Goal: Transaction & Acquisition: Purchase product/service

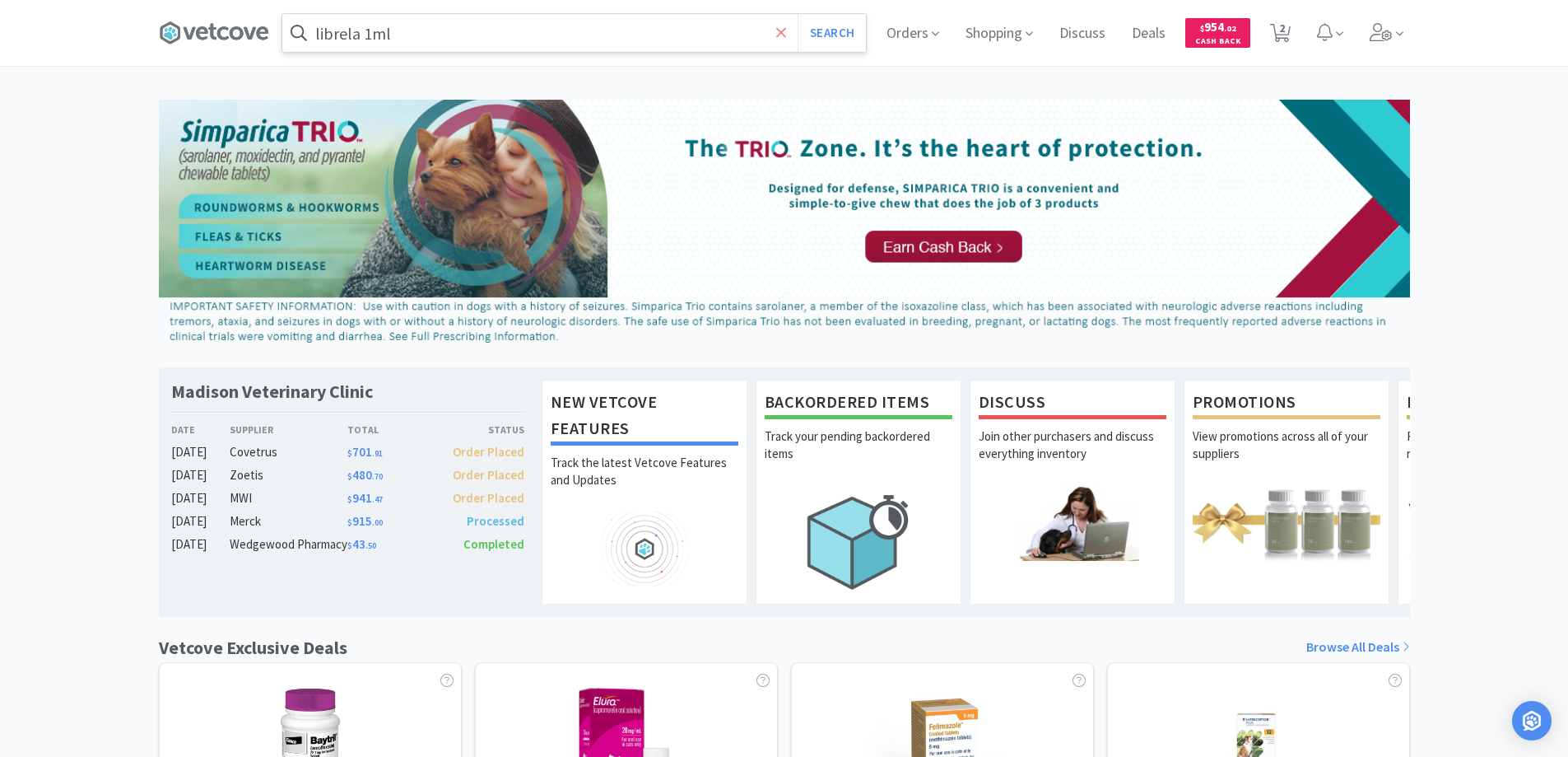
click at [779, 33] on icon at bounding box center [782, 33] width 11 height 16
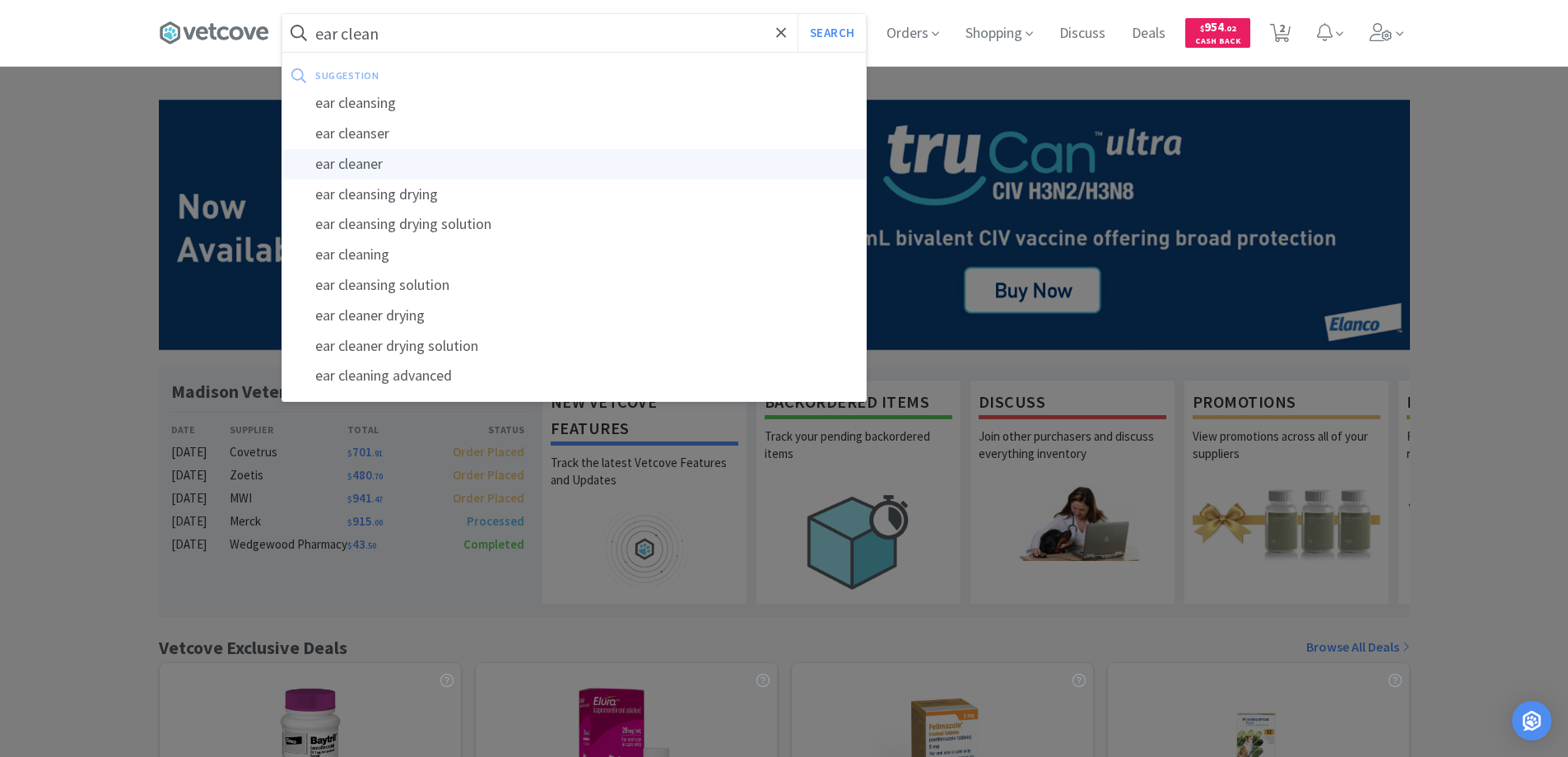
click at [369, 161] on div "ear cleaner" at bounding box center [574, 164] width 584 height 30
type input "ear cleaner"
select select "1"
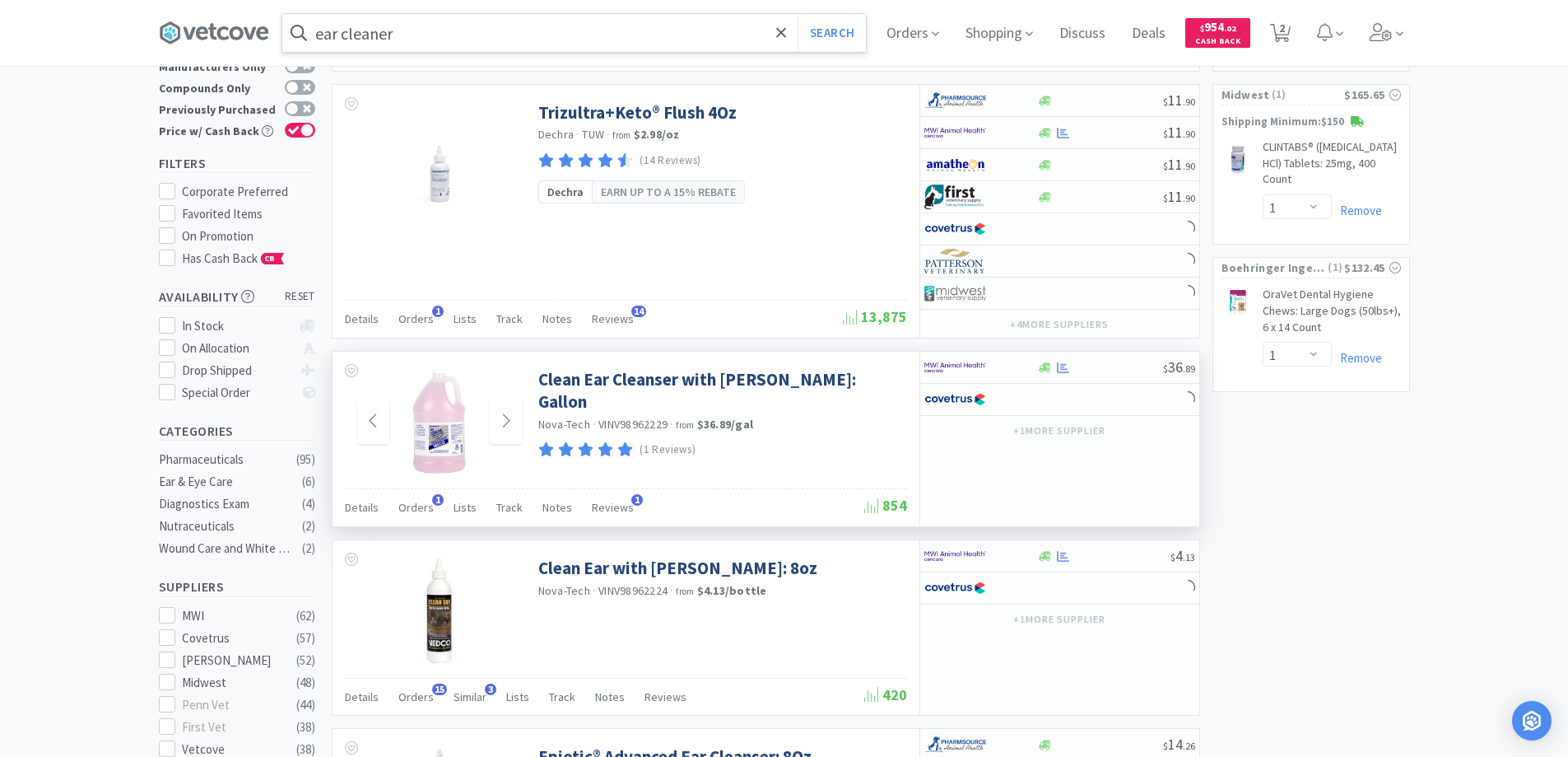
scroll to position [165, 0]
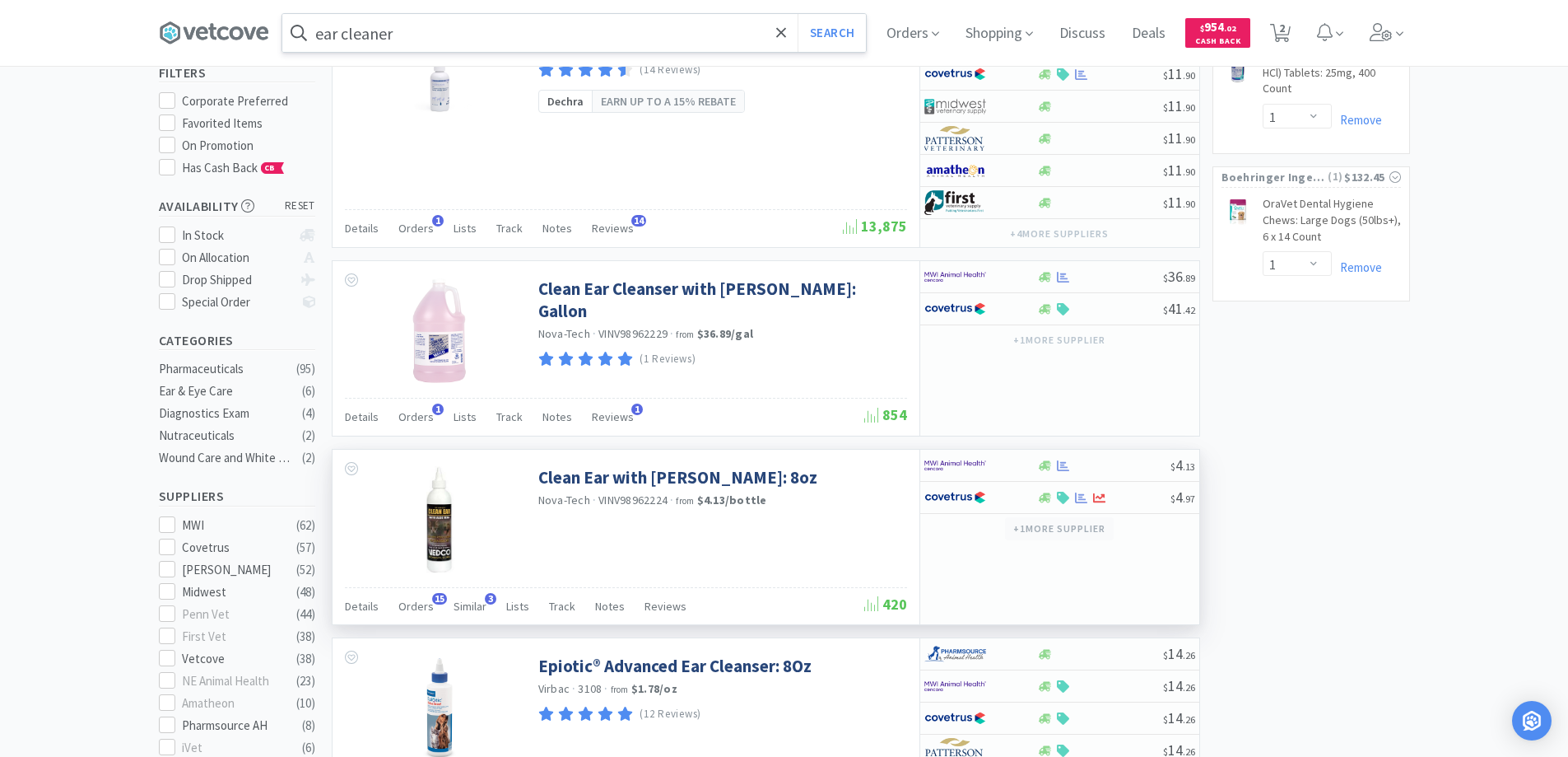
click at [1044, 526] on button "+ 1 more supplier" at bounding box center [1059, 528] width 108 height 23
click at [872, 535] on div "Clean Ear with [PERSON_NAME]: 8oz Nova-Tech · VINV98962224 · from $4.13 / bottle" at bounding box center [626, 518] width 587 height 137
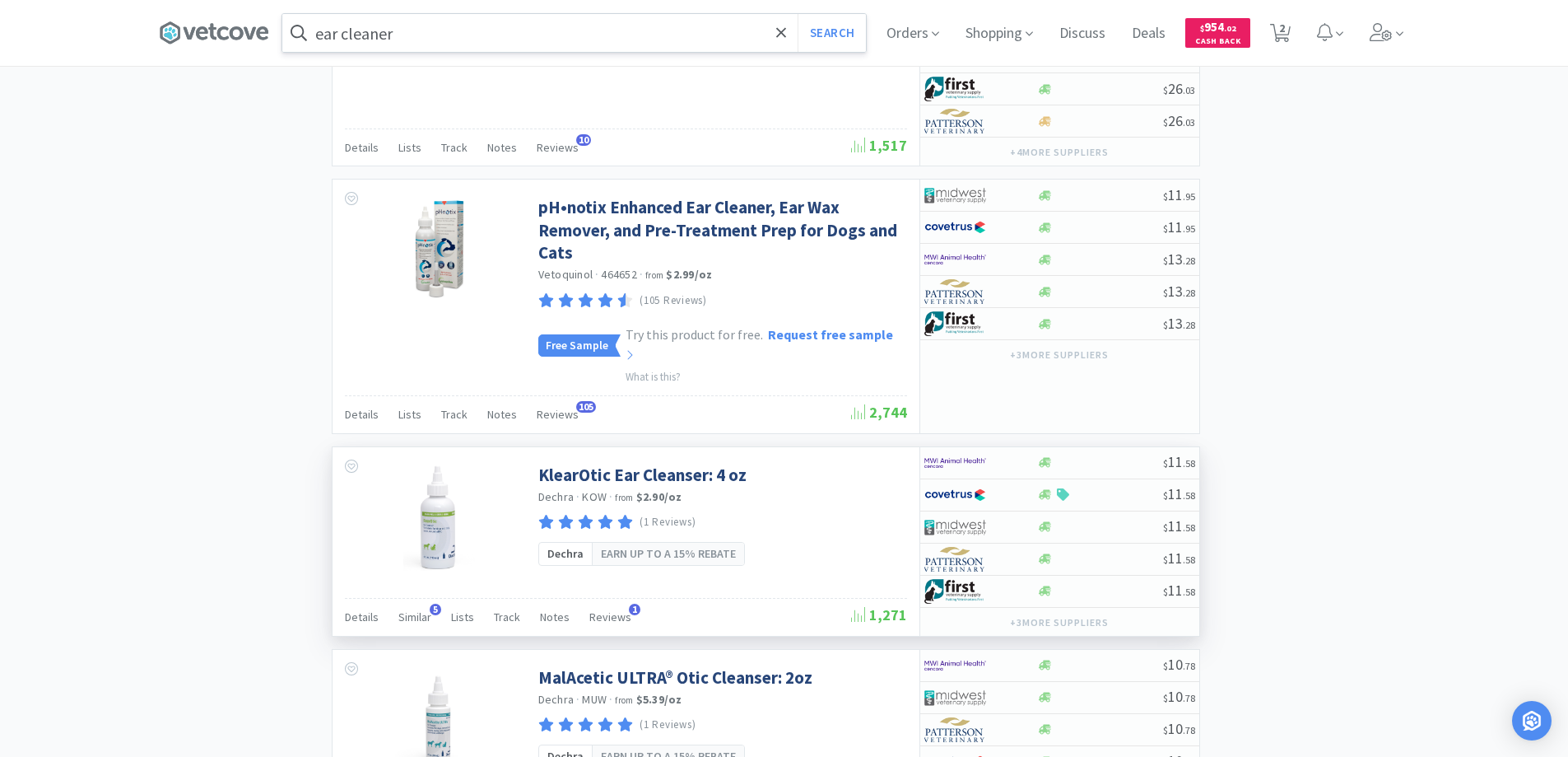
scroll to position [3017, 0]
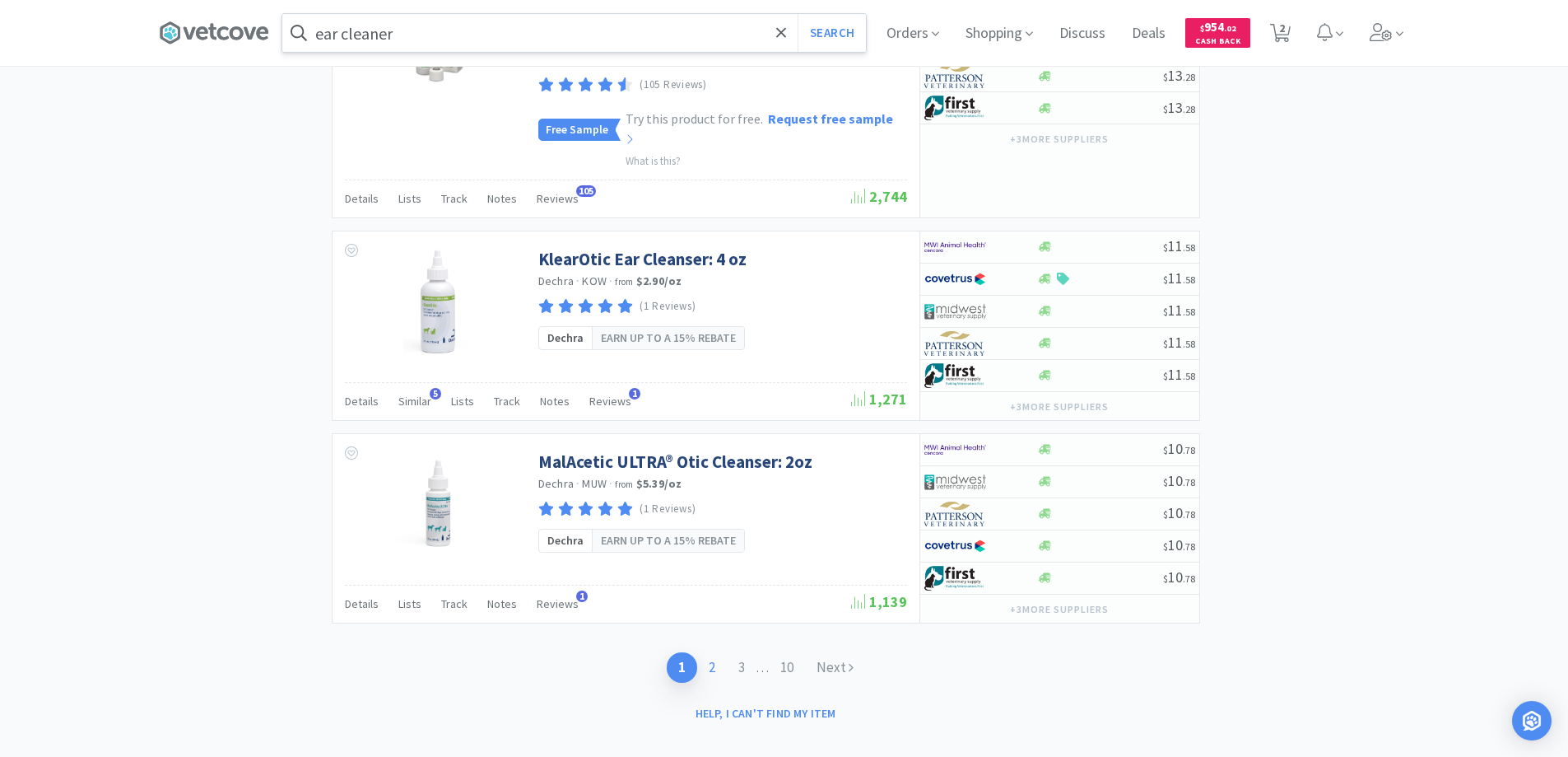
click at [710, 653] on link "2" at bounding box center [712, 667] width 29 height 30
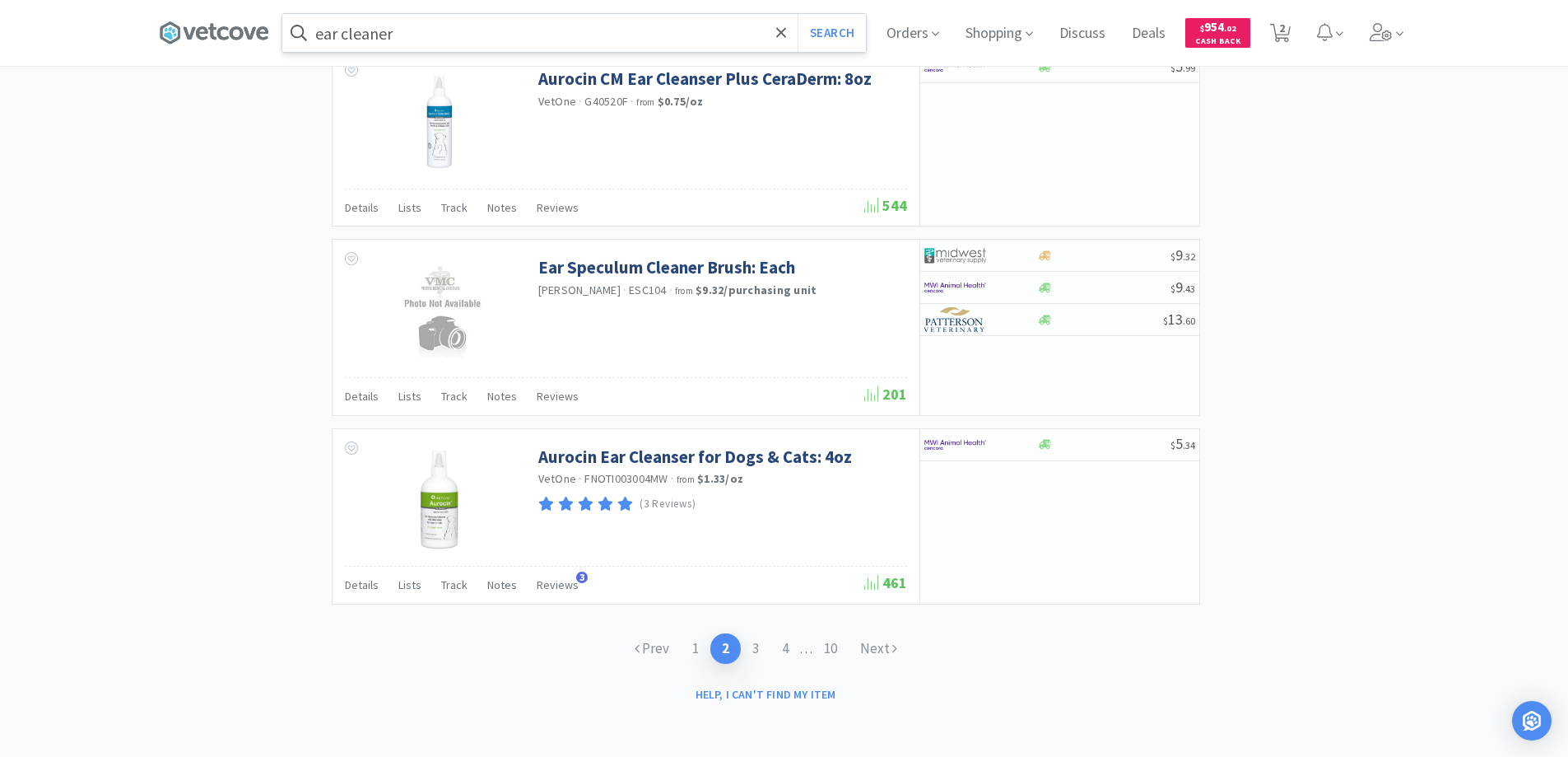
scroll to position [2490, 0]
click at [753, 646] on link "3" at bounding box center [756, 647] width 29 height 30
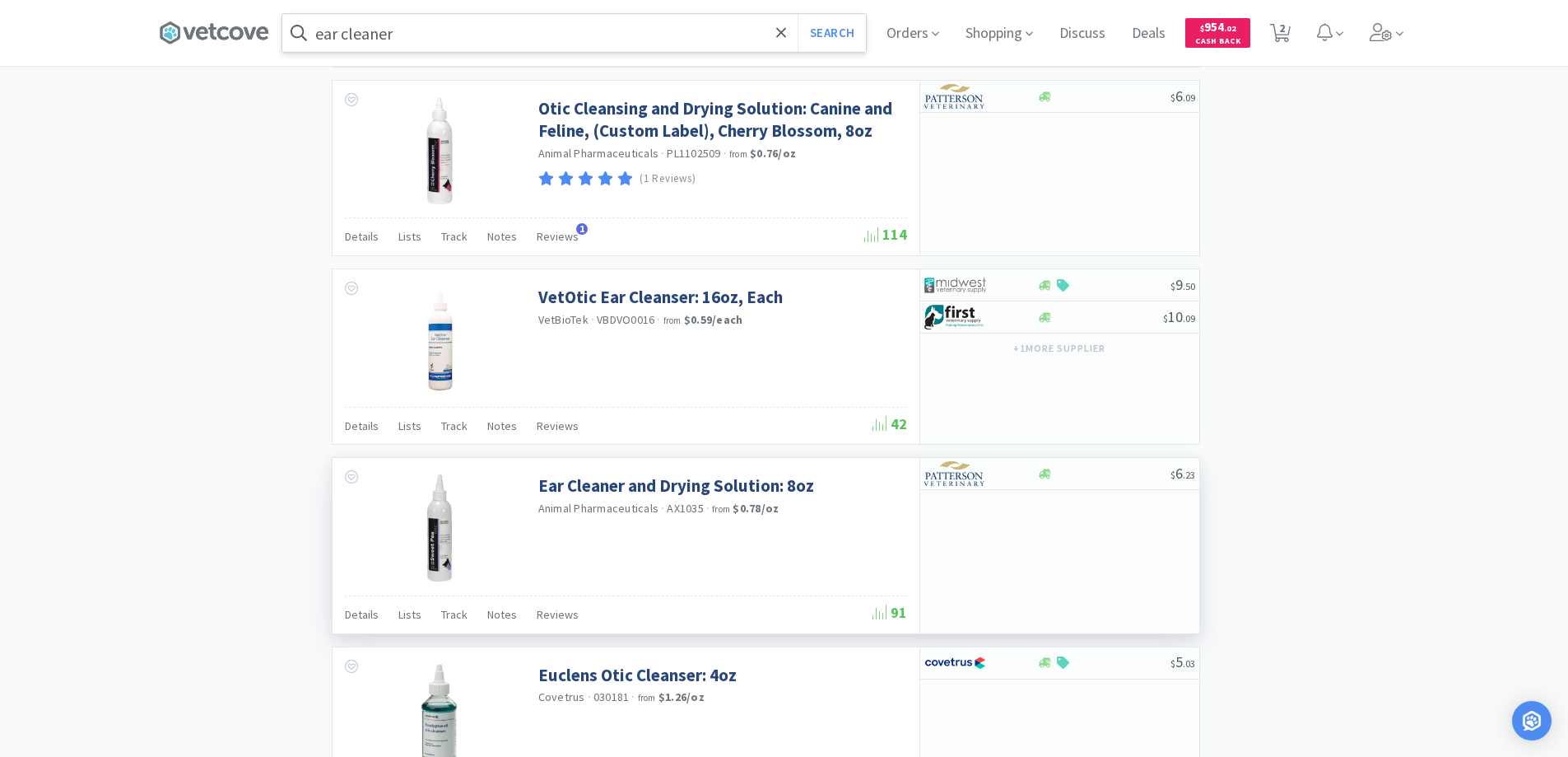
scroll to position [2374, 0]
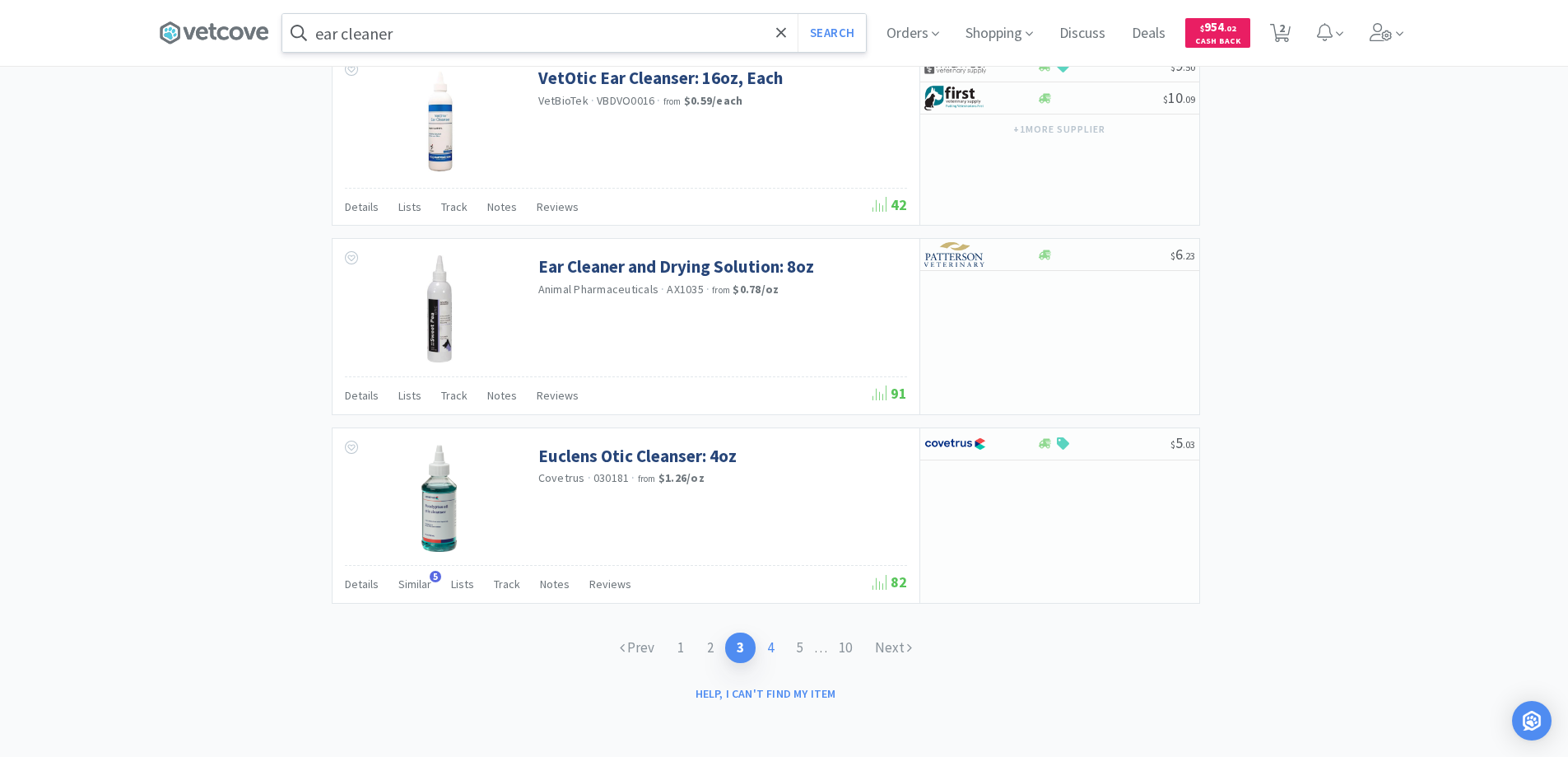
click at [769, 650] on link "4" at bounding box center [770, 647] width 29 height 30
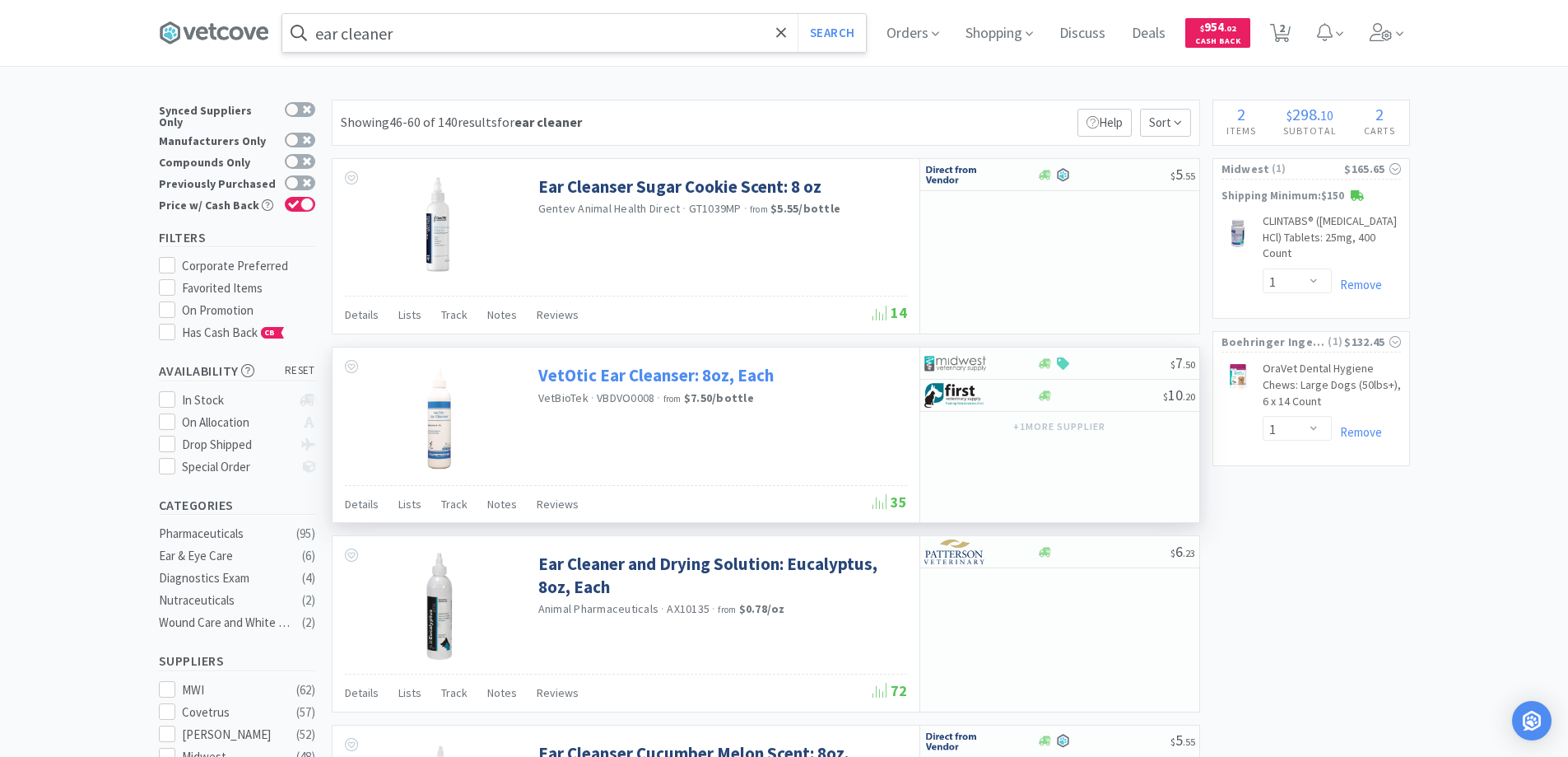
click at [575, 372] on link "VetOtic Ear Cleanser: 8oz, Each" at bounding box center [656, 375] width 236 height 22
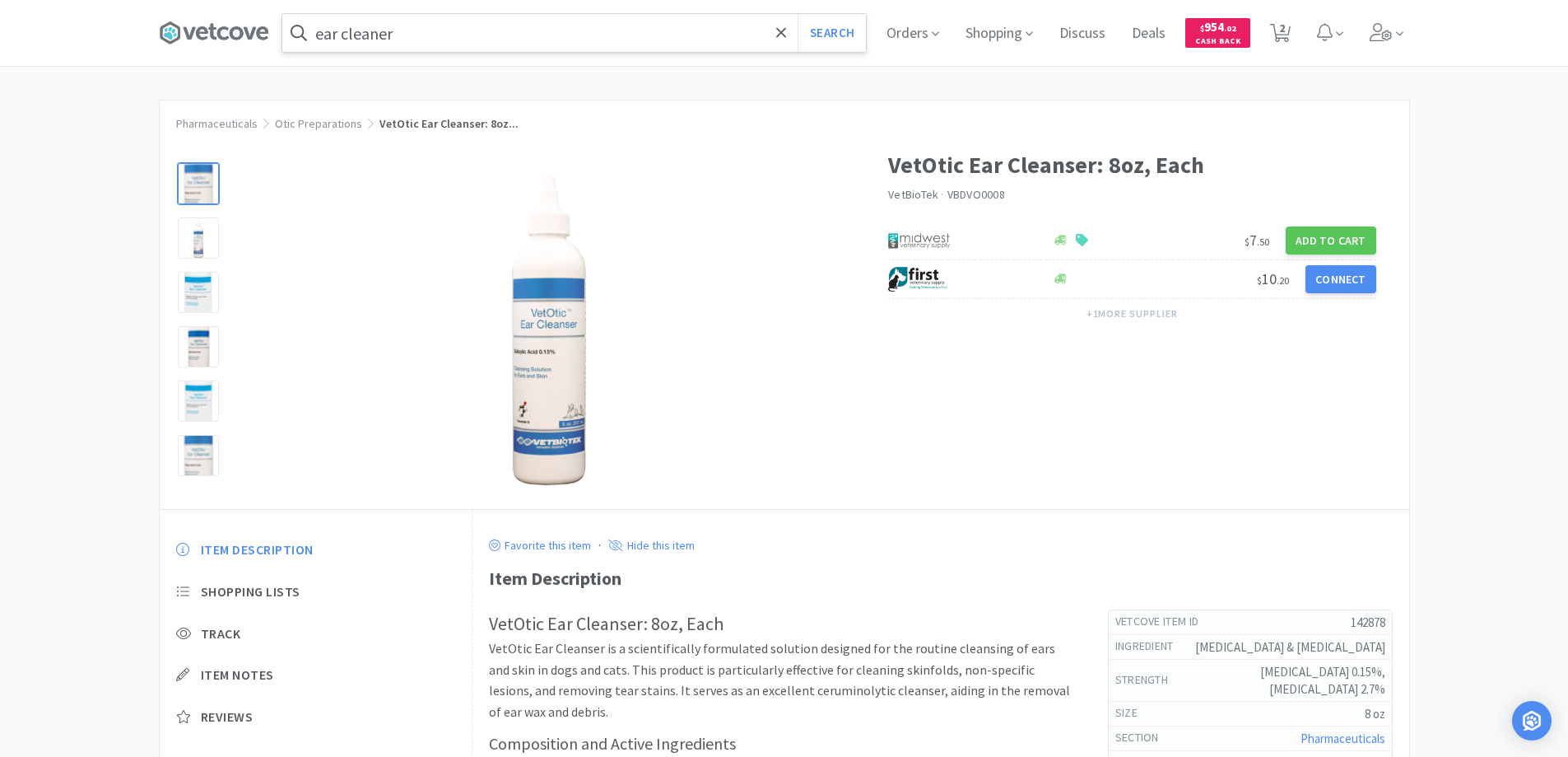
select select "1"
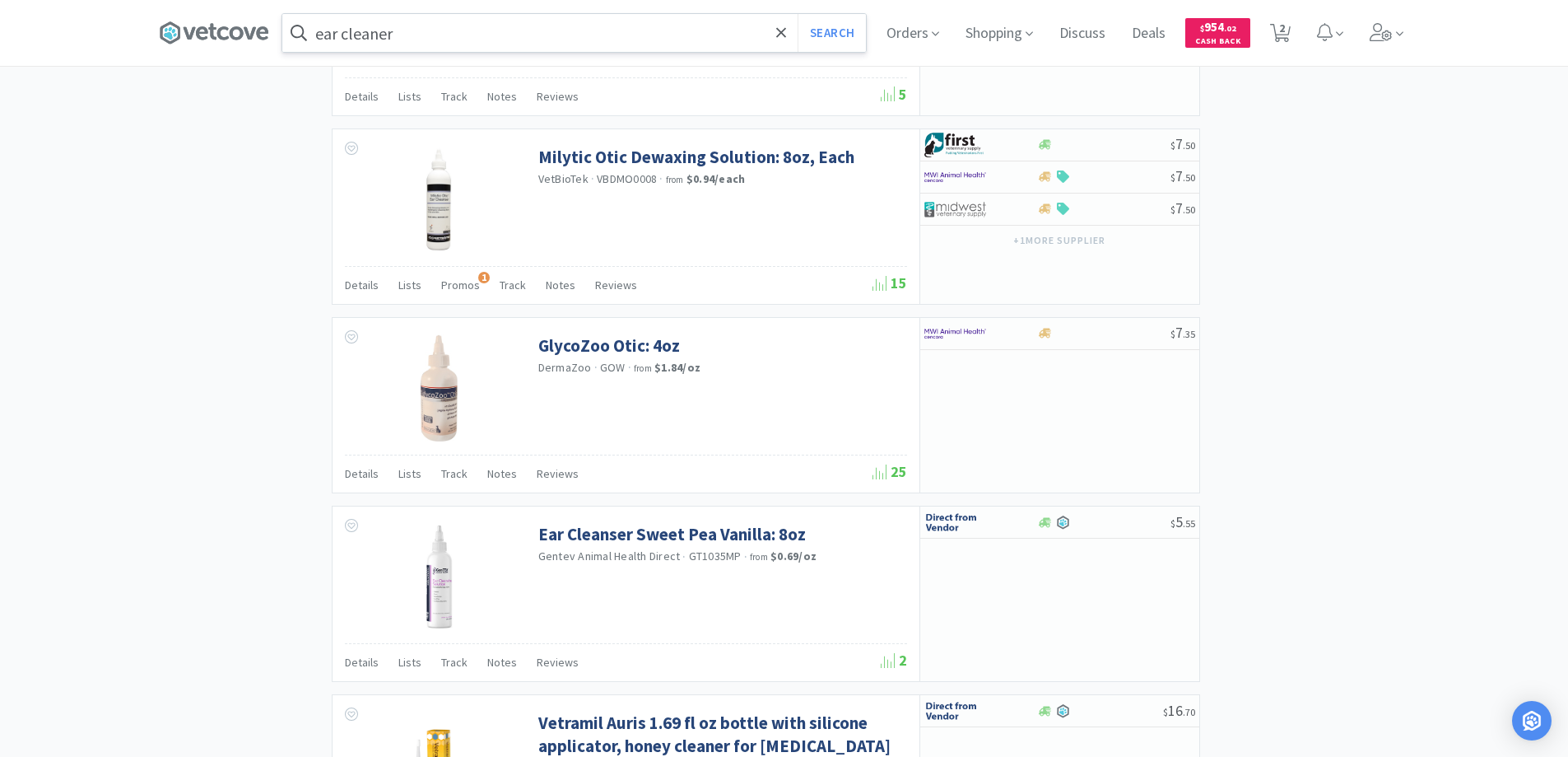
scroll to position [1730, 0]
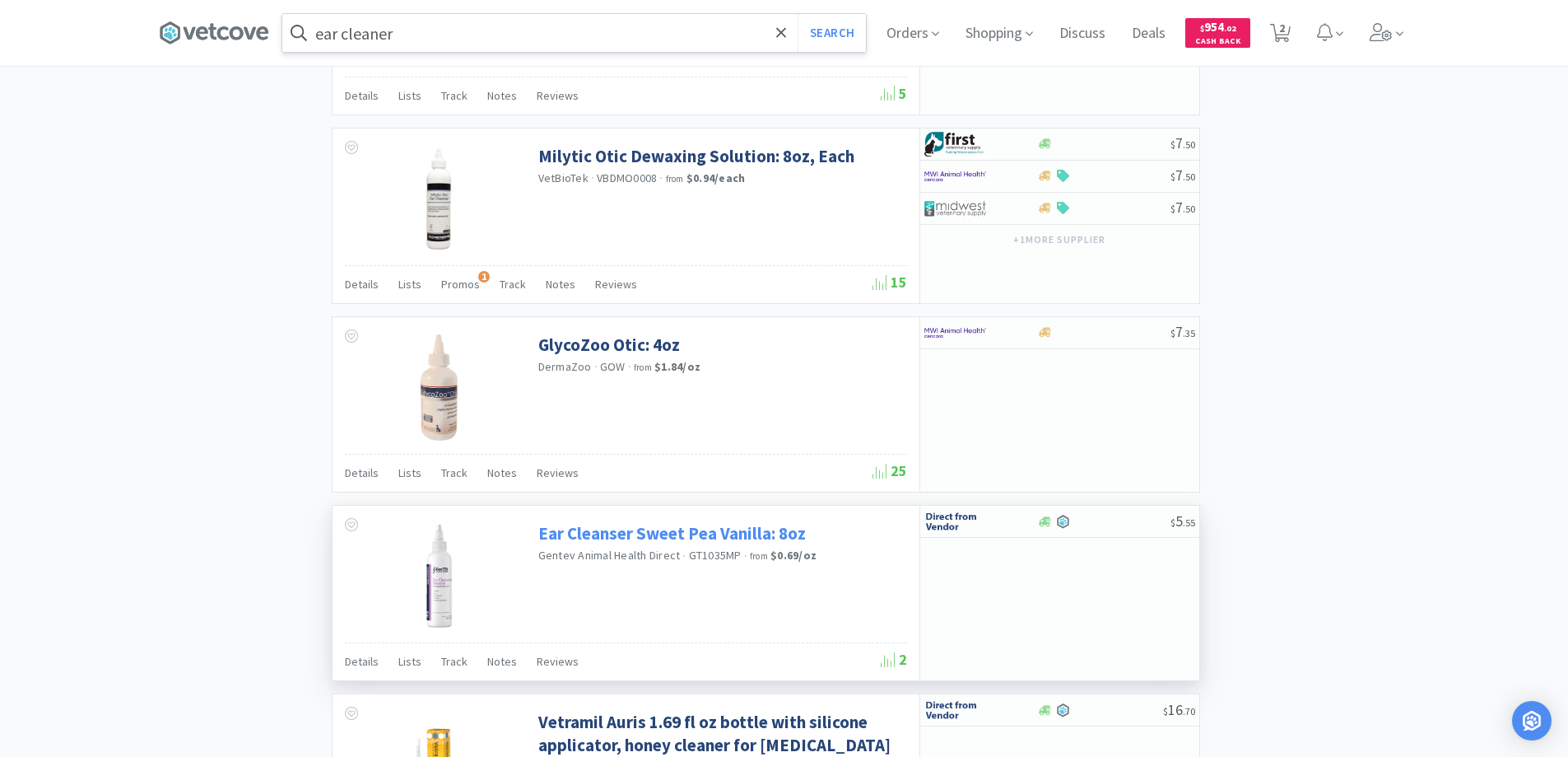
click at [609, 534] on link "Ear Cleanser Sweet Pea Vanilla: 8oz" at bounding box center [672, 533] width 268 height 22
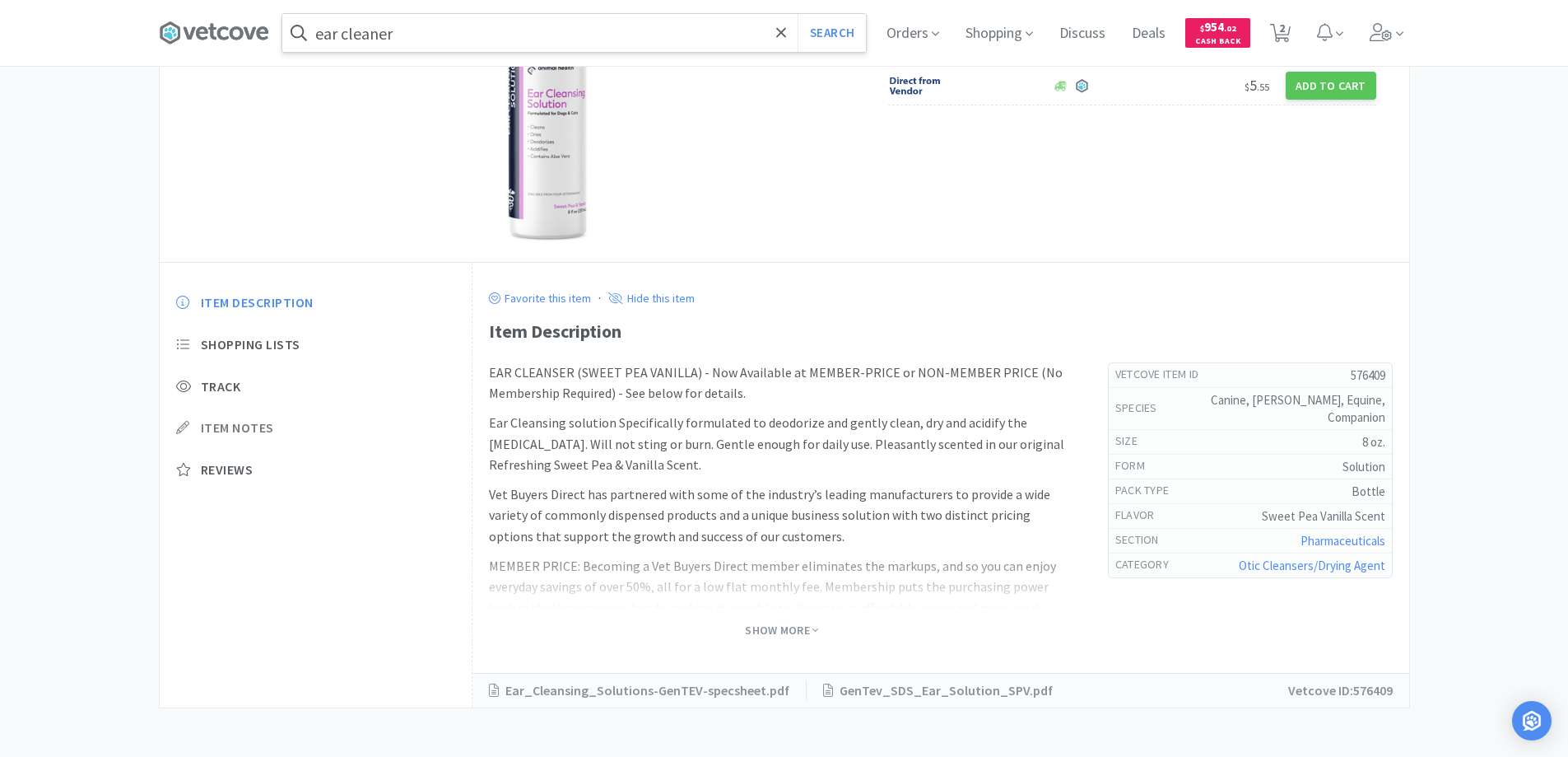
scroll to position [248, 0]
click at [765, 623] on span "Show More" at bounding box center [781, 629] width 73 height 16
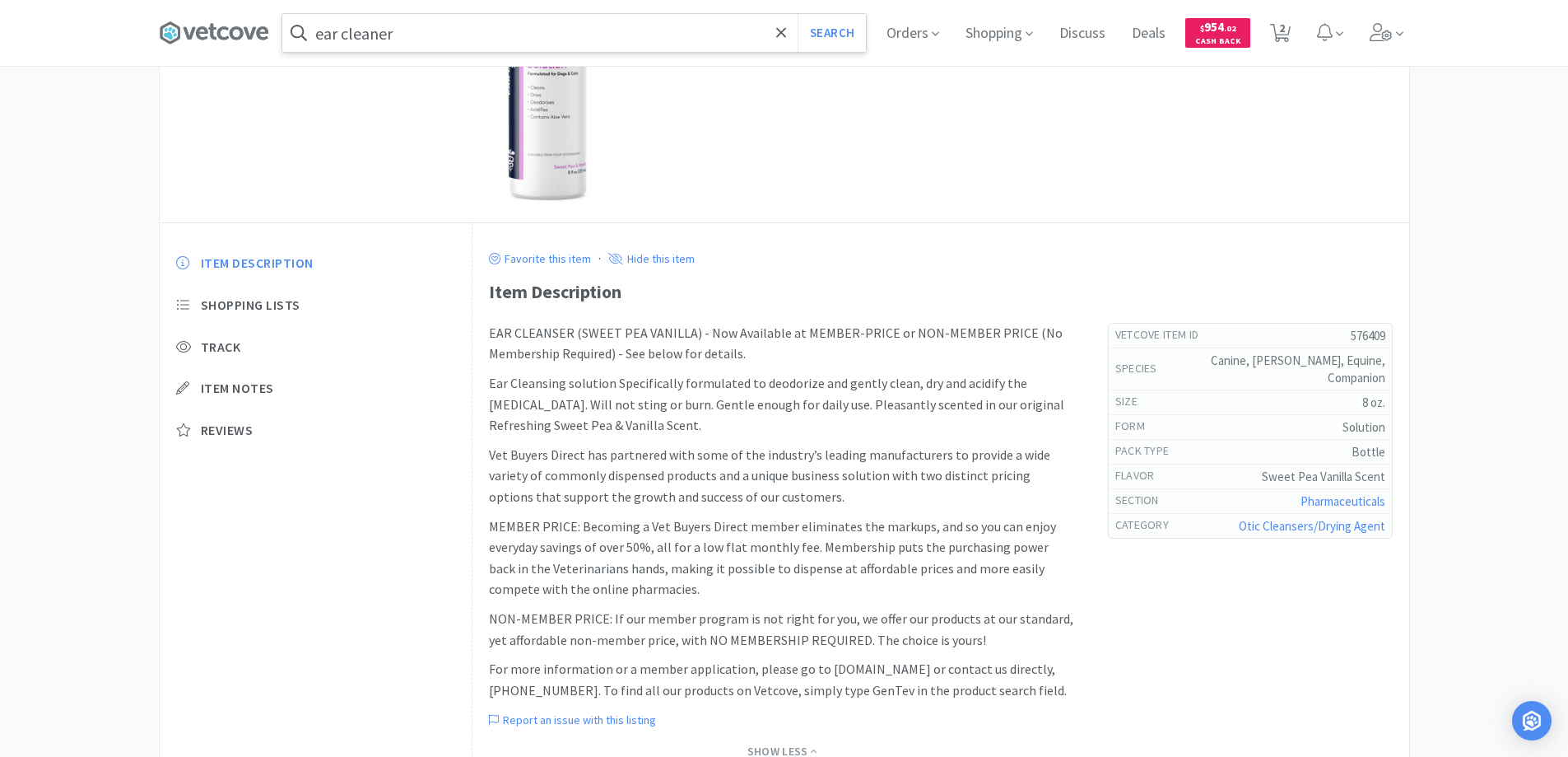
scroll to position [0, 0]
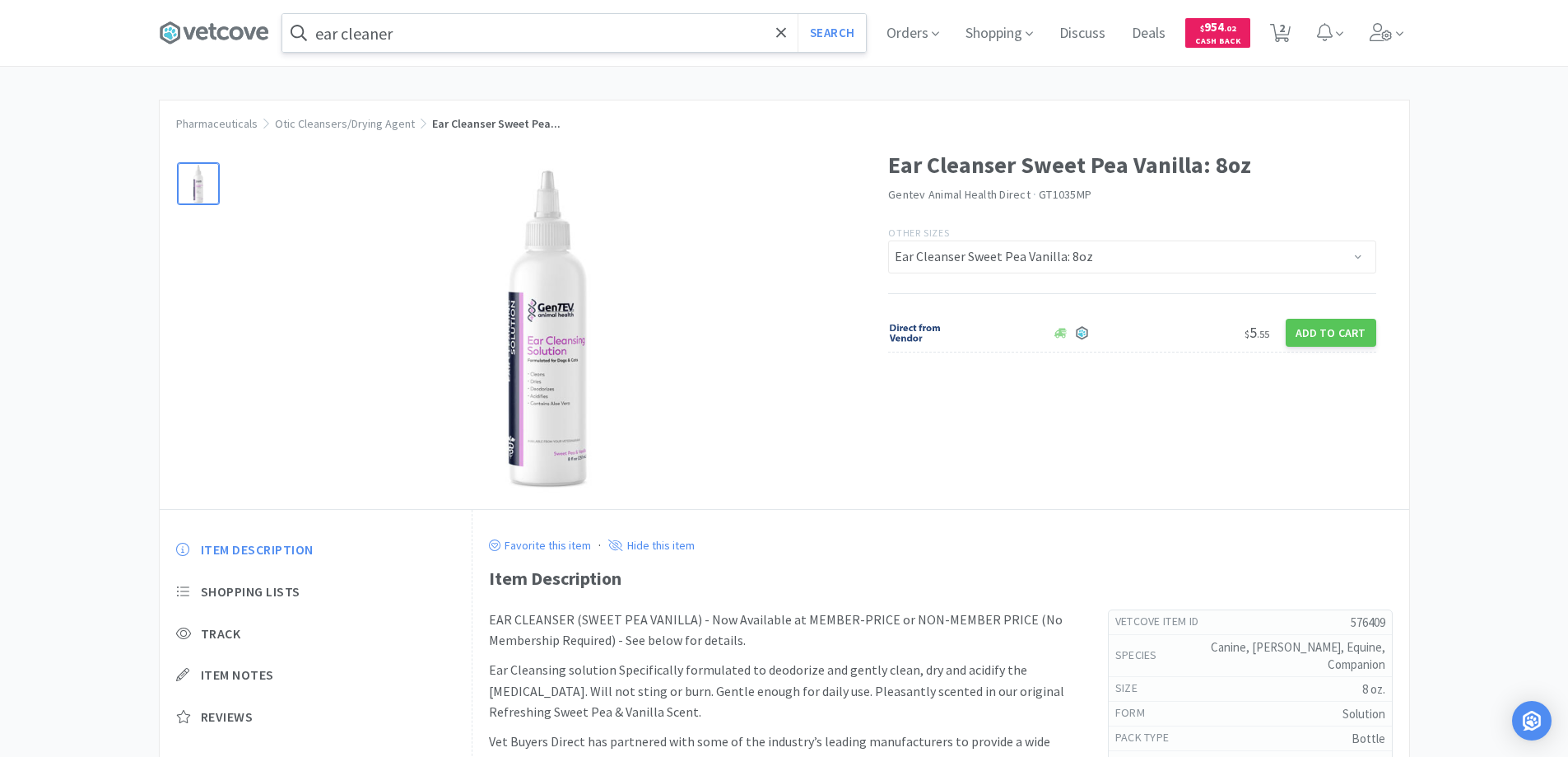
select select "1"
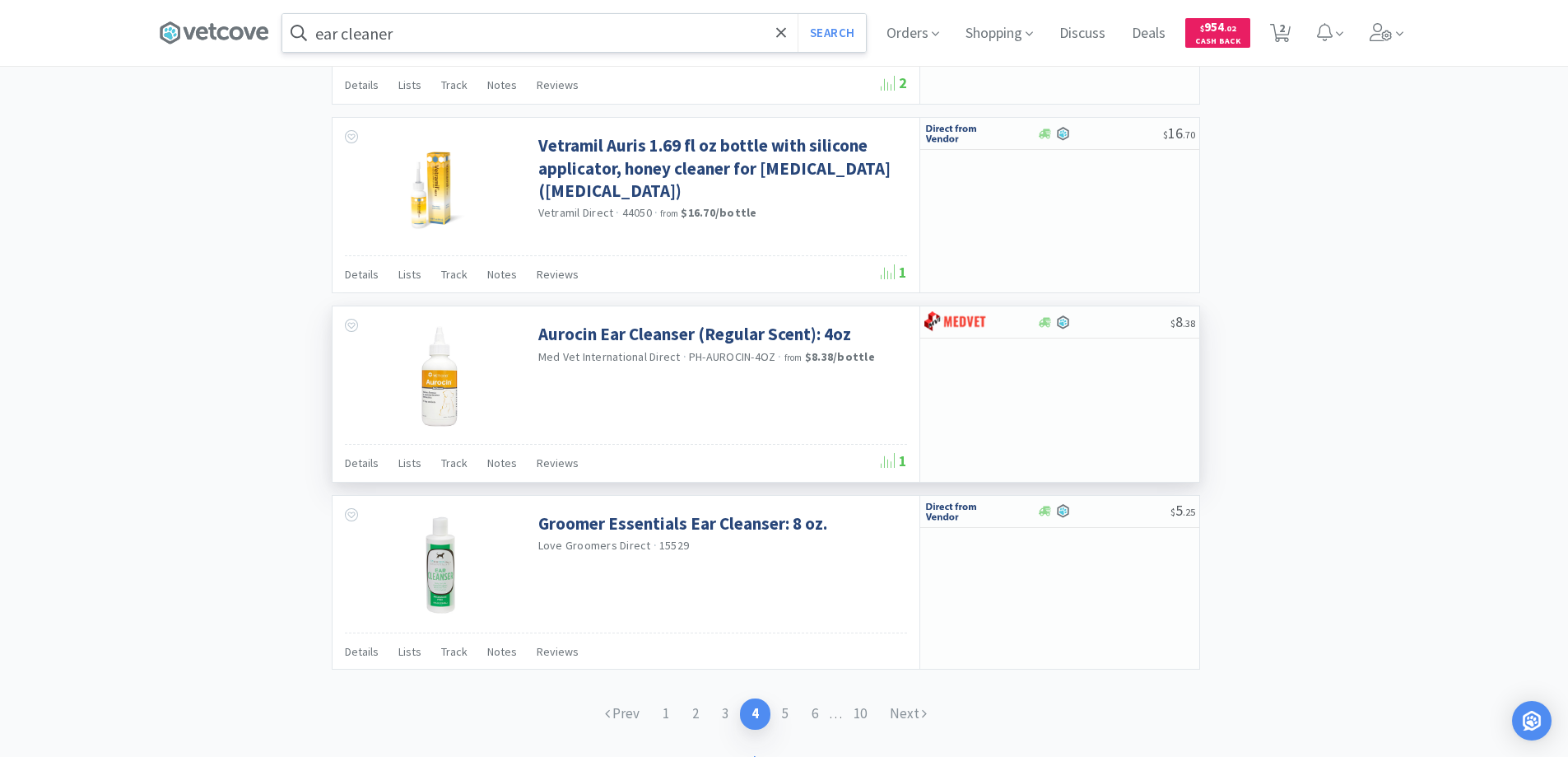
scroll to position [2373, 0]
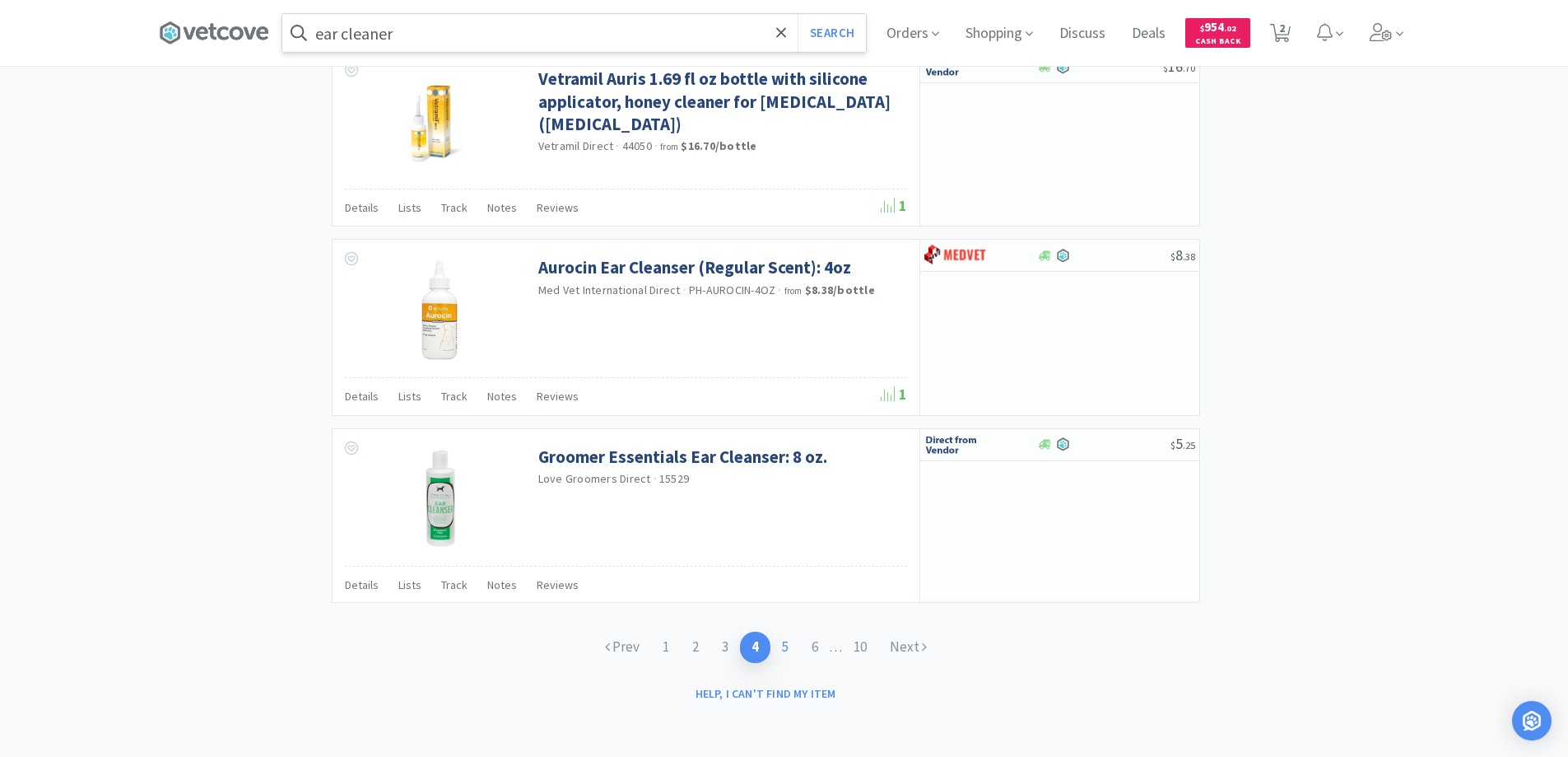
click at [782, 644] on link "5" at bounding box center [785, 646] width 29 height 30
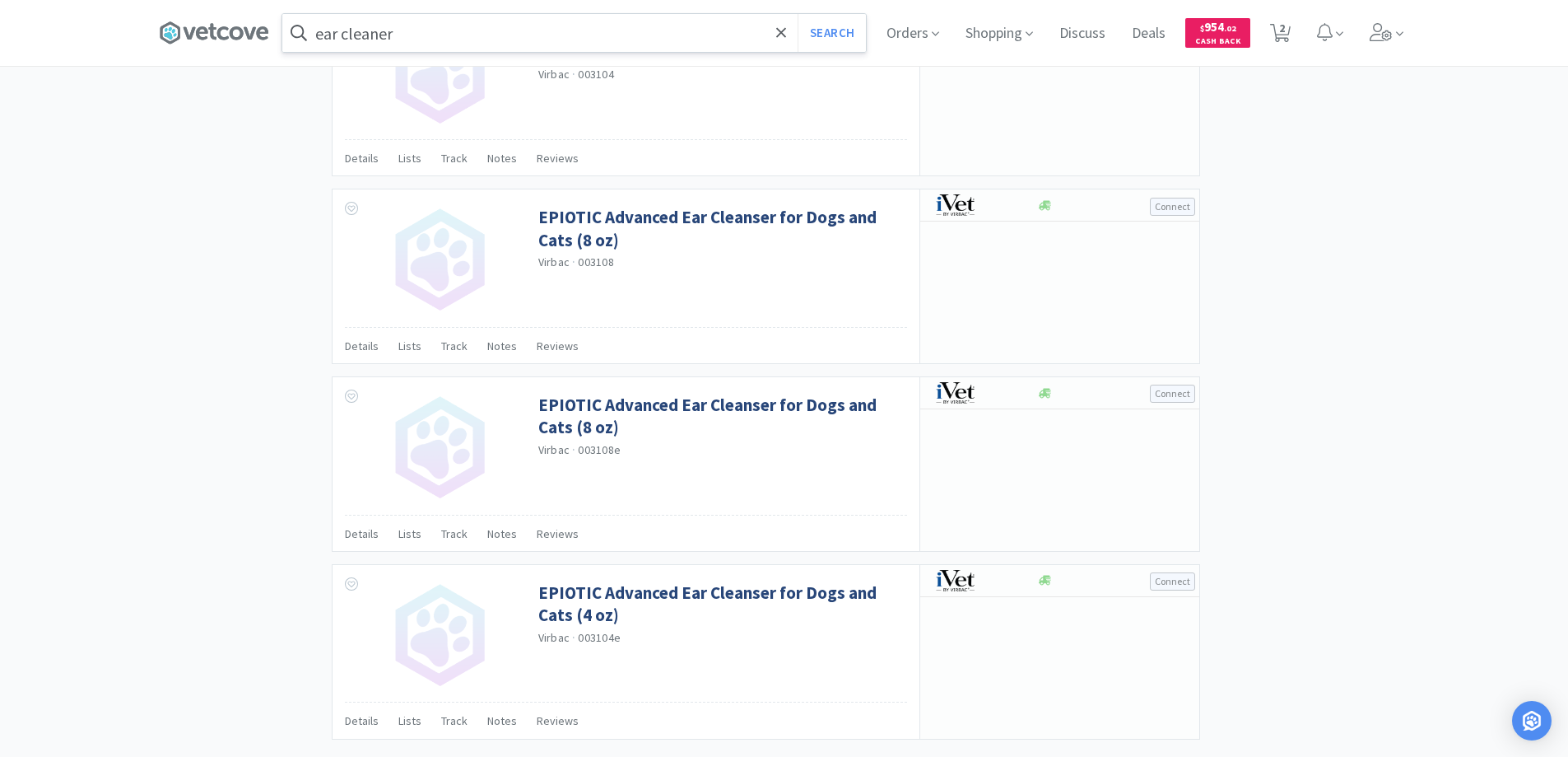
scroll to position [2357, 0]
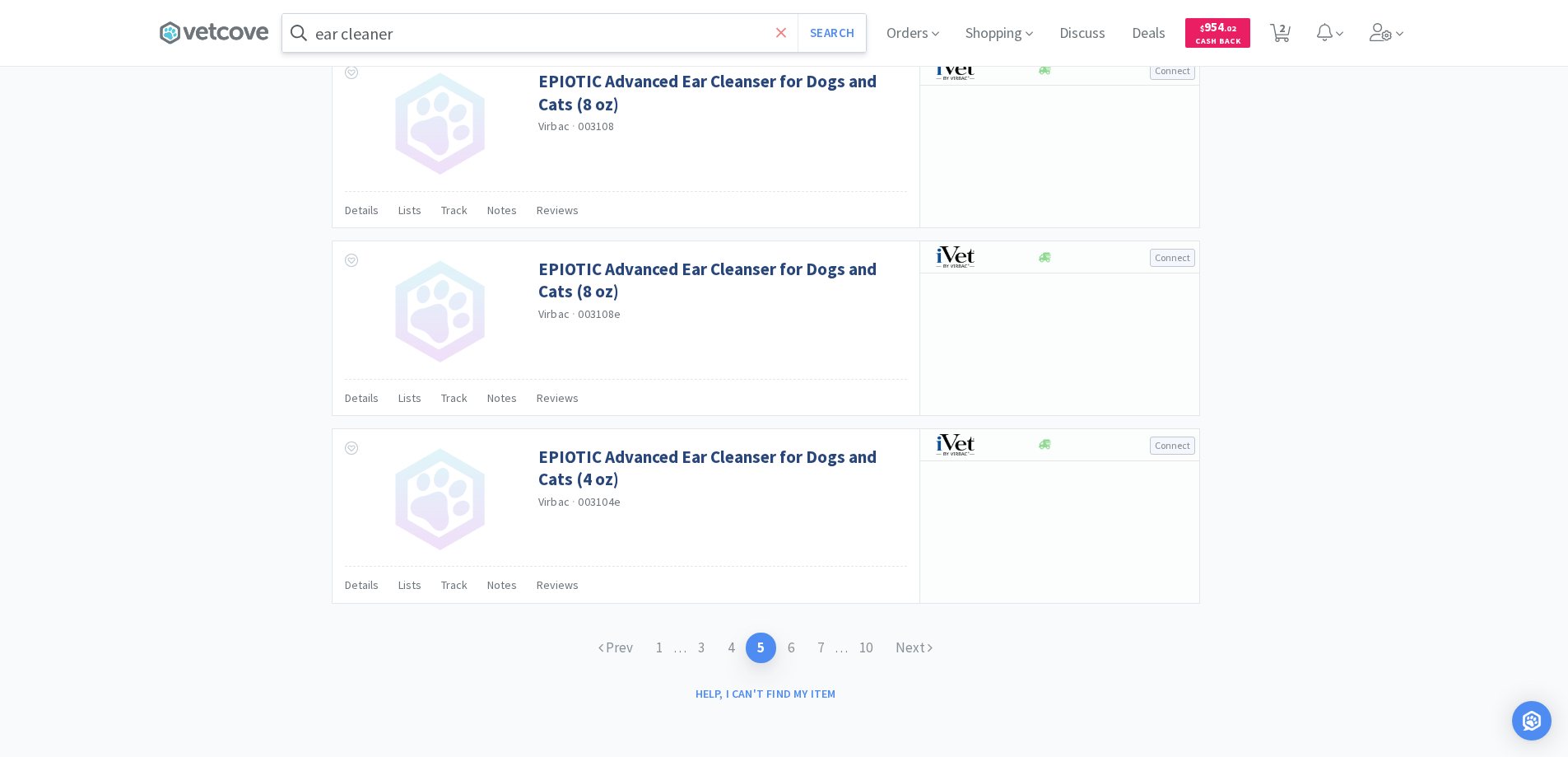
click at [783, 37] on icon at bounding box center [782, 33] width 11 height 16
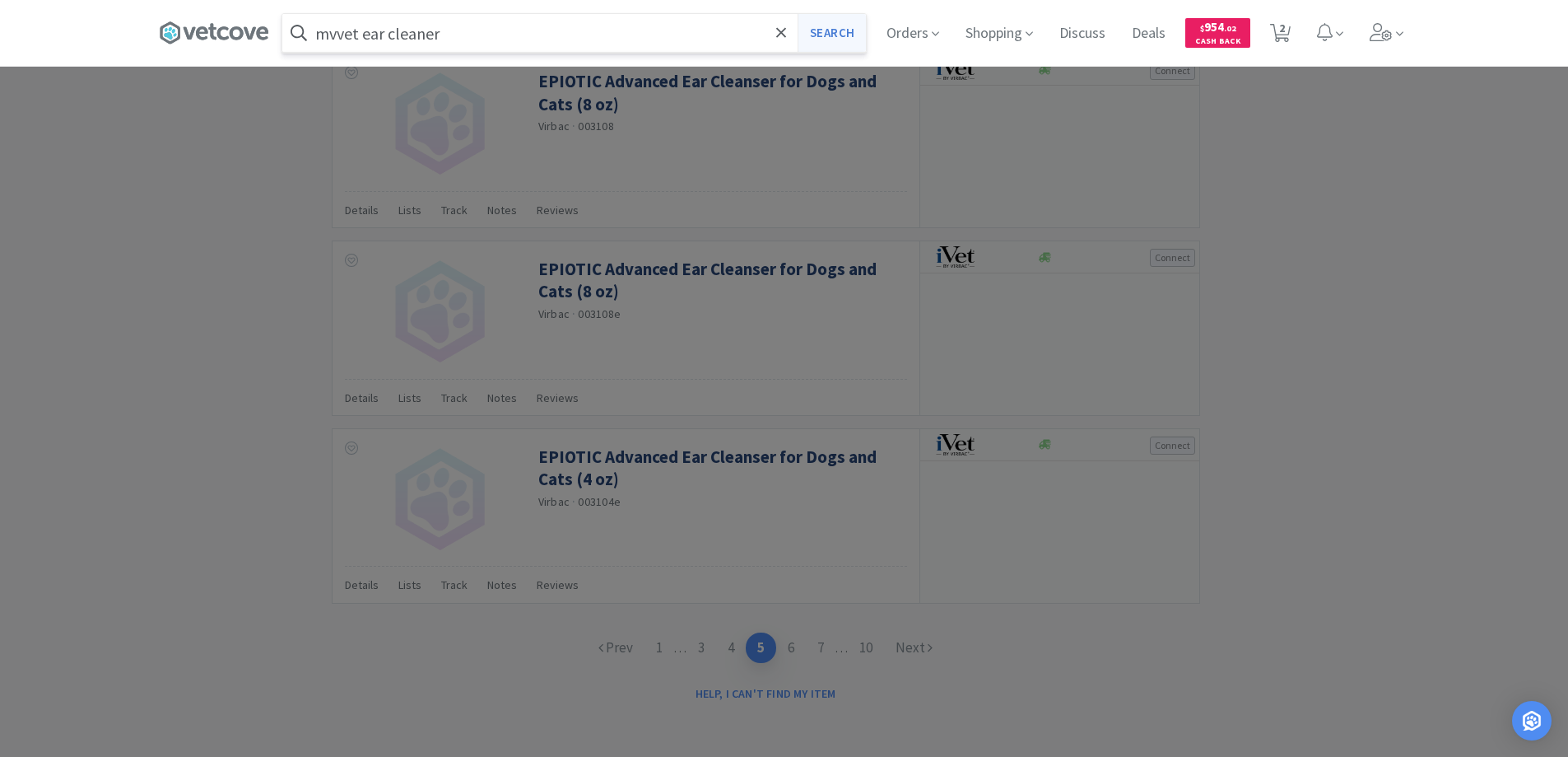
type input "mvvet ear cleaner"
click at [832, 29] on button "Search" at bounding box center [832, 32] width 69 height 37
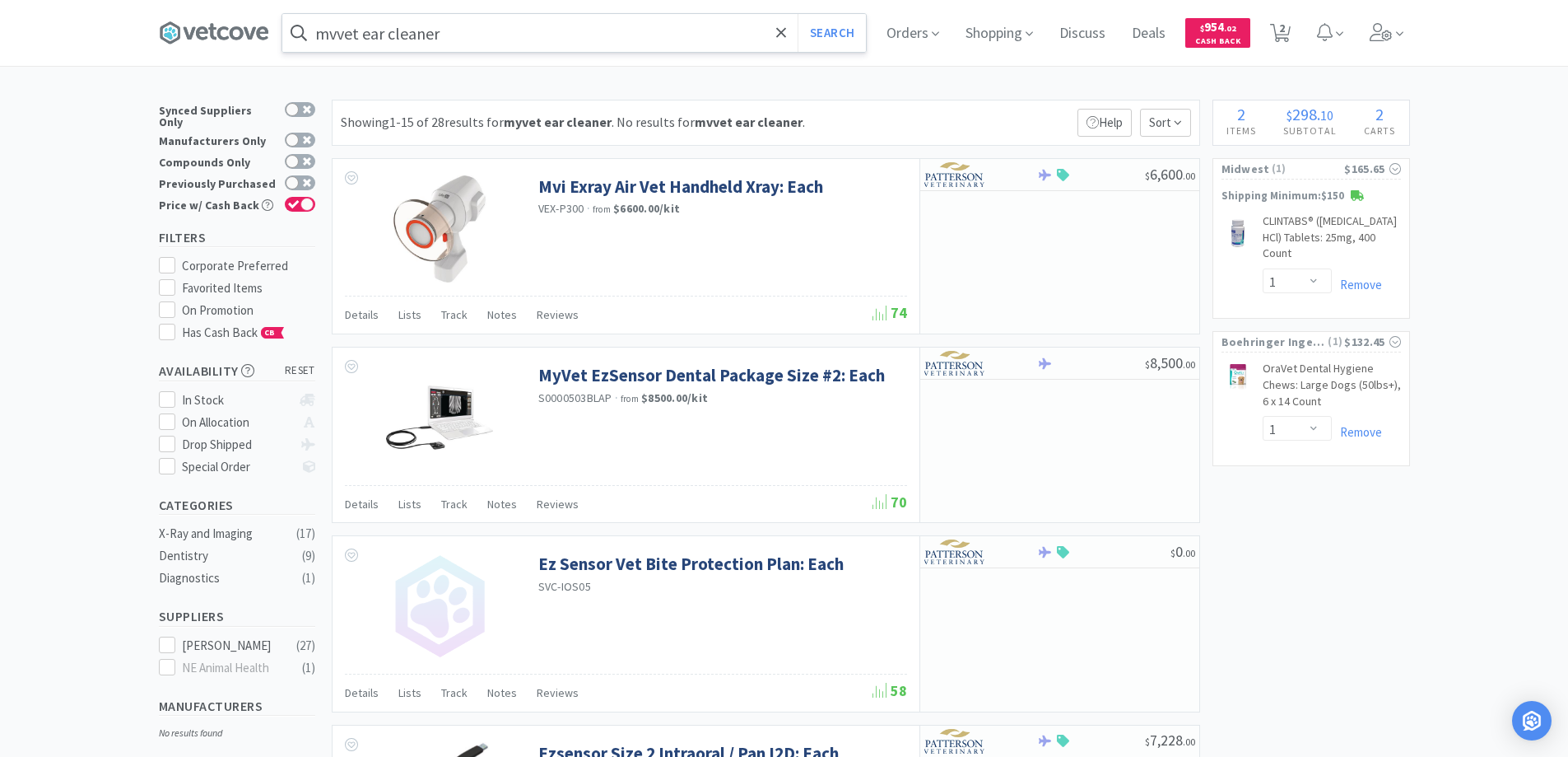
click at [362, 35] on input "mvvet ear cleaner" at bounding box center [574, 32] width 584 height 37
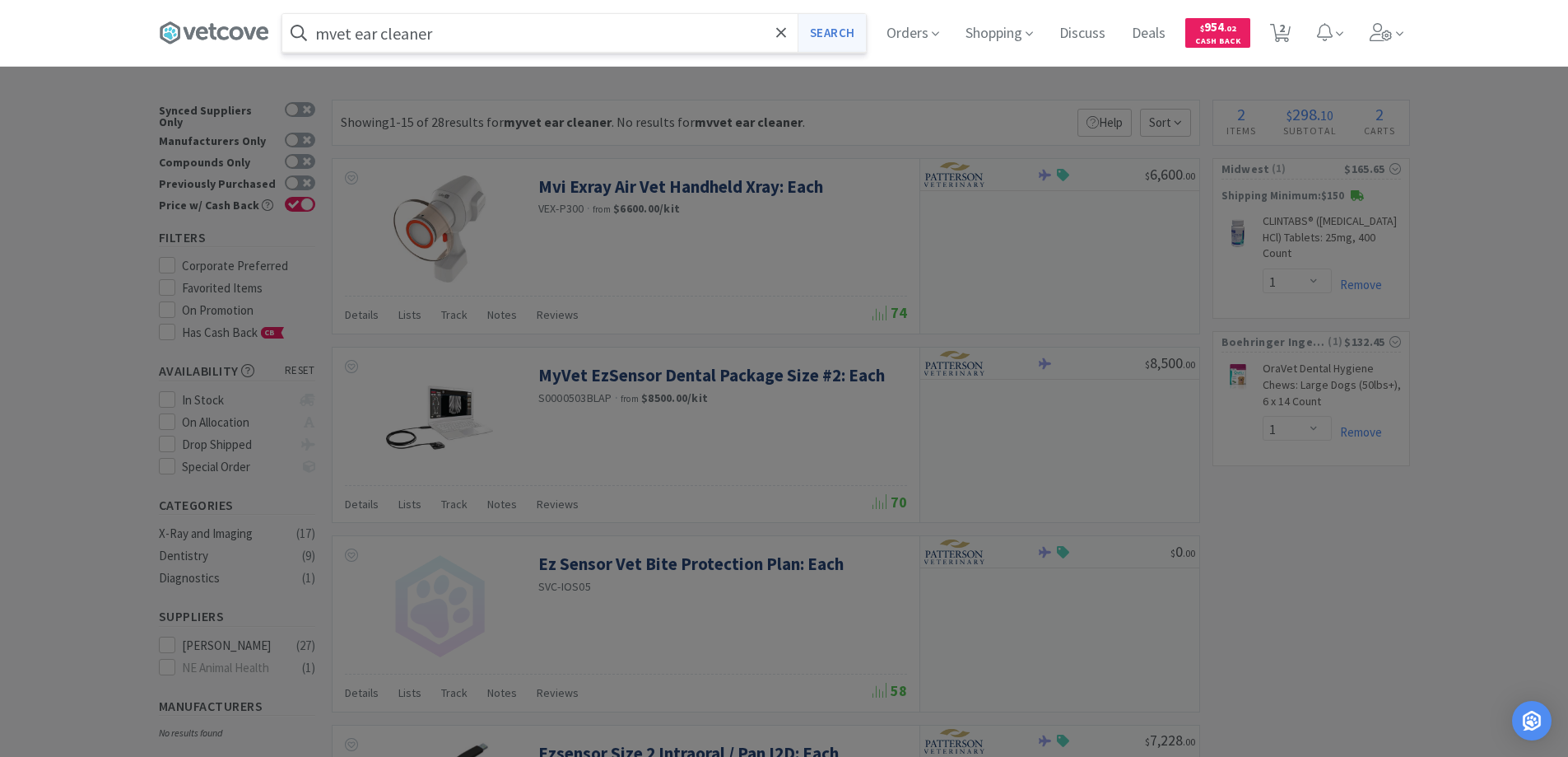
click at [836, 39] on button "Search" at bounding box center [832, 32] width 69 height 37
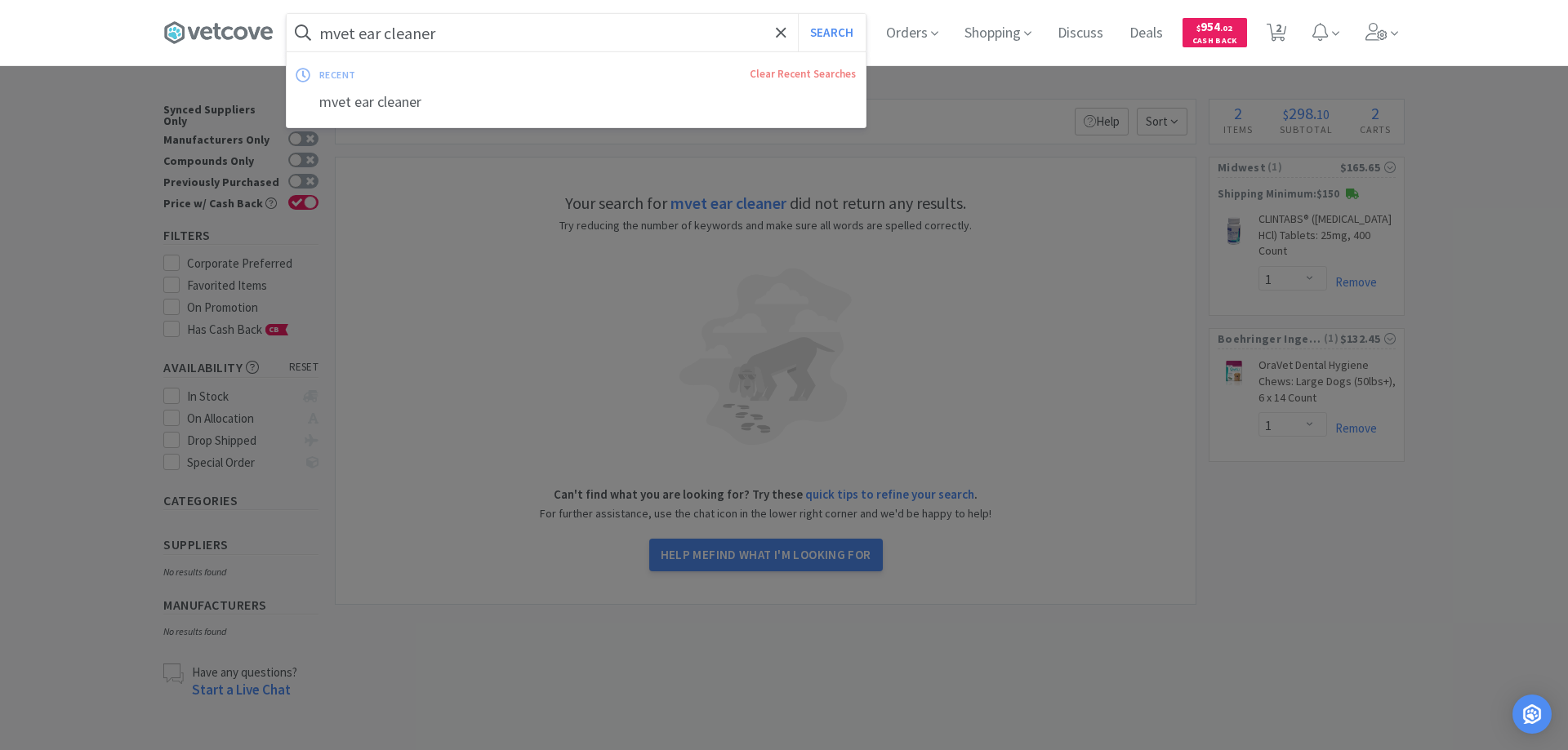
click at [446, 35] on input "mvet ear cleaner" at bounding box center [576, 32] width 579 height 37
click at [798, 14] on button "Search" at bounding box center [831, 32] width 68 height 37
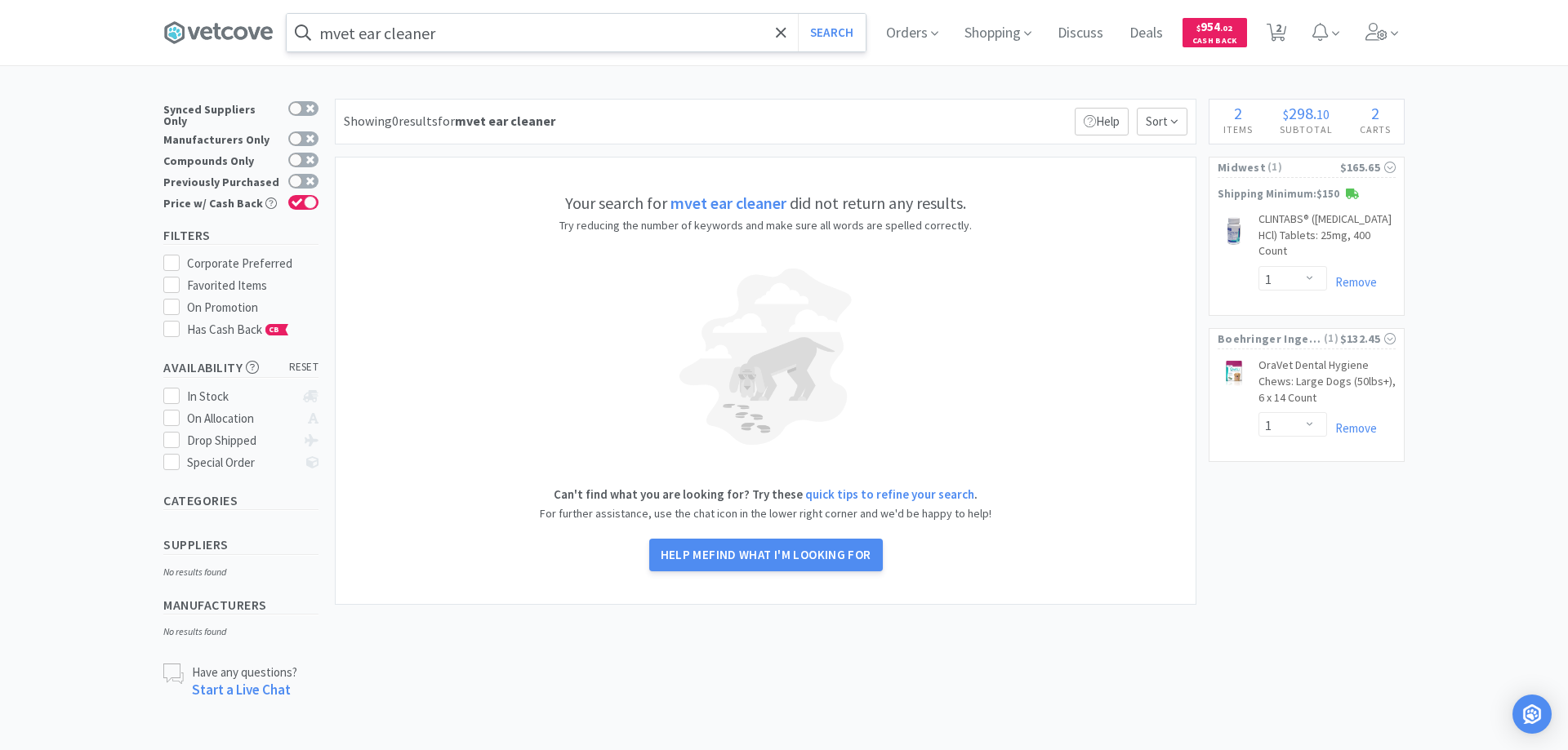
click at [448, 36] on input "mvet ear cleaner" at bounding box center [576, 32] width 579 height 37
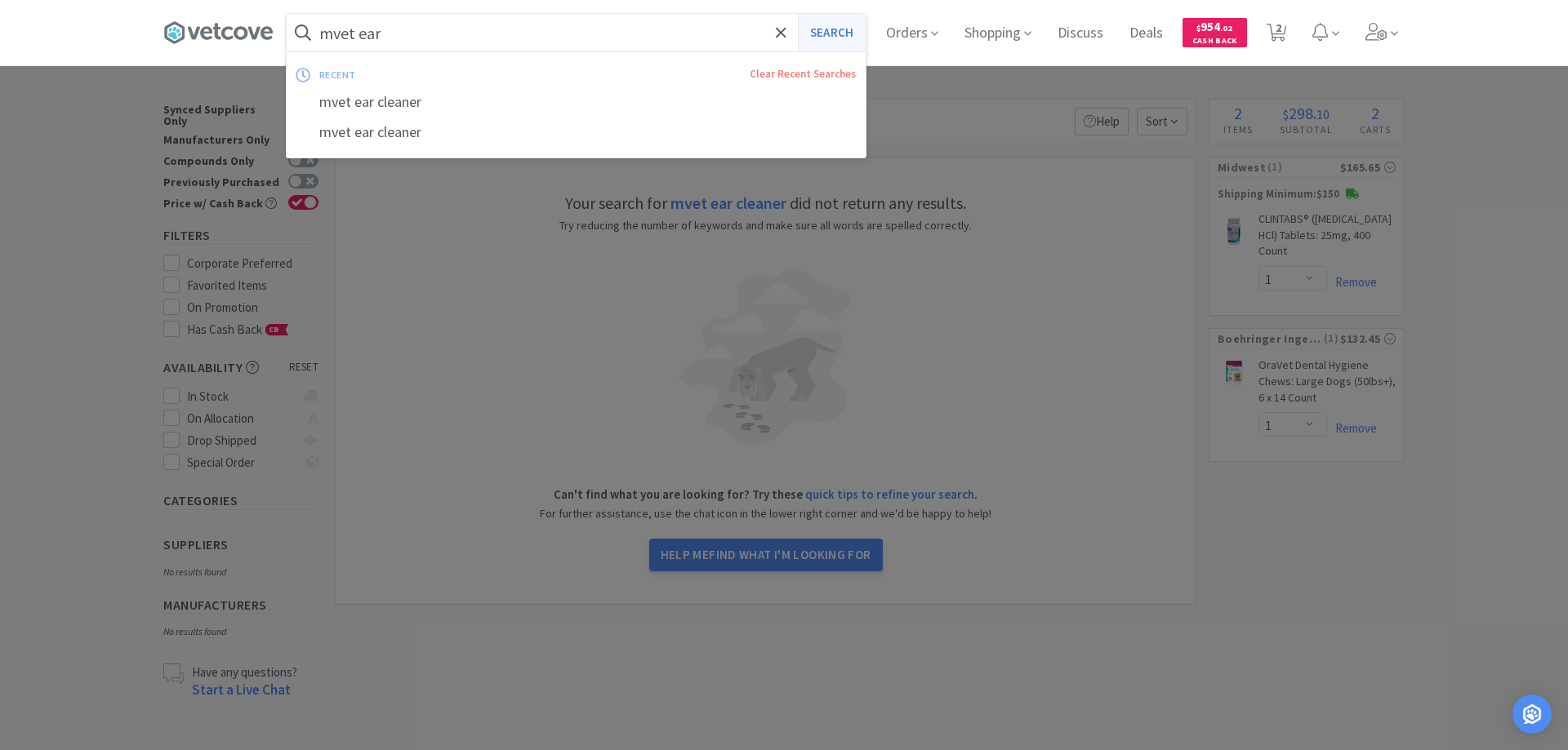
click at [828, 36] on button "Search" at bounding box center [831, 32] width 68 height 37
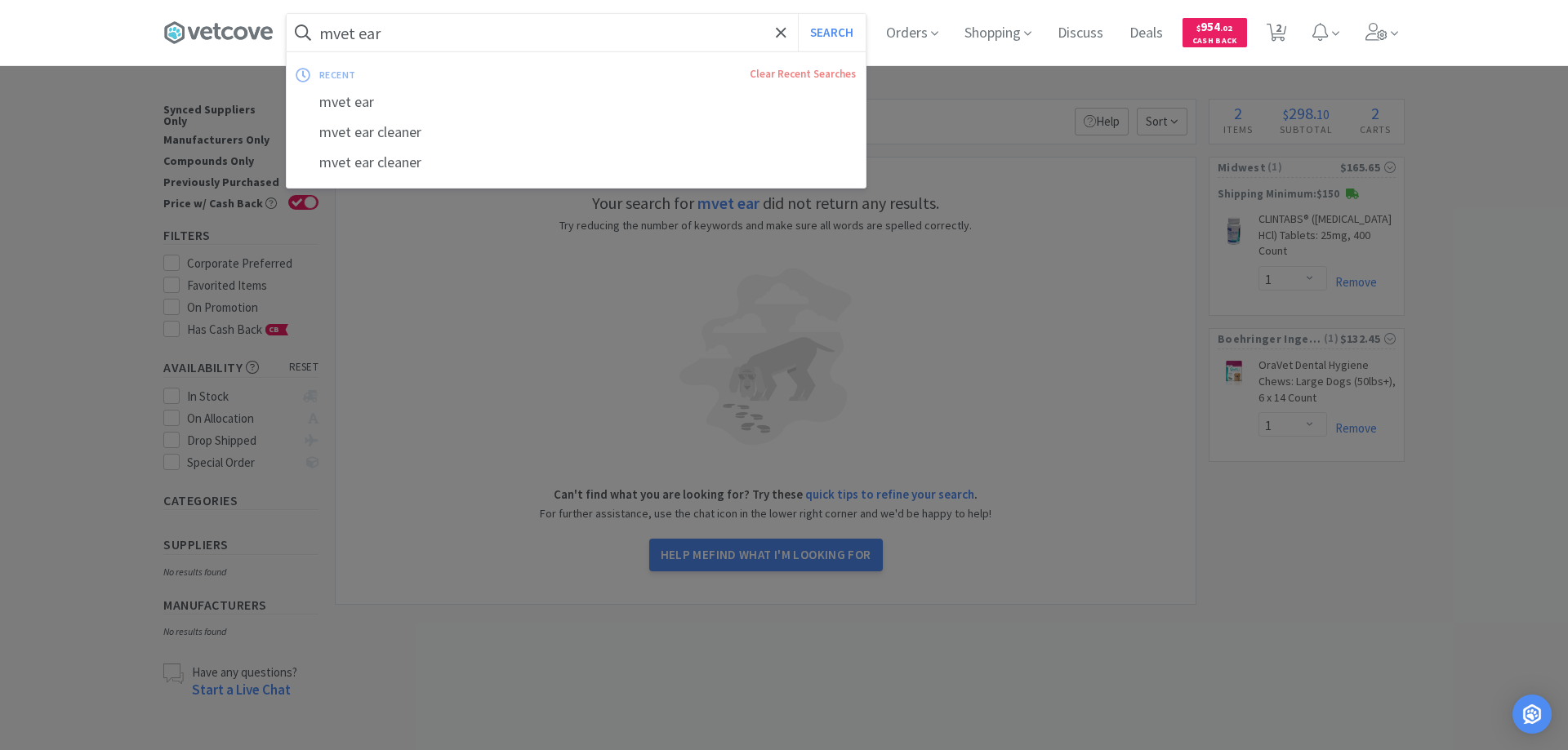
click at [387, 35] on input "mvet ear" at bounding box center [576, 32] width 579 height 37
click at [798, 14] on button "Search" at bounding box center [831, 32] width 68 height 37
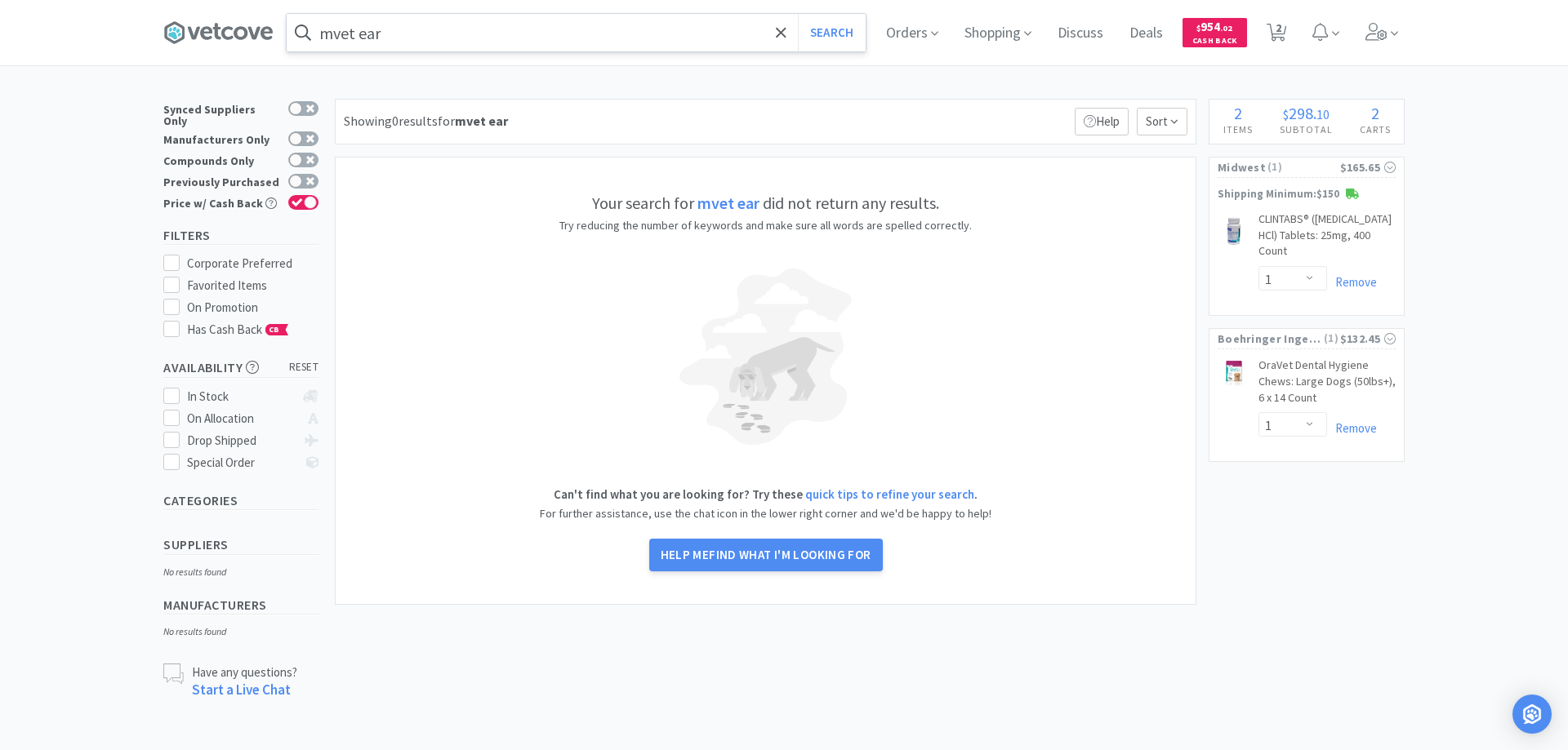
click at [387, 35] on input "mvet ear" at bounding box center [576, 32] width 579 height 37
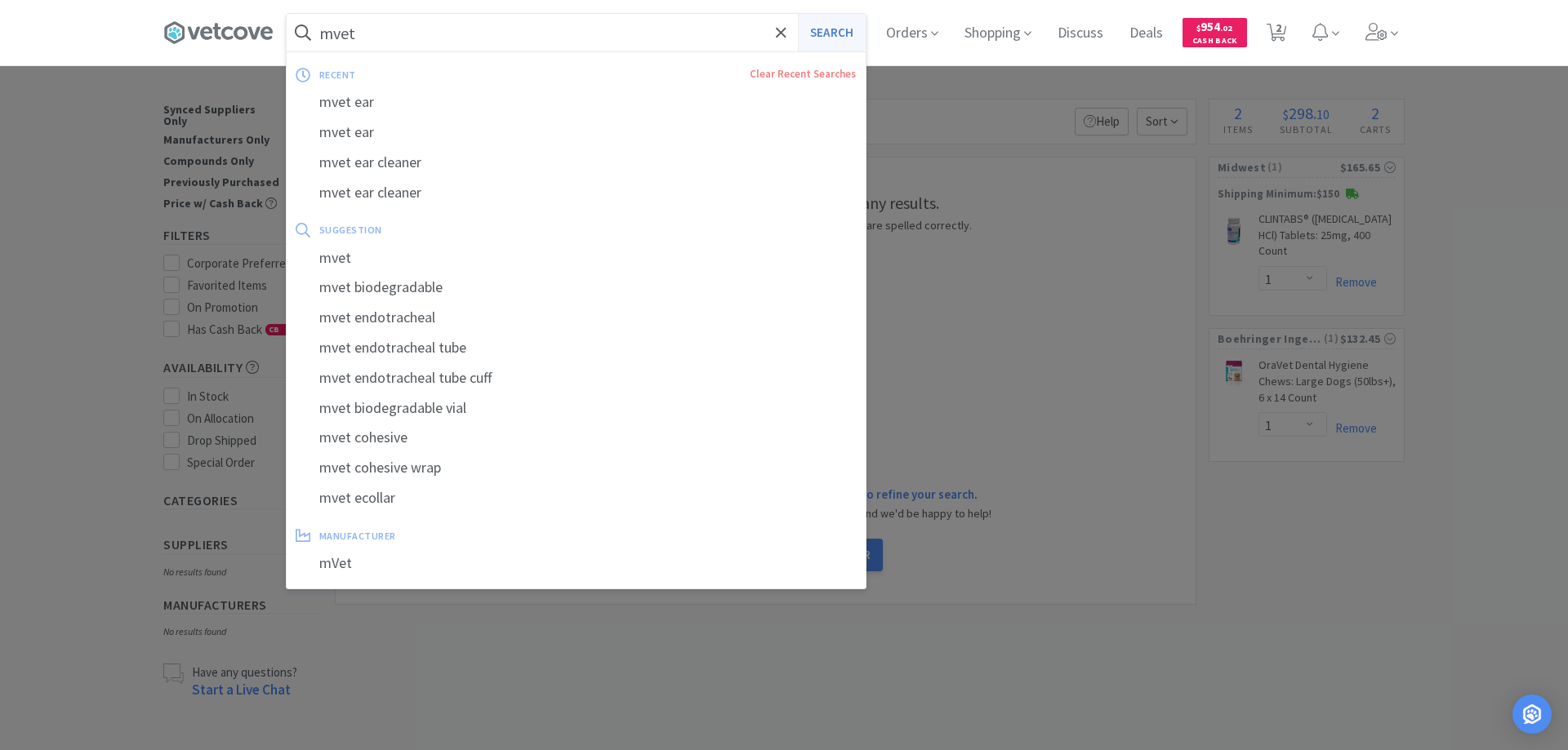
type input "mvet"
click at [820, 34] on button "Search" at bounding box center [831, 32] width 68 height 37
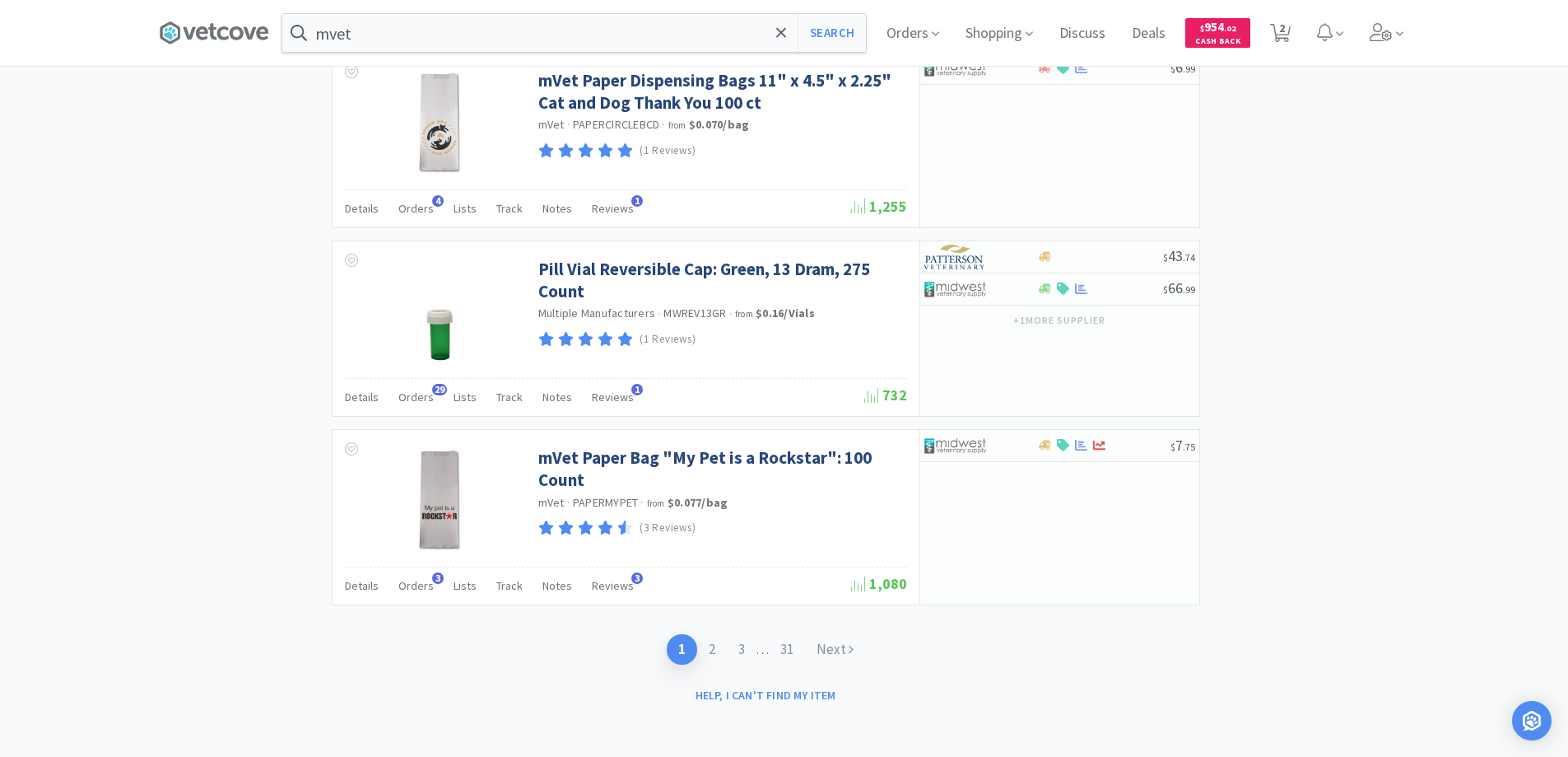
scroll to position [2690, 0]
click at [710, 642] on link "2" at bounding box center [712, 647] width 29 height 30
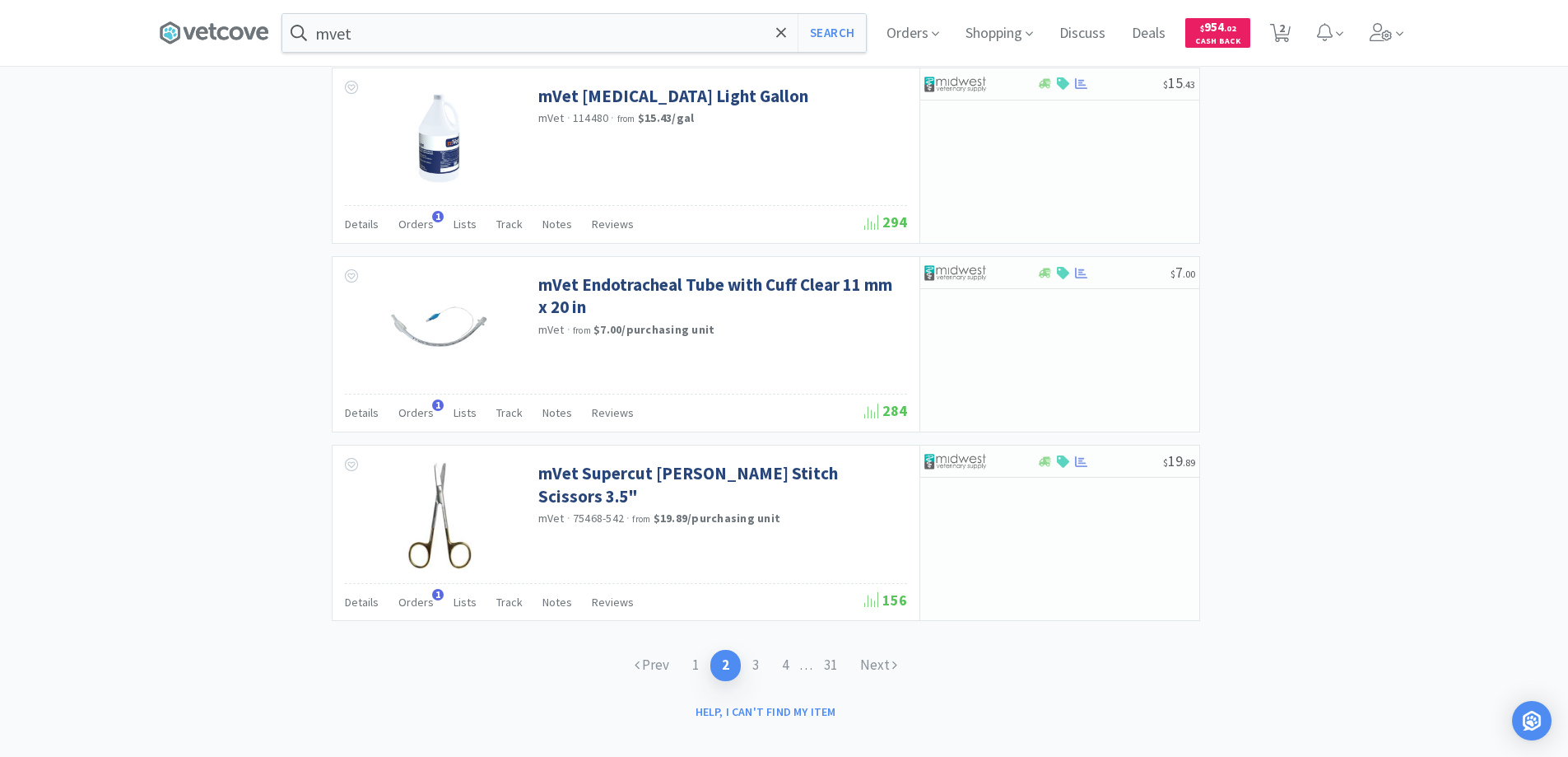
scroll to position [2369, 0]
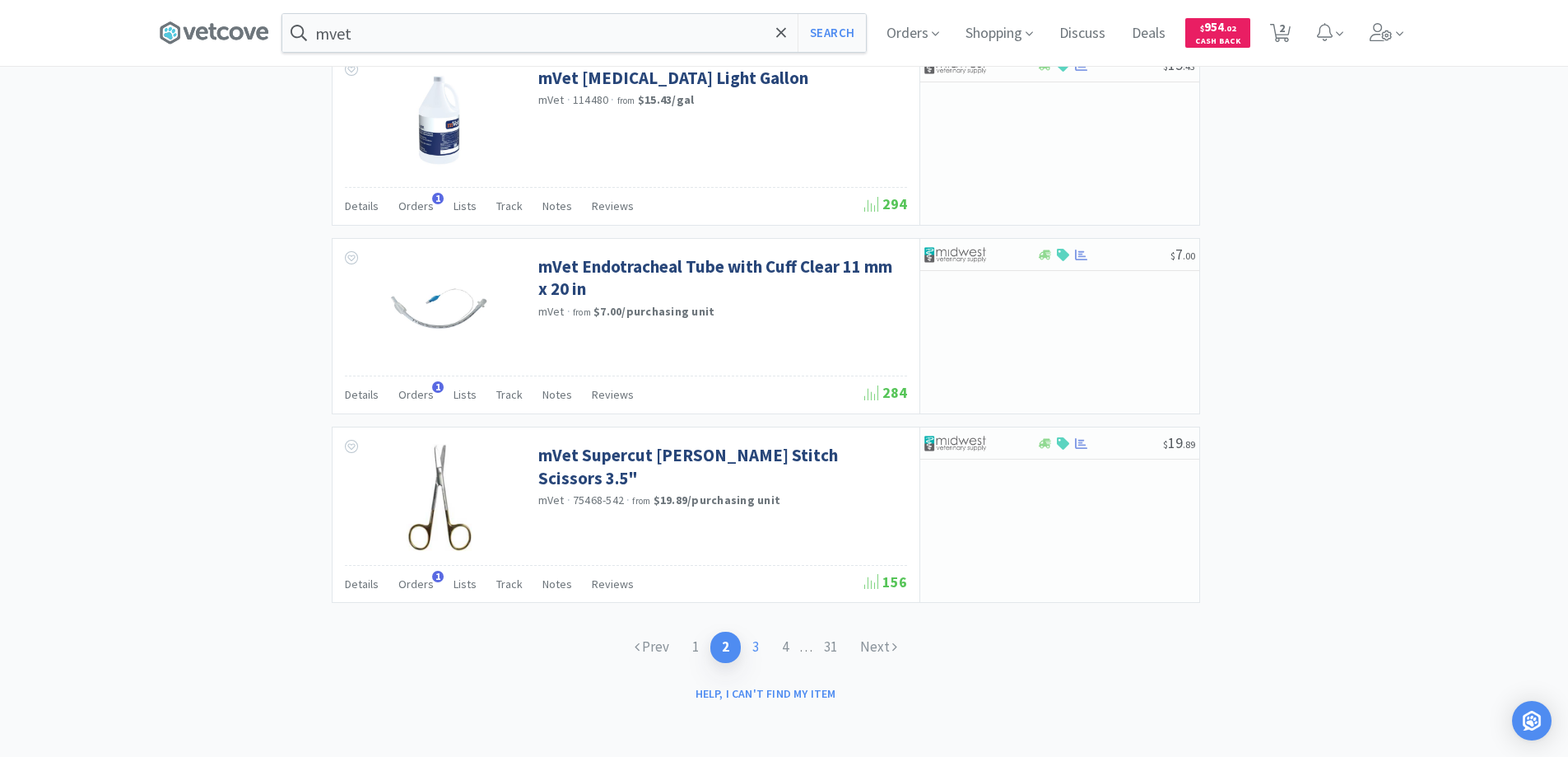
click at [748, 644] on link "3" at bounding box center [756, 646] width 29 height 30
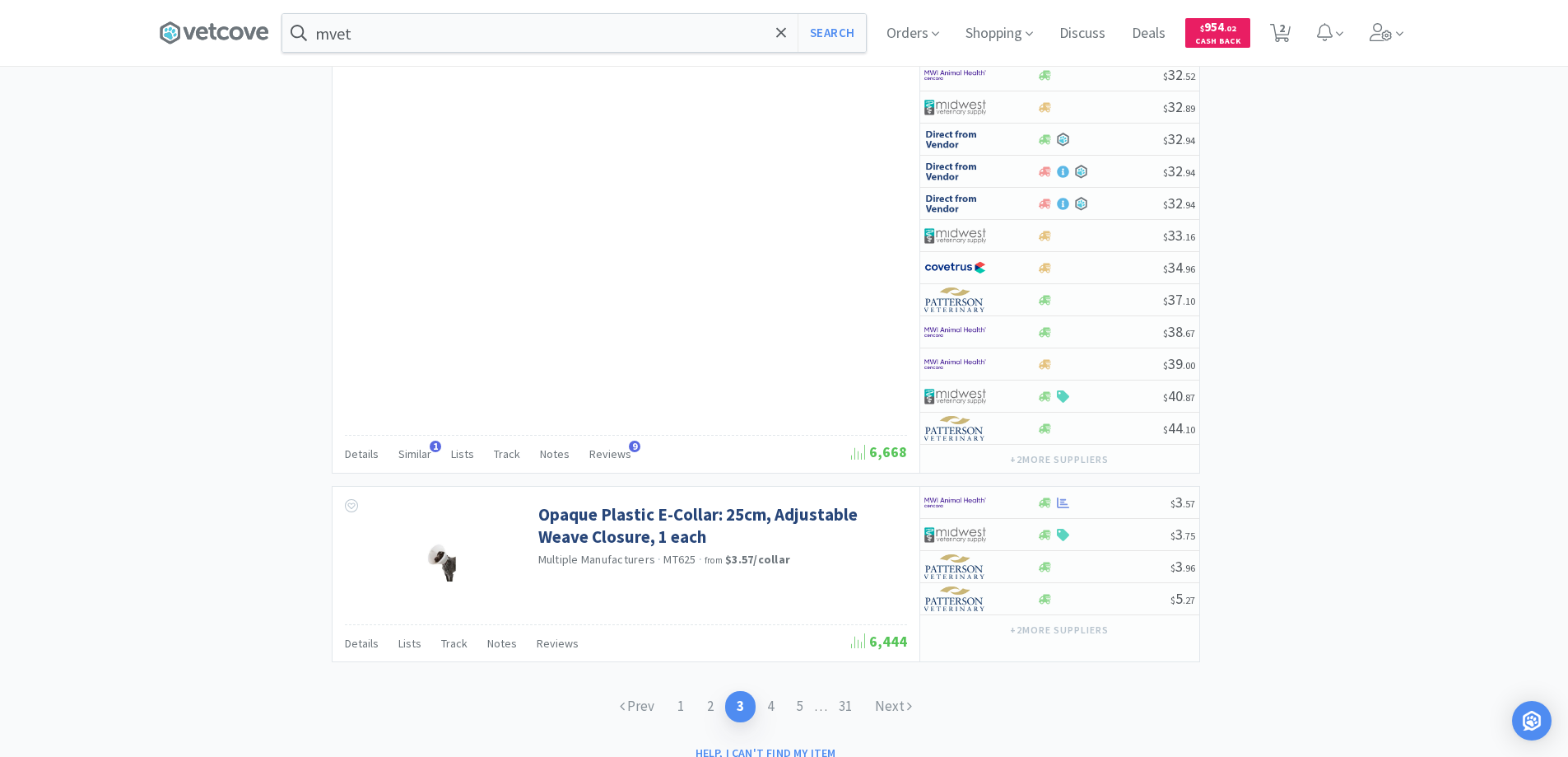
scroll to position [3931, 0]
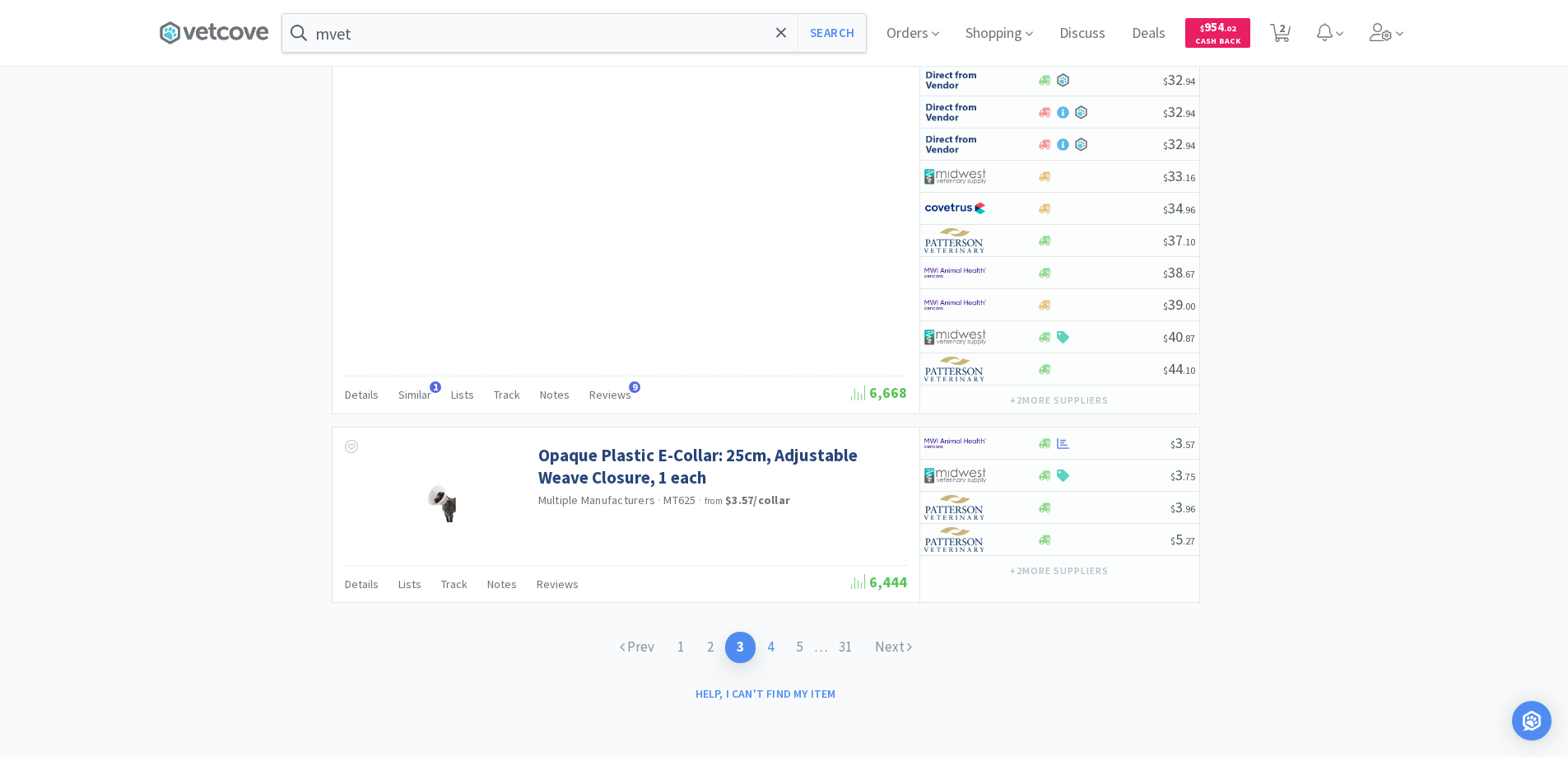
click at [770, 651] on link "4" at bounding box center [770, 646] width 29 height 30
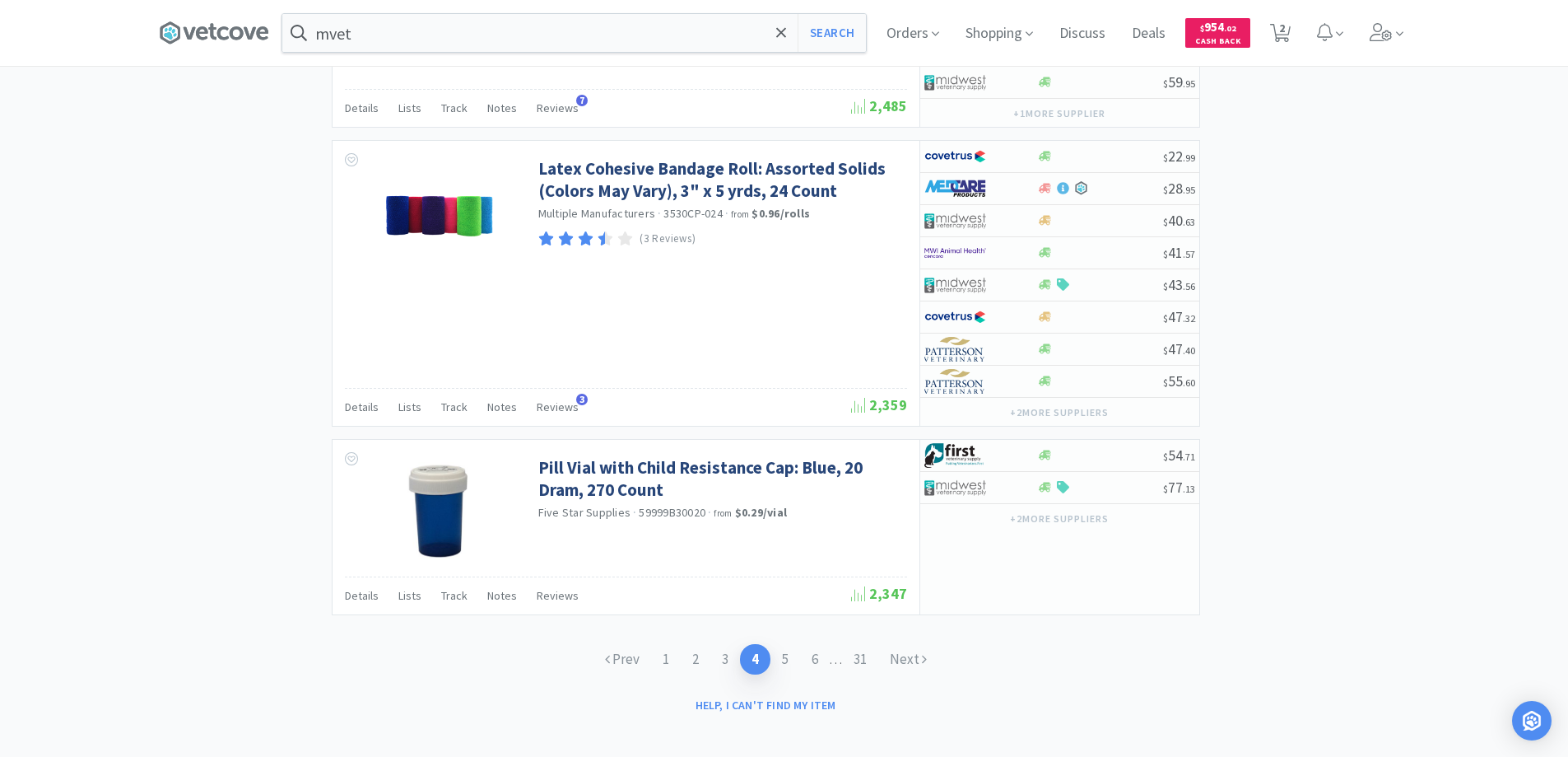
scroll to position [2888, 0]
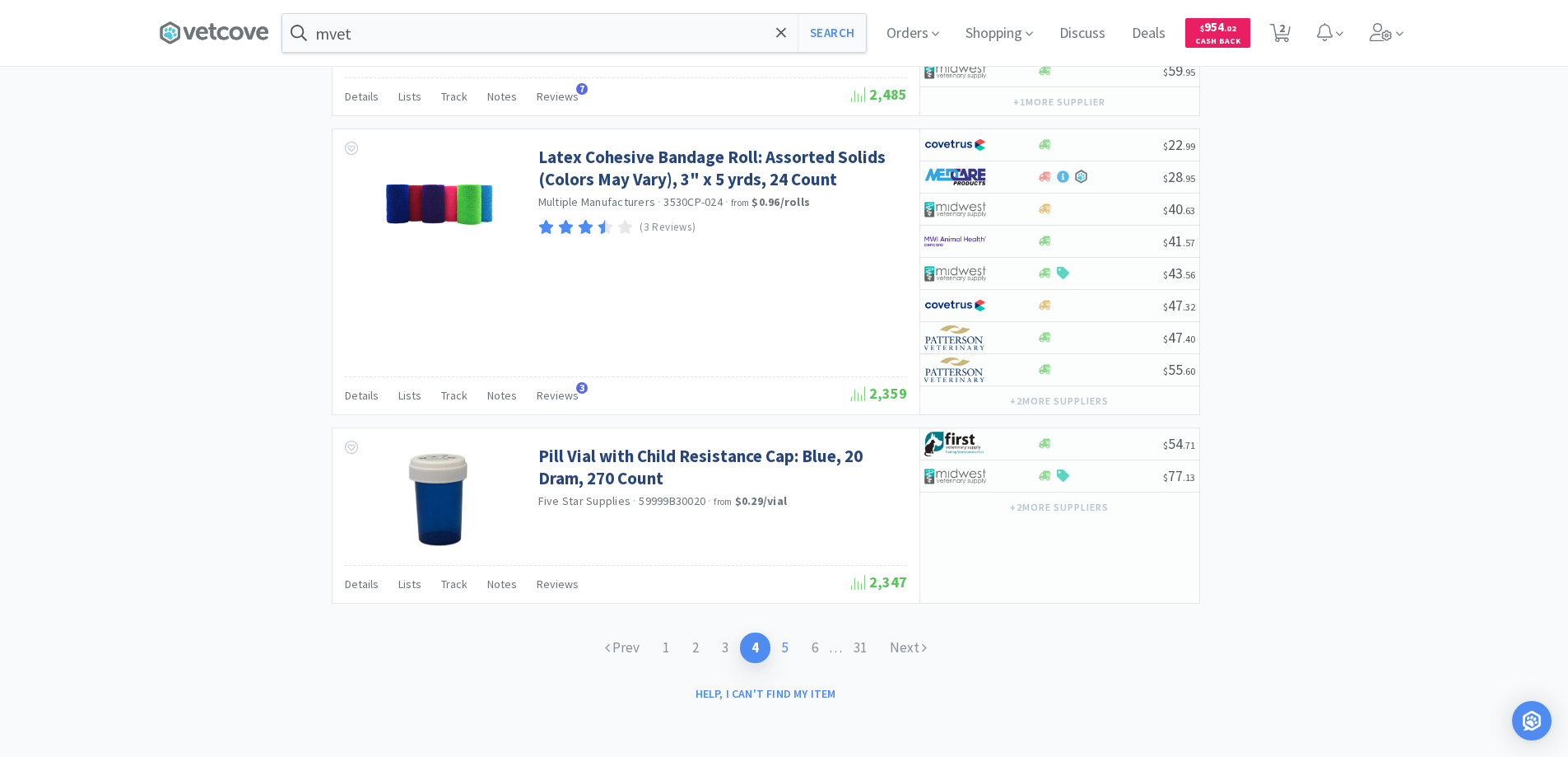
click at [783, 646] on link "5" at bounding box center [785, 647] width 29 height 30
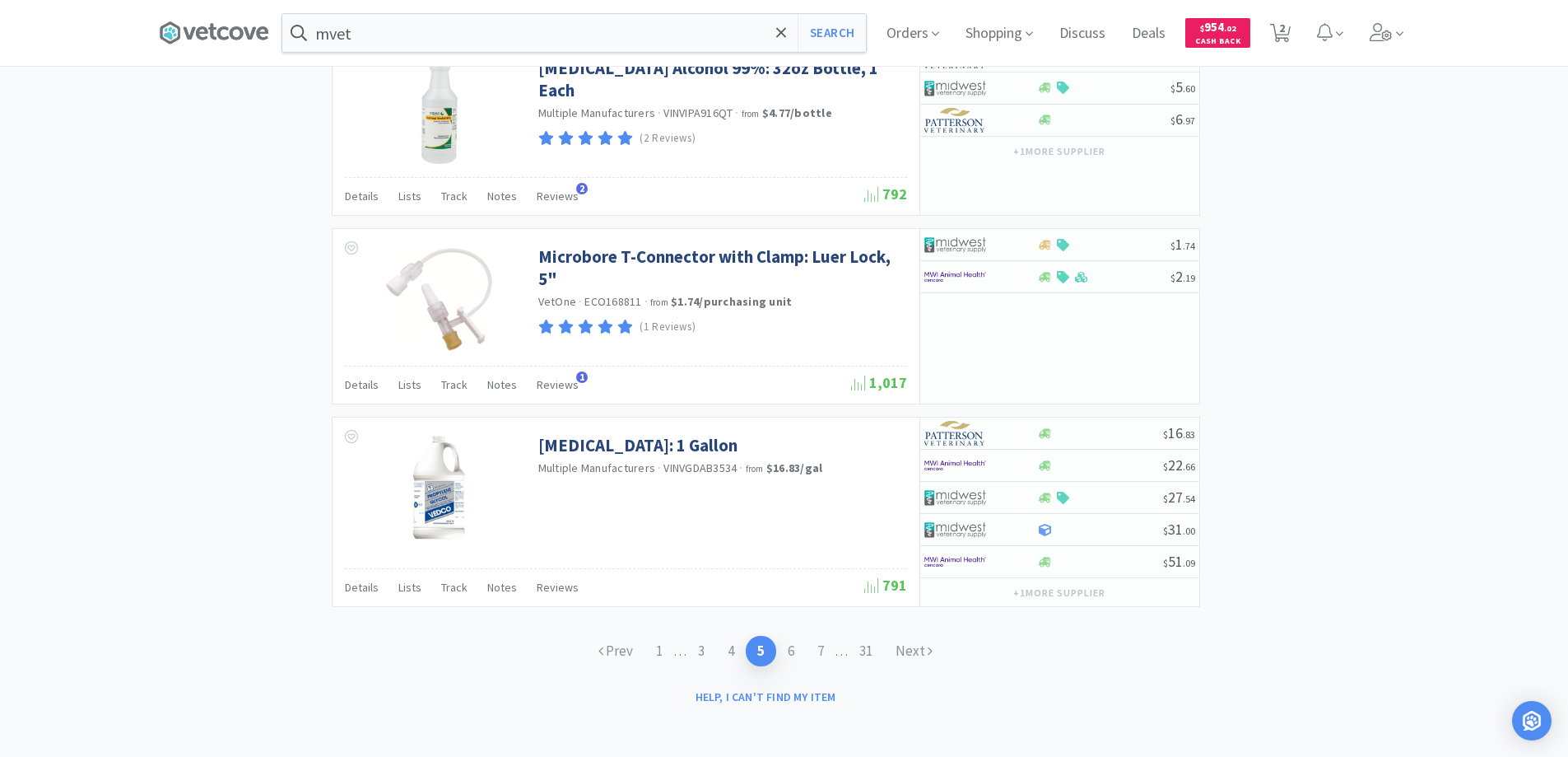
scroll to position [2383, 0]
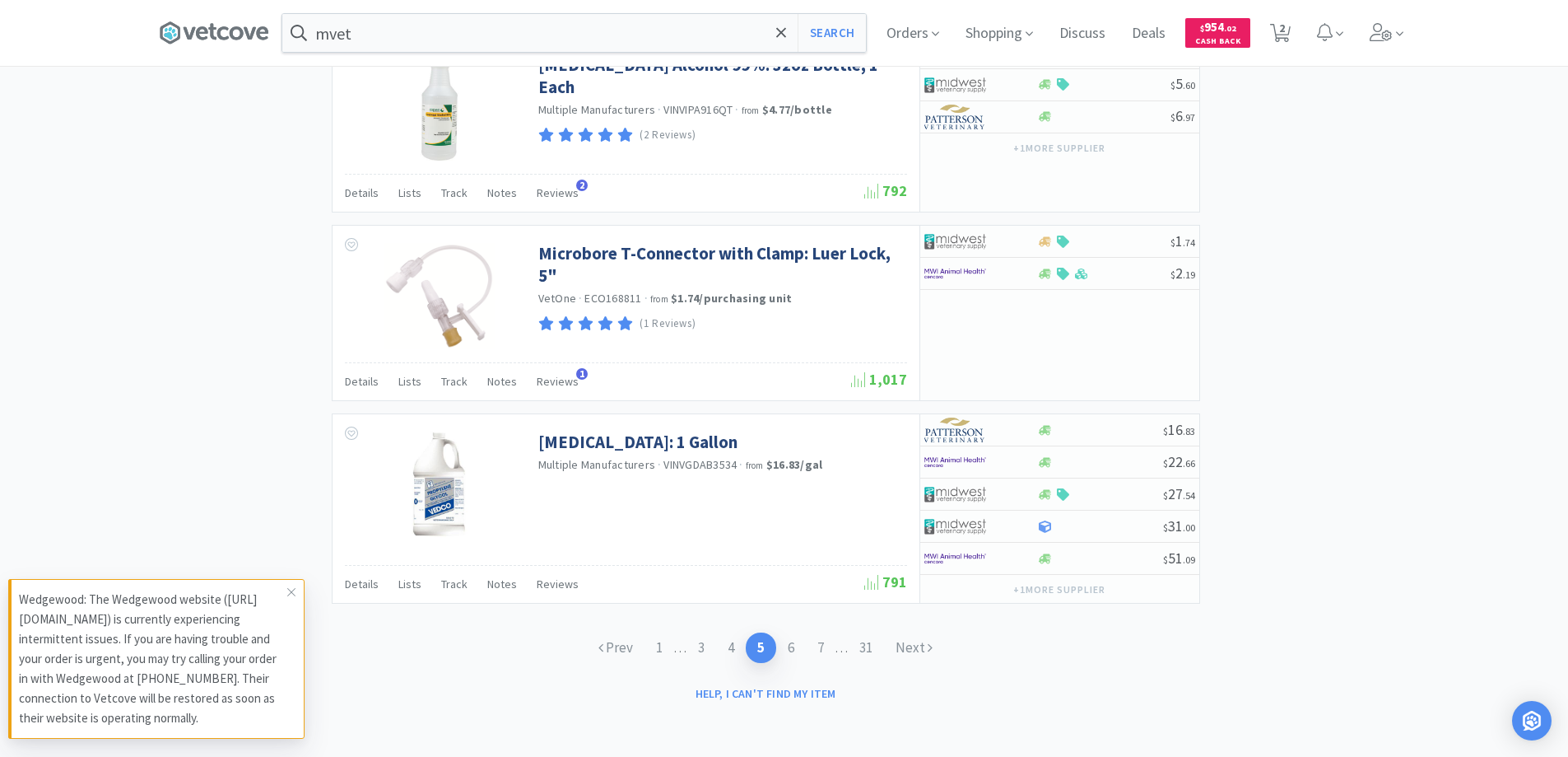
click at [783, 646] on link "6" at bounding box center [791, 647] width 29 height 30
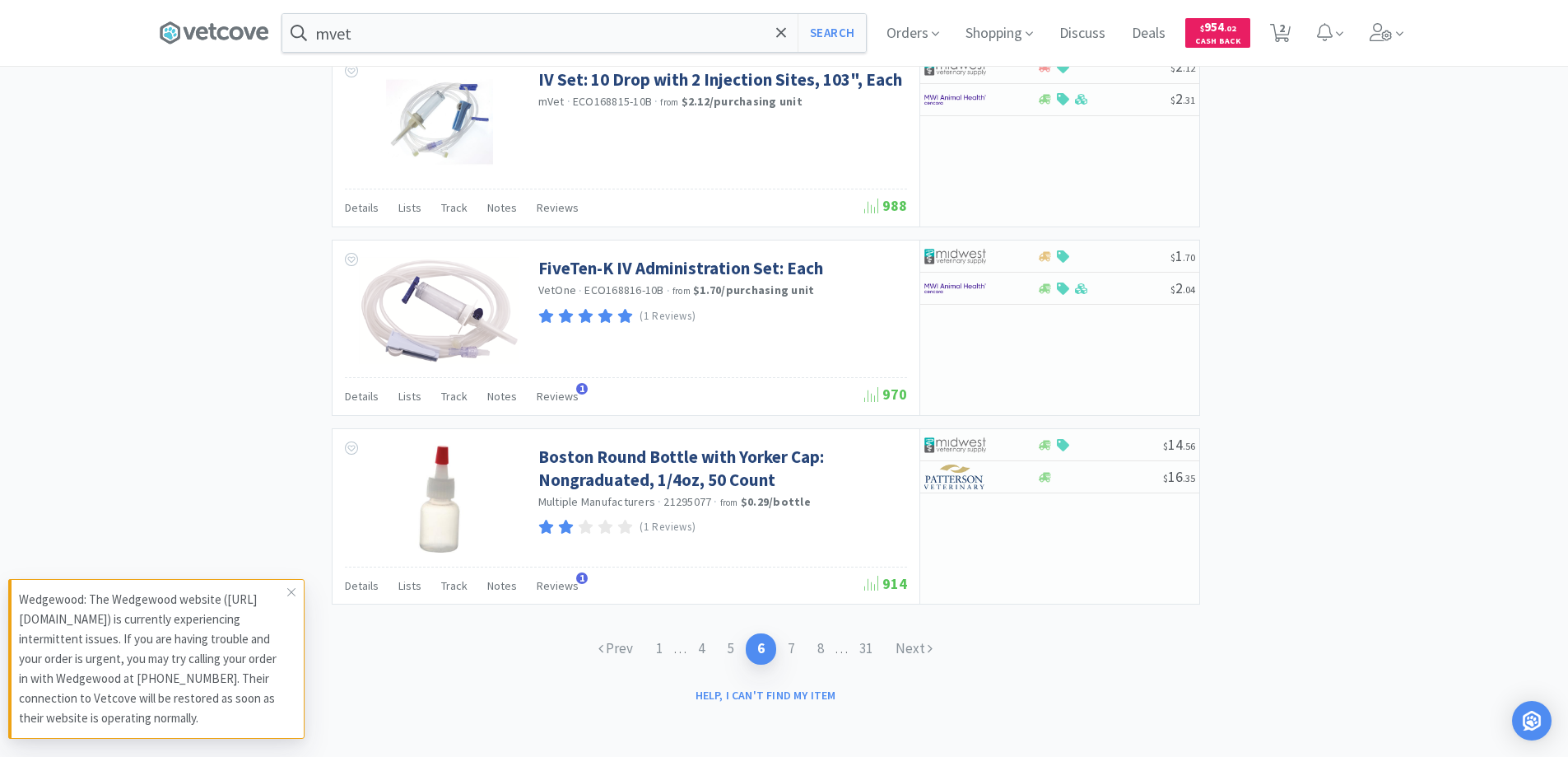
scroll to position [2404, 0]
click at [783, 646] on link "7" at bounding box center [791, 646] width 29 height 30
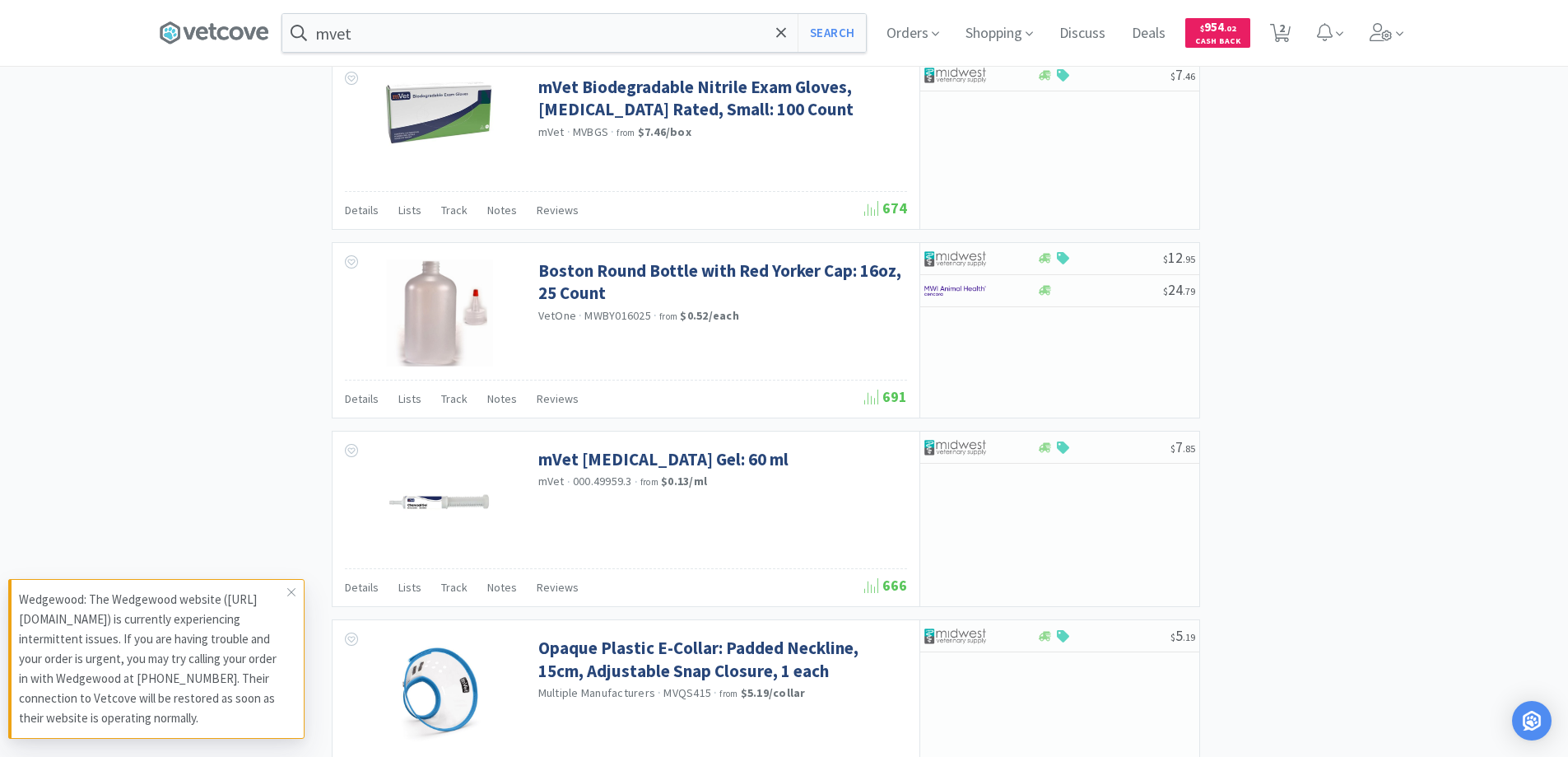
scroll to position [2307, 0]
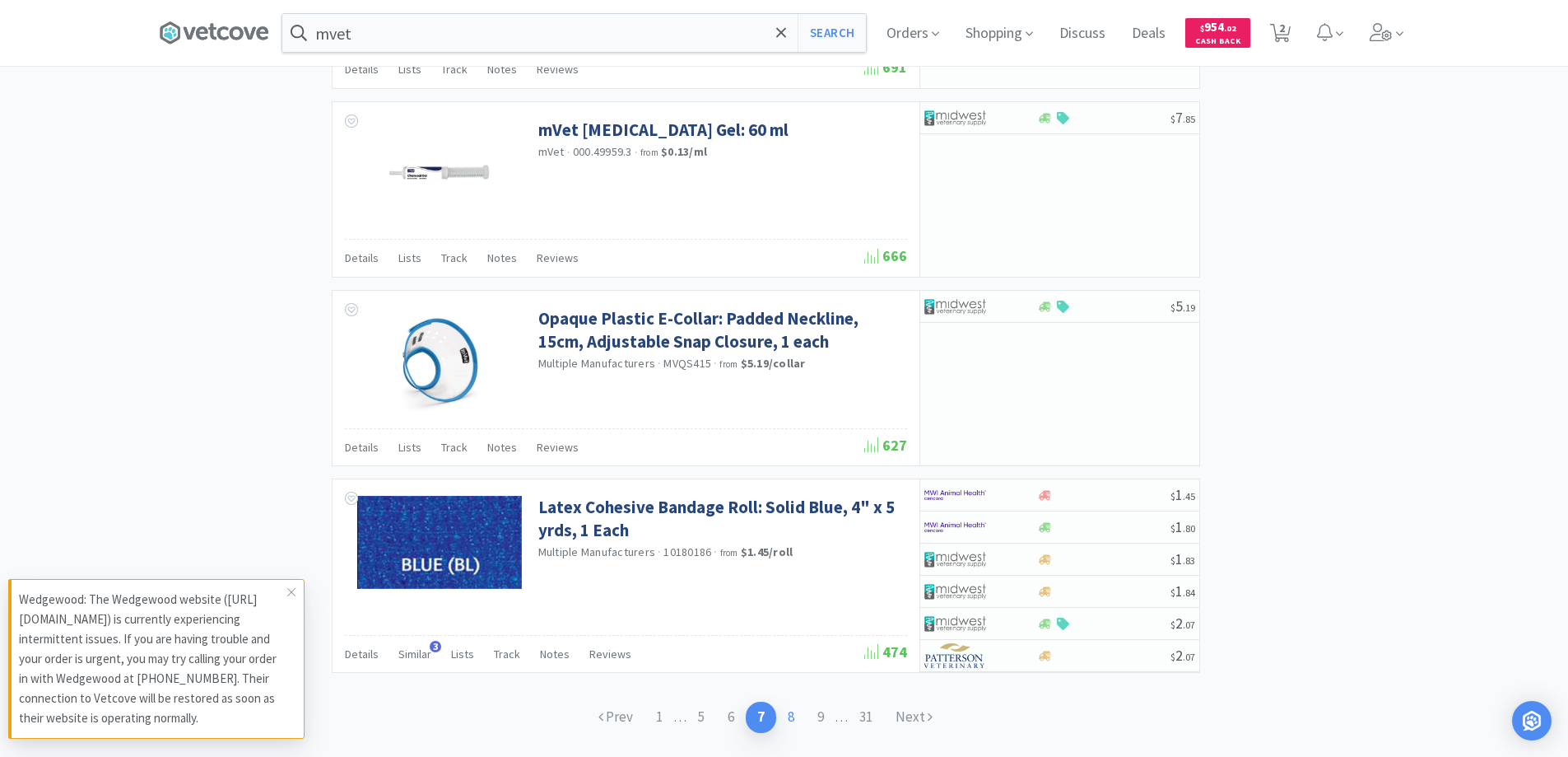
click at [792, 713] on link "8" at bounding box center [791, 717] width 29 height 30
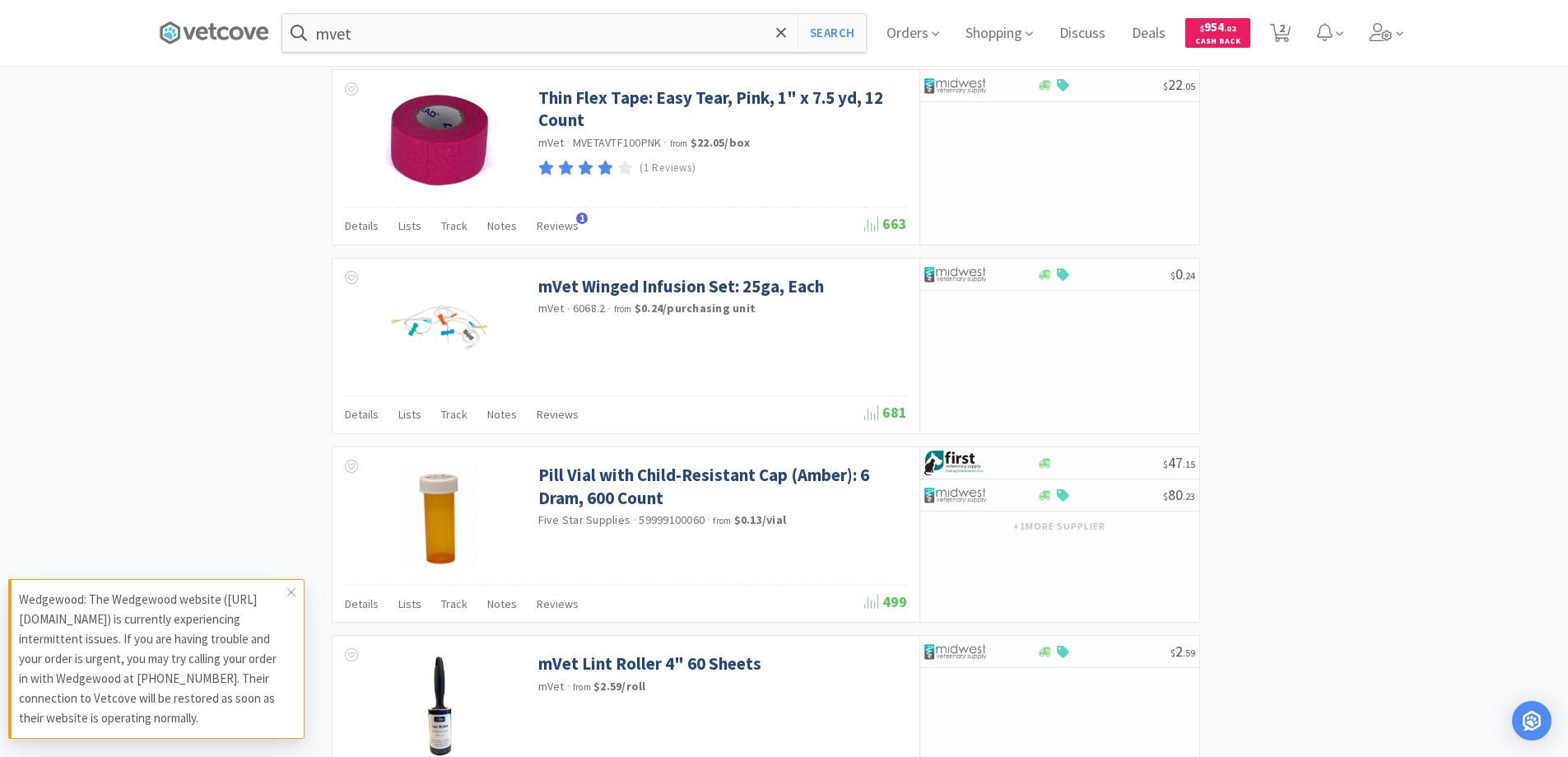
scroll to position [2374, 0]
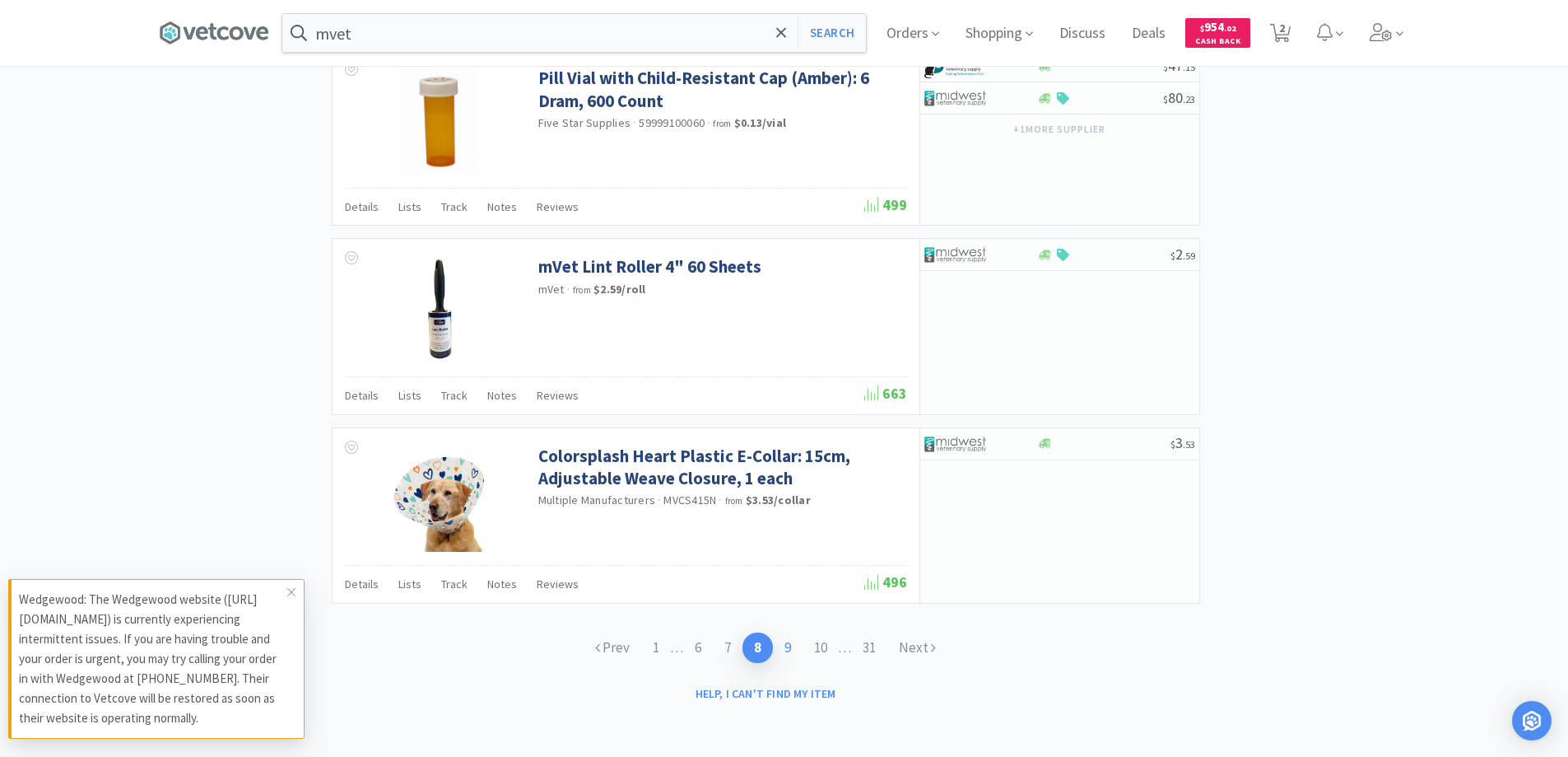
click at [789, 648] on link "9" at bounding box center [788, 647] width 29 height 30
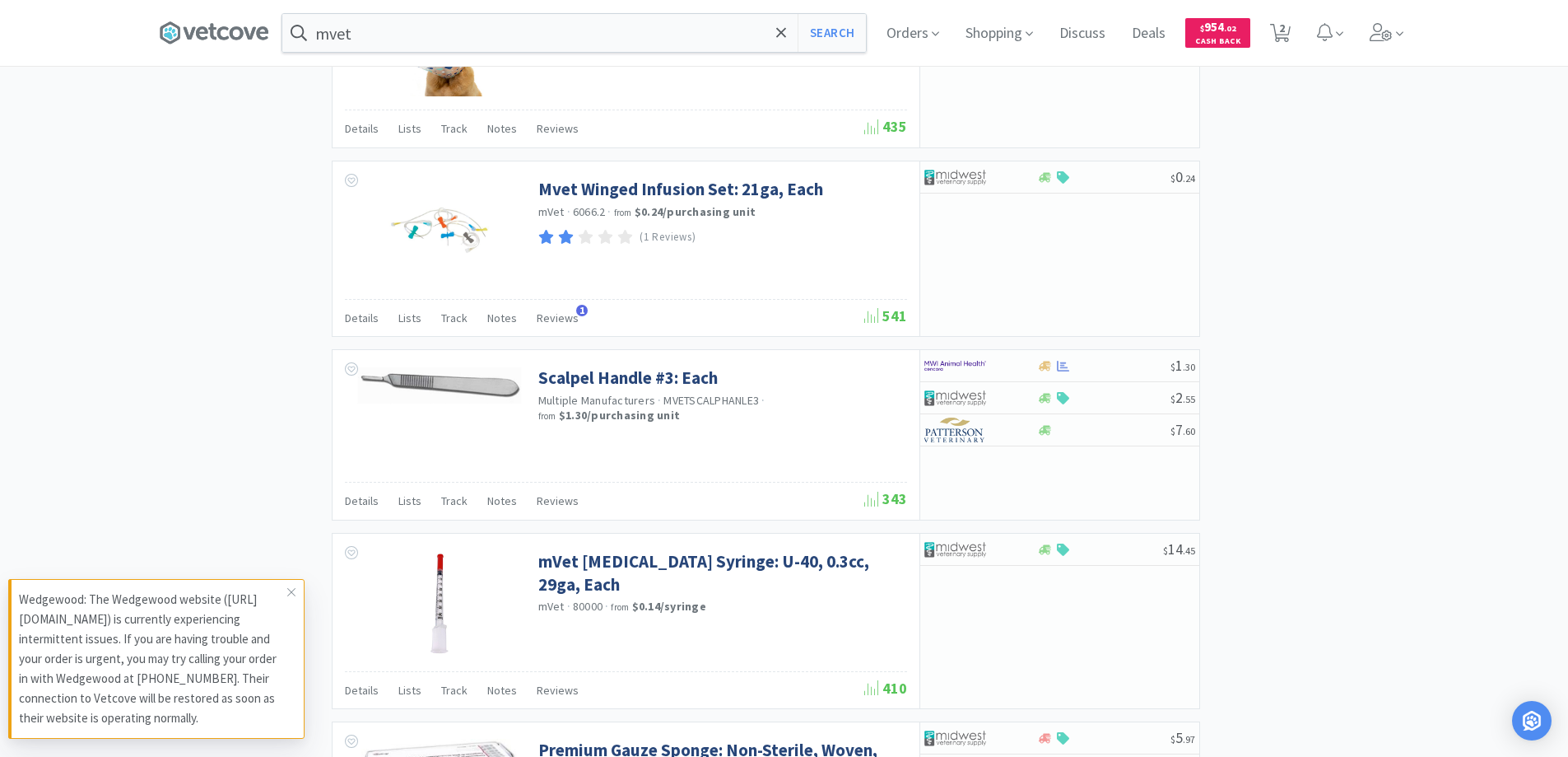
scroll to position [2307, 0]
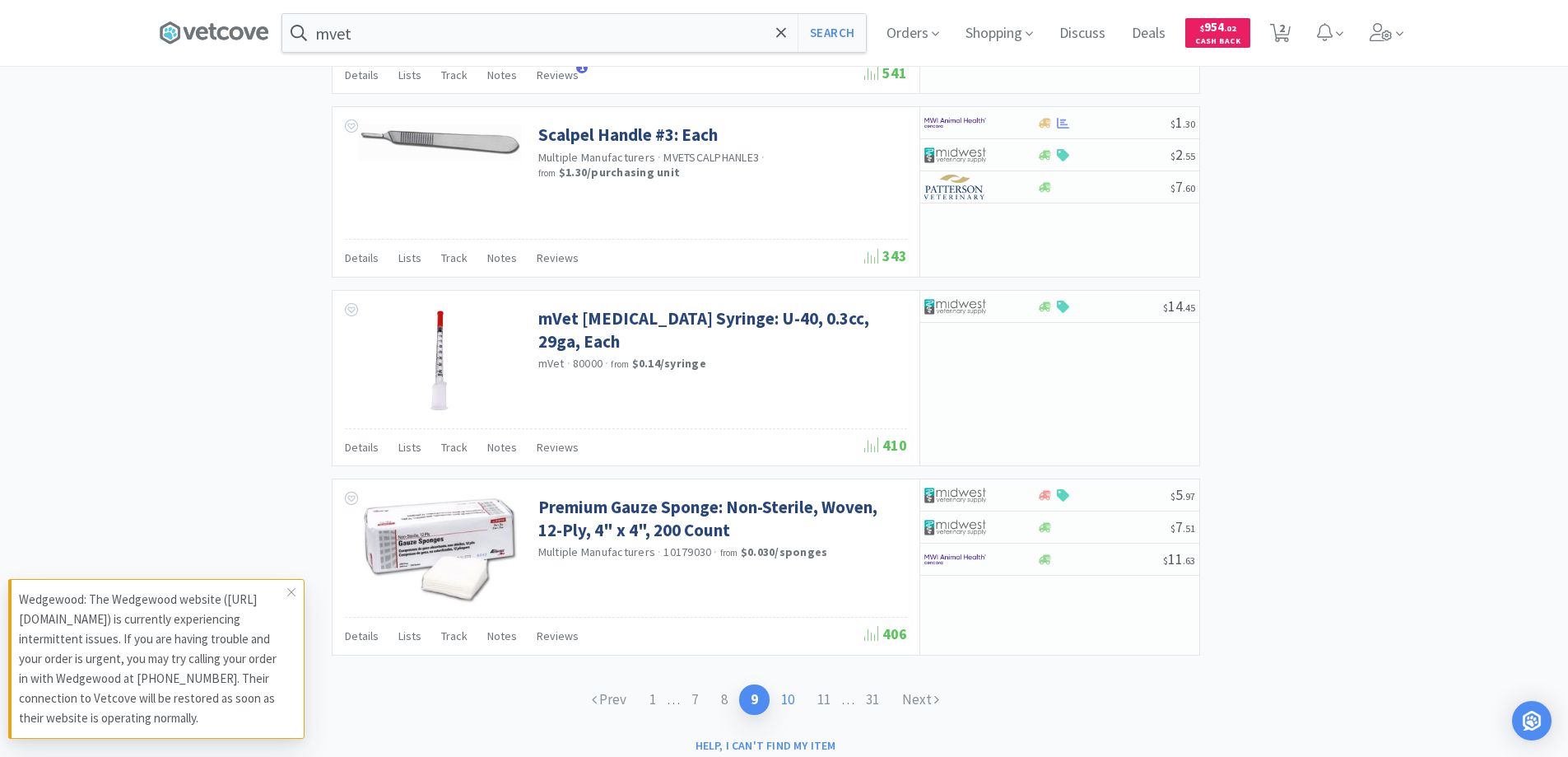
click at [791, 699] on link "10" at bounding box center [788, 699] width 37 height 30
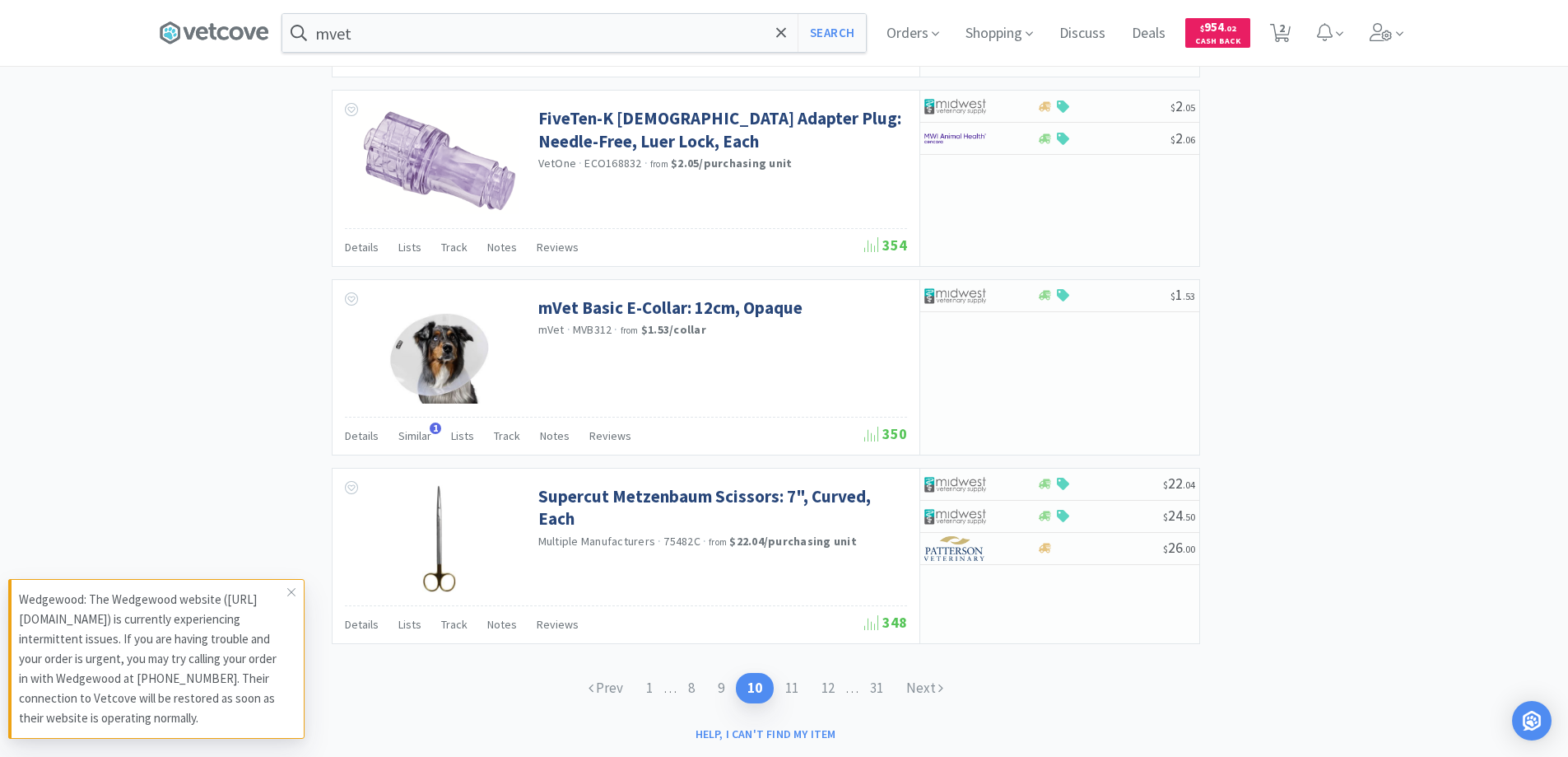
scroll to position [2363, 0]
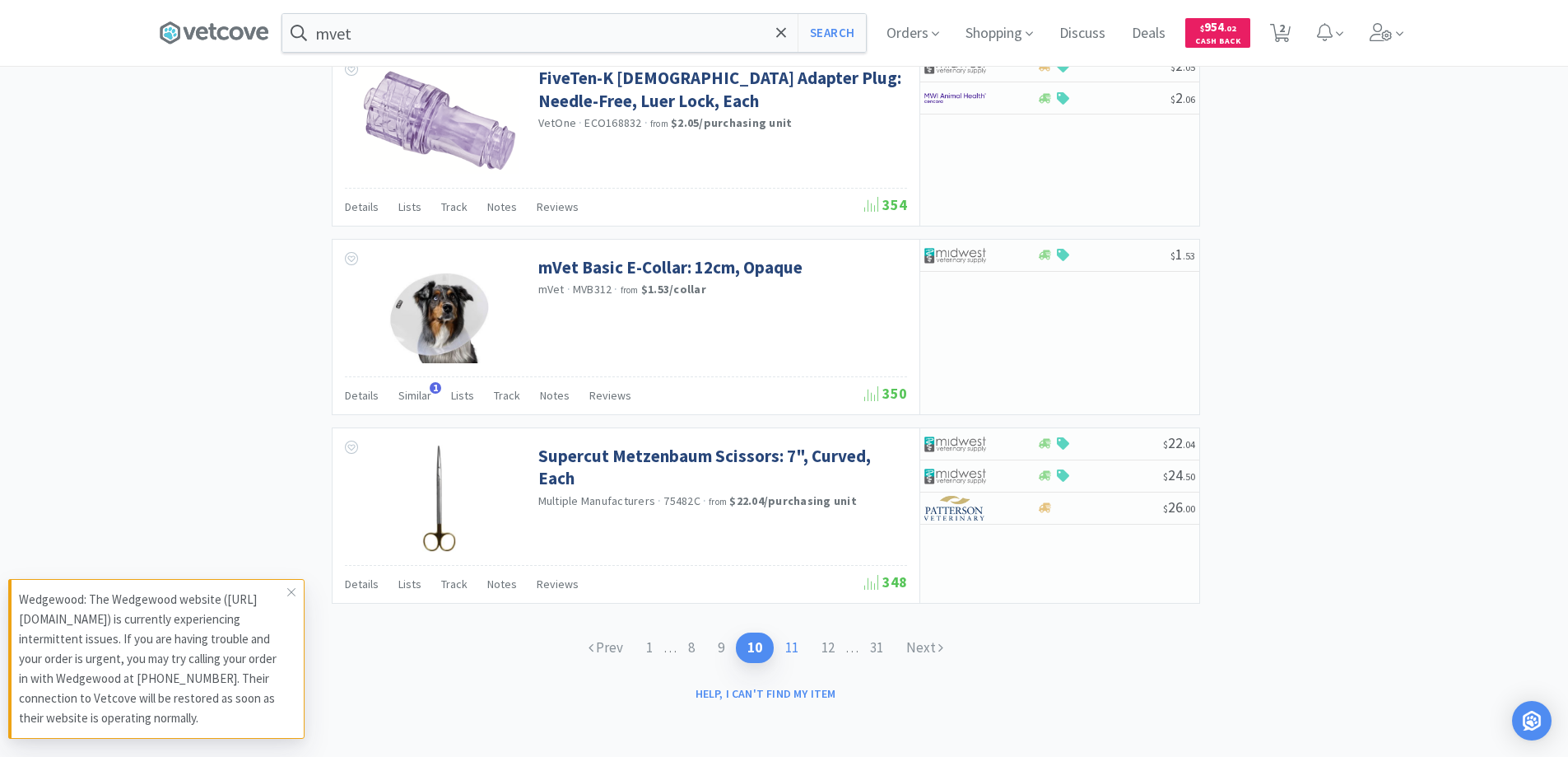
click at [795, 647] on link "11" at bounding box center [792, 647] width 37 height 30
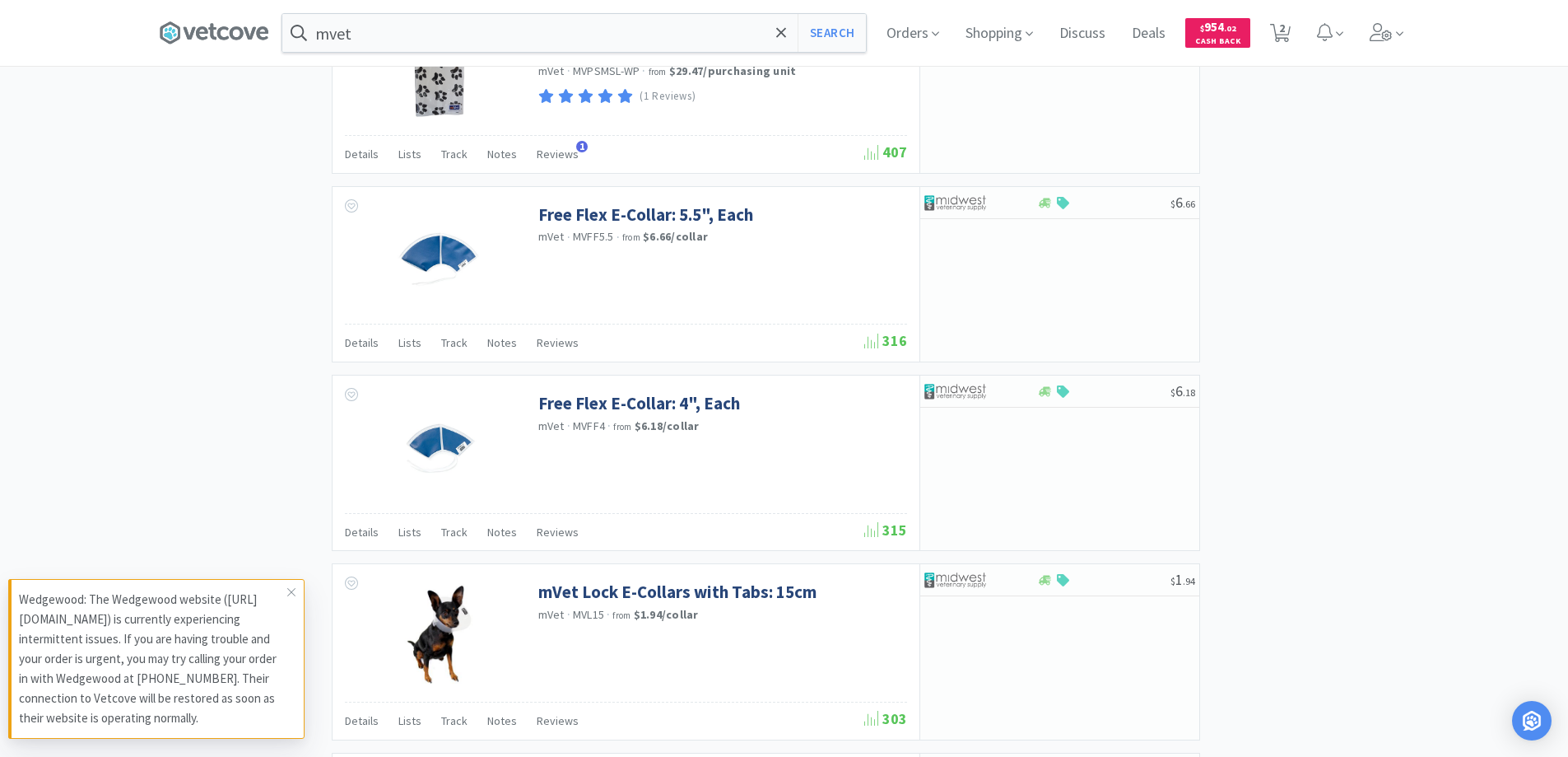
scroll to position [2224, 0]
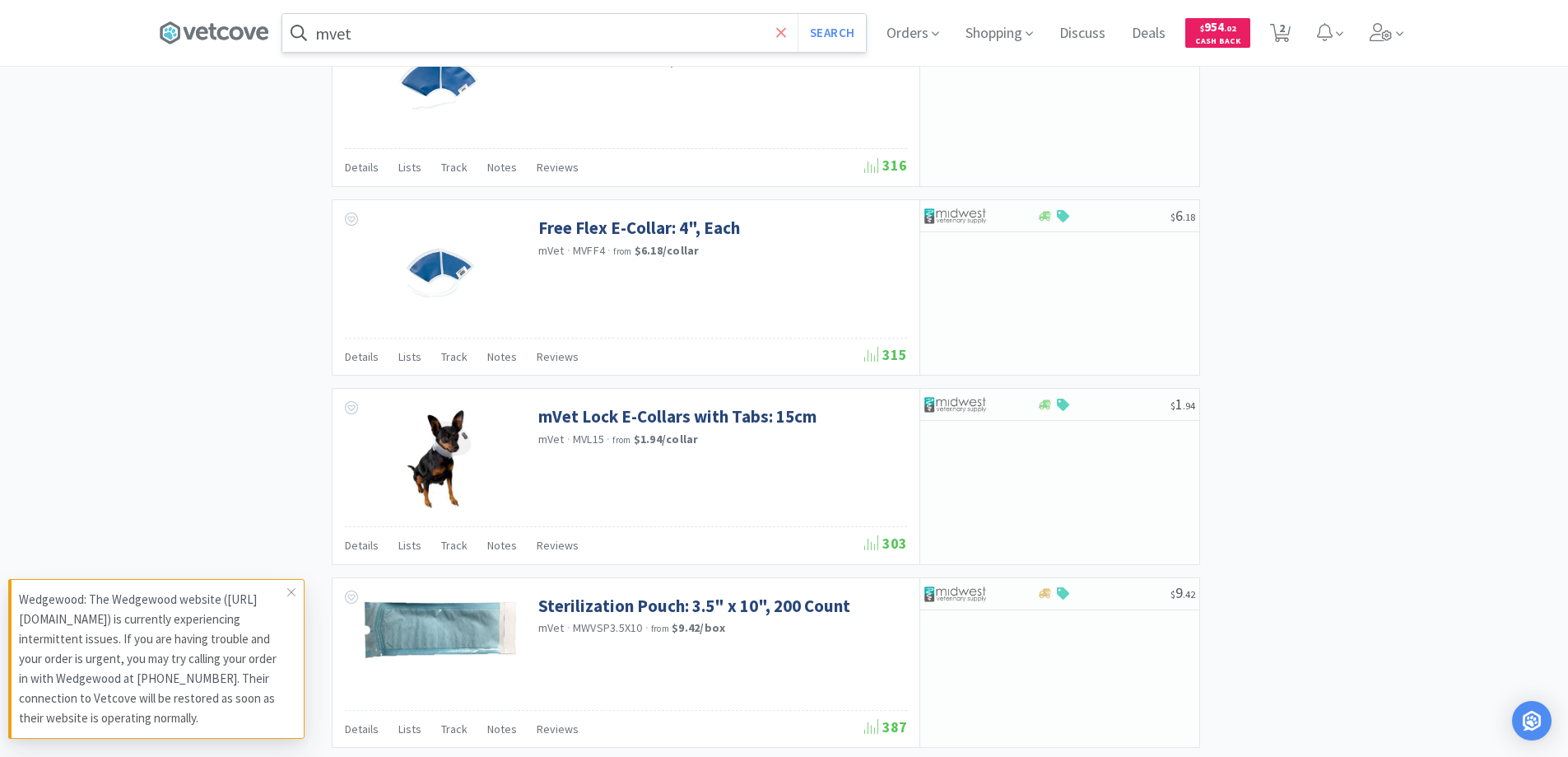
click at [781, 27] on icon at bounding box center [782, 33] width 11 height 16
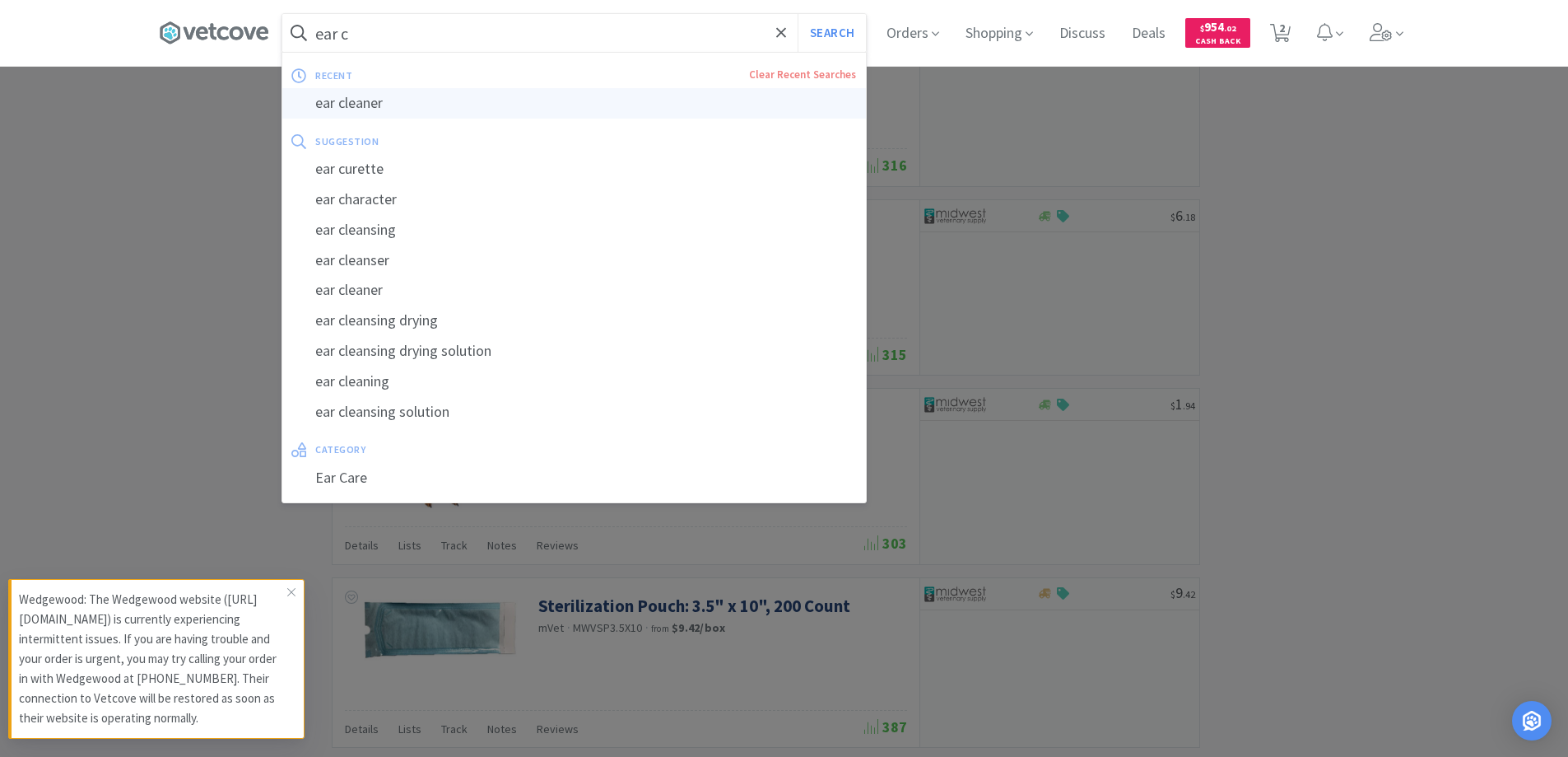
click at [372, 102] on div "ear cleaner" at bounding box center [574, 102] width 584 height 30
type input "ear cleaner"
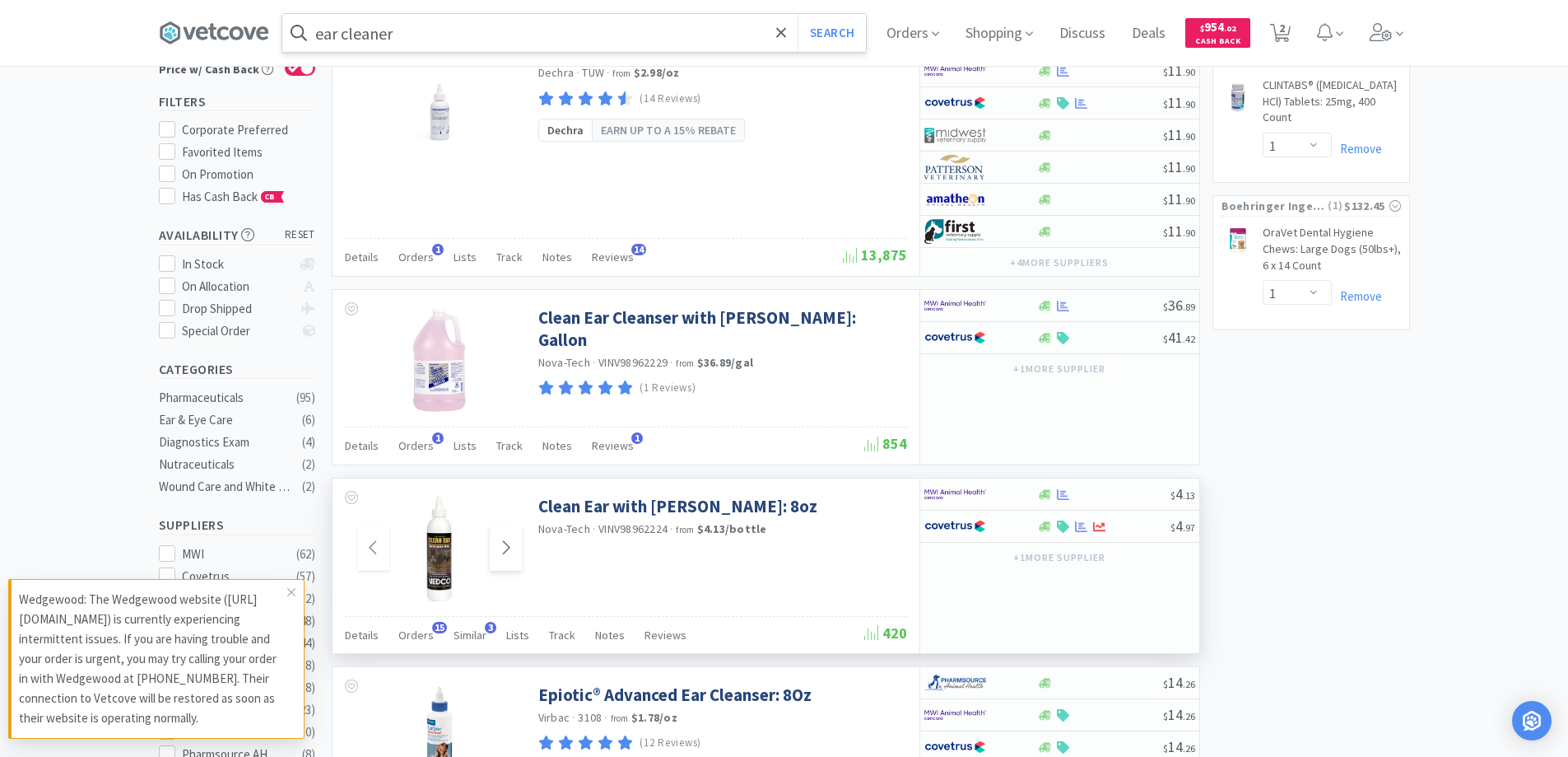
scroll to position [165, 0]
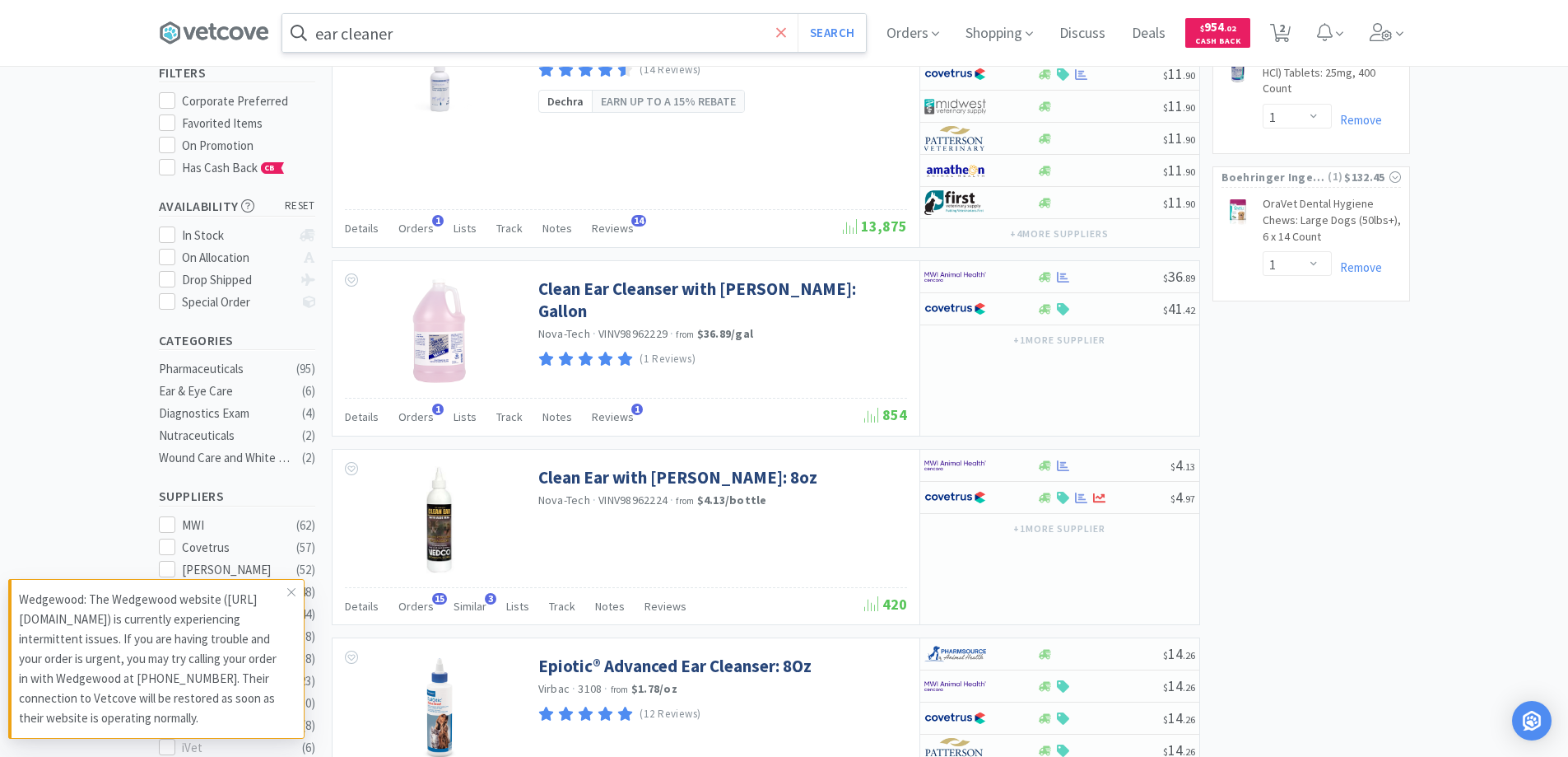
click at [786, 37] on icon at bounding box center [782, 33] width 11 height 16
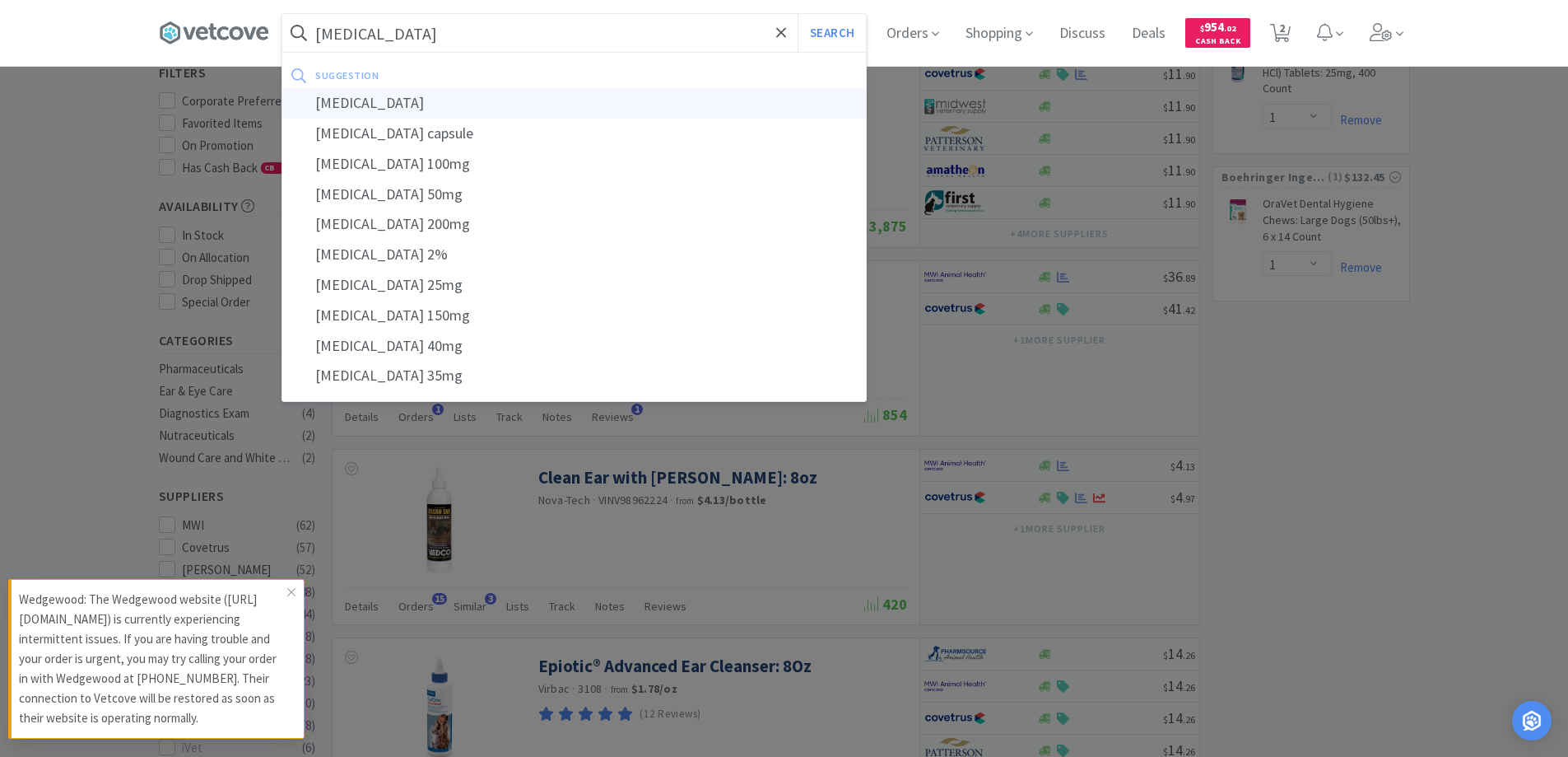
type input "[MEDICAL_DATA]"
click at [354, 103] on div "[MEDICAL_DATA]" at bounding box center [574, 102] width 584 height 30
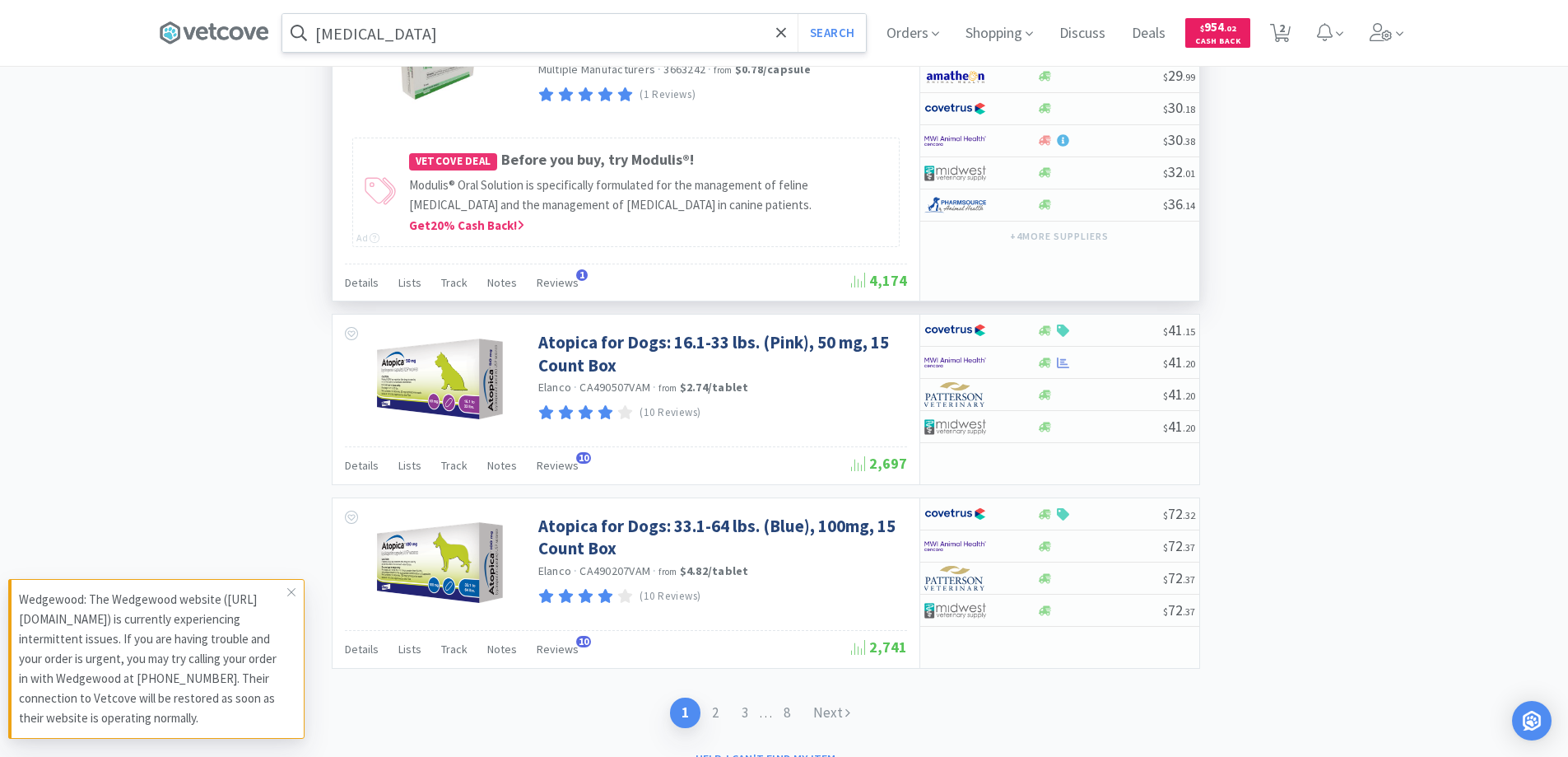
scroll to position [2947, 0]
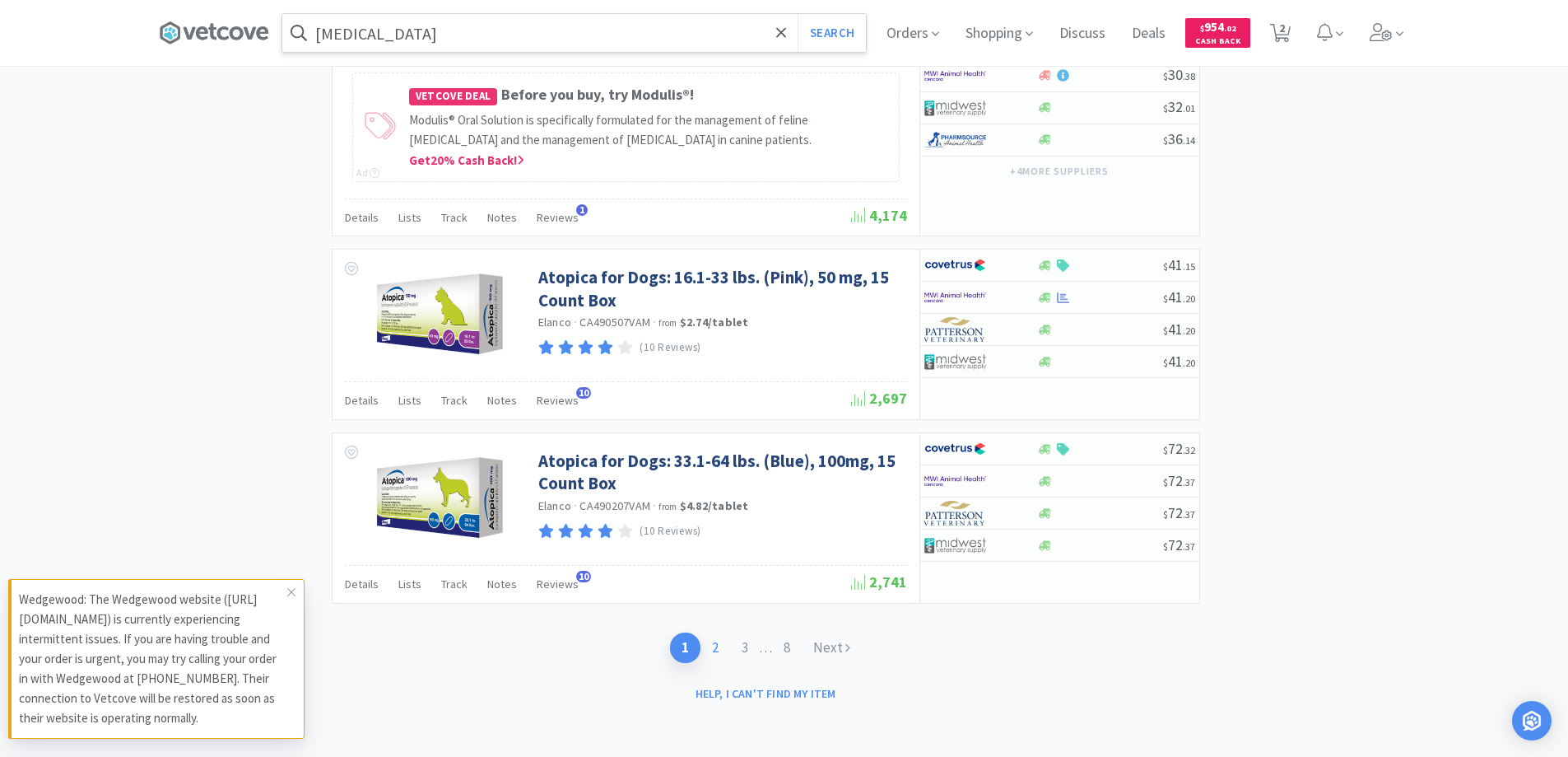
click at [708, 652] on link "2" at bounding box center [715, 647] width 29 height 30
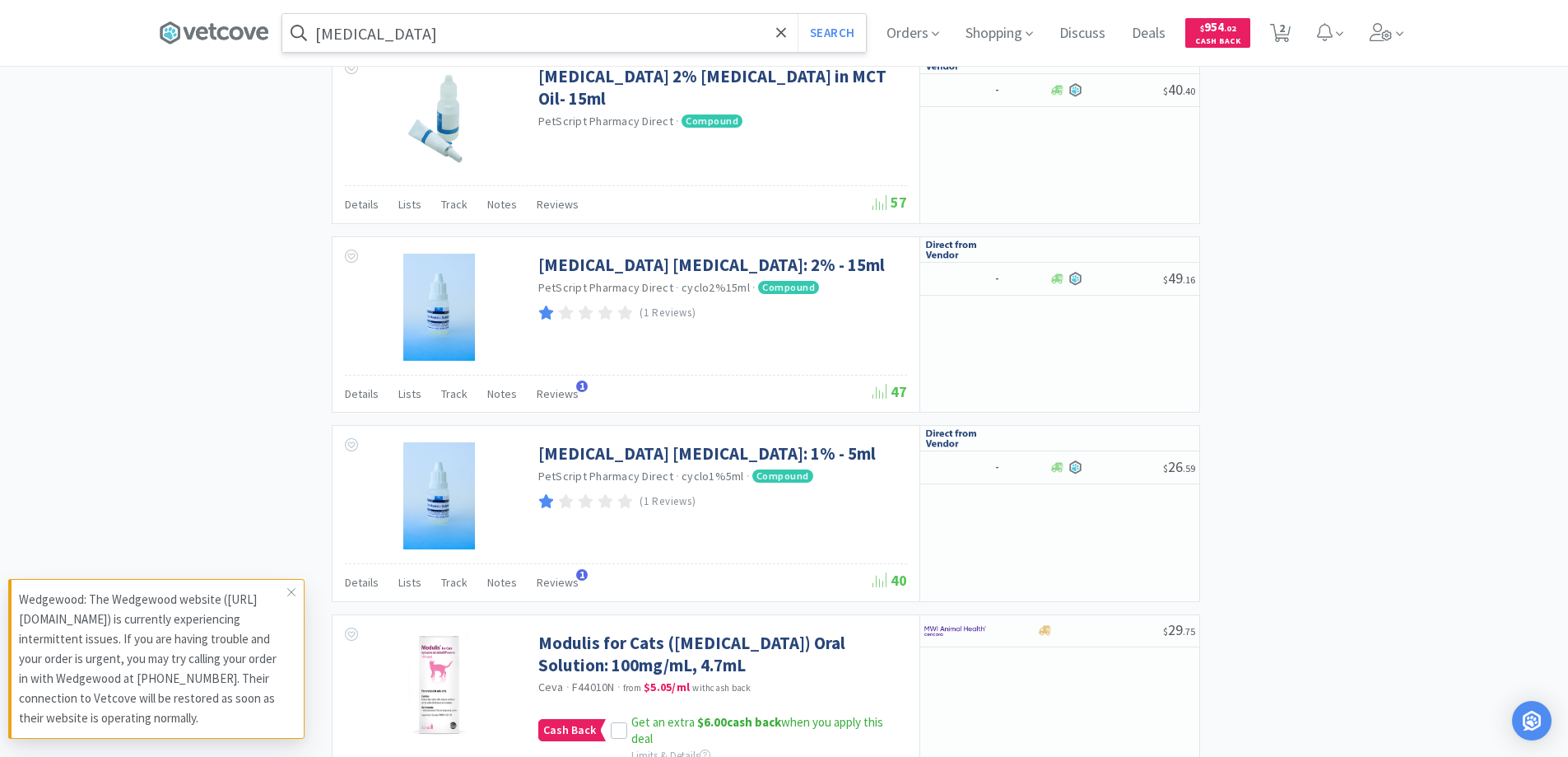
scroll to position [2554, 0]
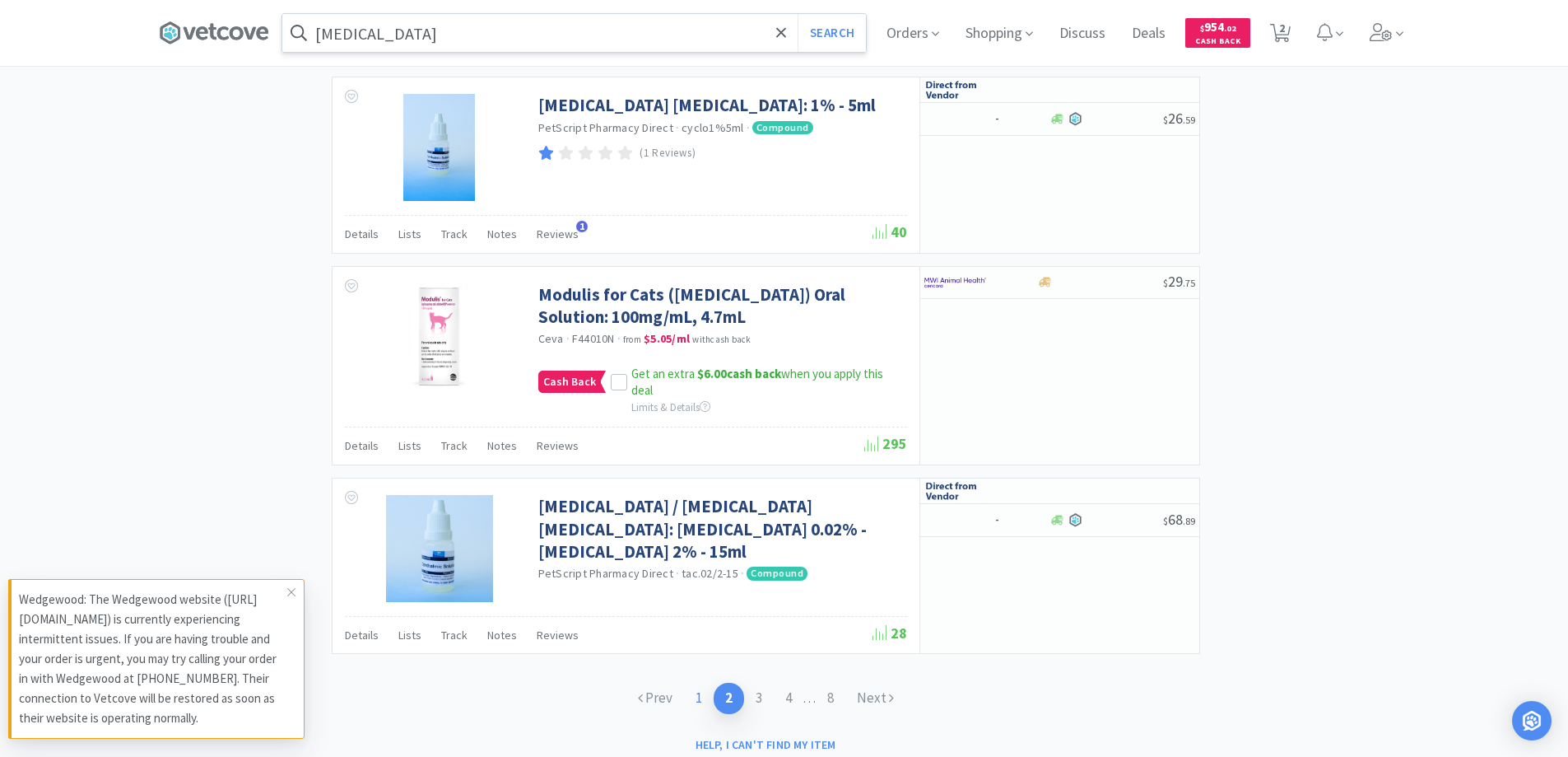
click at [691, 695] on link "1" at bounding box center [699, 698] width 29 height 30
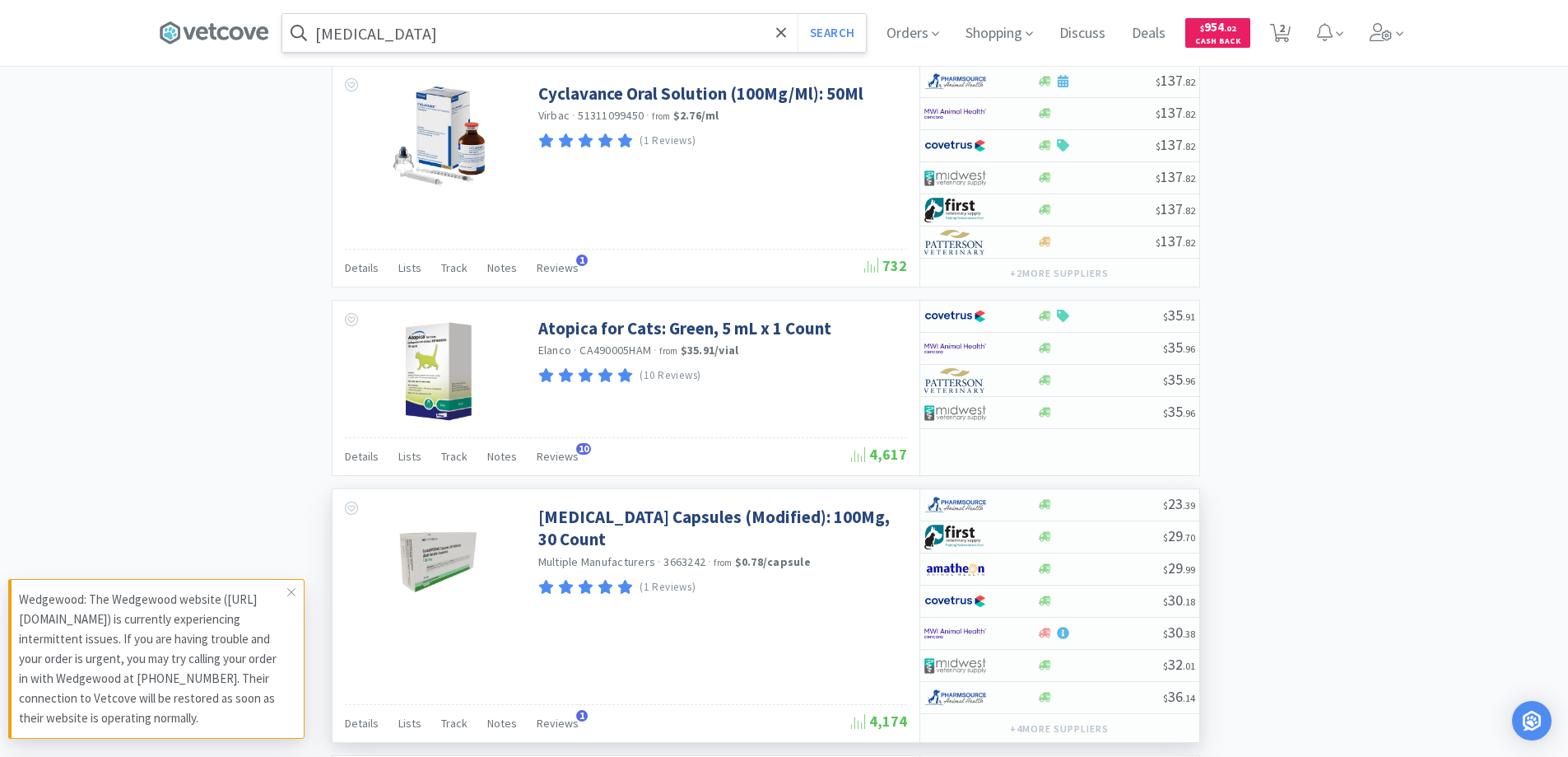
scroll to position [2471, 0]
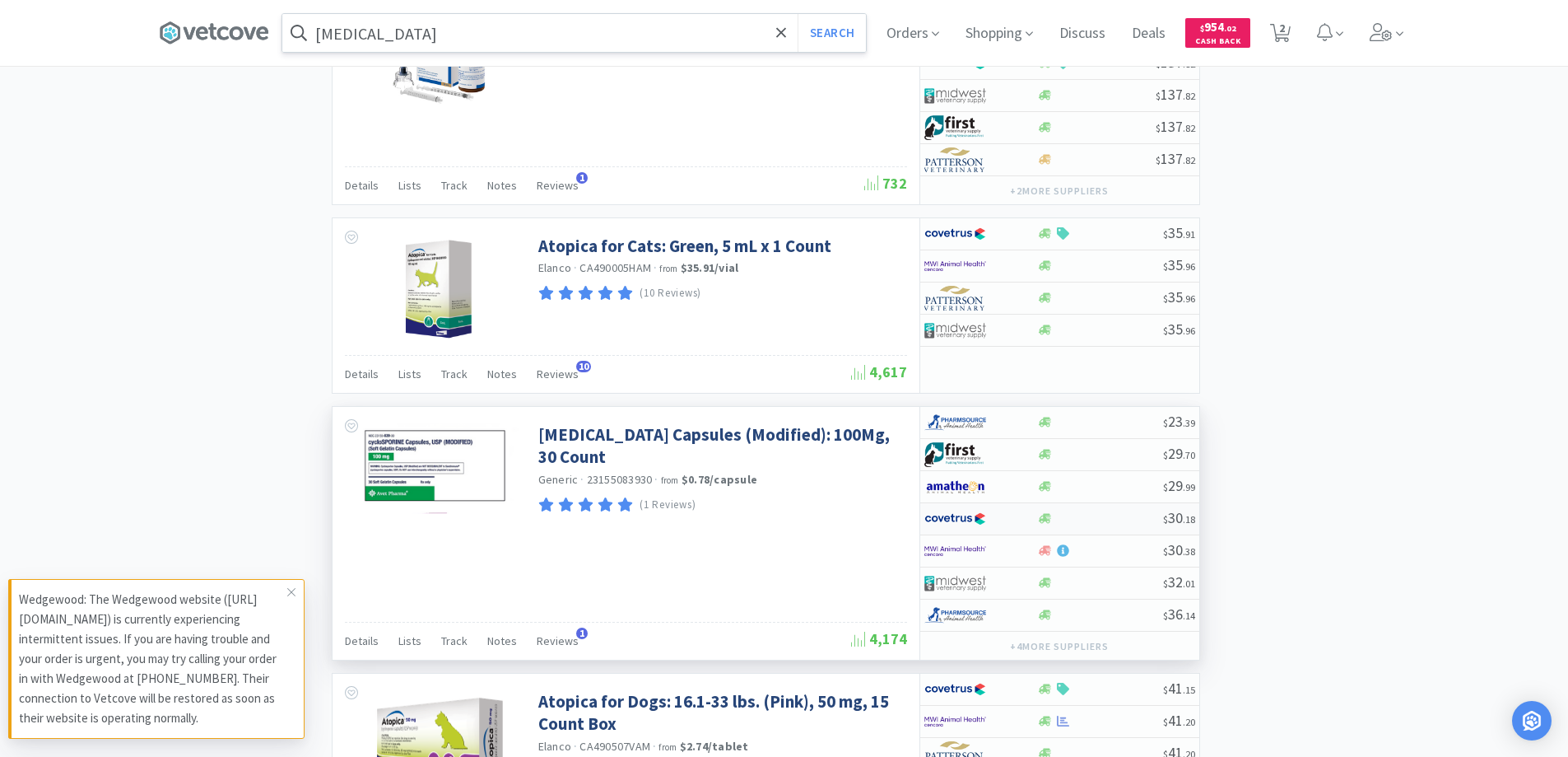
click at [1008, 514] on div at bounding box center [969, 518] width 90 height 28
select select "1"
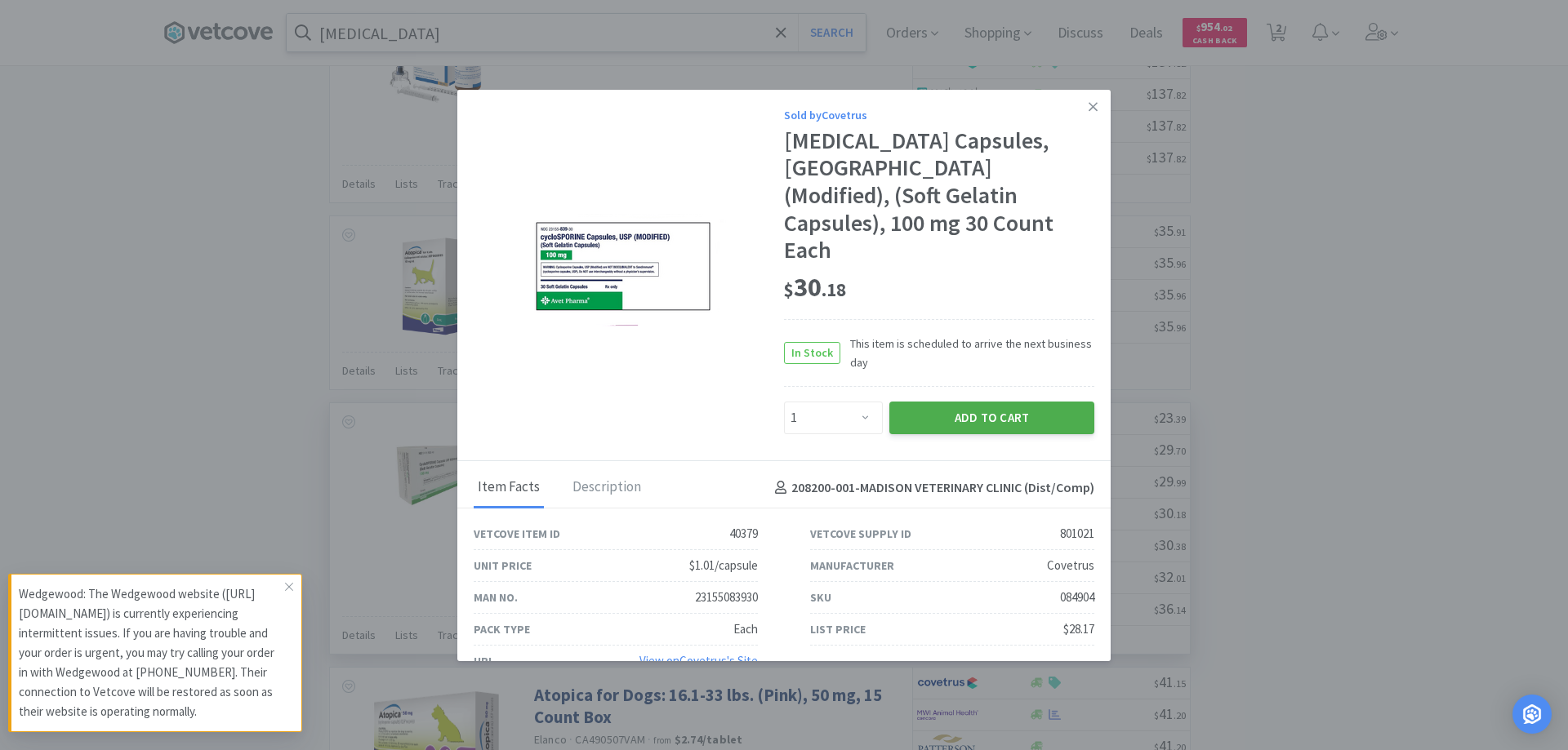
click at [953, 401] on button "Add to Cart" at bounding box center [992, 418] width 205 height 33
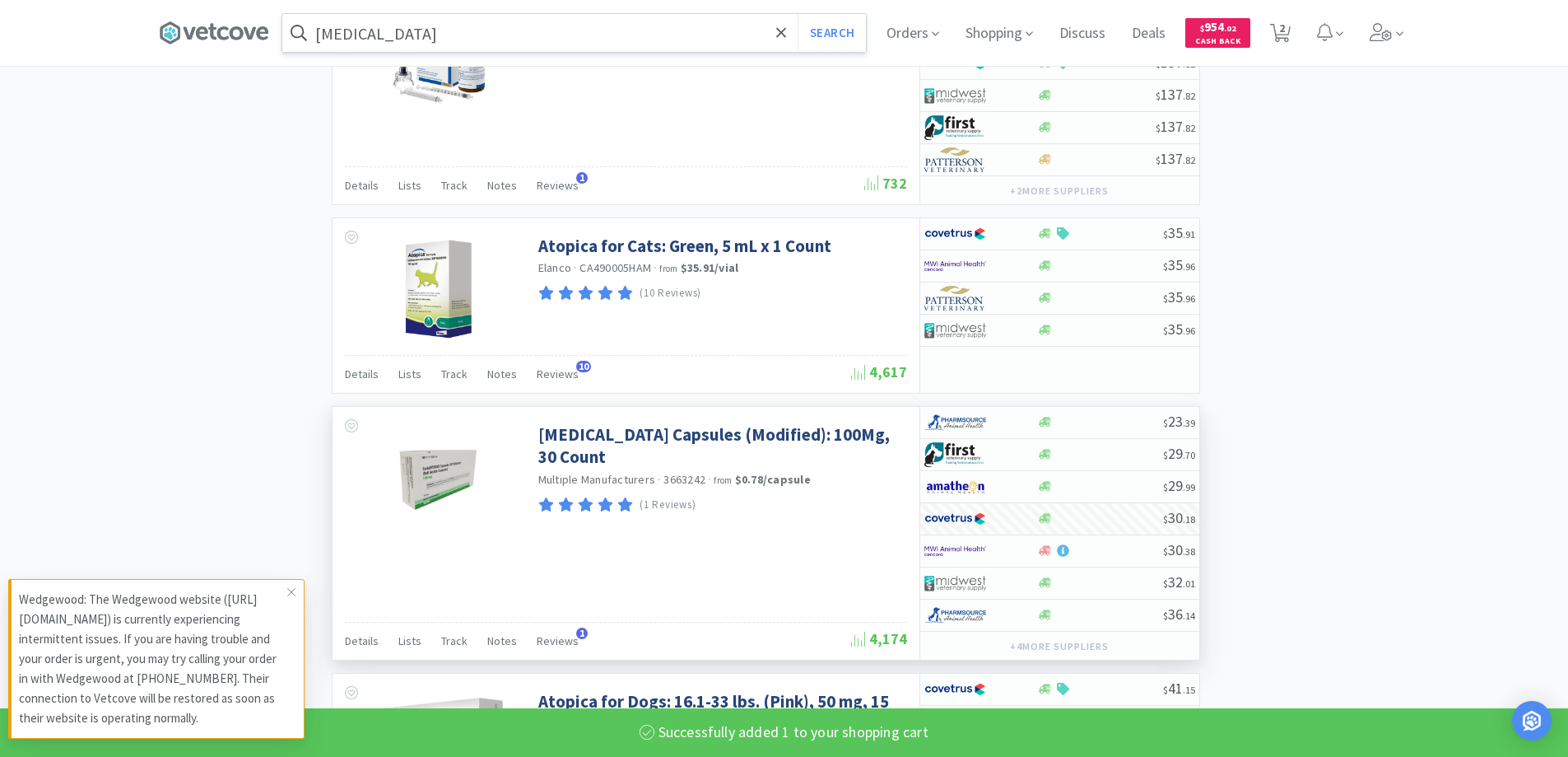
select select "1"
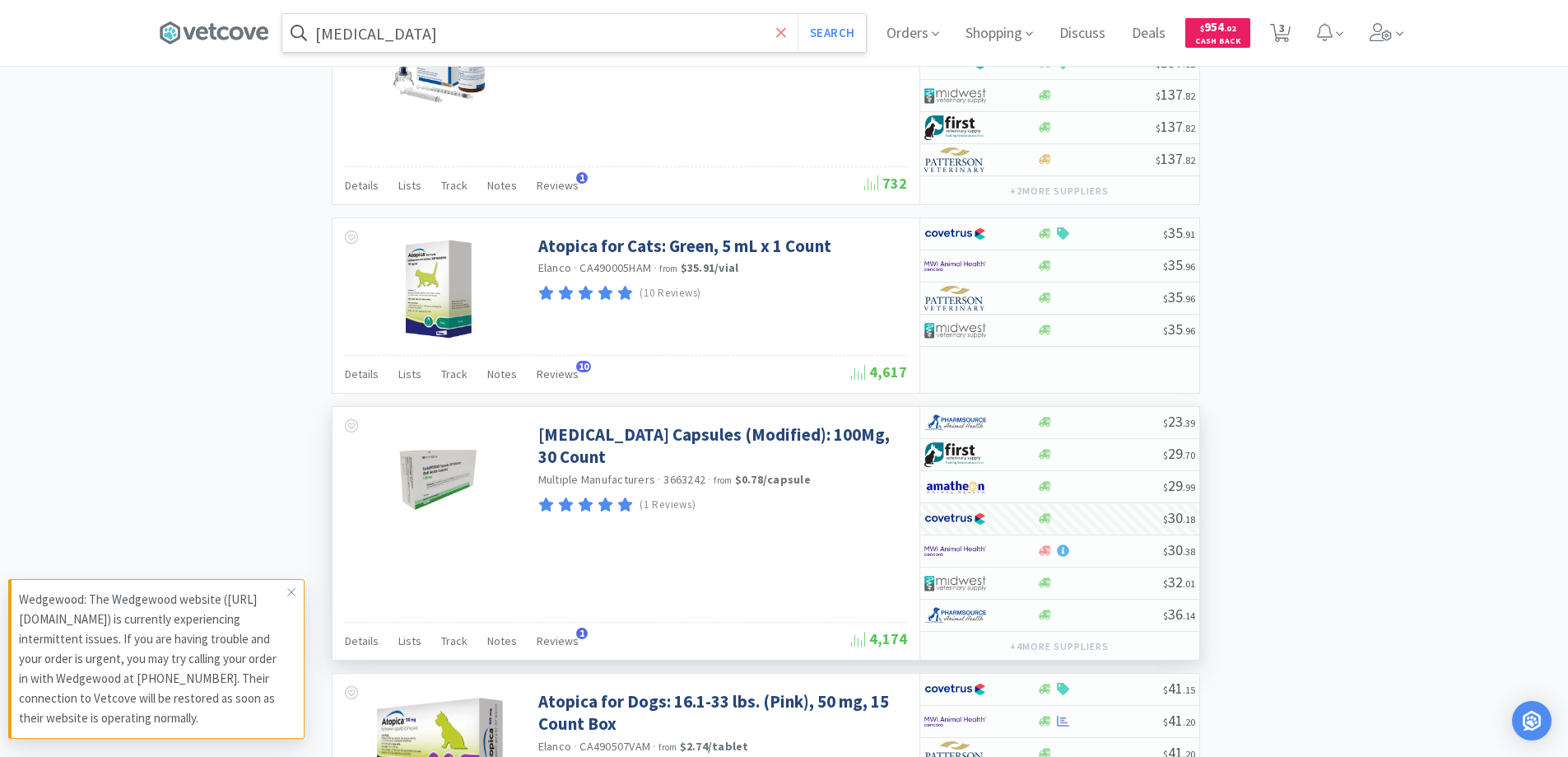
click at [786, 32] on icon at bounding box center [781, 32] width 10 height 10
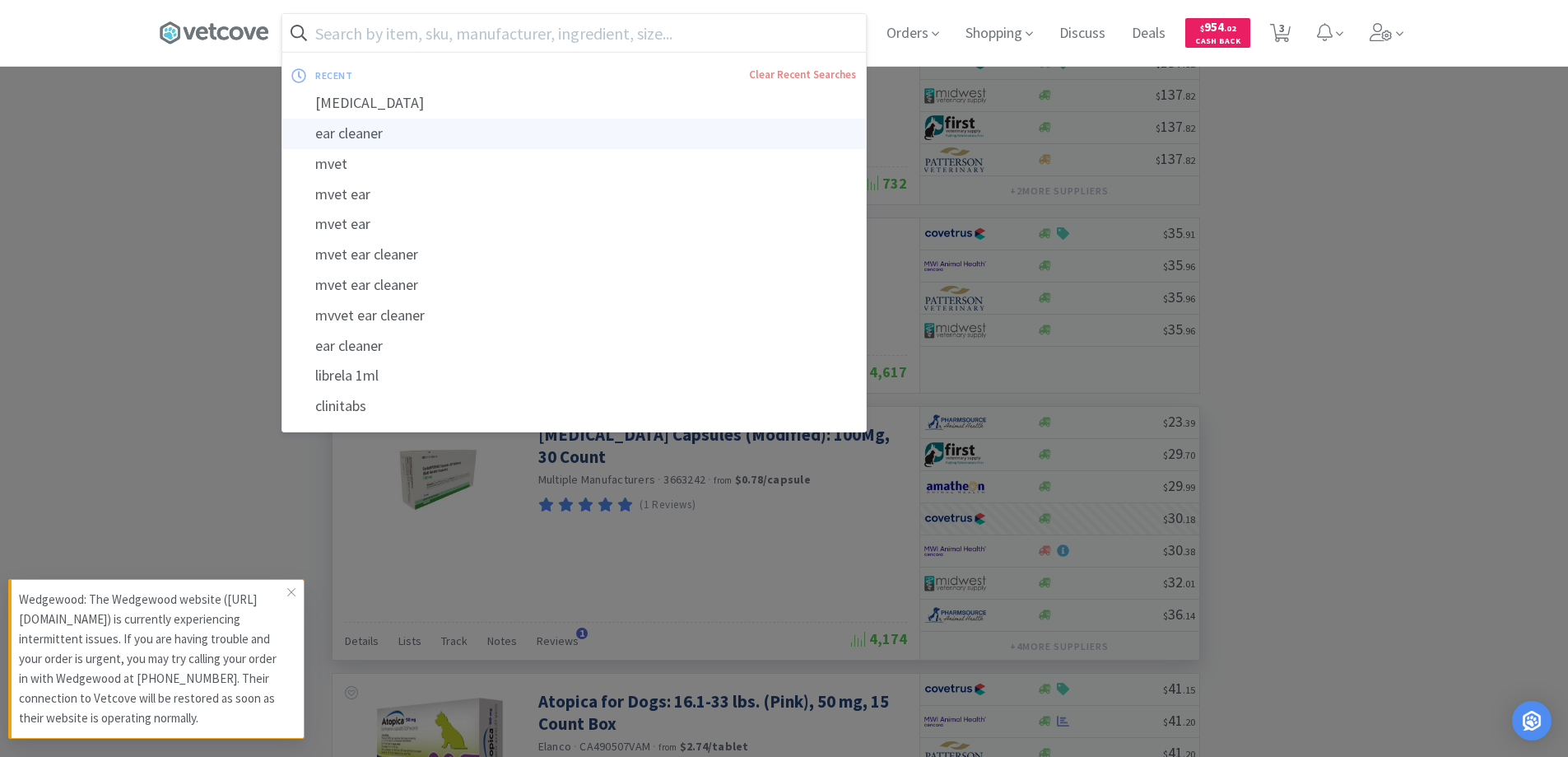
click at [369, 130] on div "ear cleaner" at bounding box center [574, 133] width 584 height 30
type input "ear cleaner"
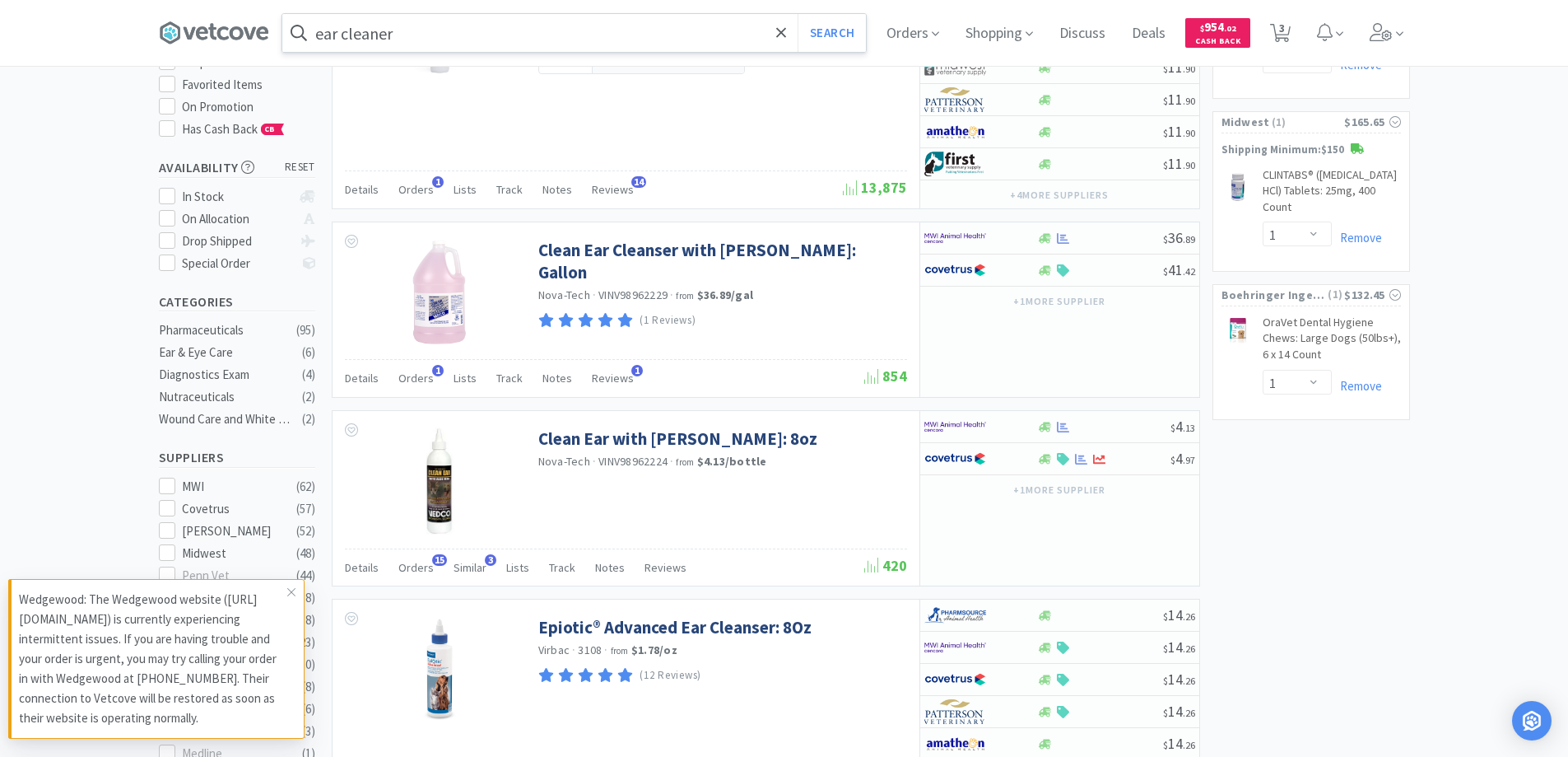
scroll to position [247, 0]
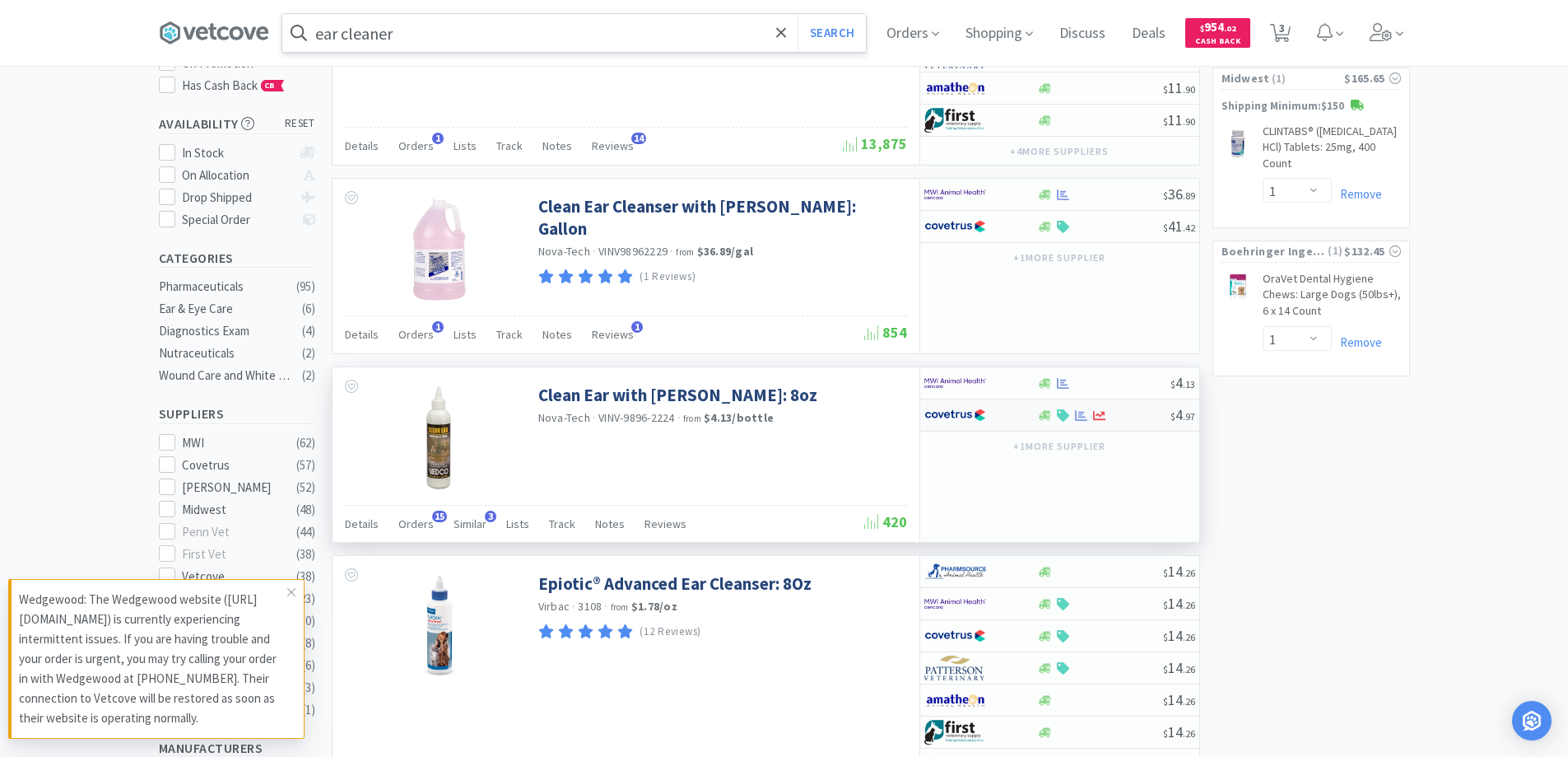
click at [1007, 410] on div at bounding box center [969, 415] width 90 height 28
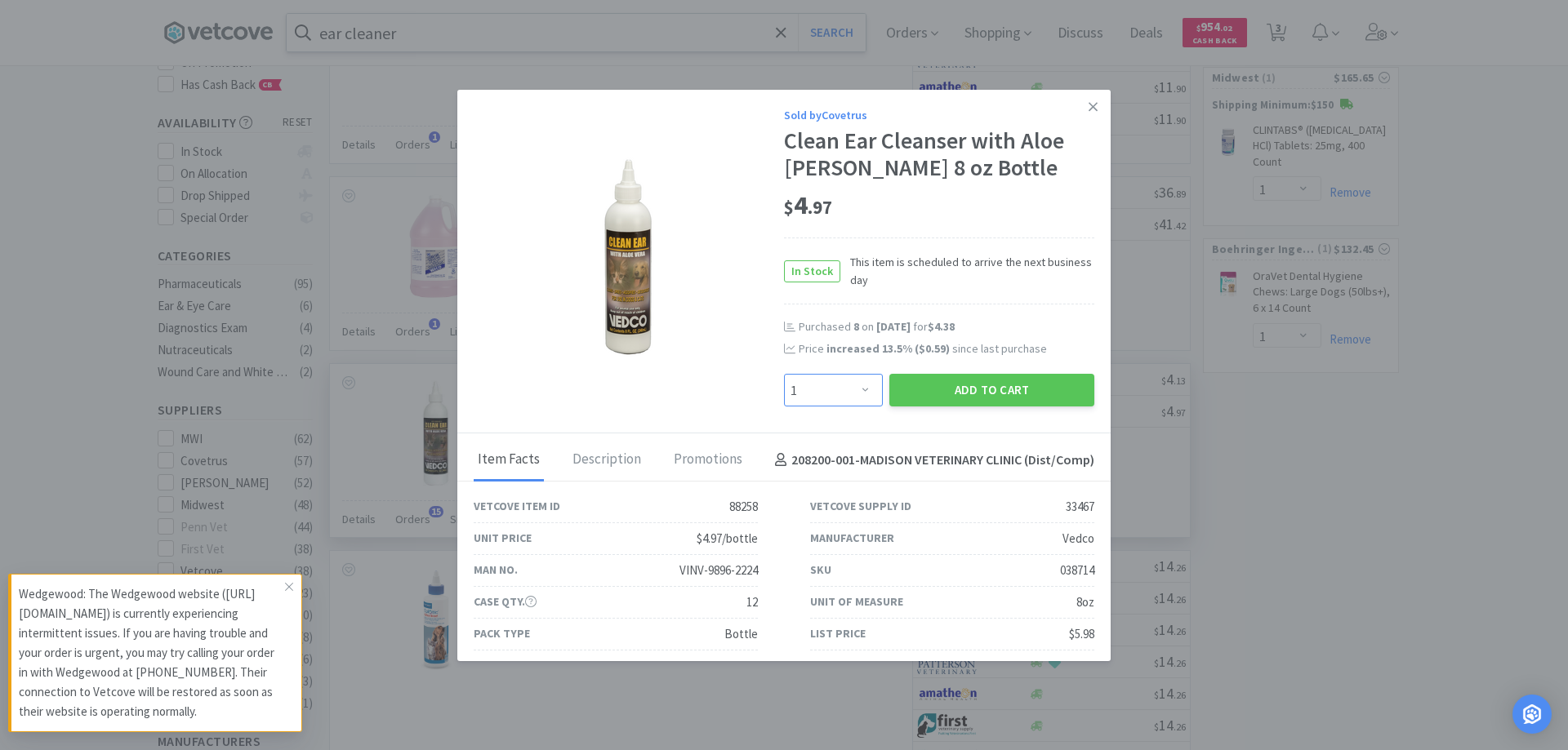
click at [857, 388] on select "Enter Quantity 1 2 3 4 5 6 7 8 9 10 11 12 13 14 15 16 17 18 19 20 Enter Quantity" at bounding box center [833, 390] width 99 height 33
select select "10"
click at [784, 374] on select "Enter Quantity 1 2 3 4 5 6 7 8 9 10 11 12 13 14 15 16 17 18 19 20 Enter Quantity" at bounding box center [833, 390] width 99 height 33
click at [960, 390] on button "Add to Cart" at bounding box center [992, 390] width 205 height 33
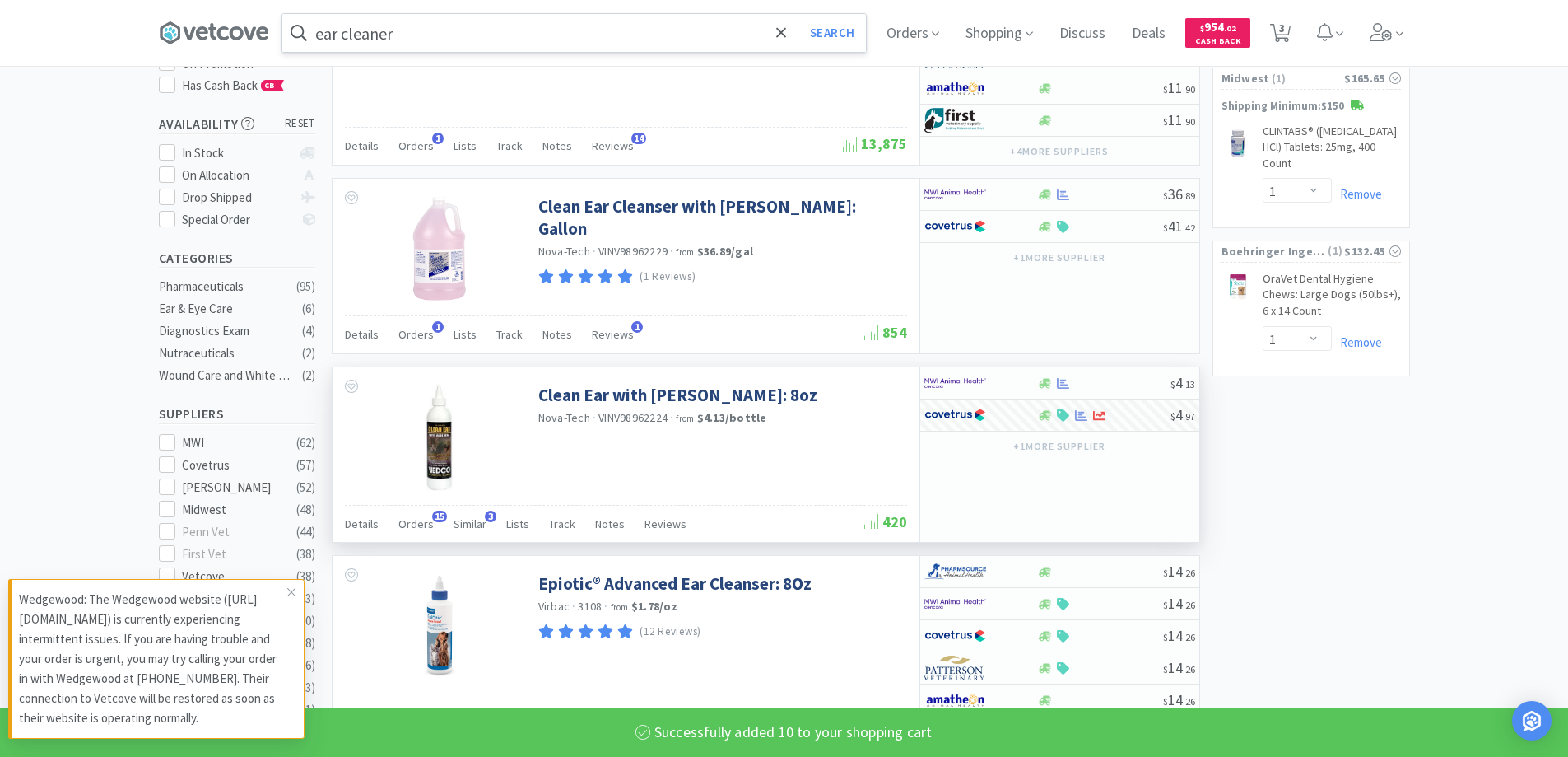
select select "10"
select select "1"
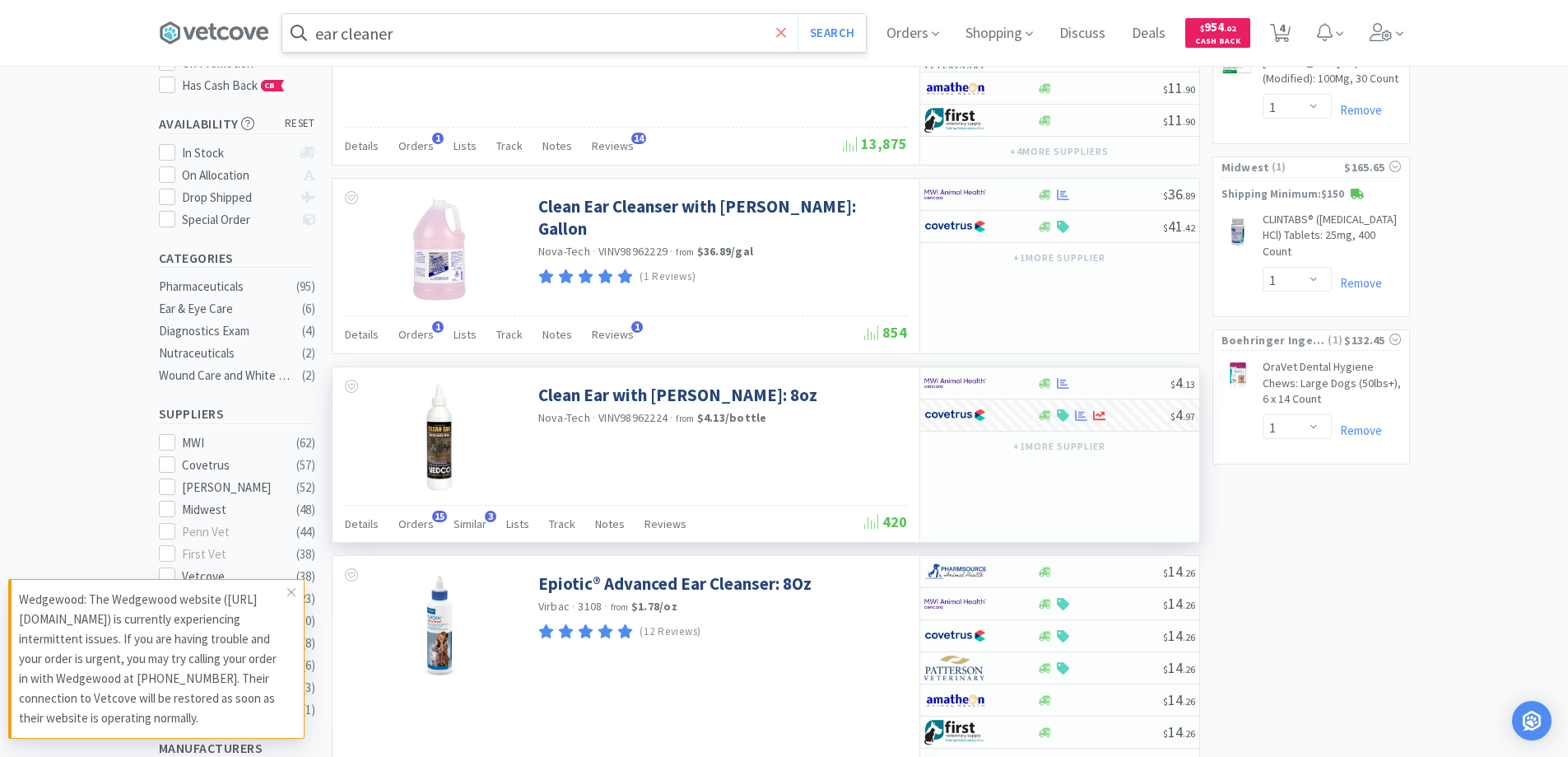
click at [787, 32] on icon at bounding box center [782, 33] width 11 height 16
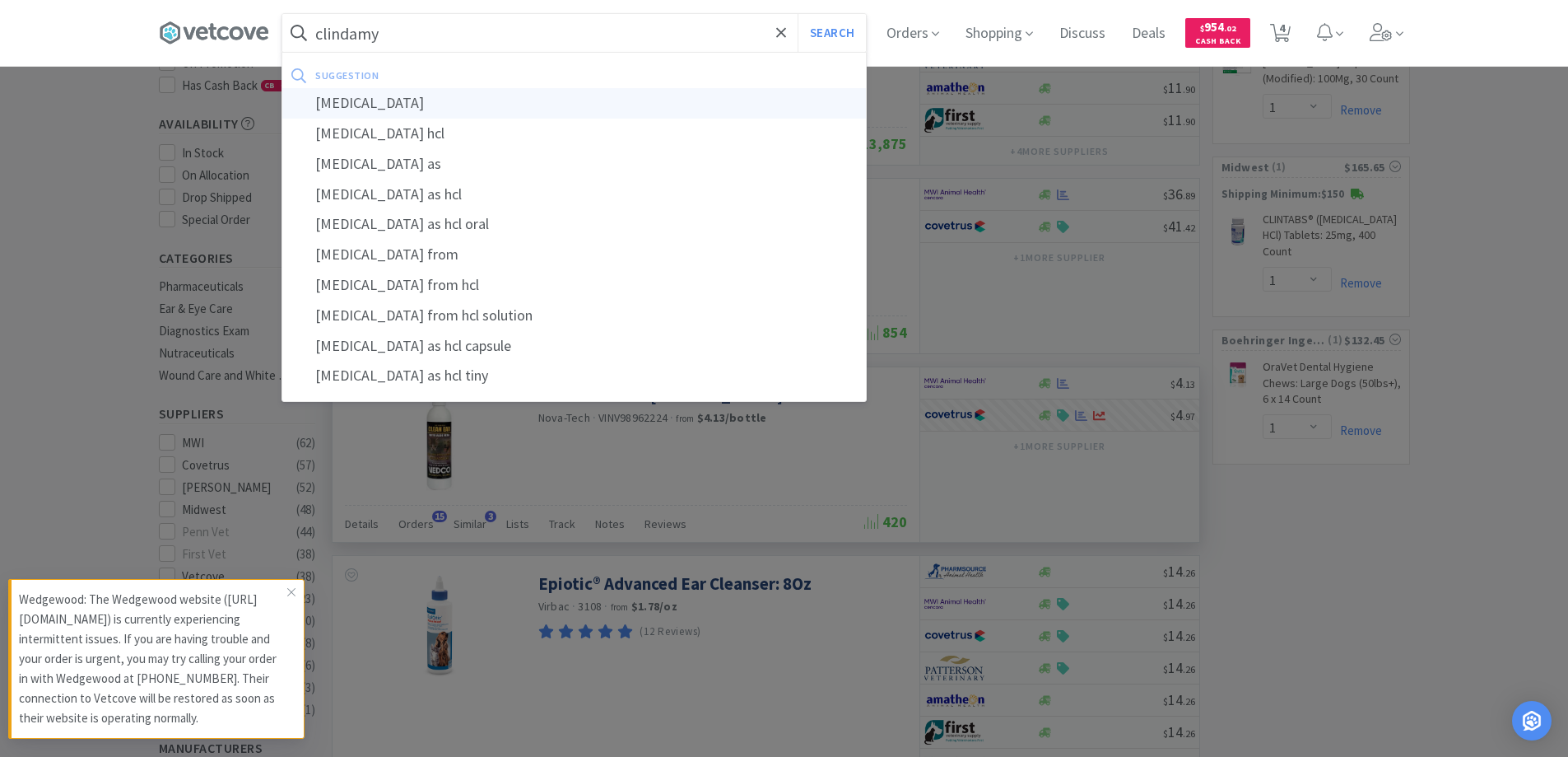
click at [362, 101] on div "[MEDICAL_DATA]" at bounding box center [574, 102] width 584 height 30
type input "[MEDICAL_DATA]"
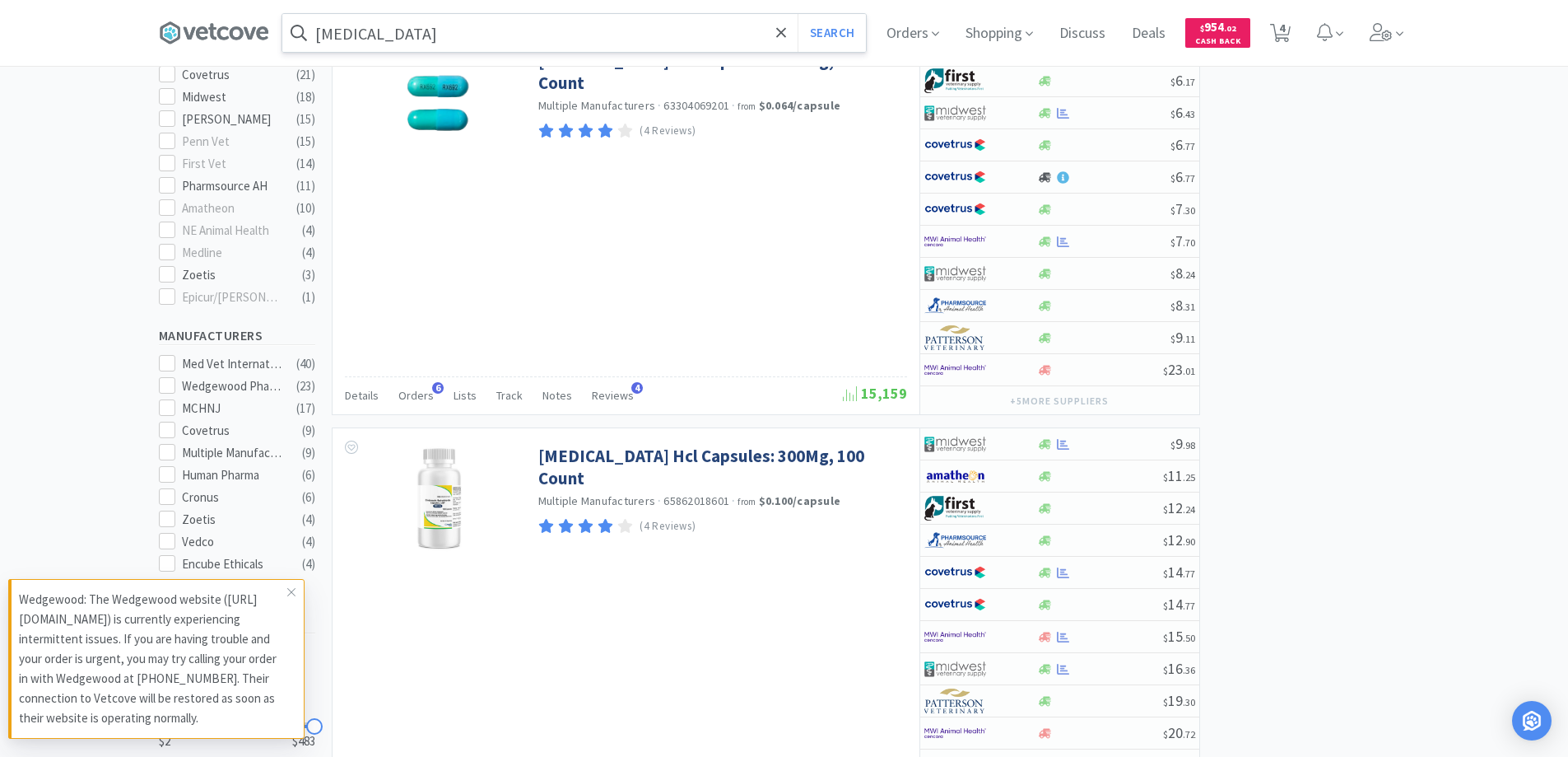
scroll to position [824, 0]
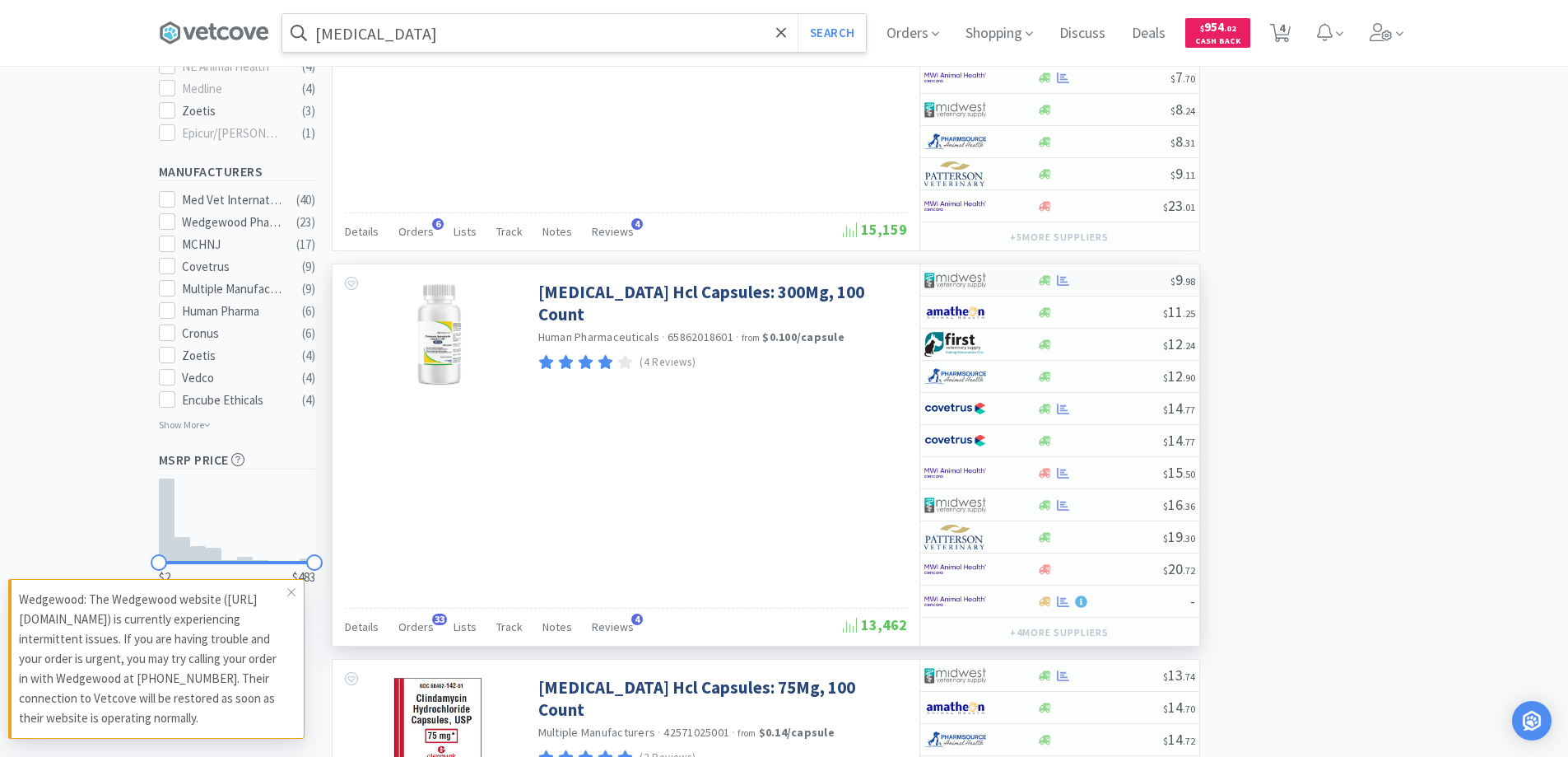
click at [1007, 282] on div at bounding box center [969, 280] width 90 height 28
select select "1"
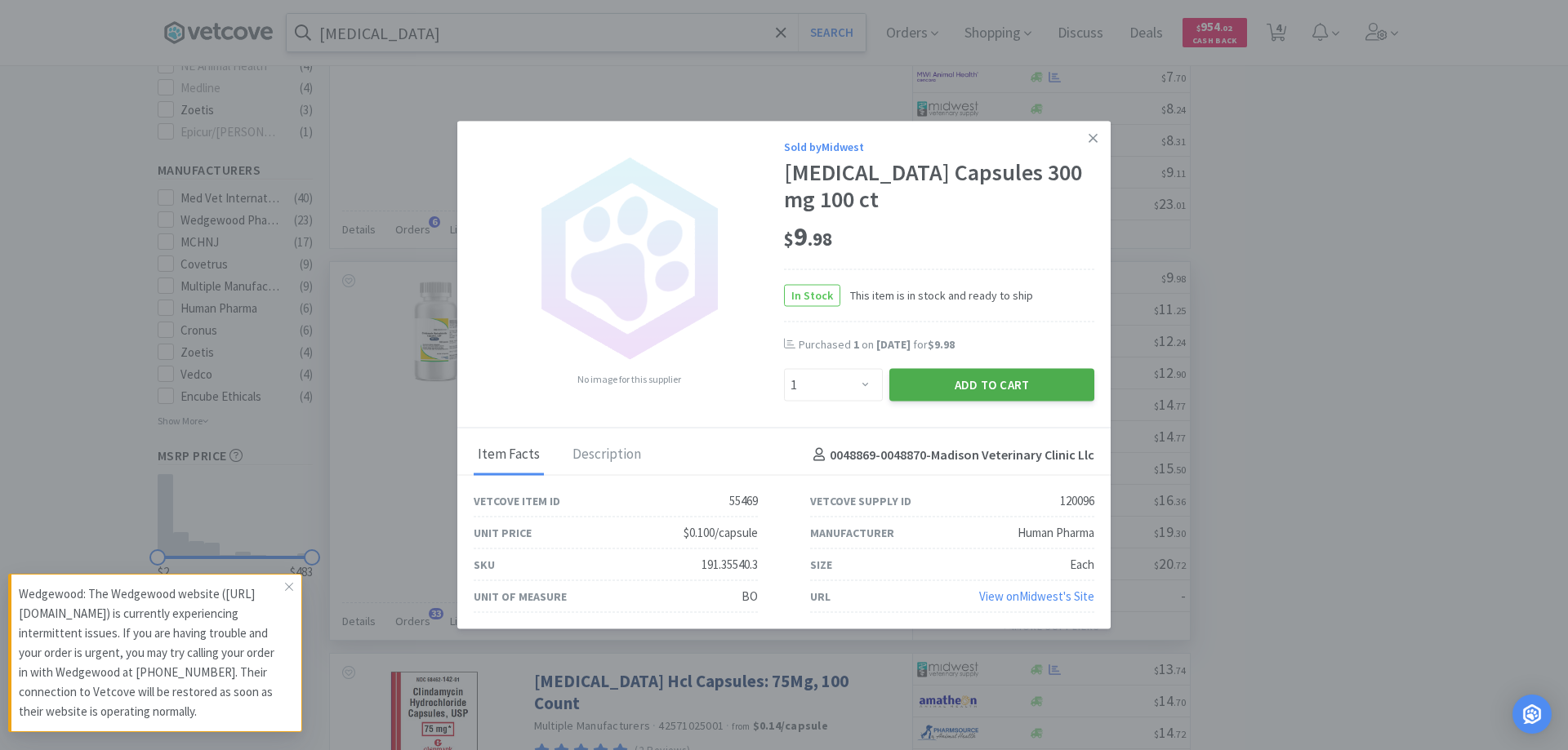
click at [957, 381] on button "Add to Cart" at bounding box center [992, 385] width 205 height 33
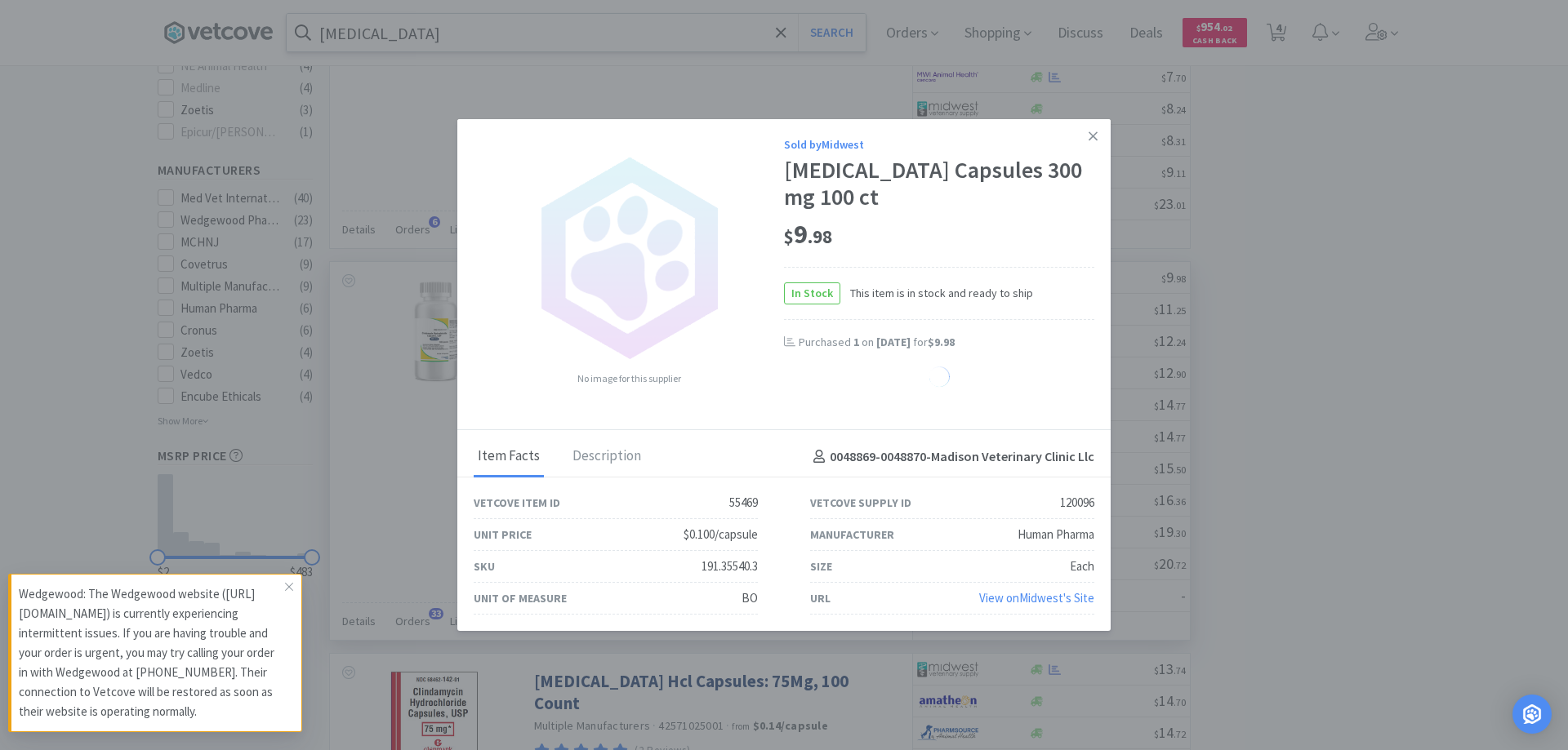
select select "1"
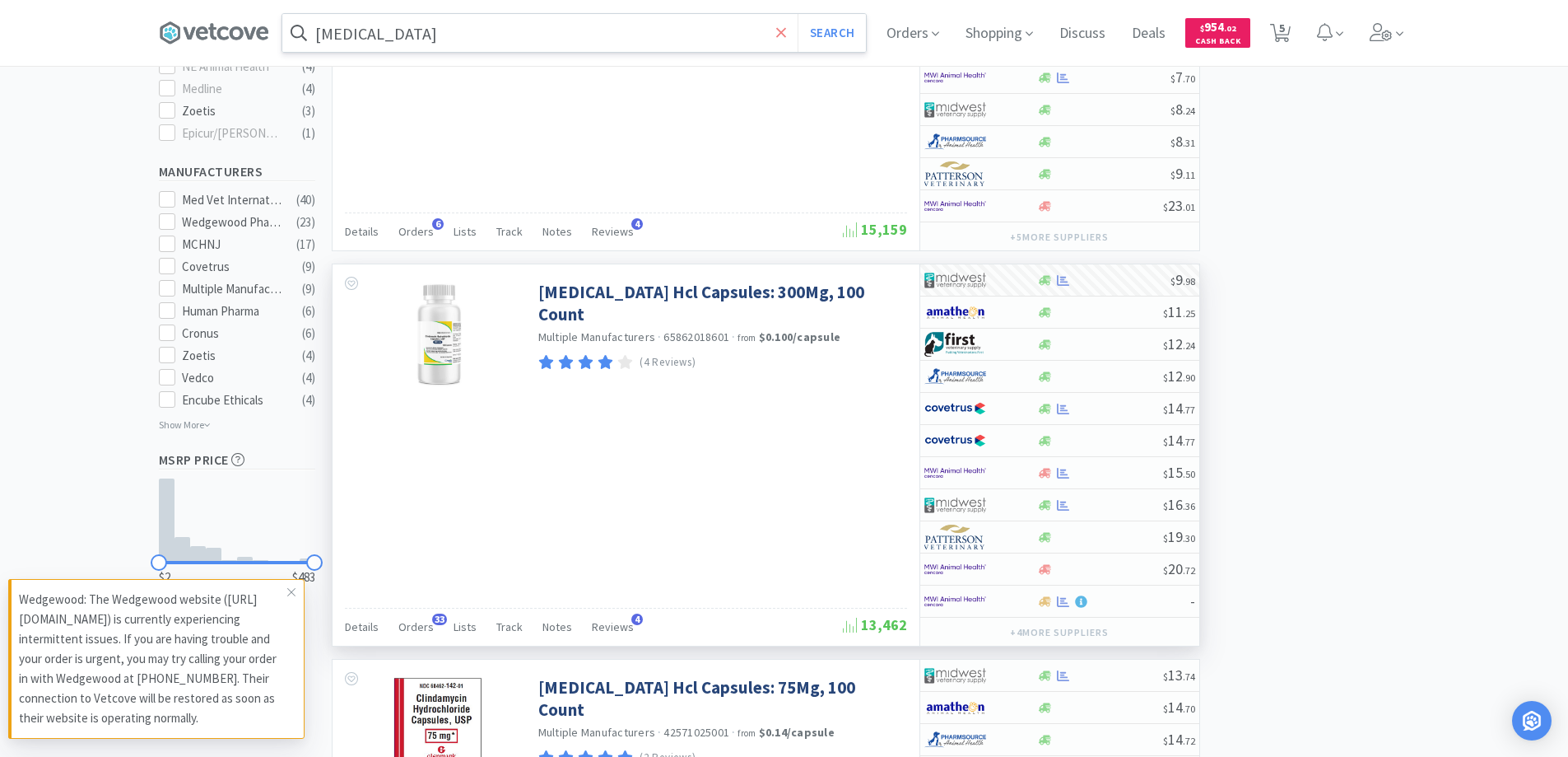
click at [785, 37] on icon at bounding box center [782, 33] width 11 height 16
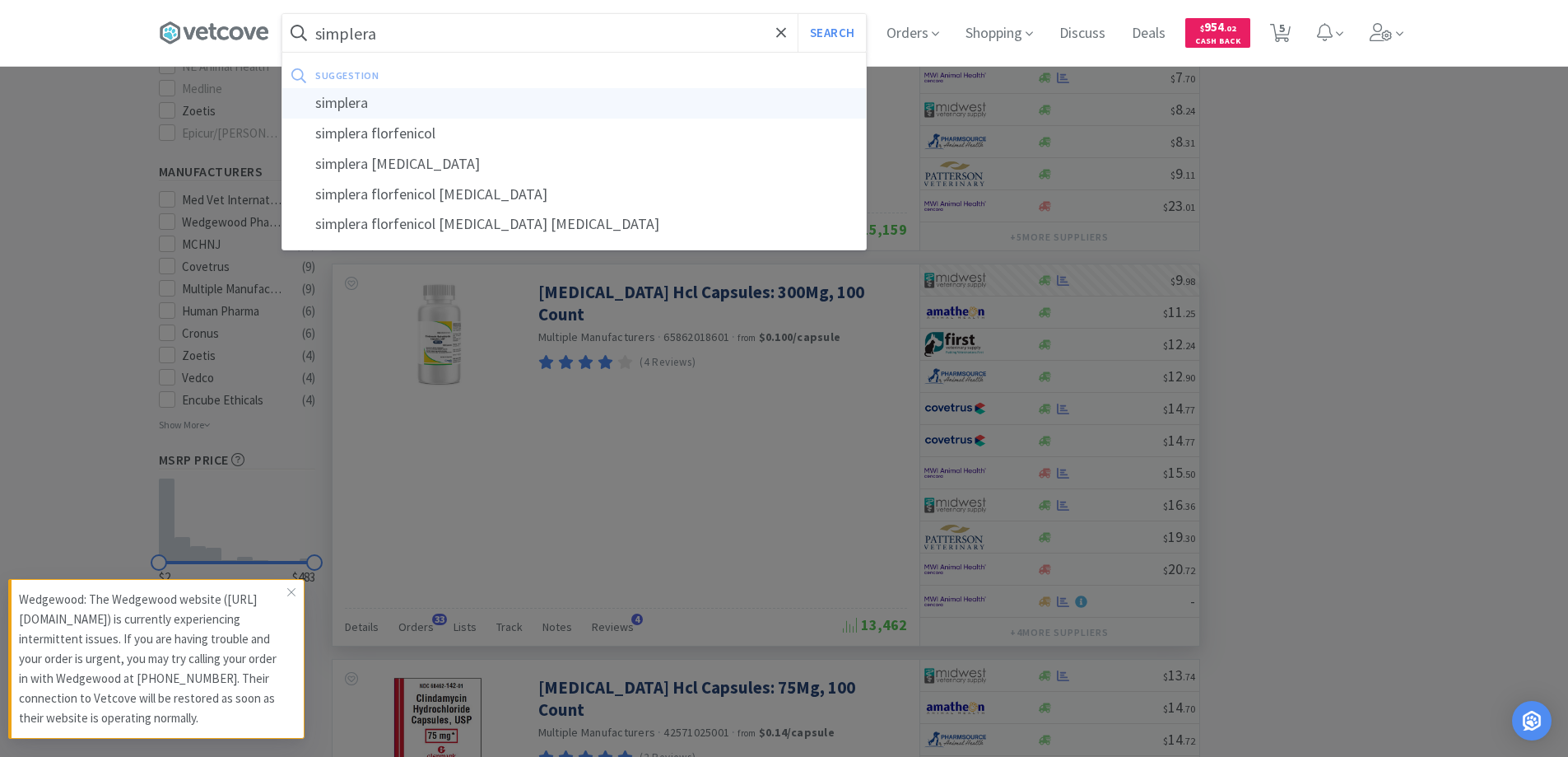
type input "simplera"
click at [334, 102] on div "simplera" at bounding box center [574, 102] width 584 height 30
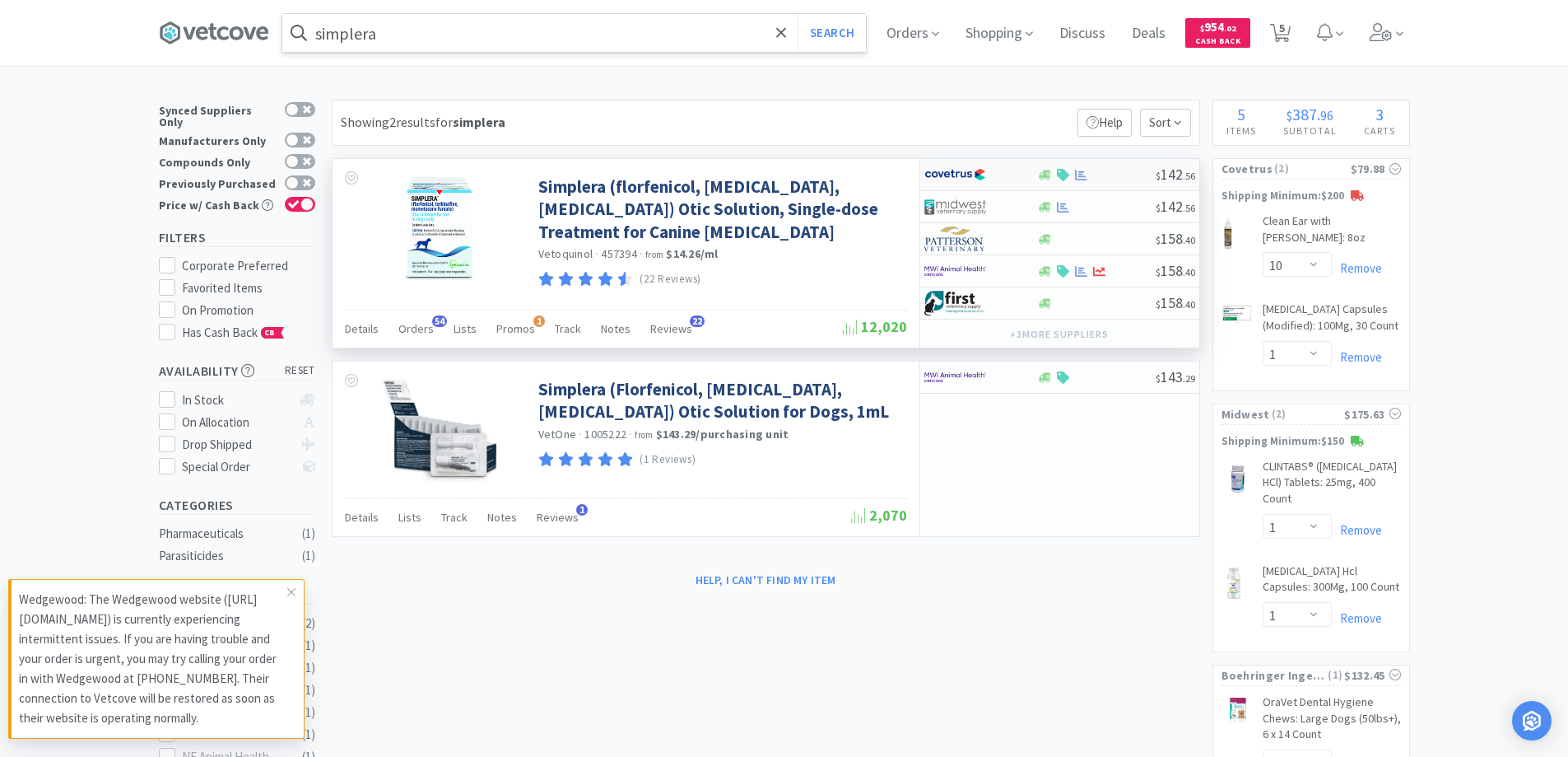
click at [1008, 176] on div at bounding box center [969, 175] width 90 height 28
select select "1"
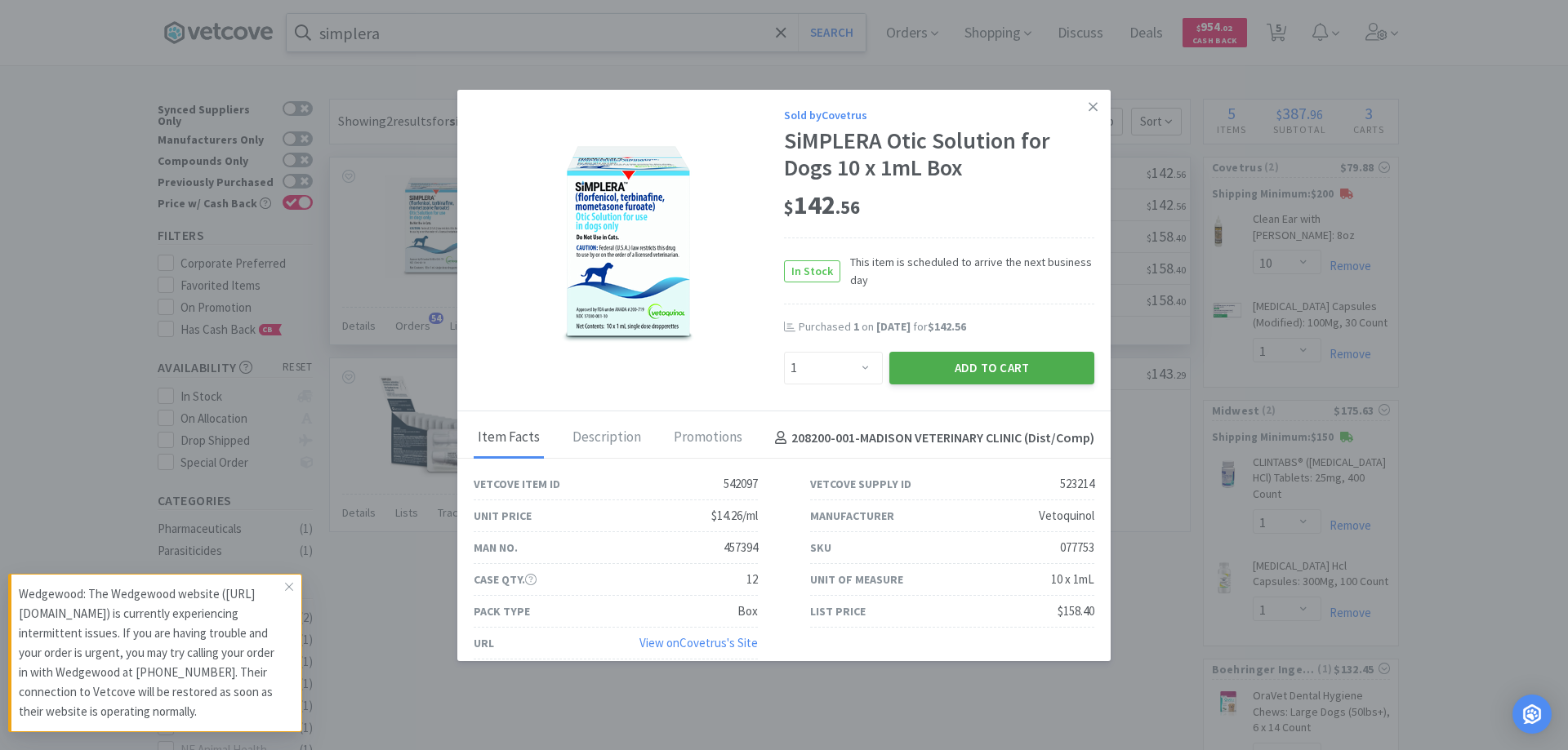
click at [953, 364] on button "Add to Cart" at bounding box center [992, 368] width 205 height 33
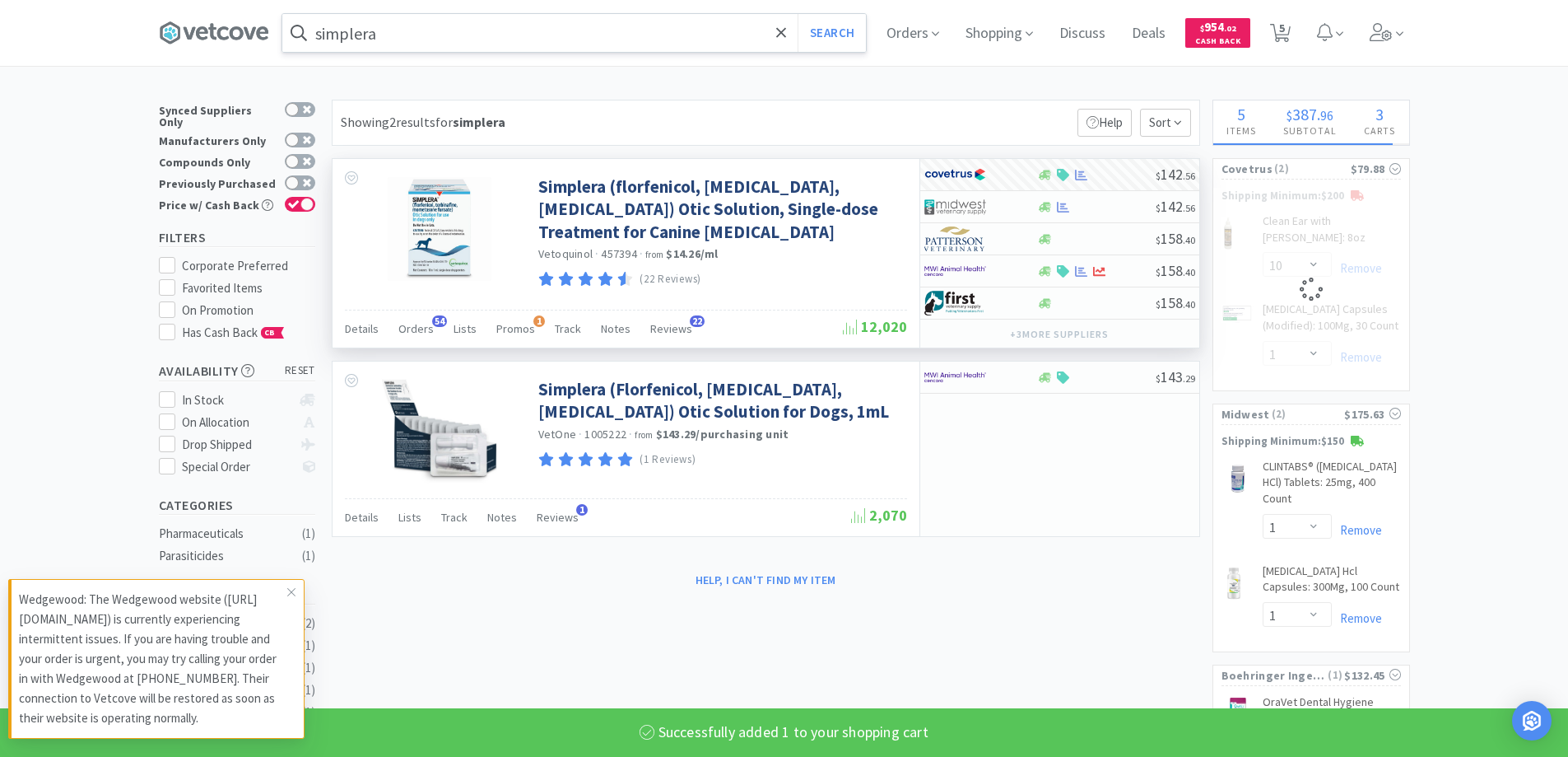
select select "1"
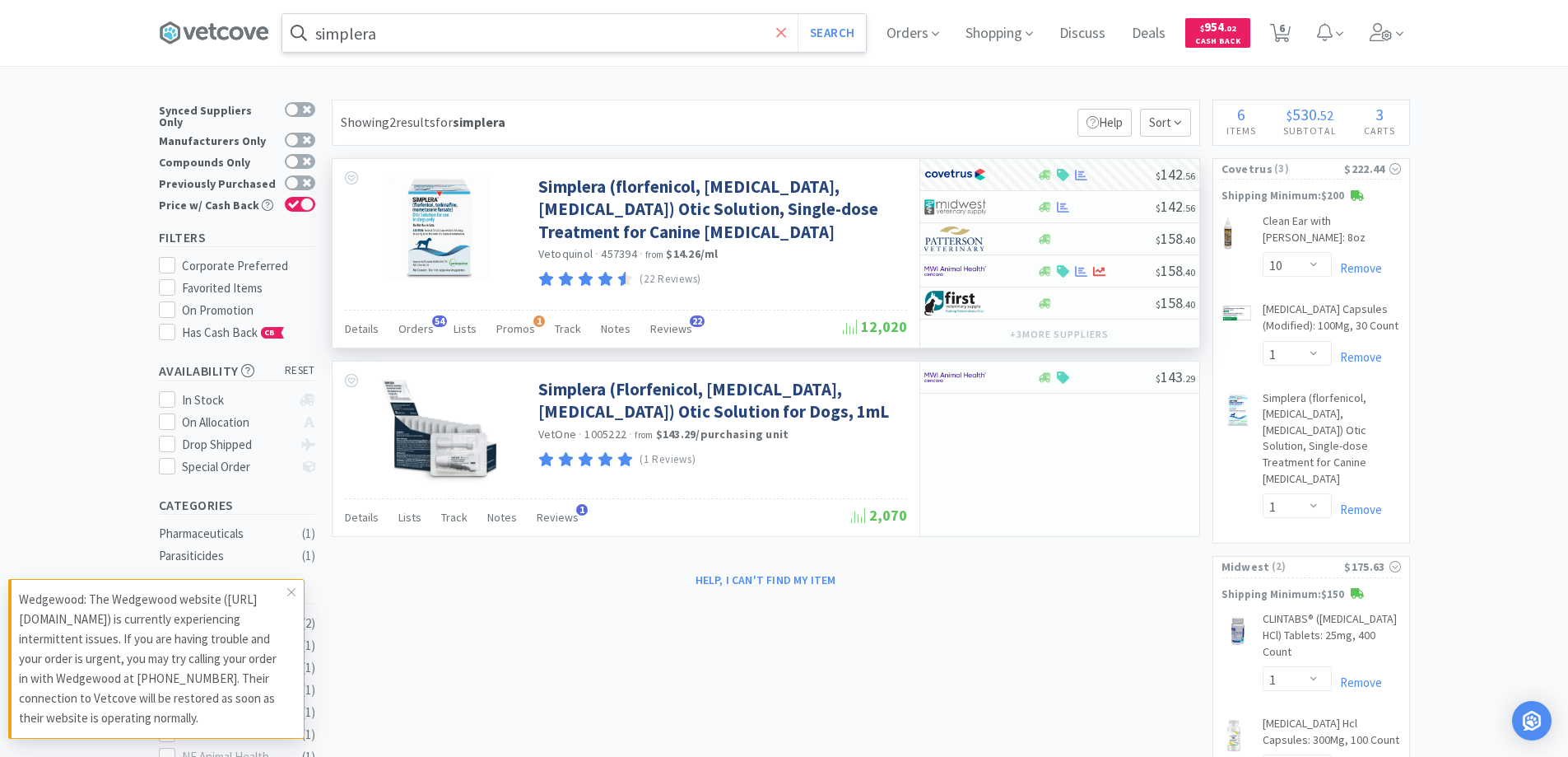
click at [787, 33] on icon at bounding box center [782, 33] width 11 height 16
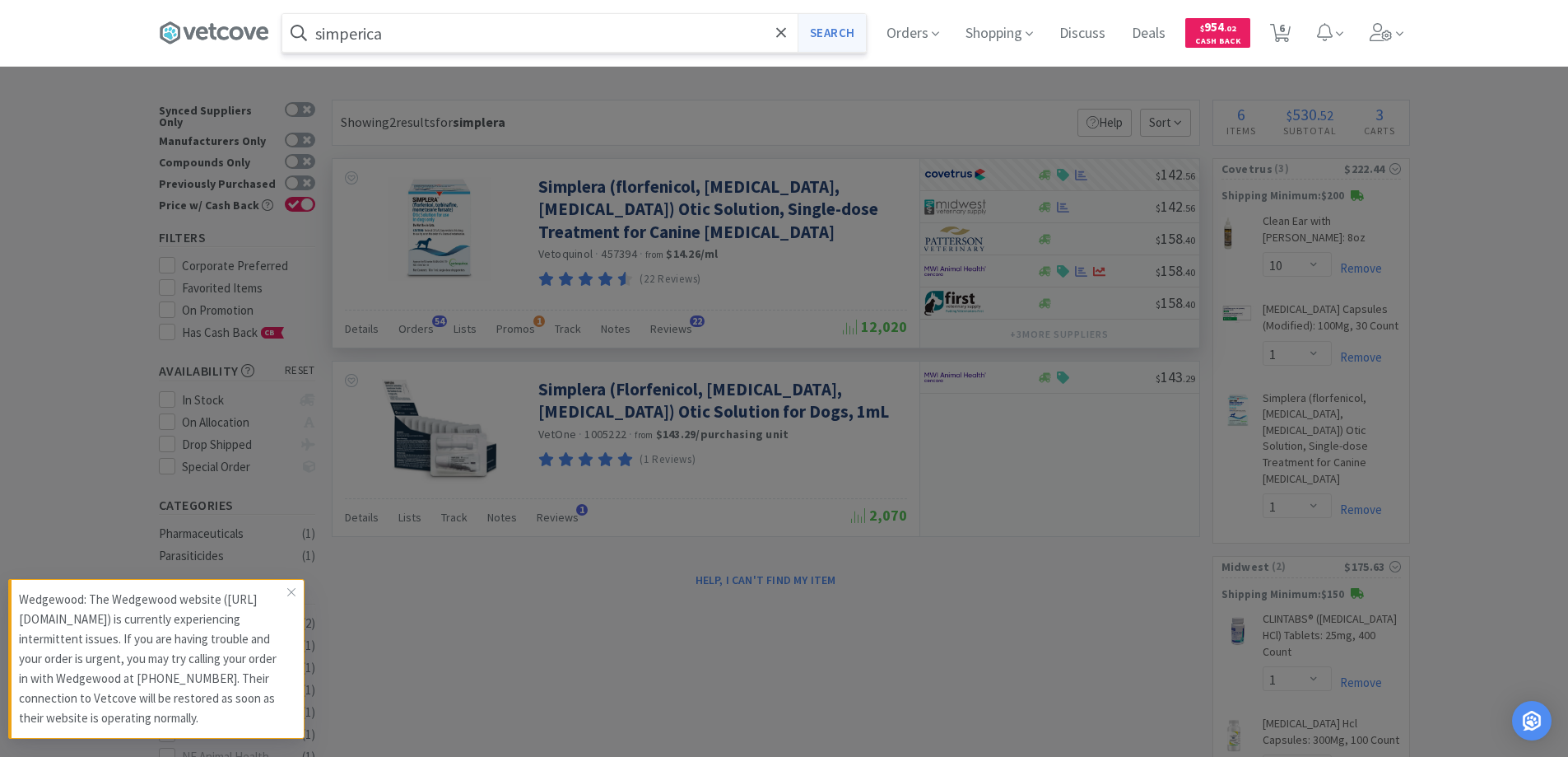
type input "simperica"
click at [828, 27] on button "Search" at bounding box center [832, 32] width 69 height 37
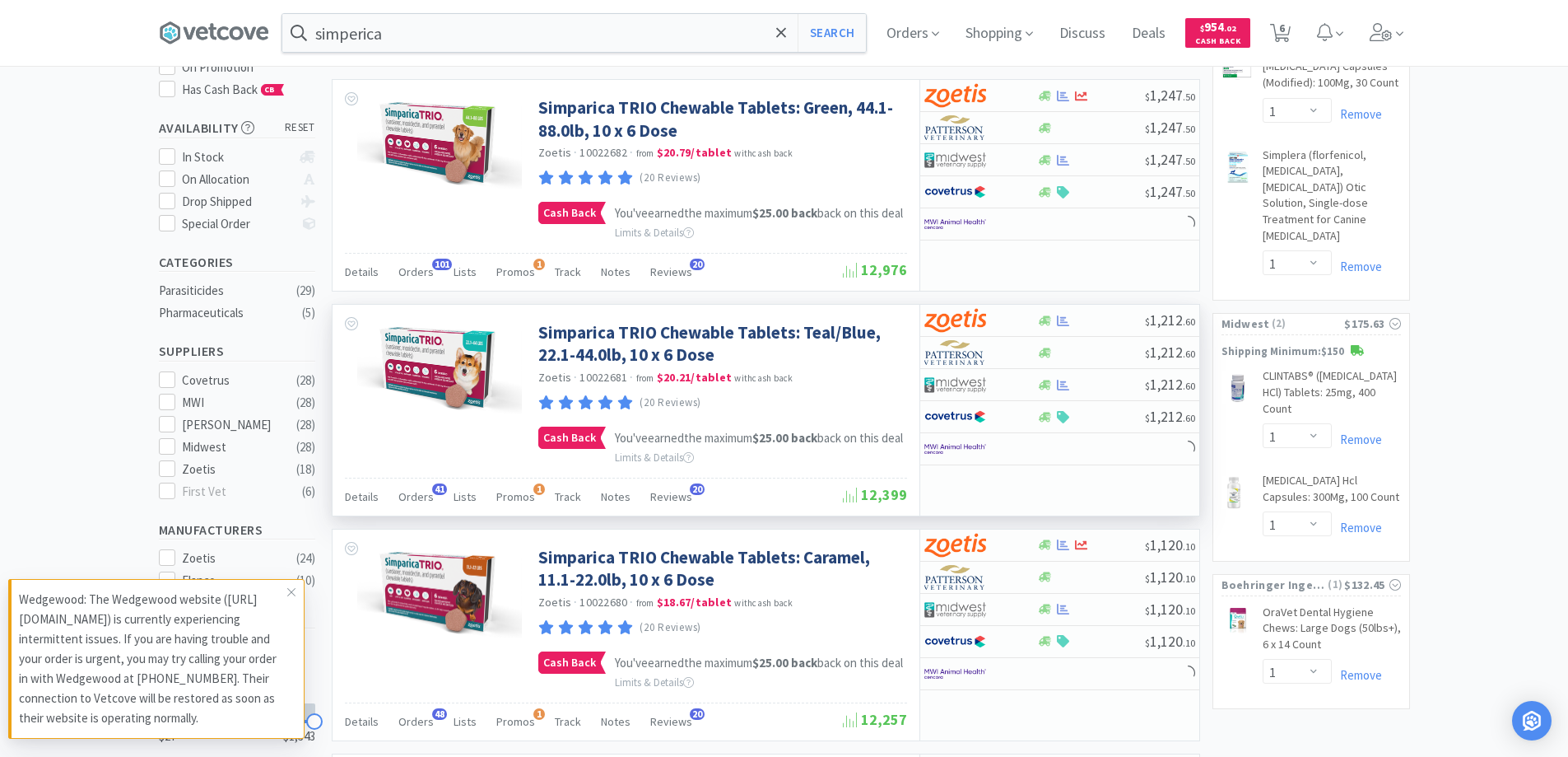
scroll to position [247, 0]
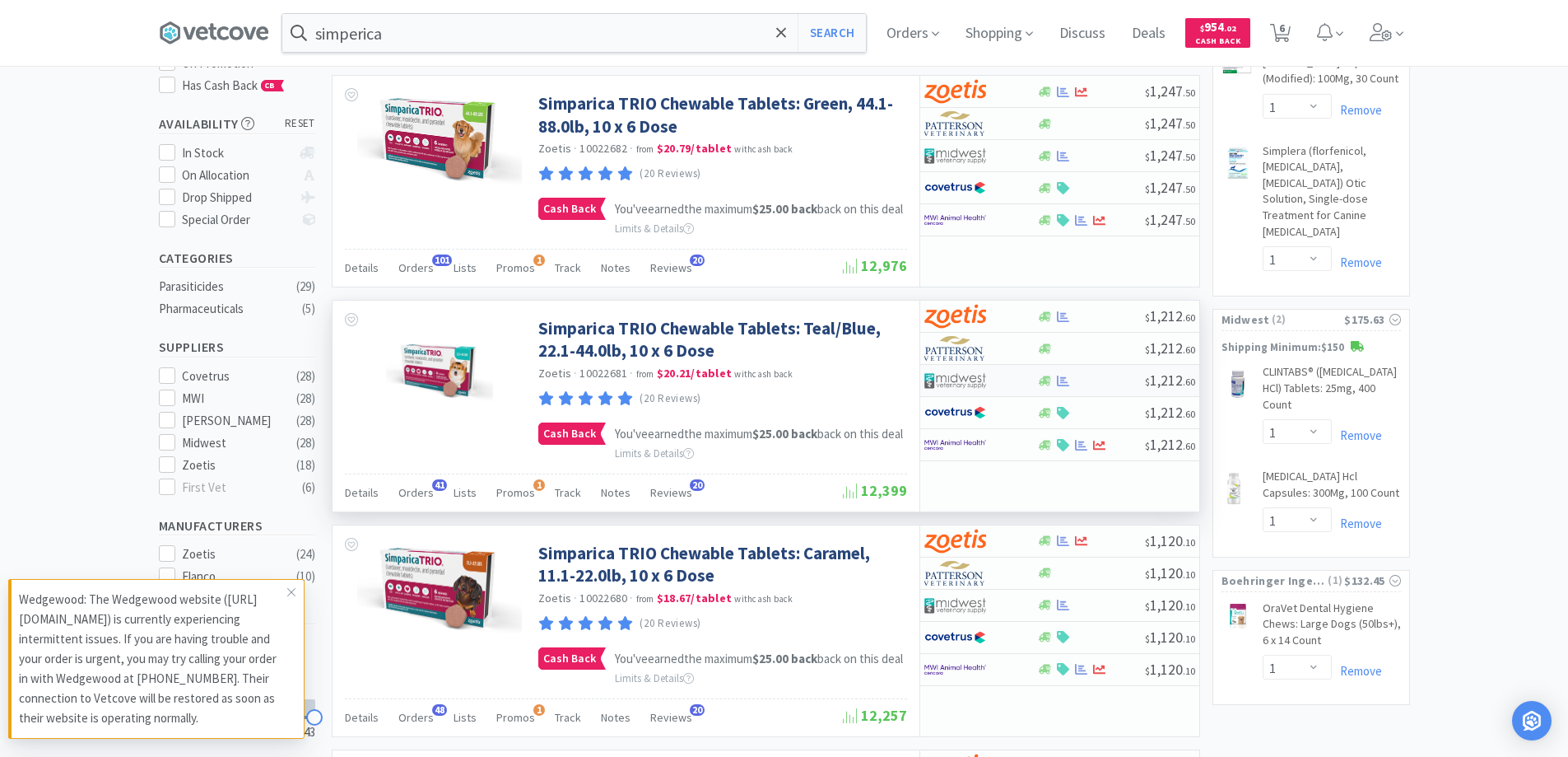
click at [1013, 386] on div at bounding box center [969, 380] width 90 height 28
select select "1"
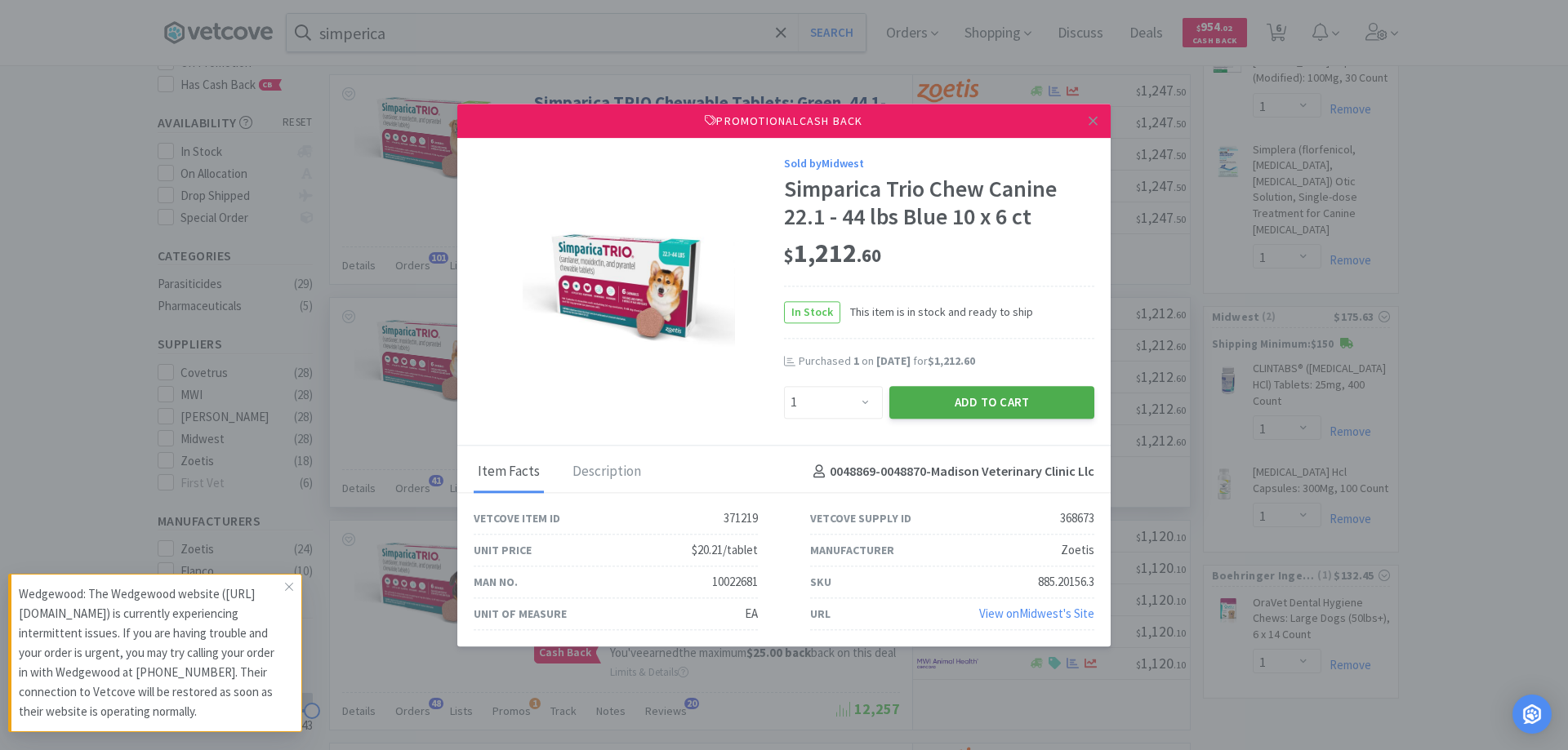
click at [975, 399] on button "Add to Cart" at bounding box center [992, 402] width 205 height 33
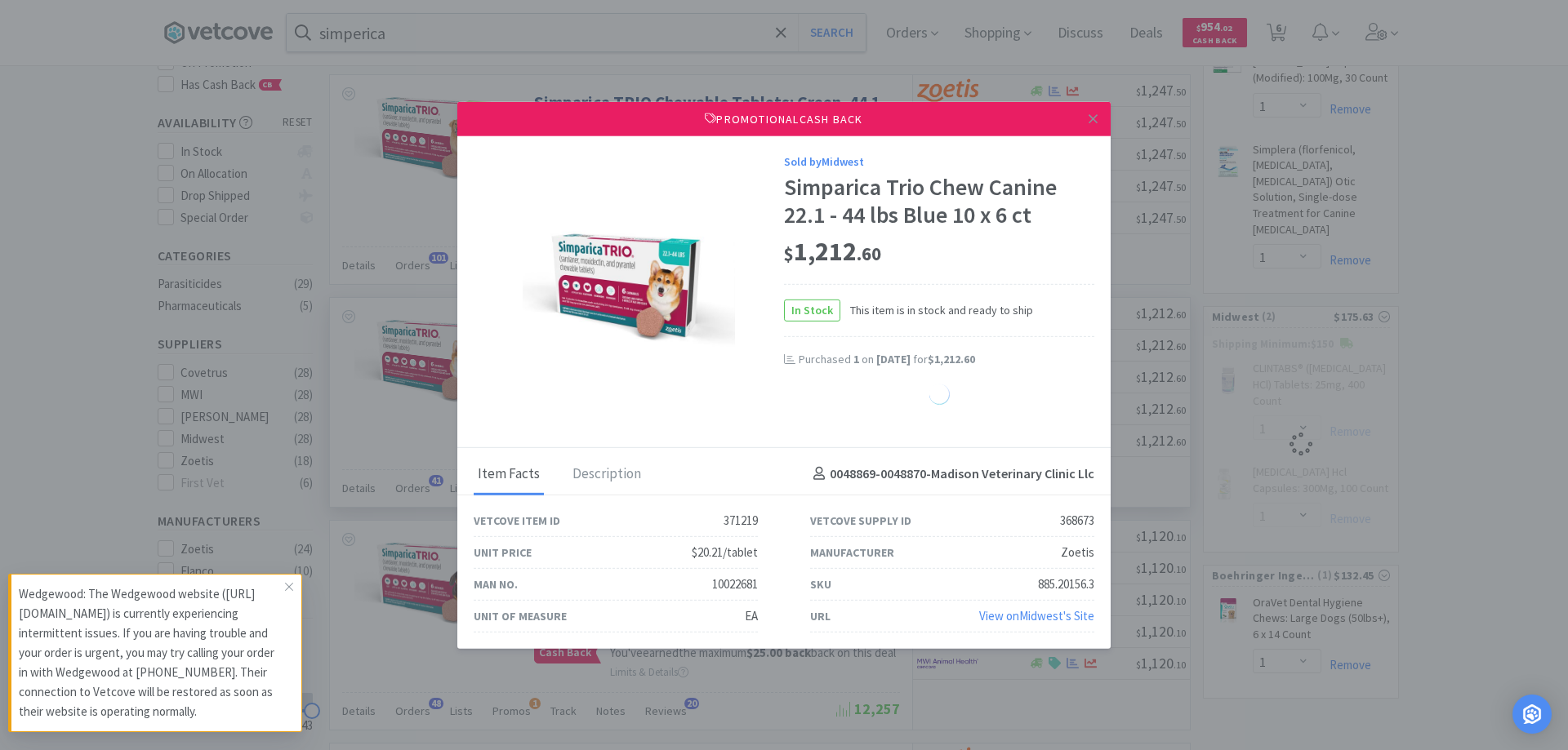
select select "1"
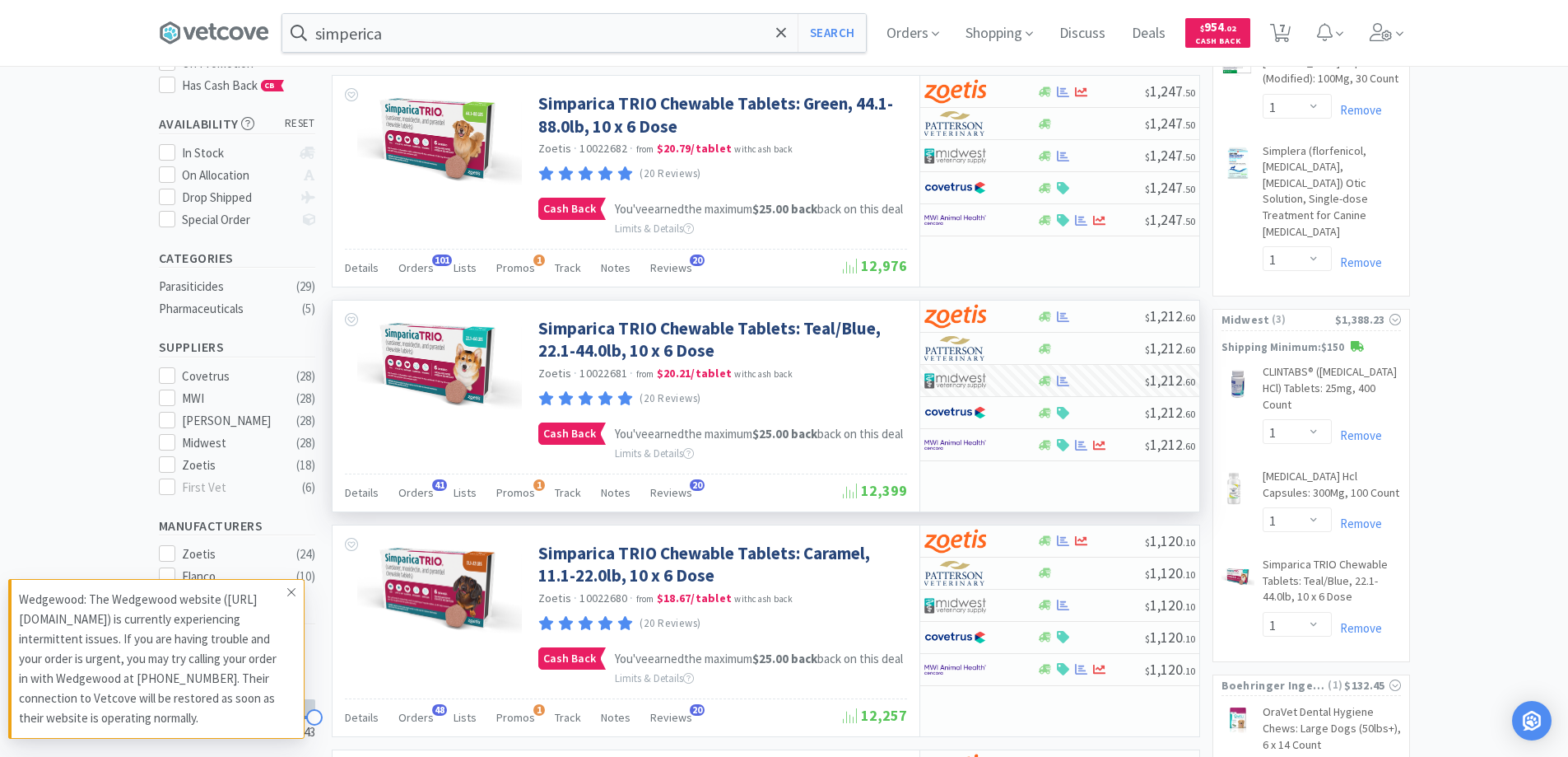
click at [287, 592] on icon at bounding box center [291, 592] width 10 height 13
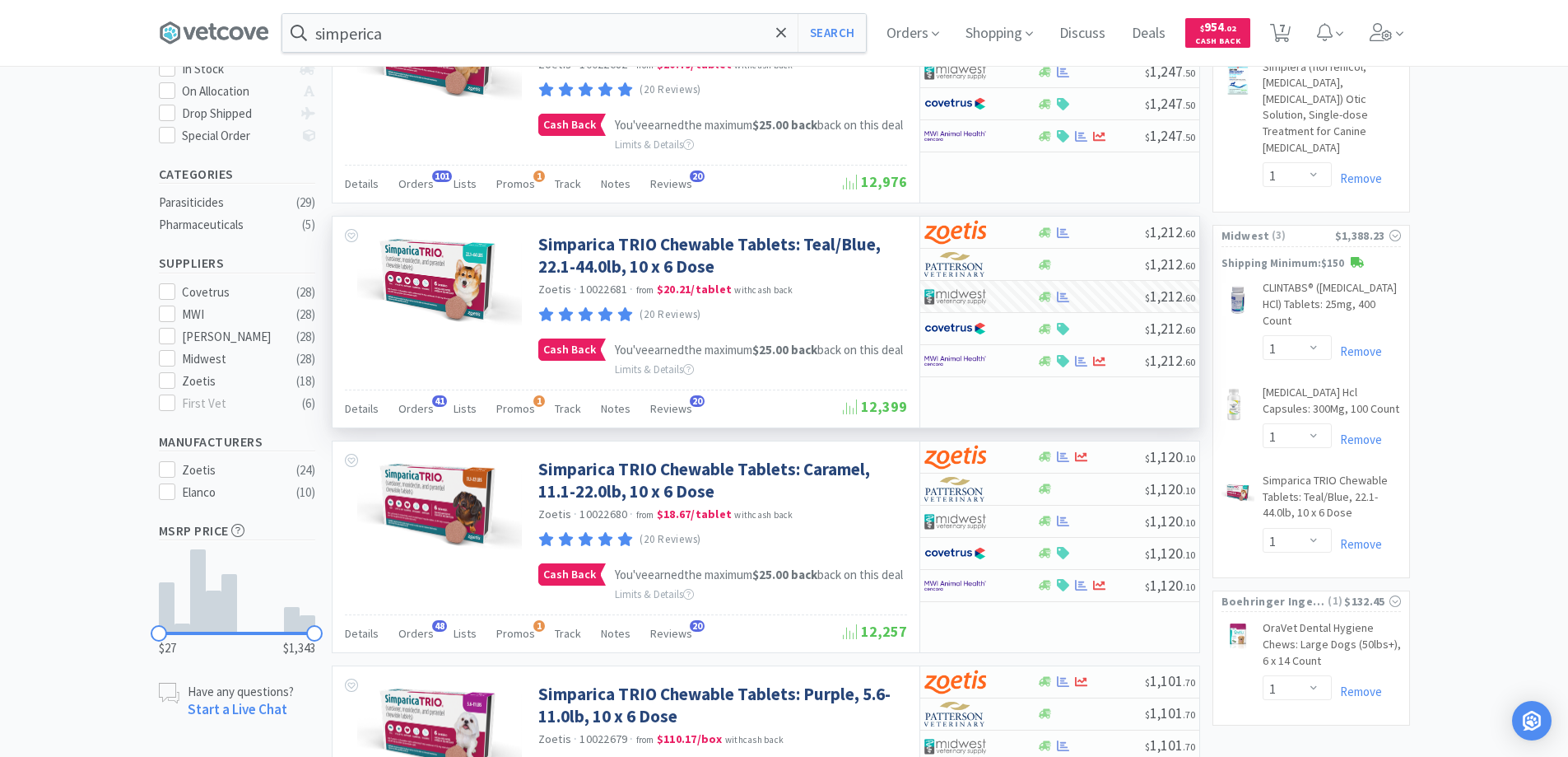
scroll to position [82, 0]
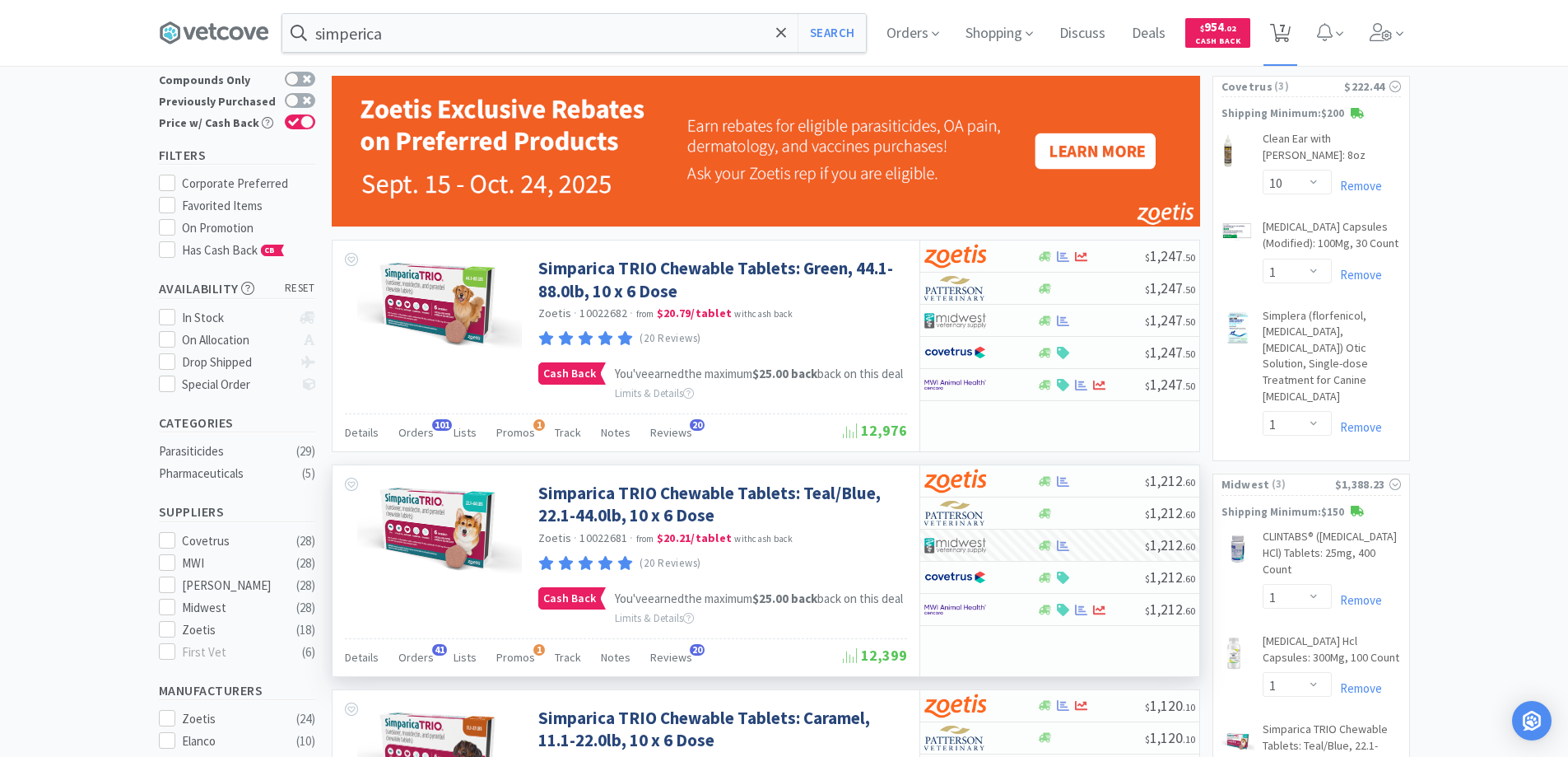
click at [1286, 27] on span "7" at bounding box center [1282, 28] width 5 height 66
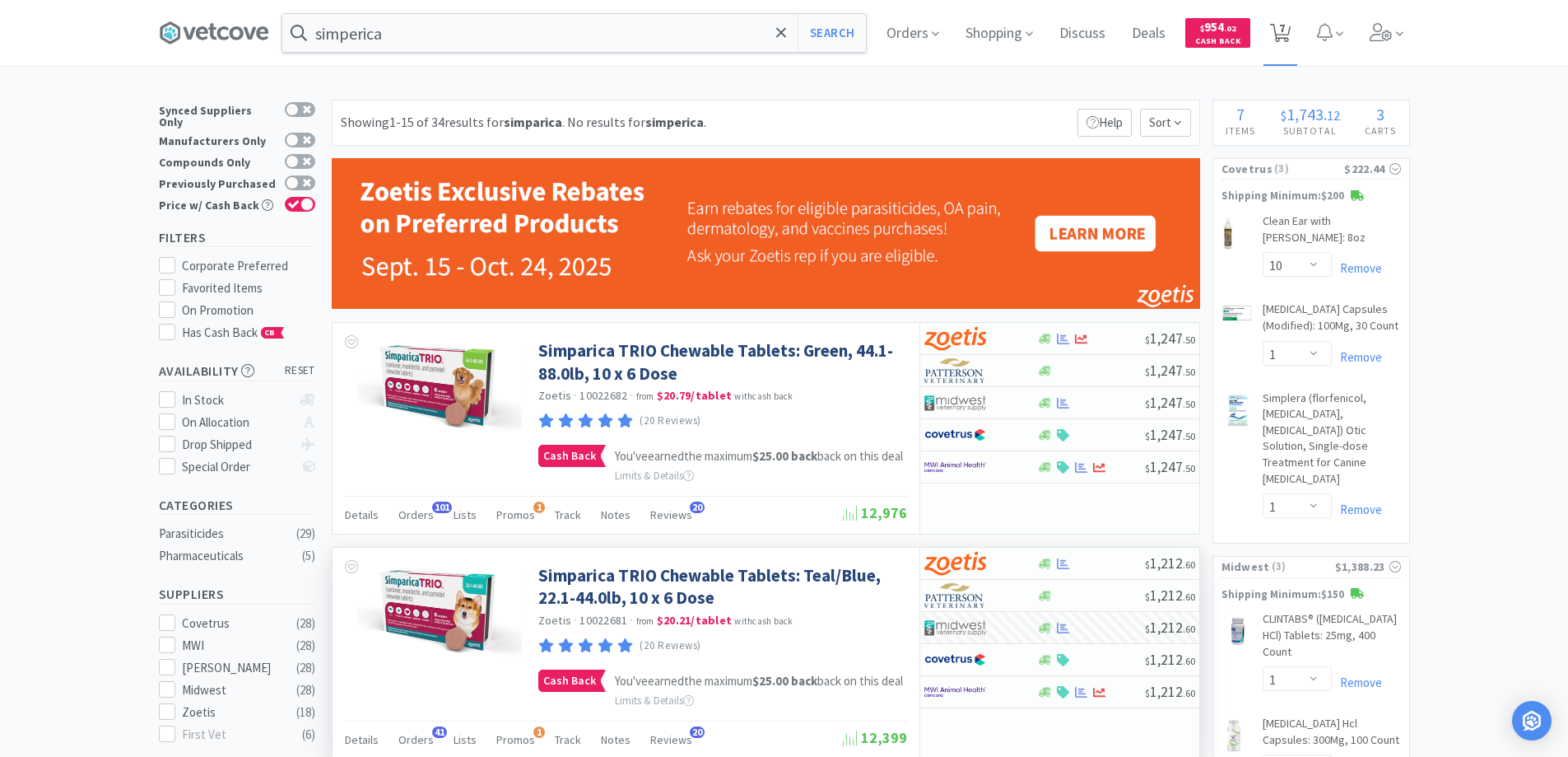
select select "1"
select select "10"
select select "1"
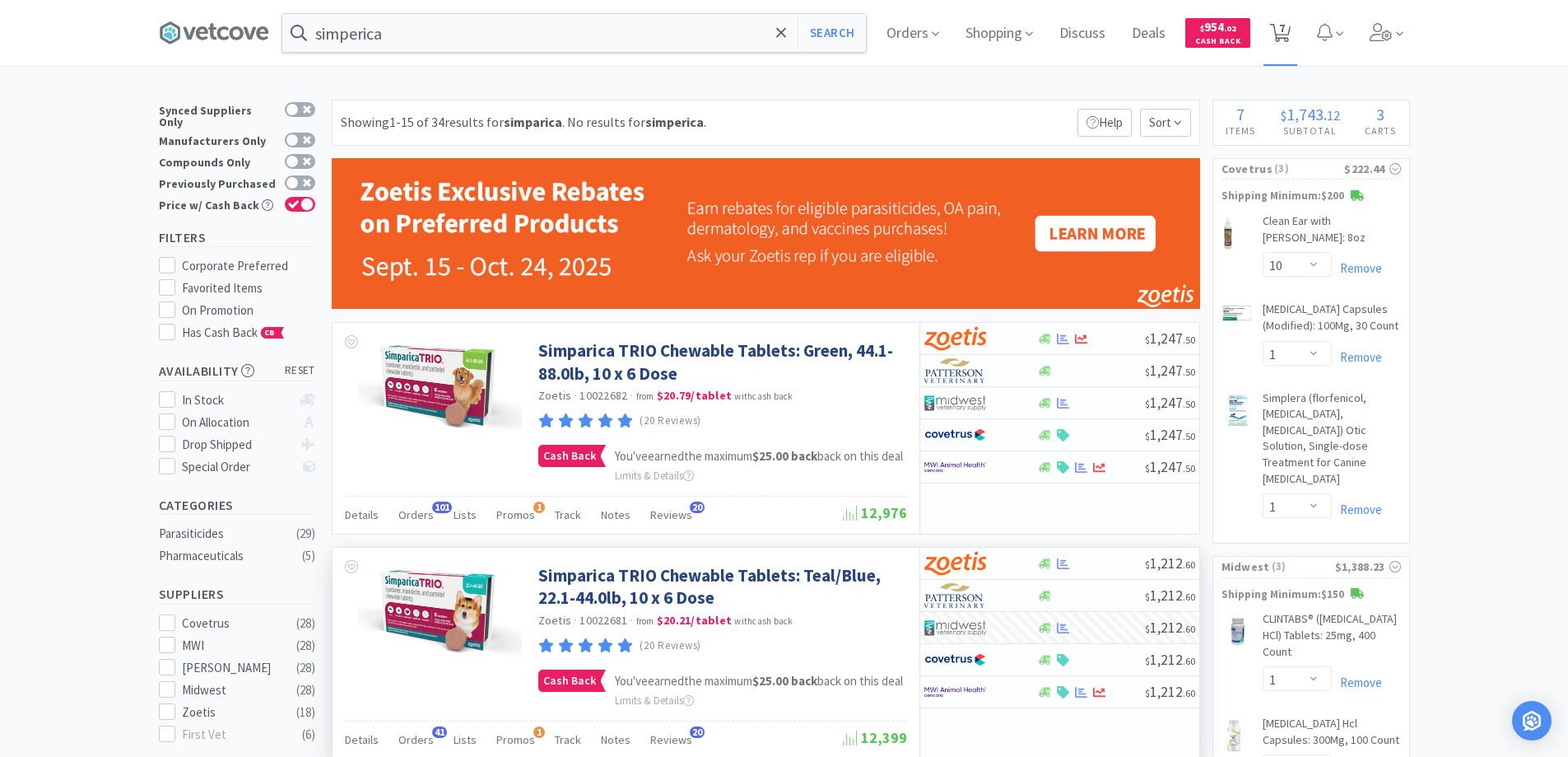
select select "1"
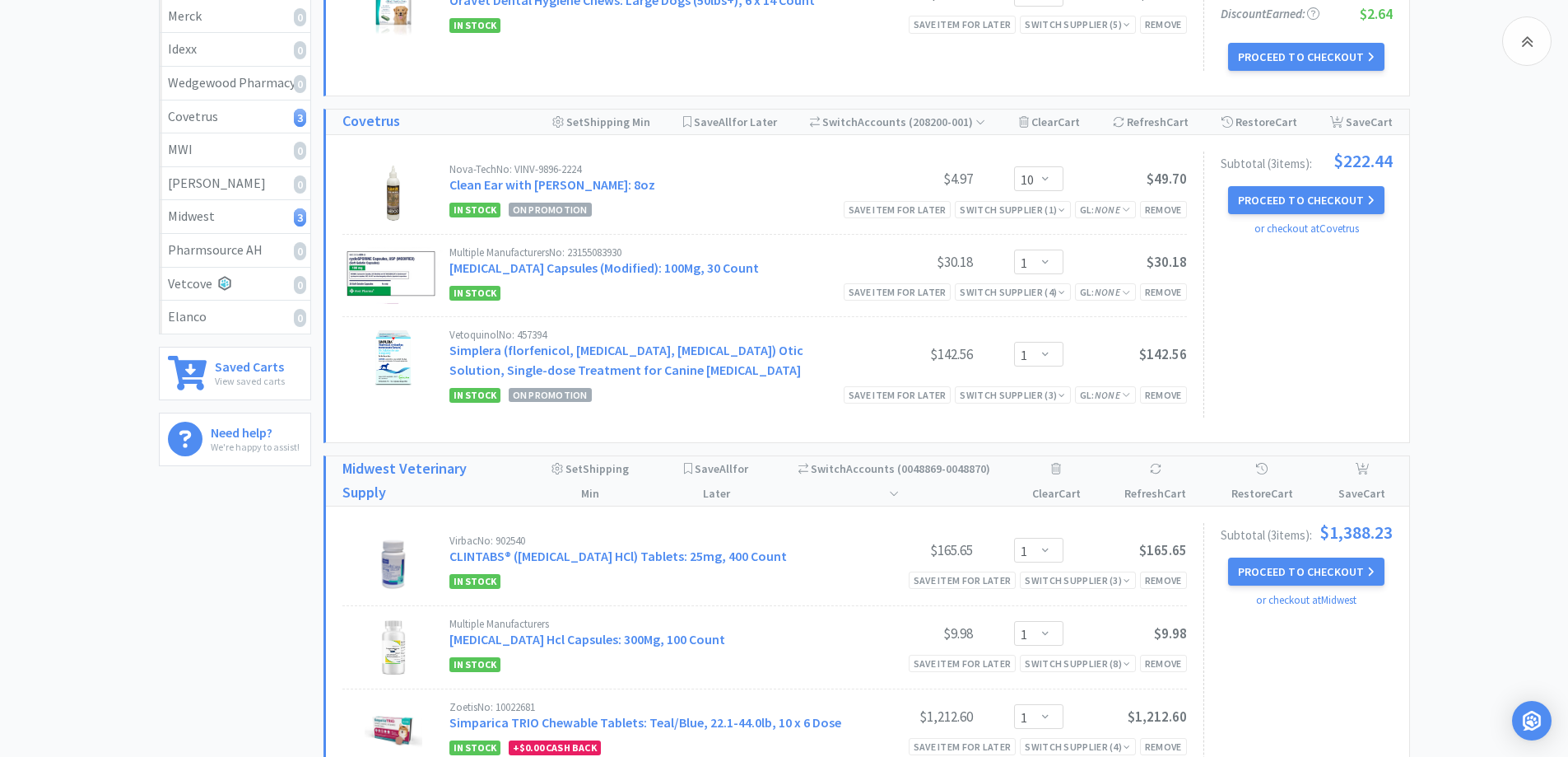
scroll to position [495, 0]
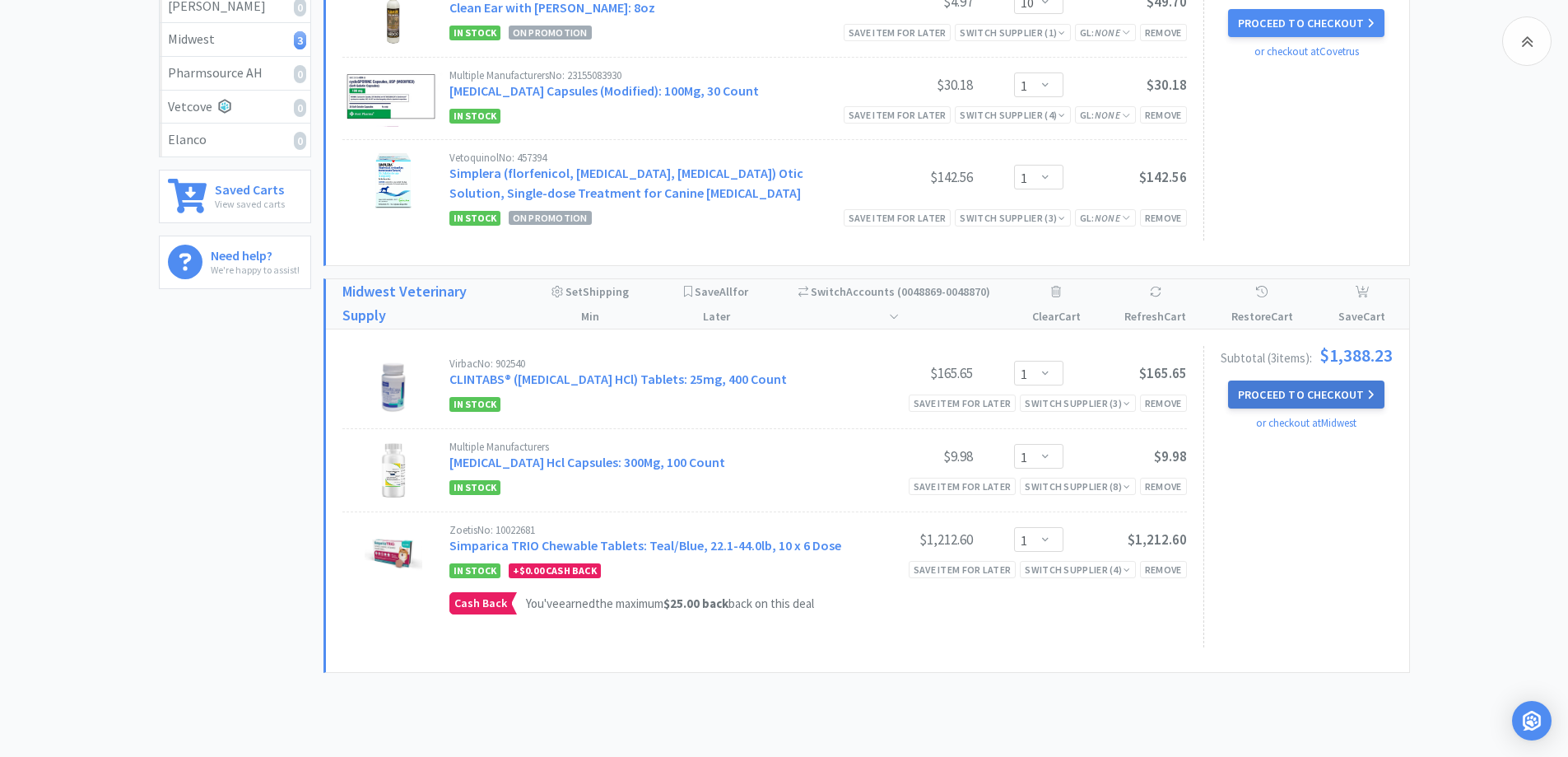
click at [1254, 390] on button "Proceed to Checkout" at bounding box center [1306, 394] width 156 height 28
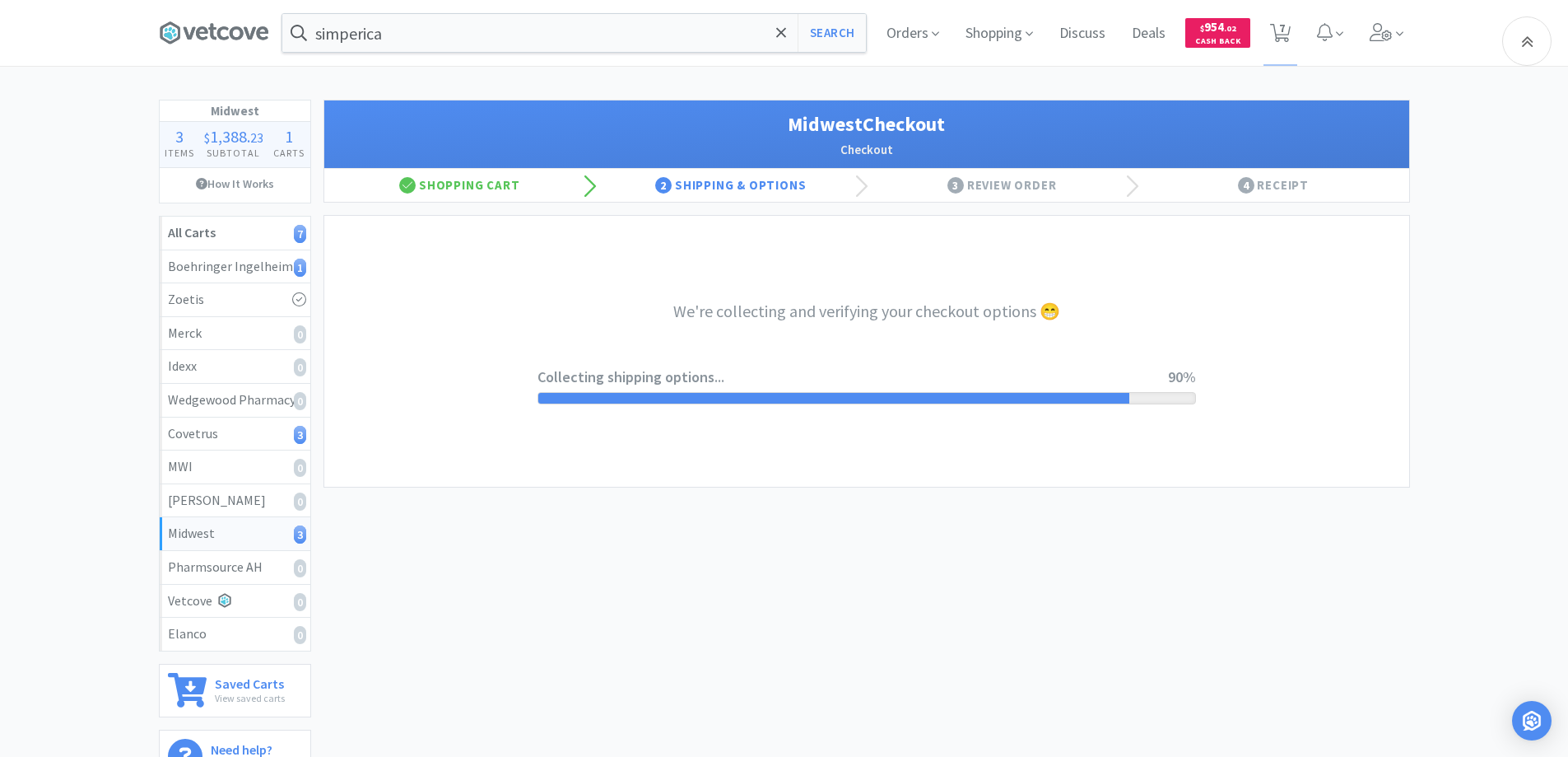
select select "3"
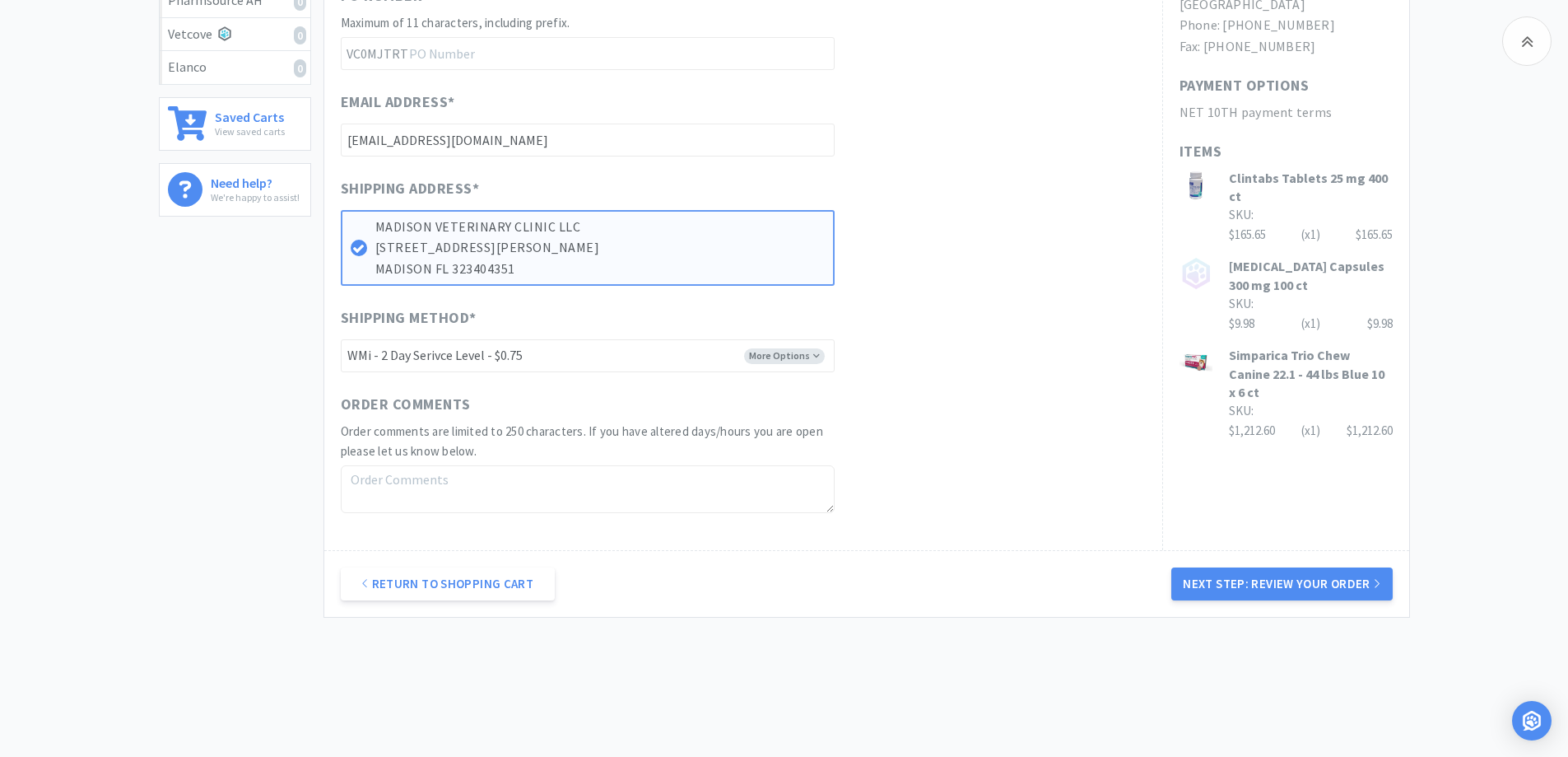
scroll to position [577, 0]
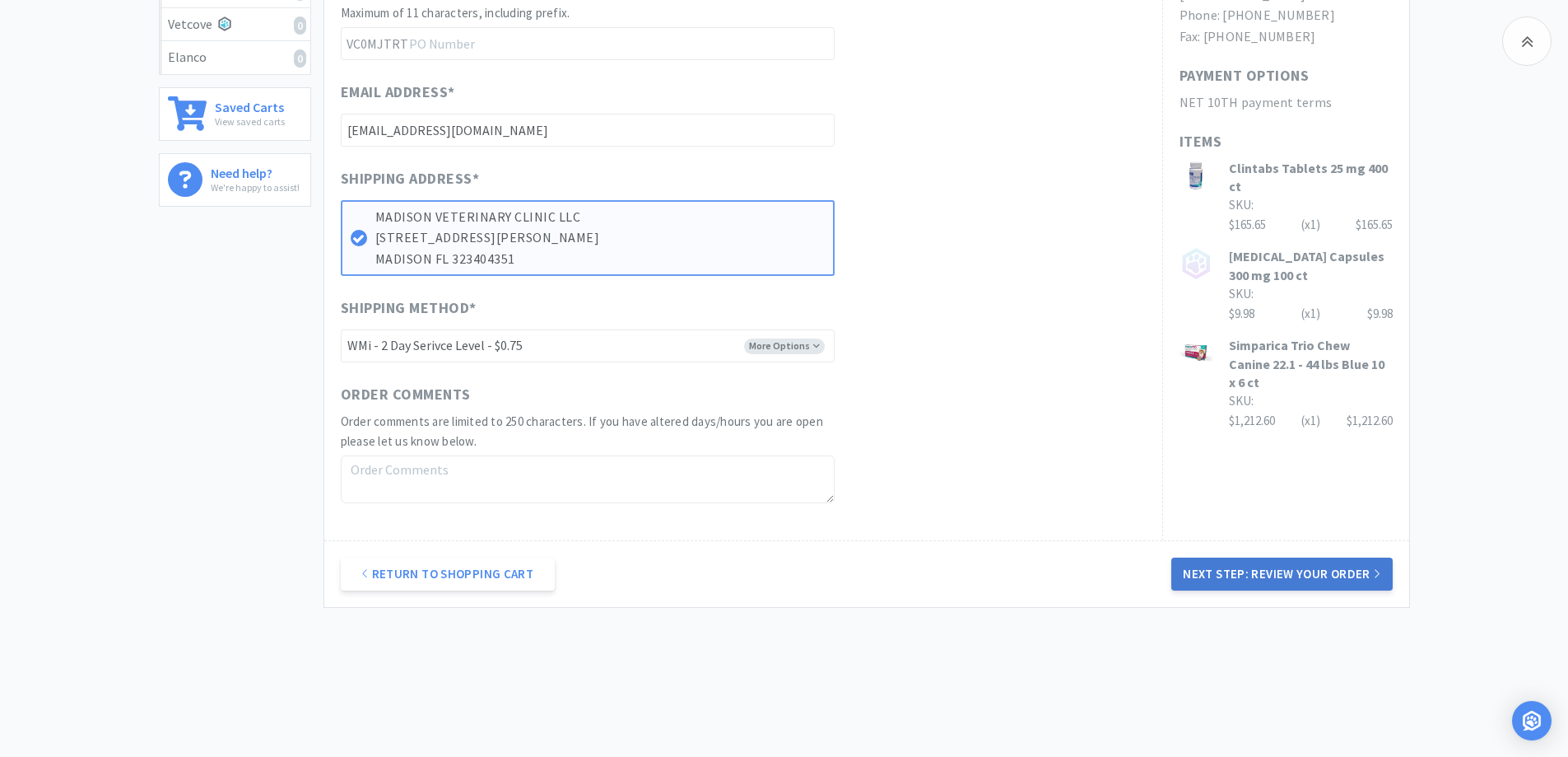
click at [1213, 570] on button "Next Step: Review Your Order" at bounding box center [1281, 574] width 220 height 33
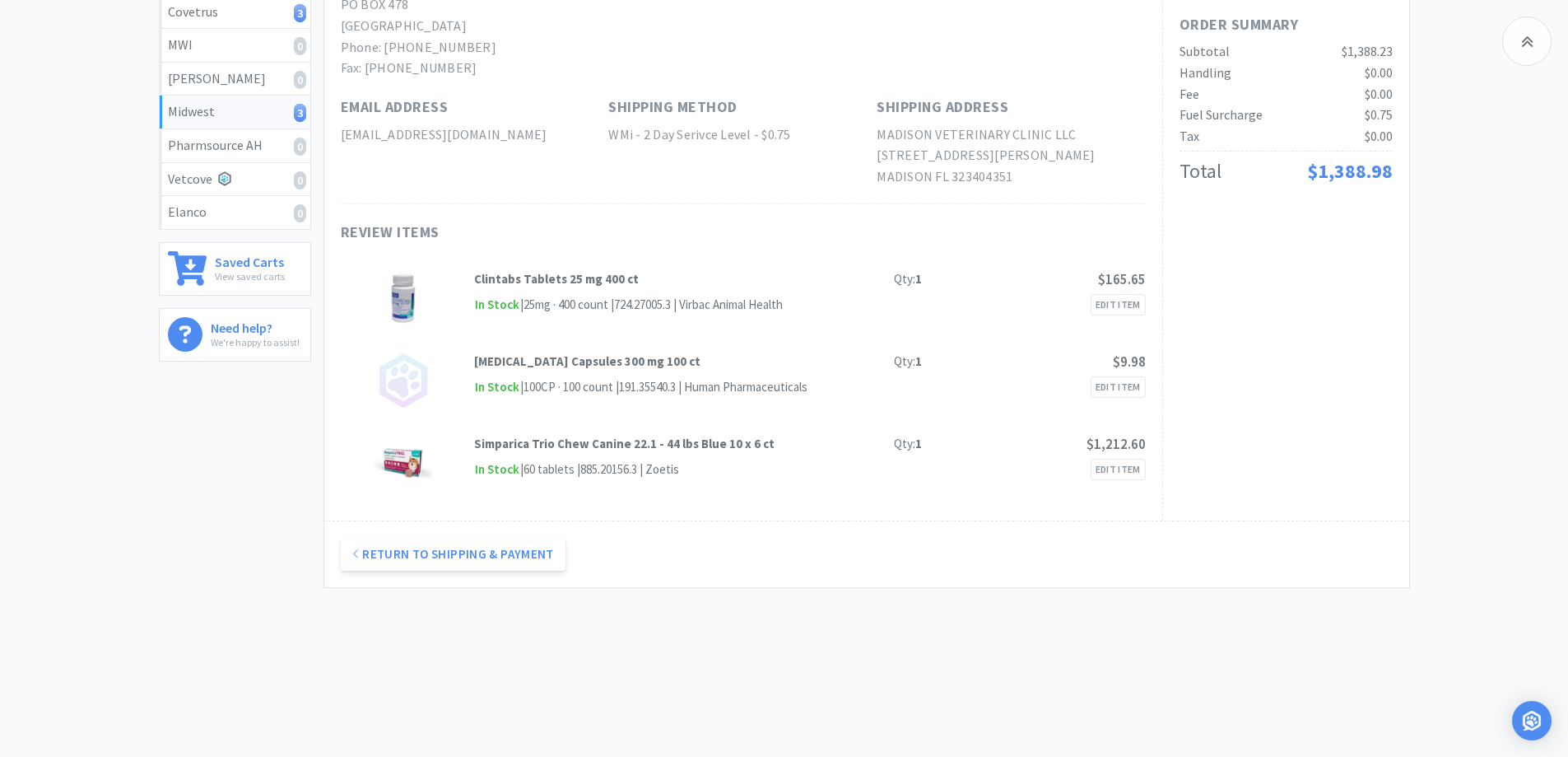
scroll to position [10, 0]
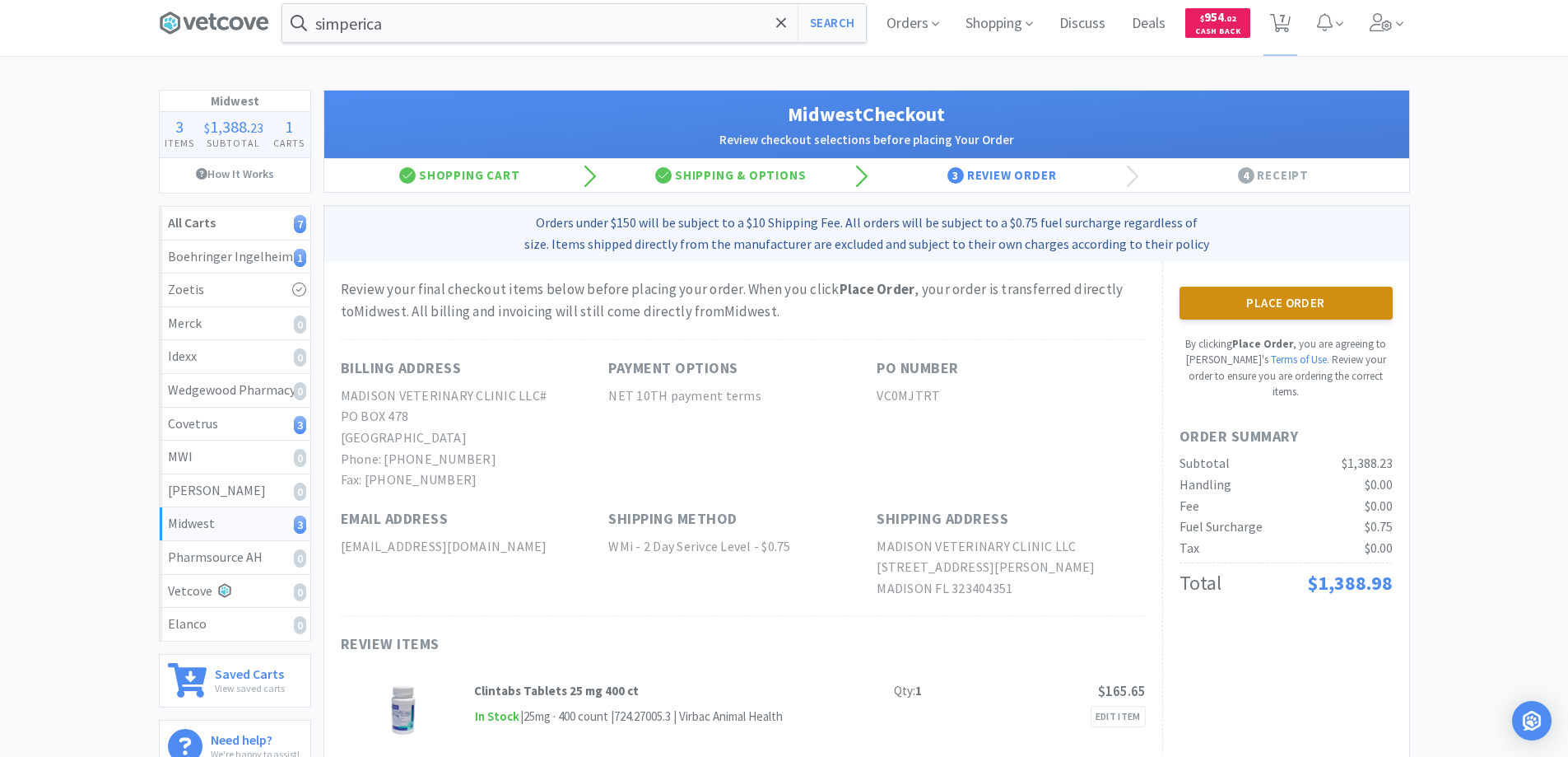
click at [1259, 300] on button "Place Order" at bounding box center [1286, 304] width 213 height 33
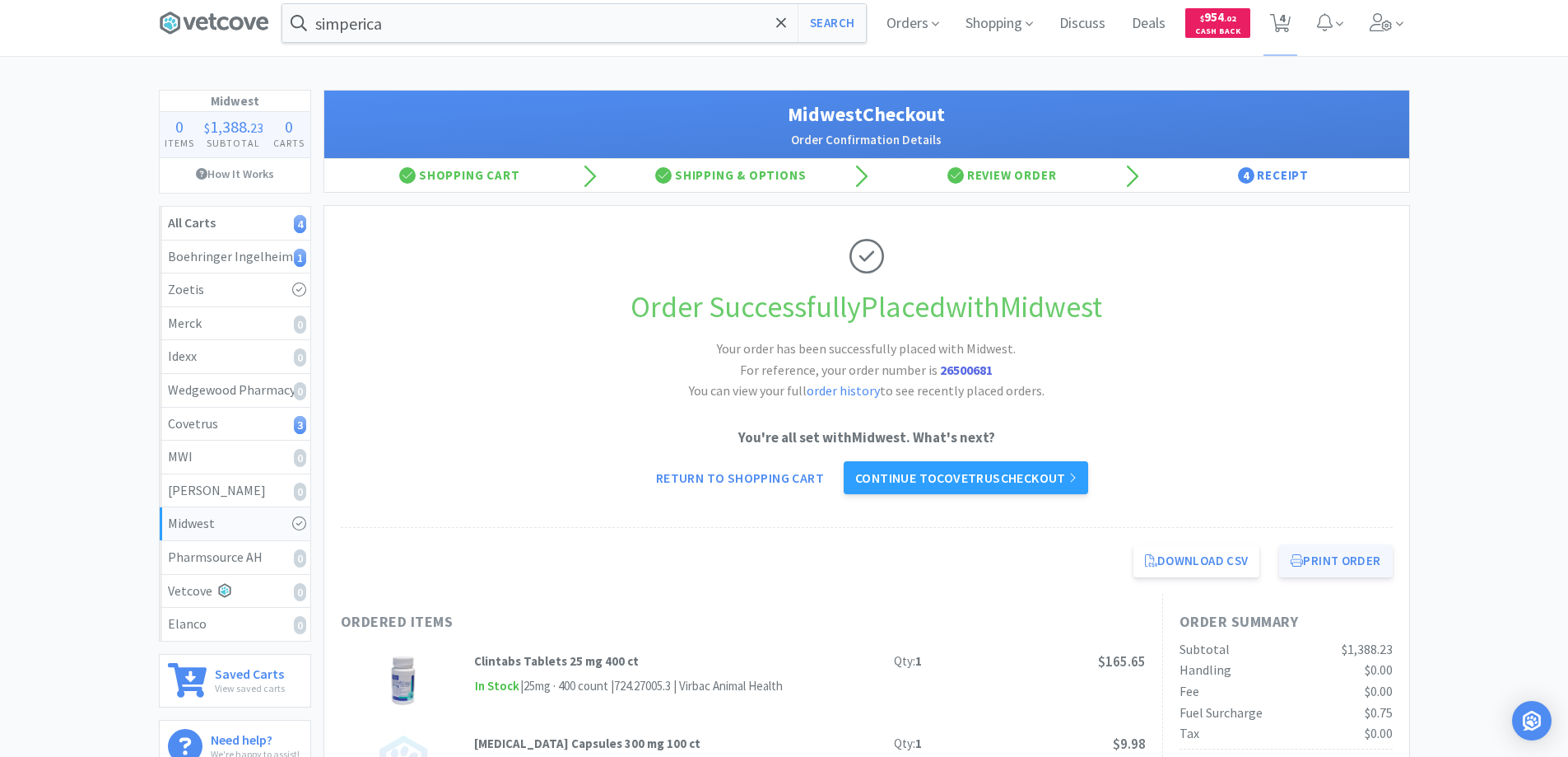
click at [1327, 560] on button "Print Order" at bounding box center [1335, 561] width 112 height 33
click at [960, 478] on link "Continue to Covetrus checkout" at bounding box center [967, 478] width 245 height 33
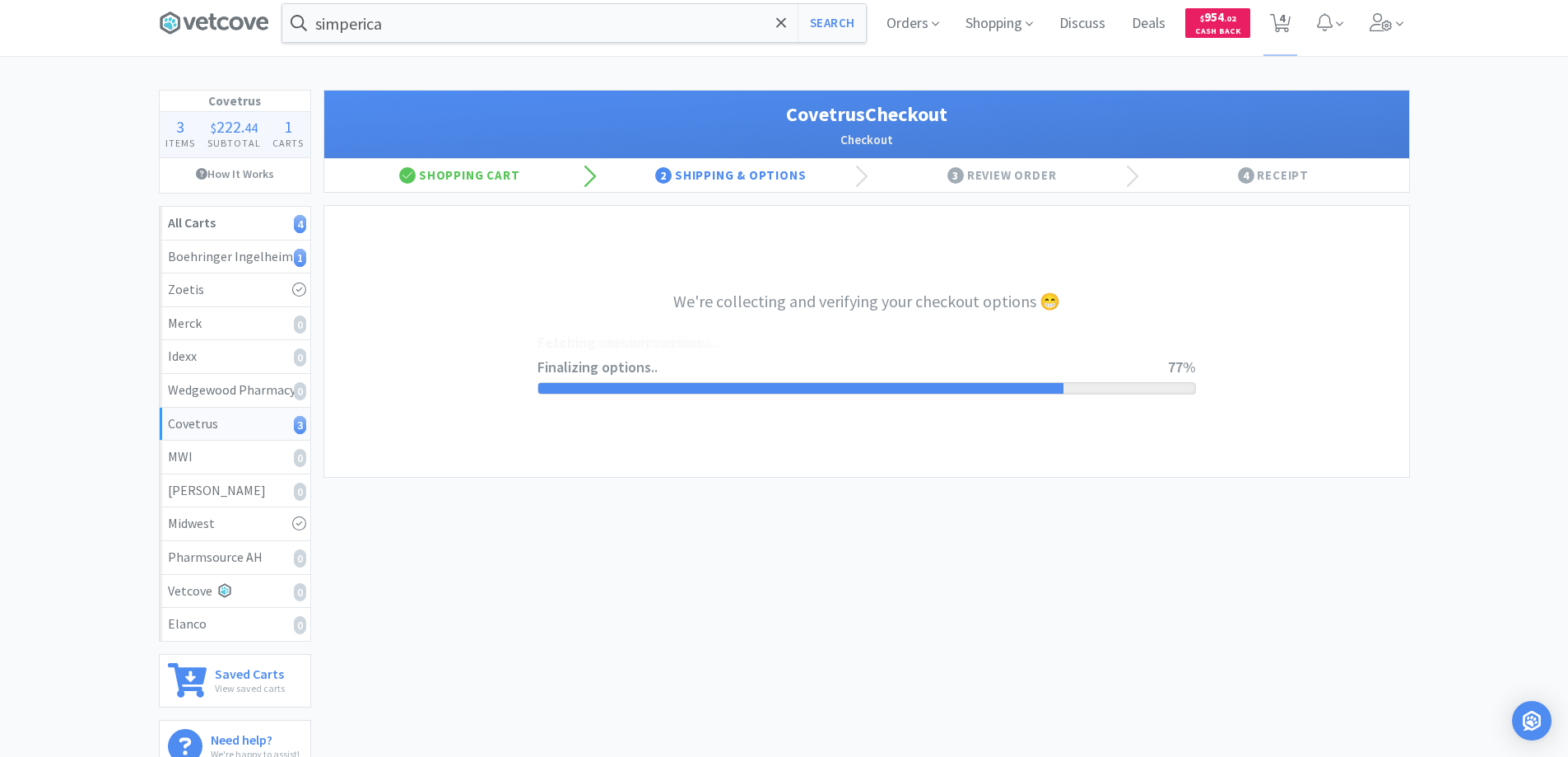
select select "ACCOUNT"
select select "cvt-standard-net"
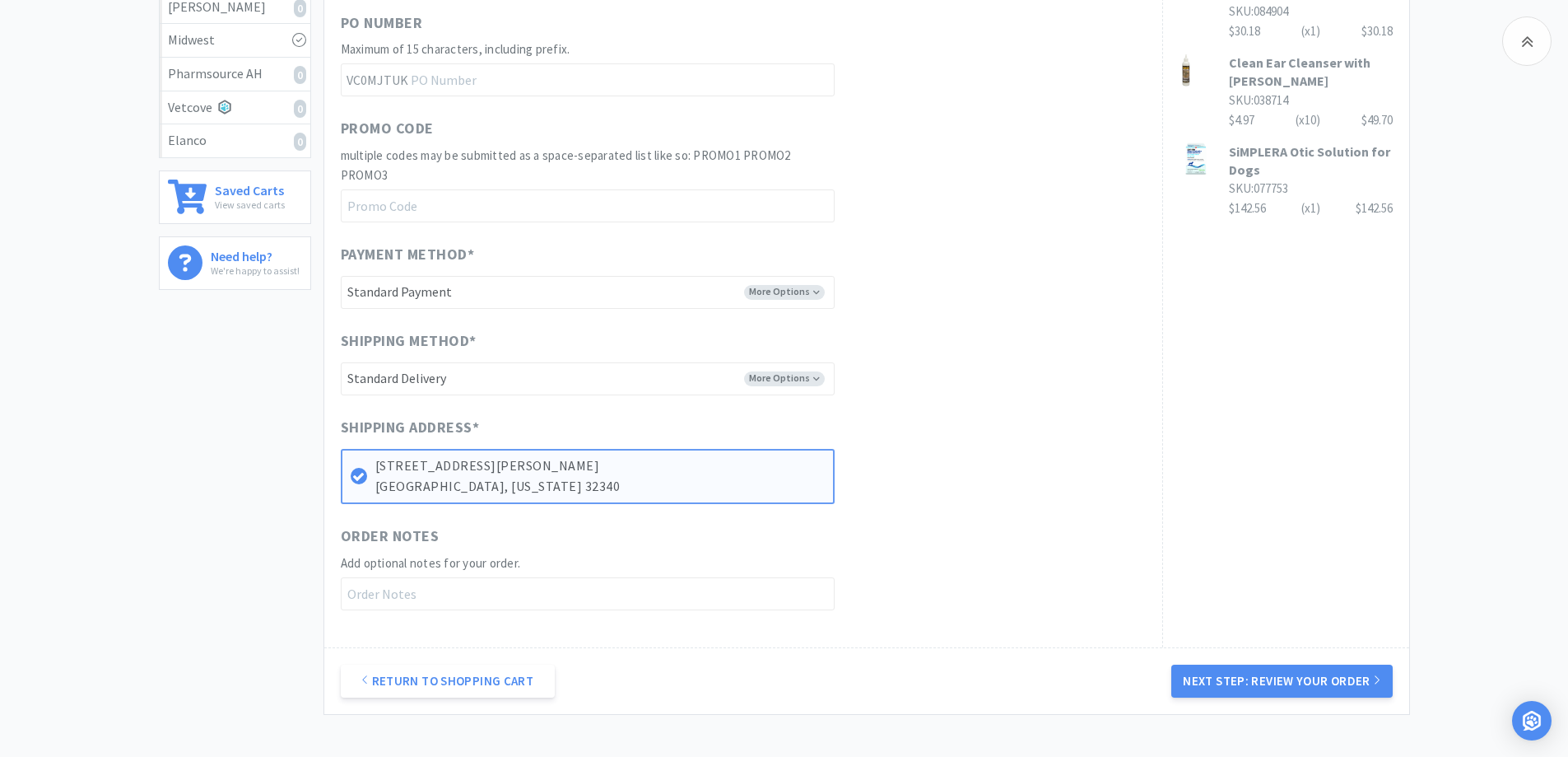
scroll to position [495, 0]
click at [1224, 675] on button "Next Step: Review Your Order" at bounding box center [1281, 680] width 220 height 33
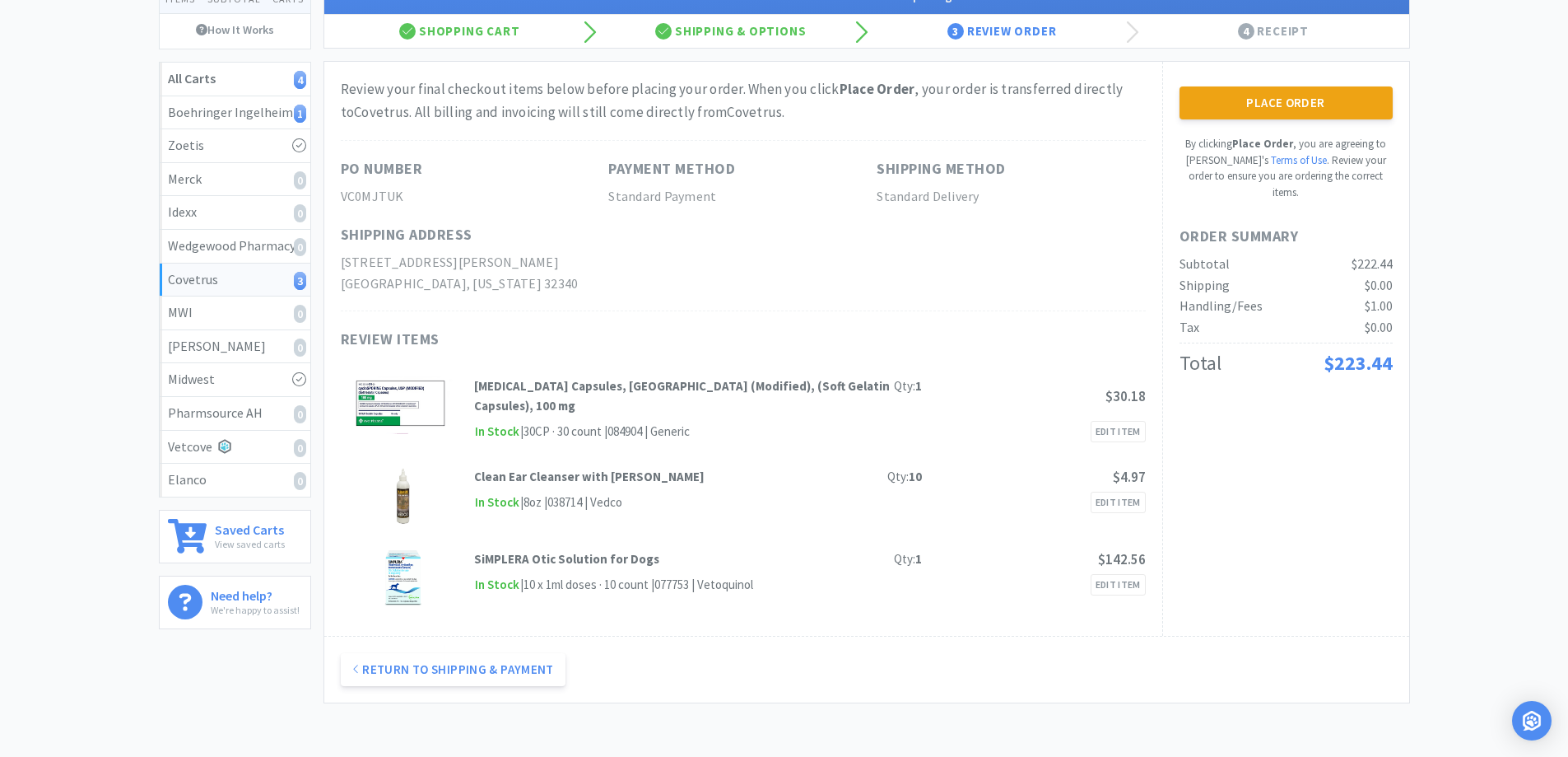
scroll to position [165, 0]
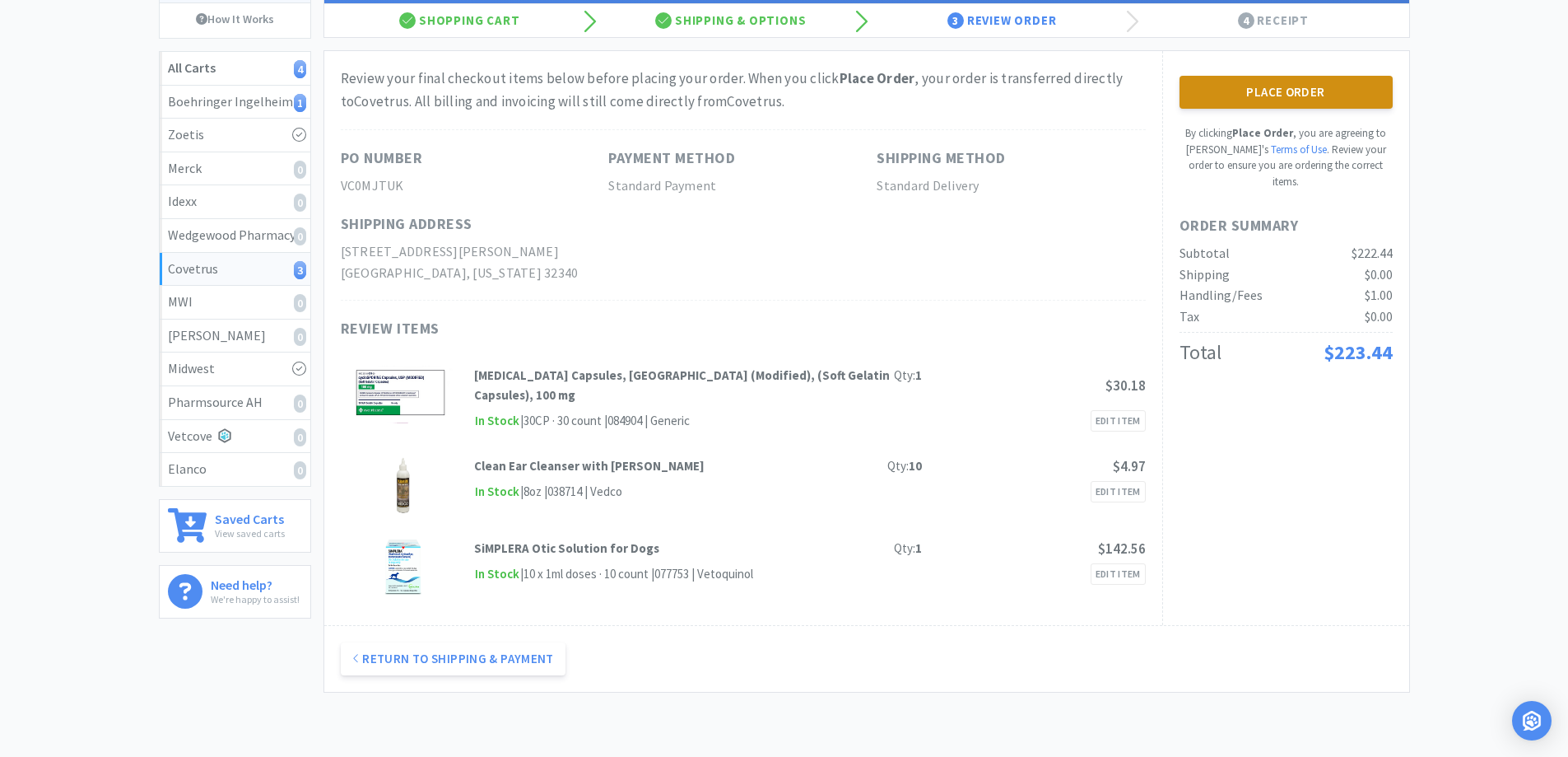
click at [1250, 92] on button "Place Order" at bounding box center [1286, 92] width 213 height 33
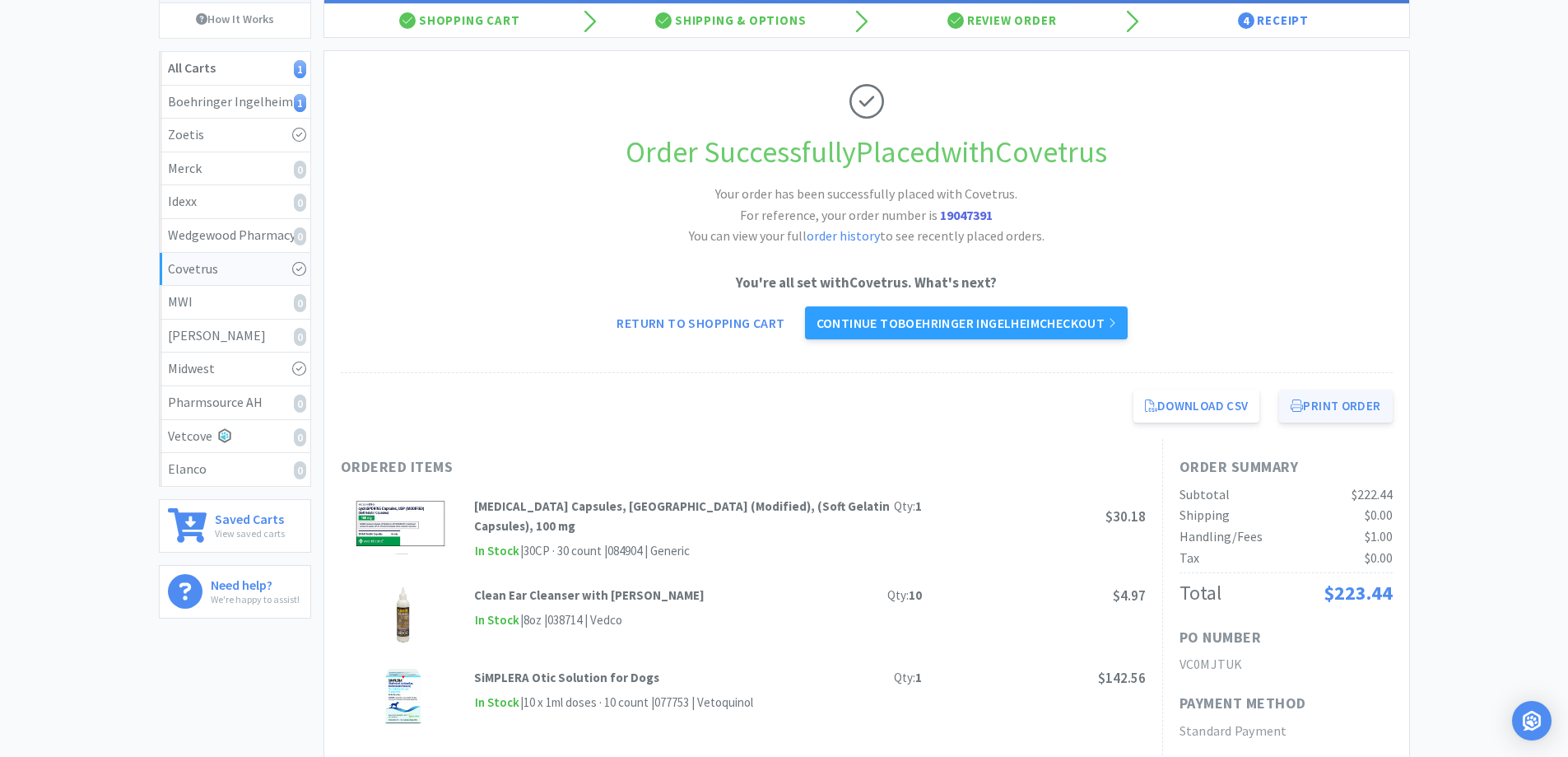
click at [1330, 408] on button "Print Order" at bounding box center [1335, 406] width 112 height 33
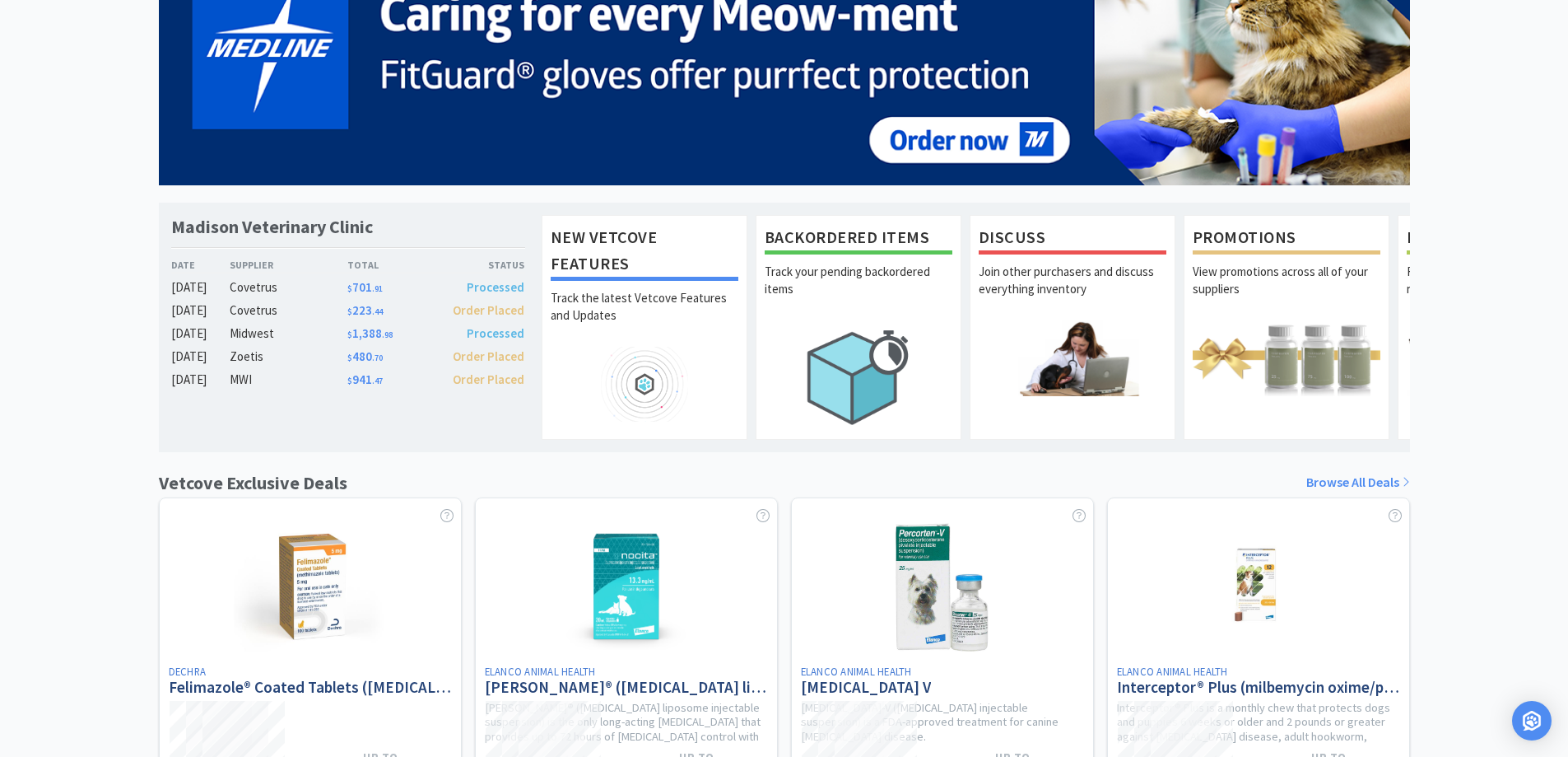
select select "1"
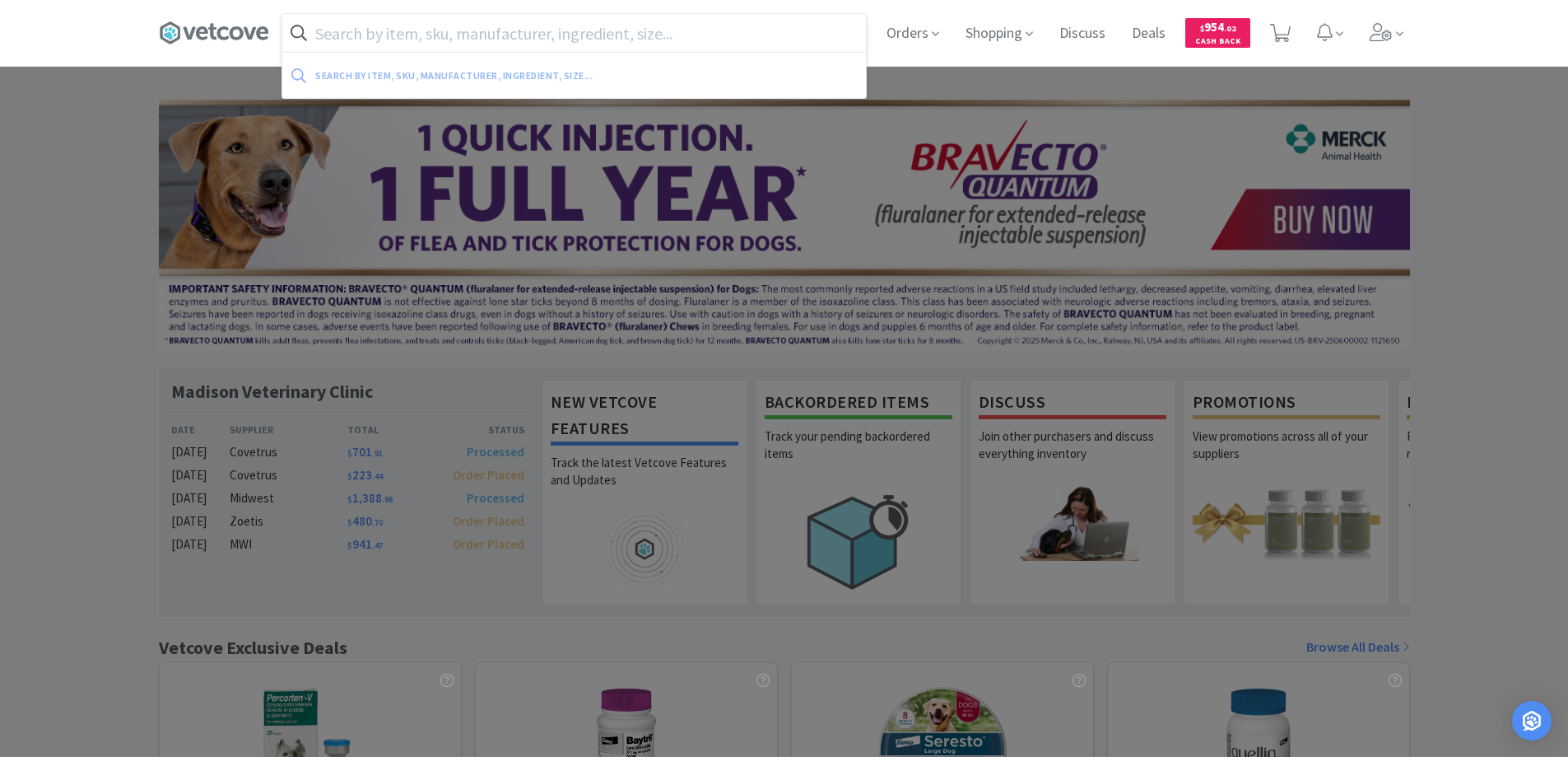
click at [375, 45] on input "text" at bounding box center [574, 32] width 584 height 37
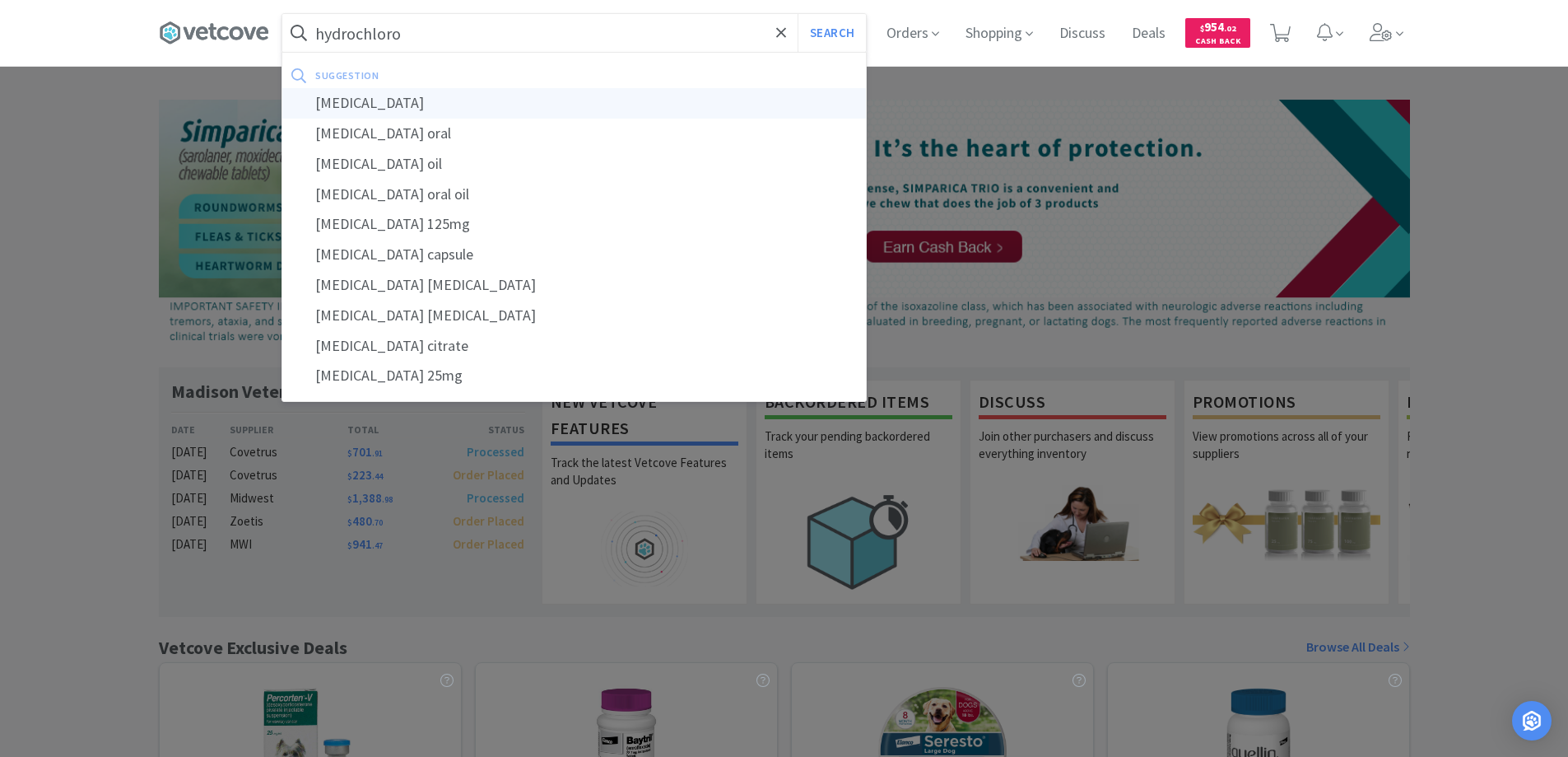
click at [366, 103] on div "hydrochlorothiazide" at bounding box center [574, 102] width 584 height 30
type input "hydrochlorothiazide"
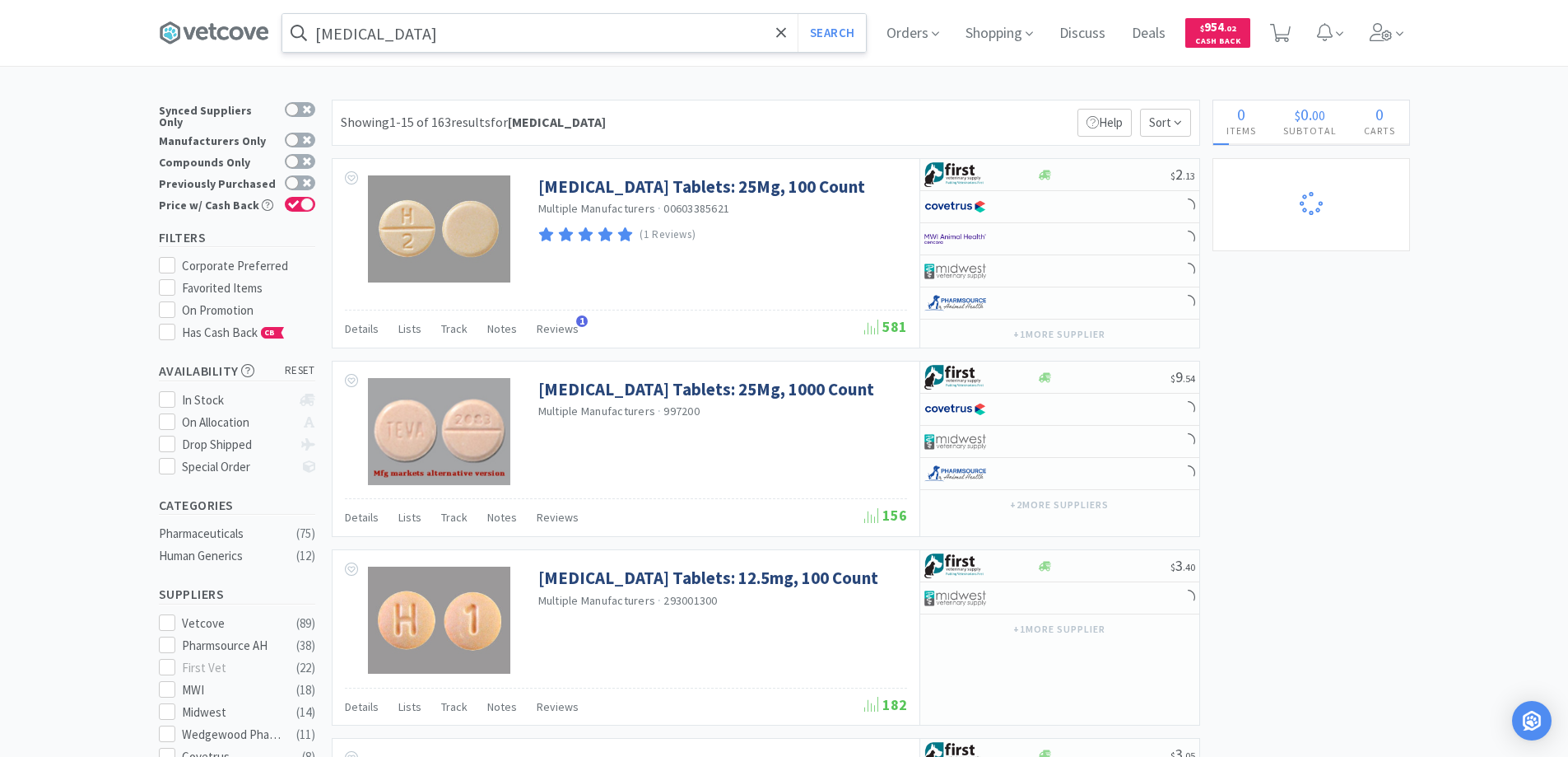
select select "1"
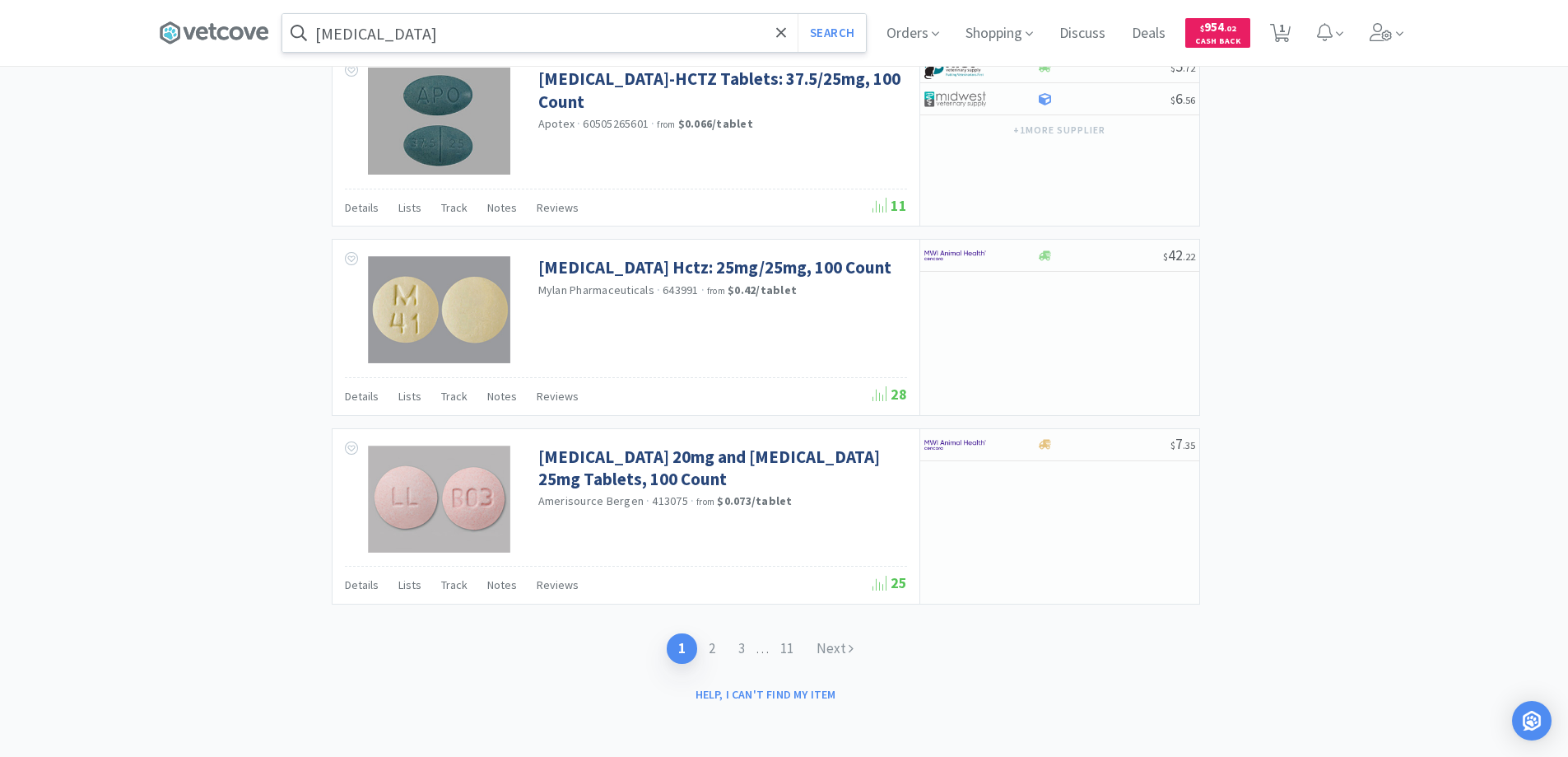
scroll to position [2410, 0]
click at [711, 654] on link "2" at bounding box center [712, 647] width 29 height 30
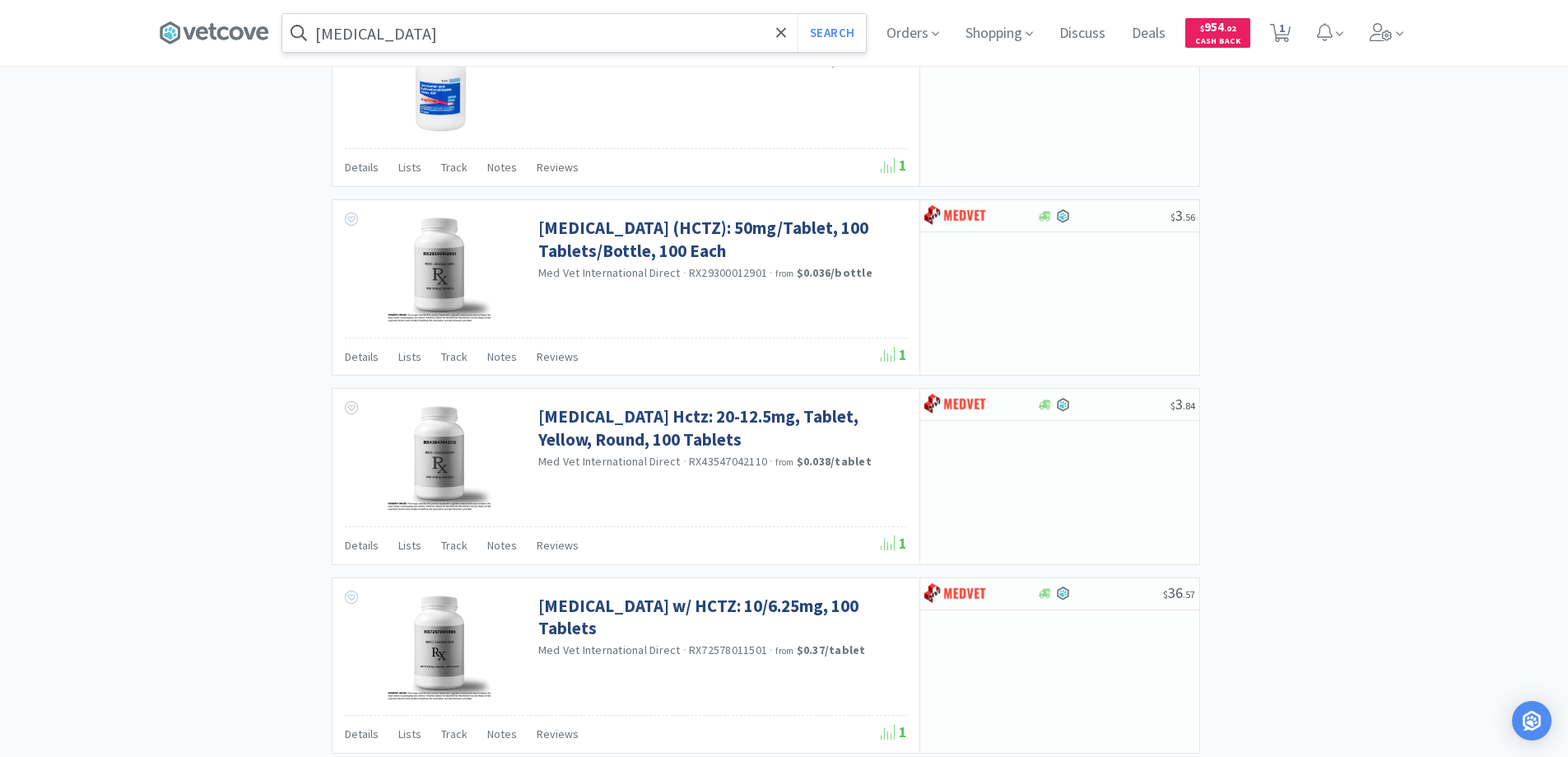
scroll to position [2374, 0]
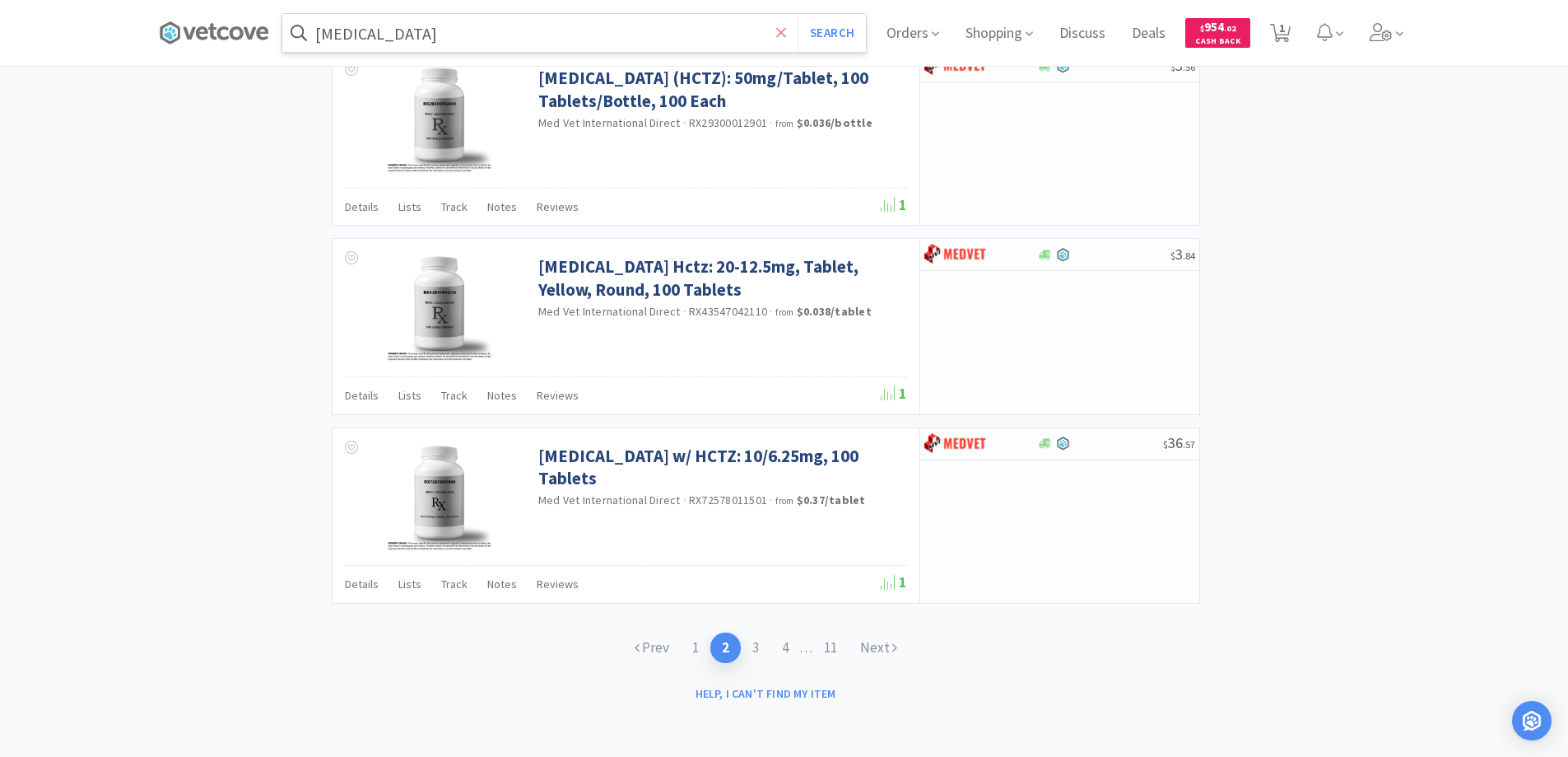
click at [787, 28] on icon at bounding box center [782, 33] width 11 height 16
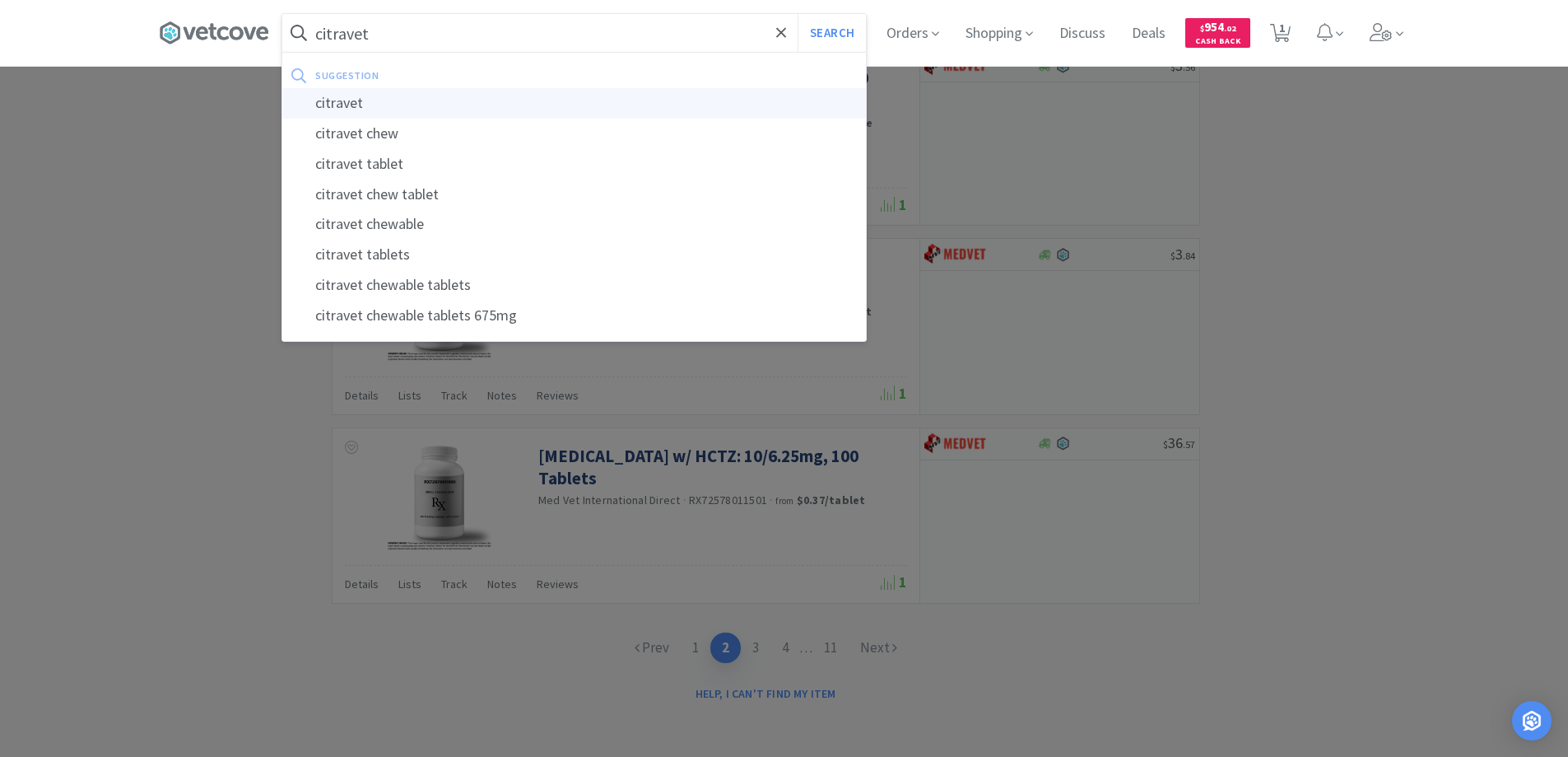
type input "citravet"
click at [344, 101] on div "citravet" at bounding box center [574, 102] width 584 height 30
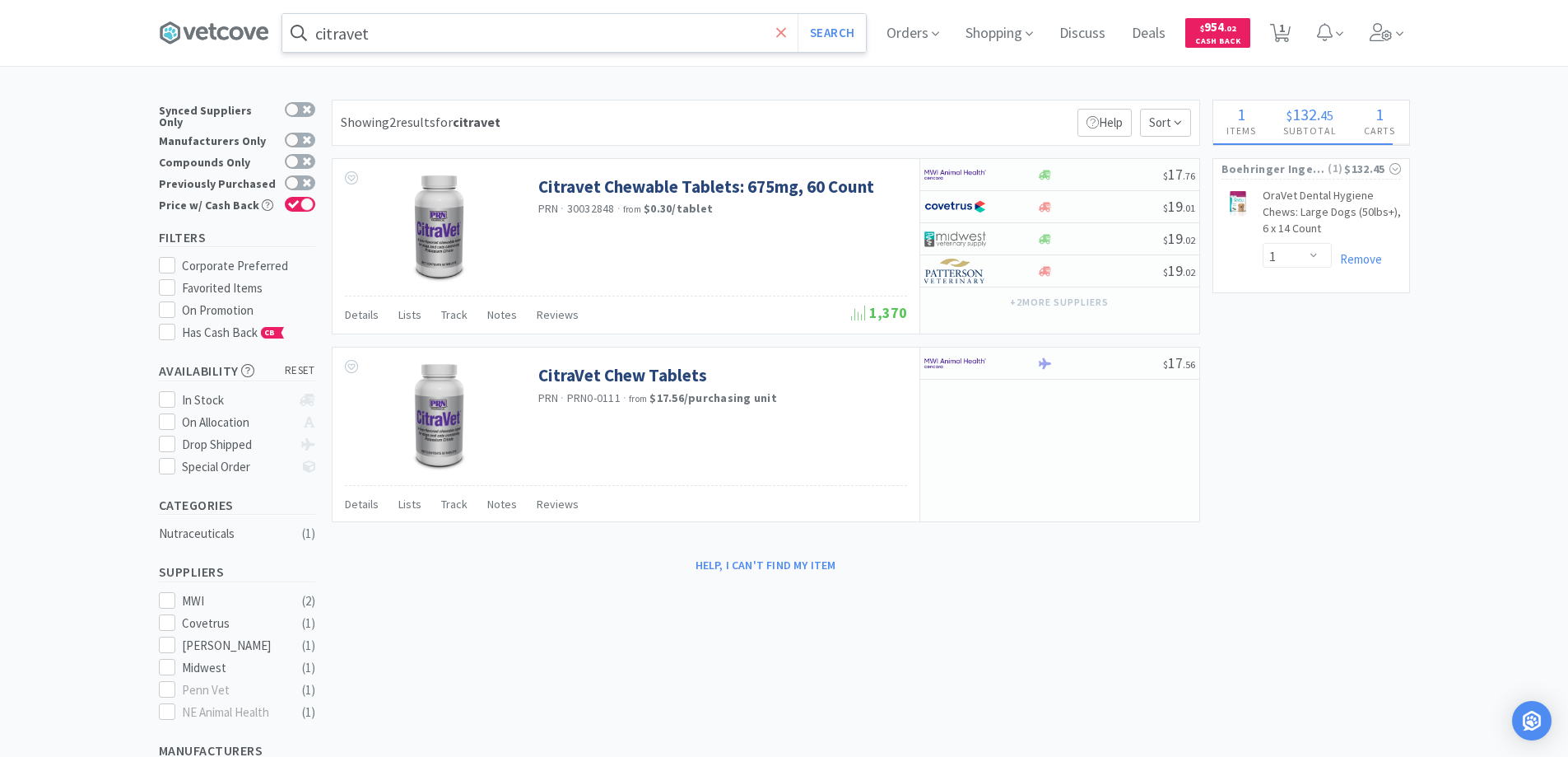
click at [787, 29] on icon at bounding box center [782, 33] width 11 height 16
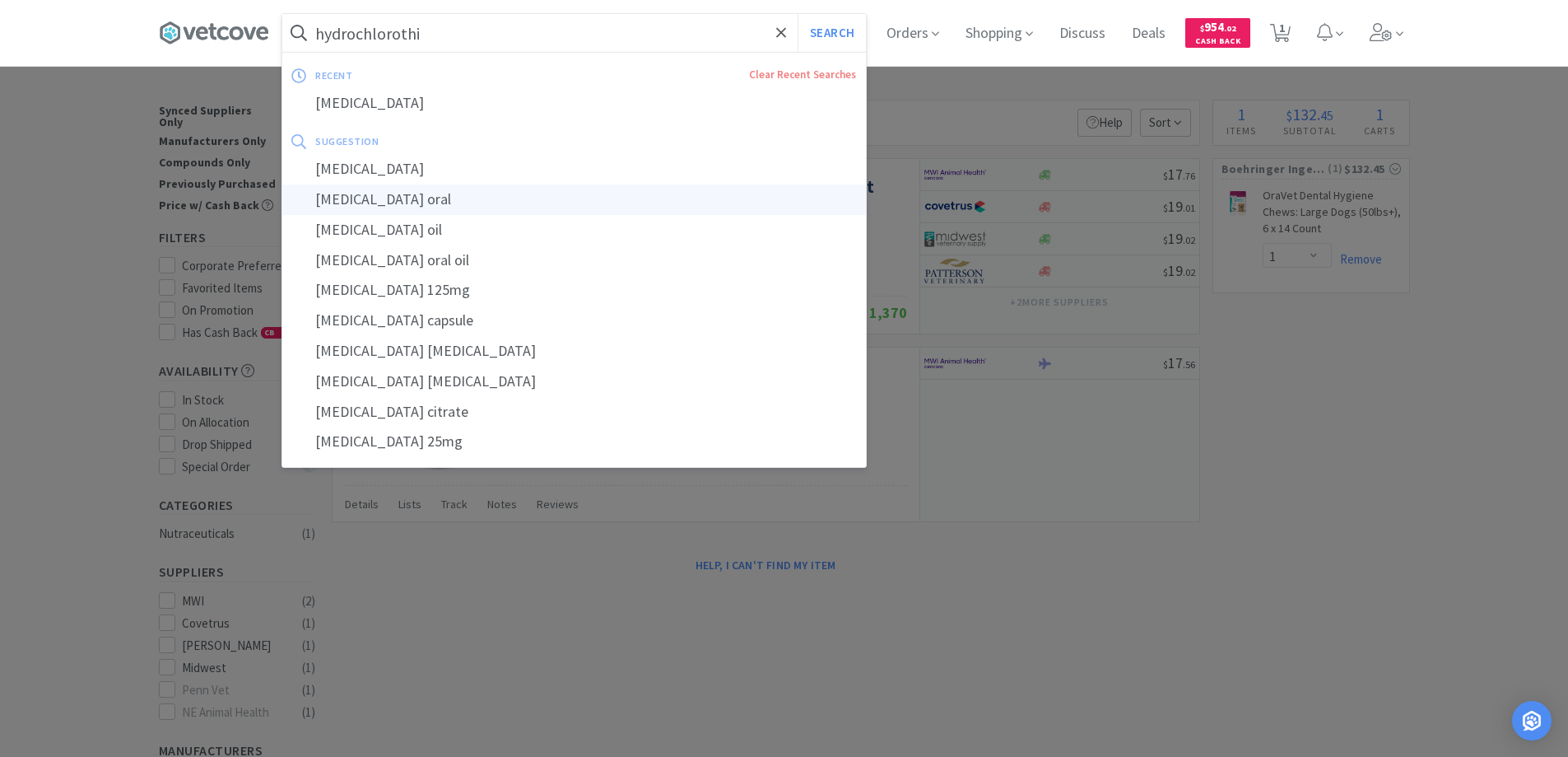
click at [388, 199] on div "hydrochlorothiazide oral" at bounding box center [574, 199] width 584 height 30
type input "hydrochlorothiazide oral"
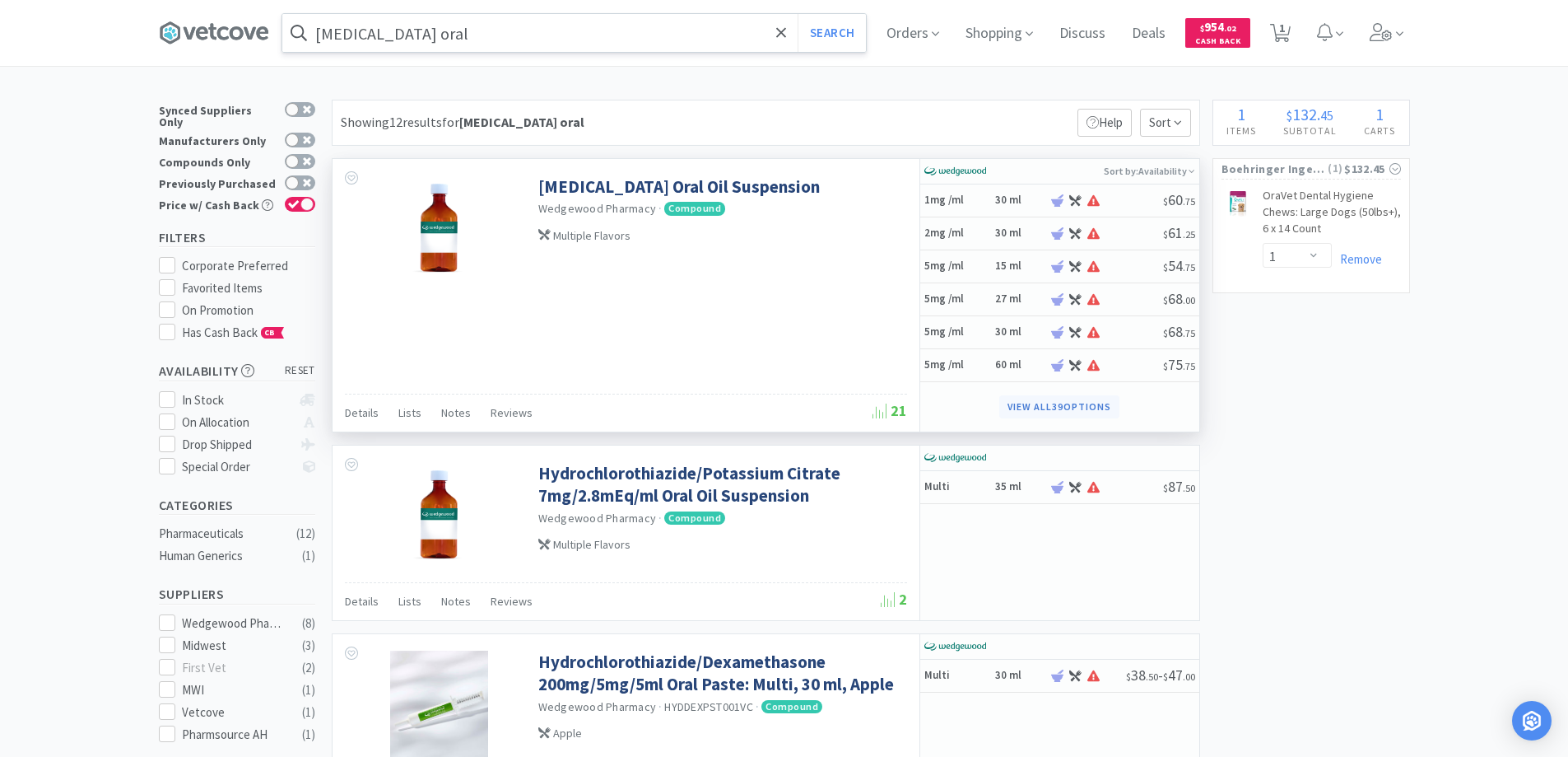
click at [1046, 402] on button "View all 39 Options" at bounding box center [1059, 407] width 120 height 23
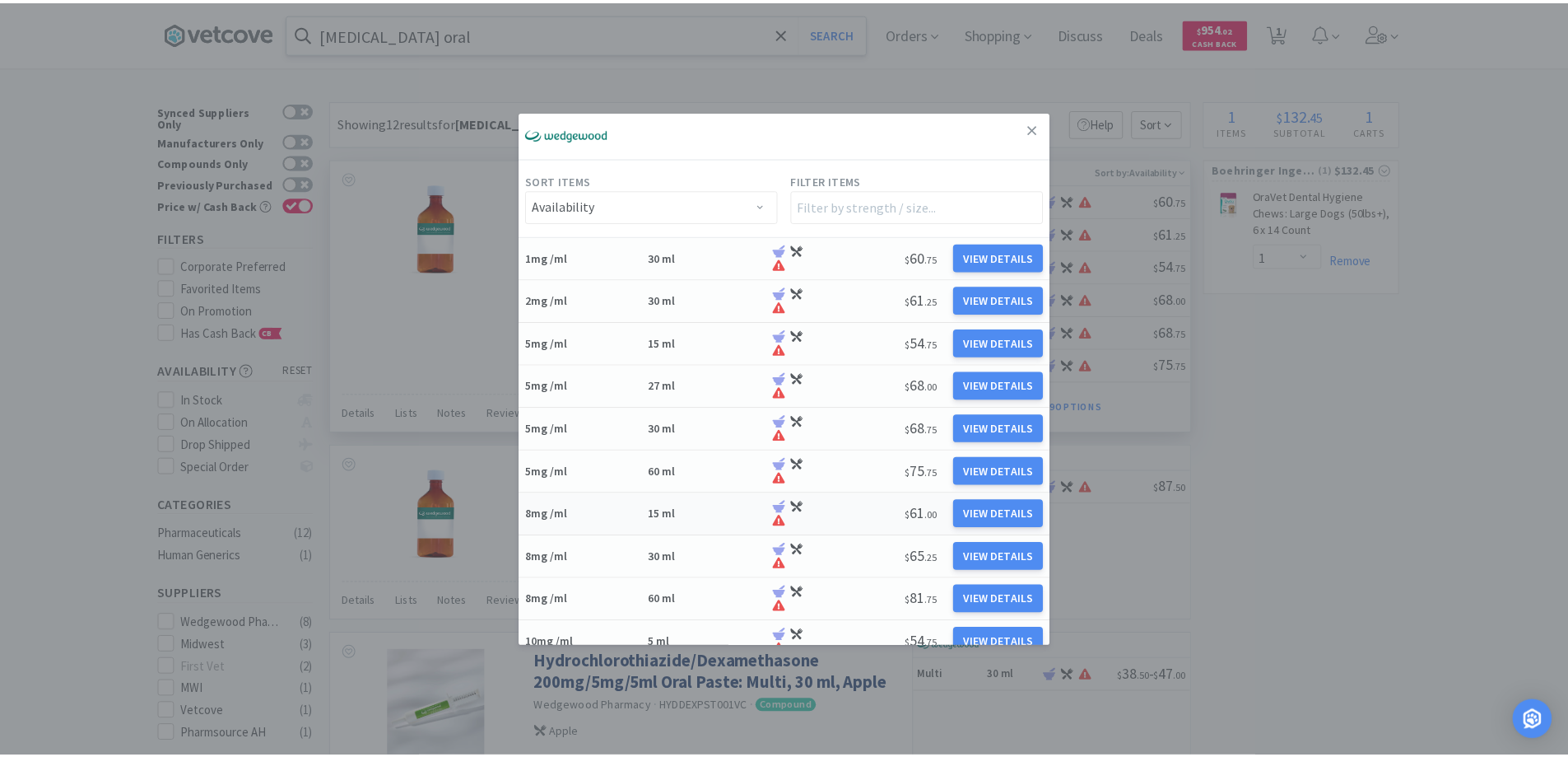
scroll to position [82, 0]
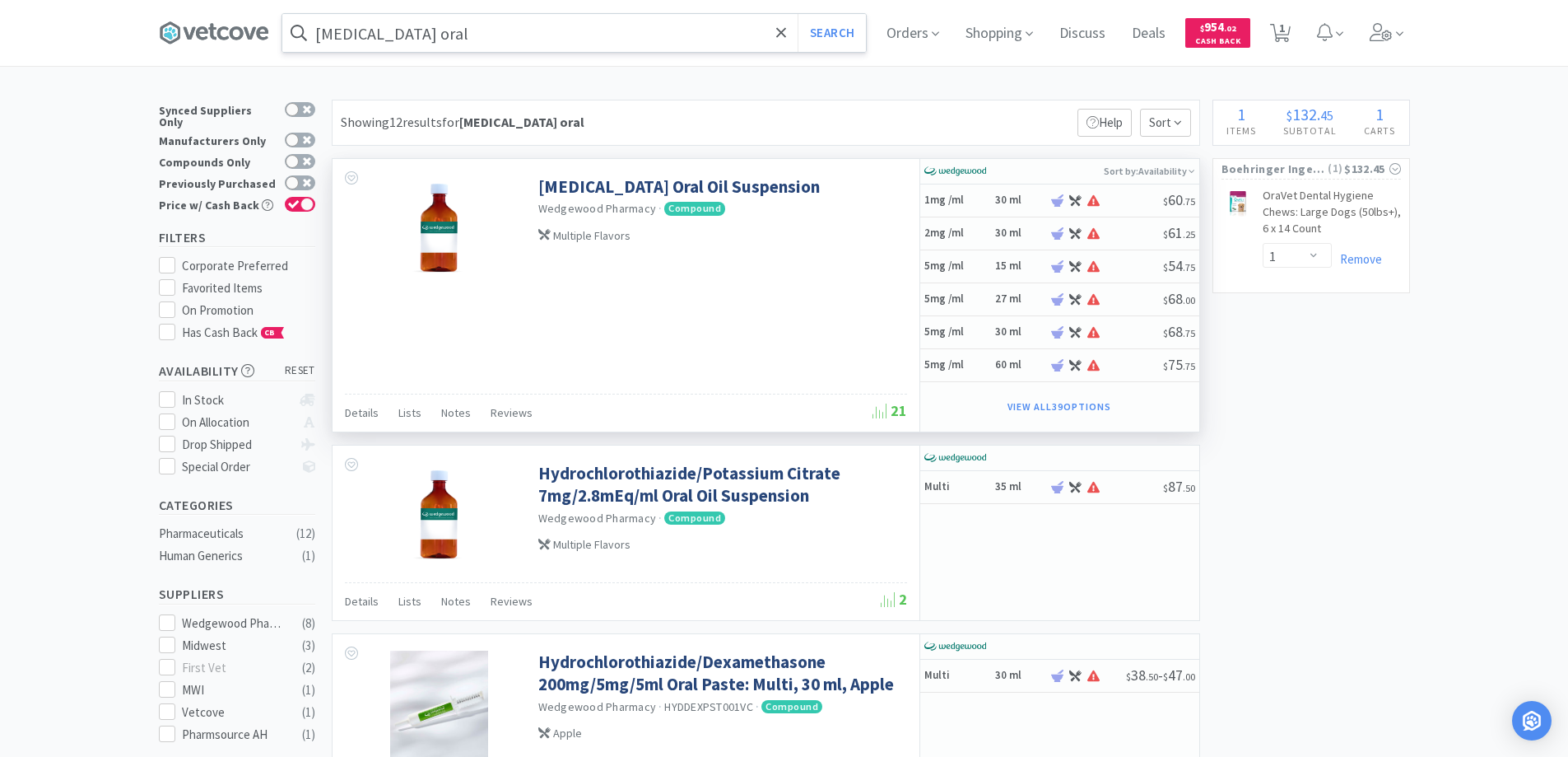
drag, startPoint x: 1385, startPoint y: 541, endPoint x: 1376, endPoint y: 387, distance: 154.3
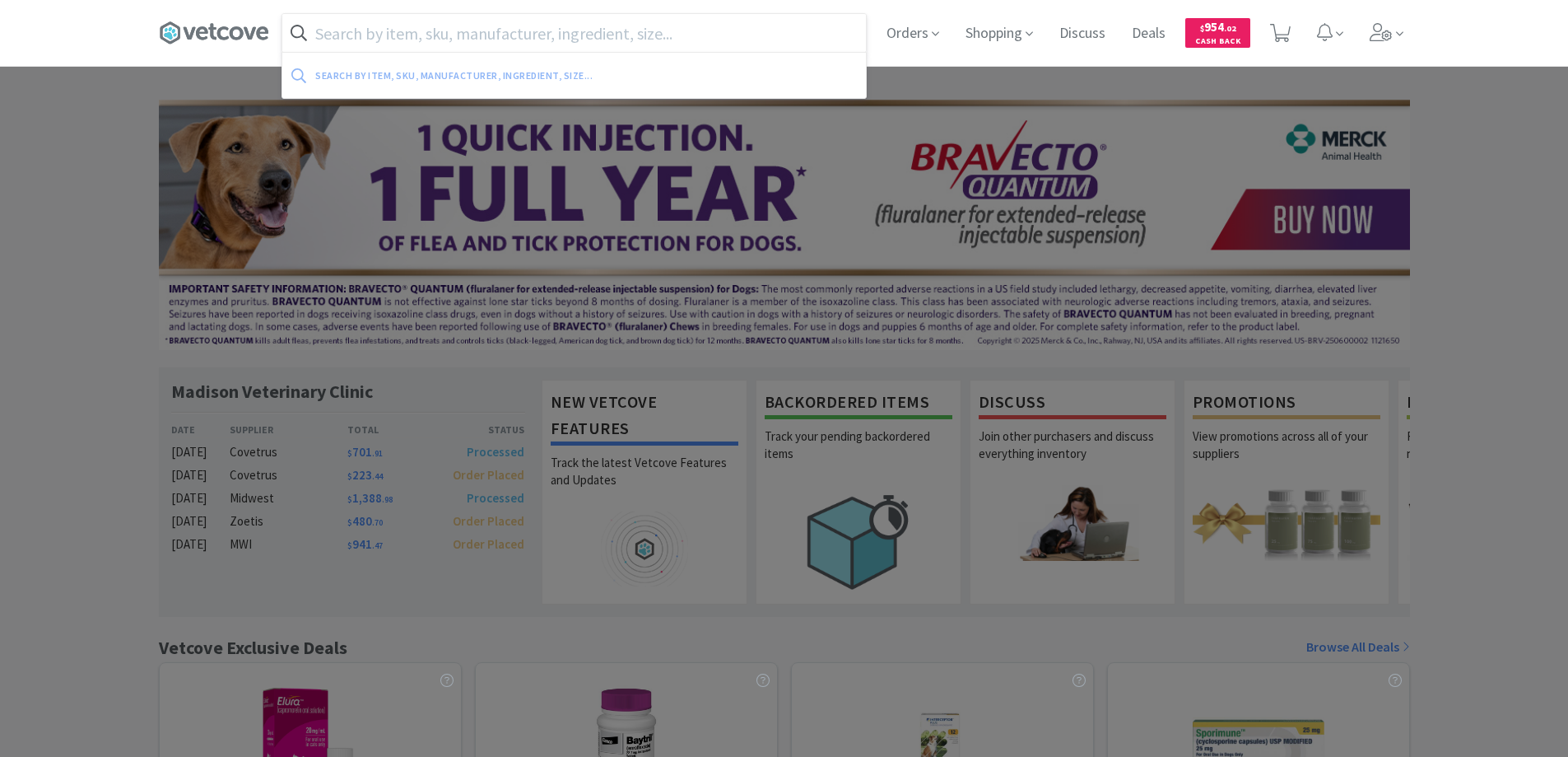
click at [620, 37] on input "text" at bounding box center [574, 32] width 584 height 37
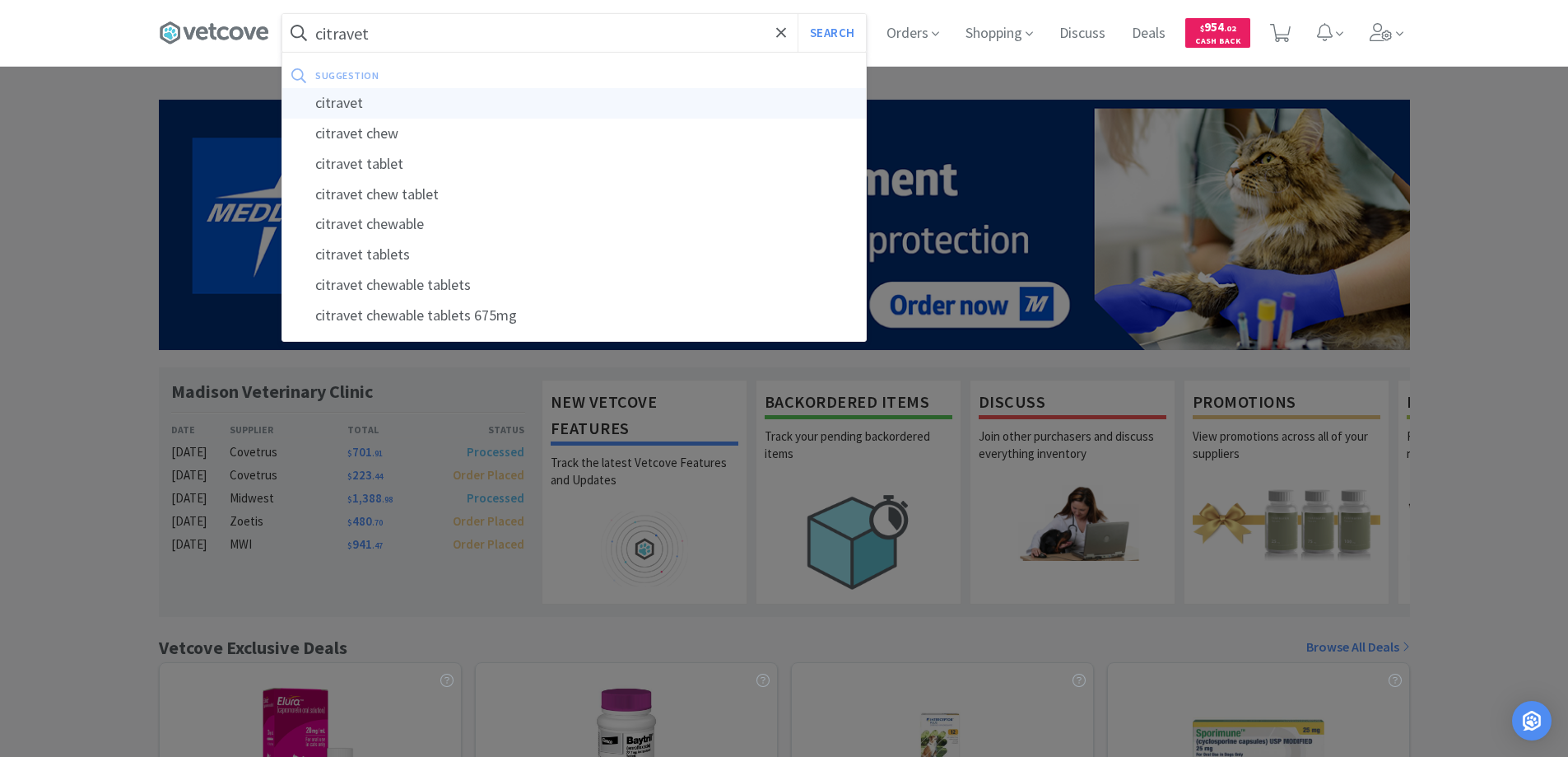
type input "citravet"
click at [348, 103] on div "citravet" at bounding box center [574, 102] width 584 height 30
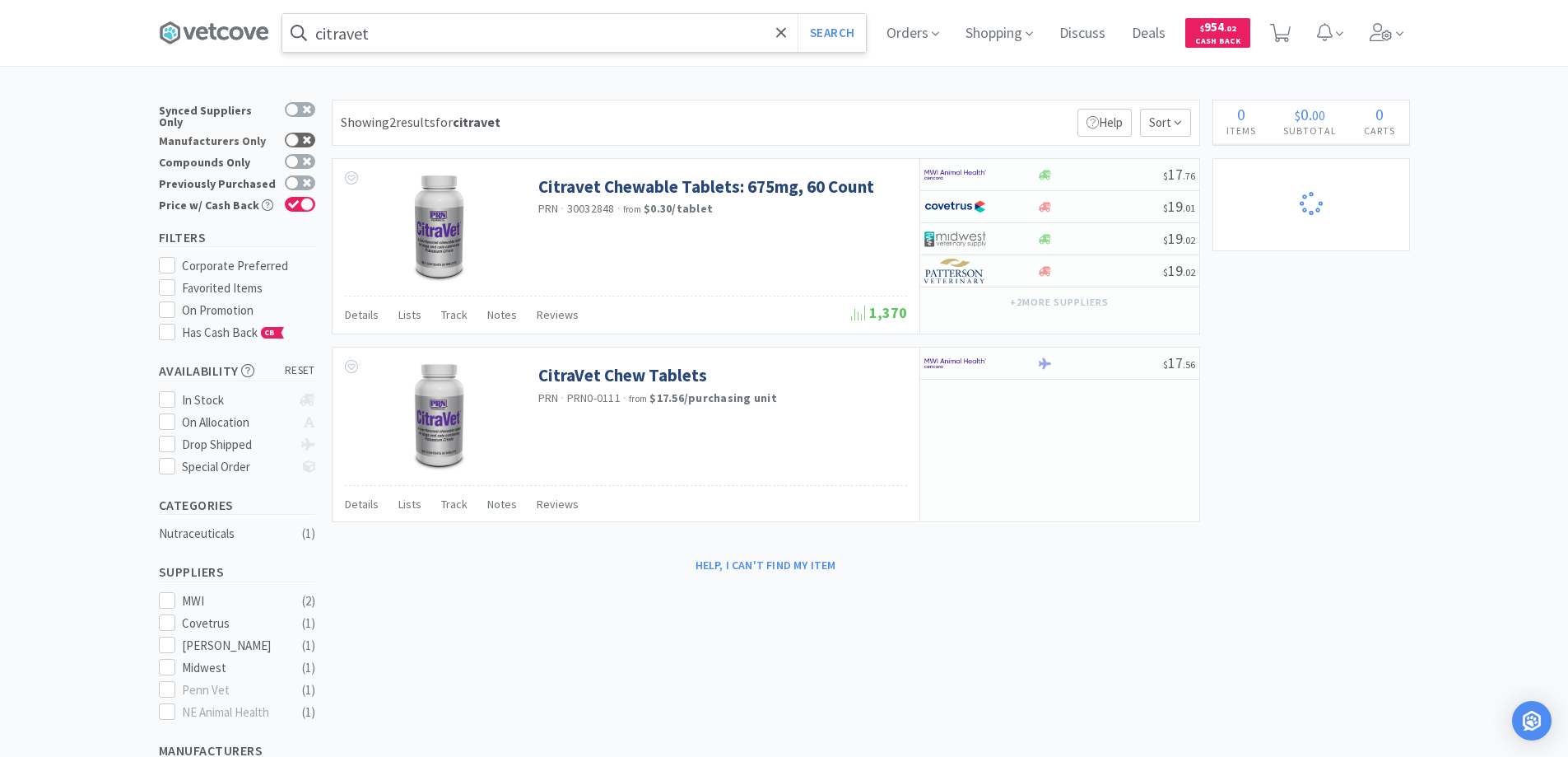
select select "1"
